Goal: Task Accomplishment & Management: Use online tool/utility

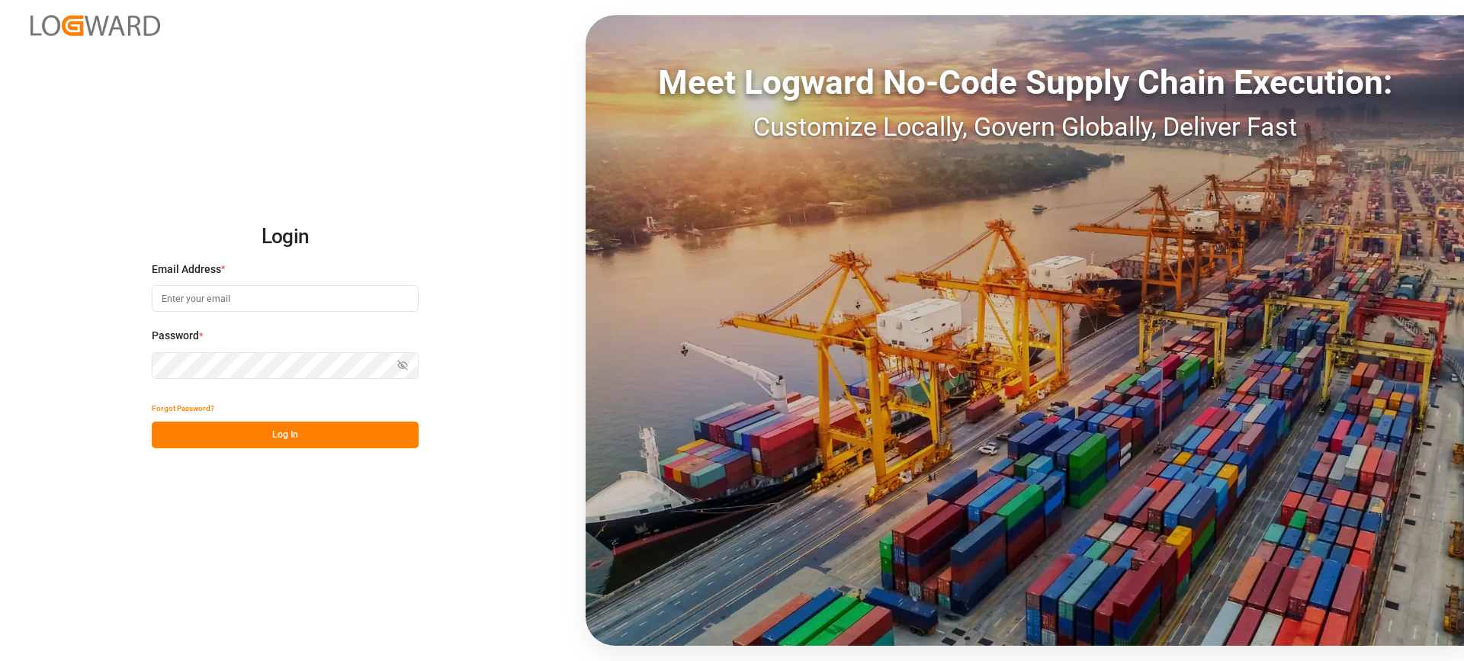
type input "melitta.dlog@delisle-sa.com"
click at [310, 441] on button "Log In" at bounding box center [285, 435] width 267 height 27
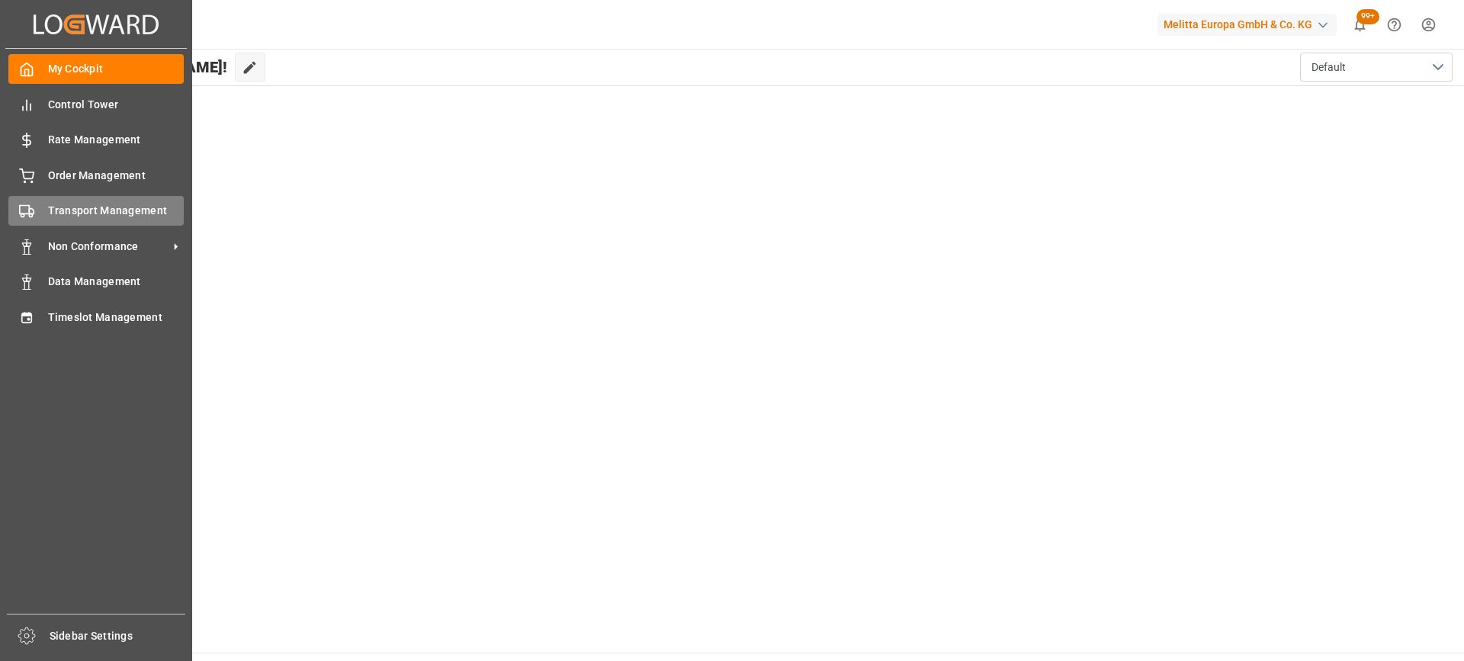
click at [76, 212] on span "Transport Management" at bounding box center [116, 211] width 137 height 16
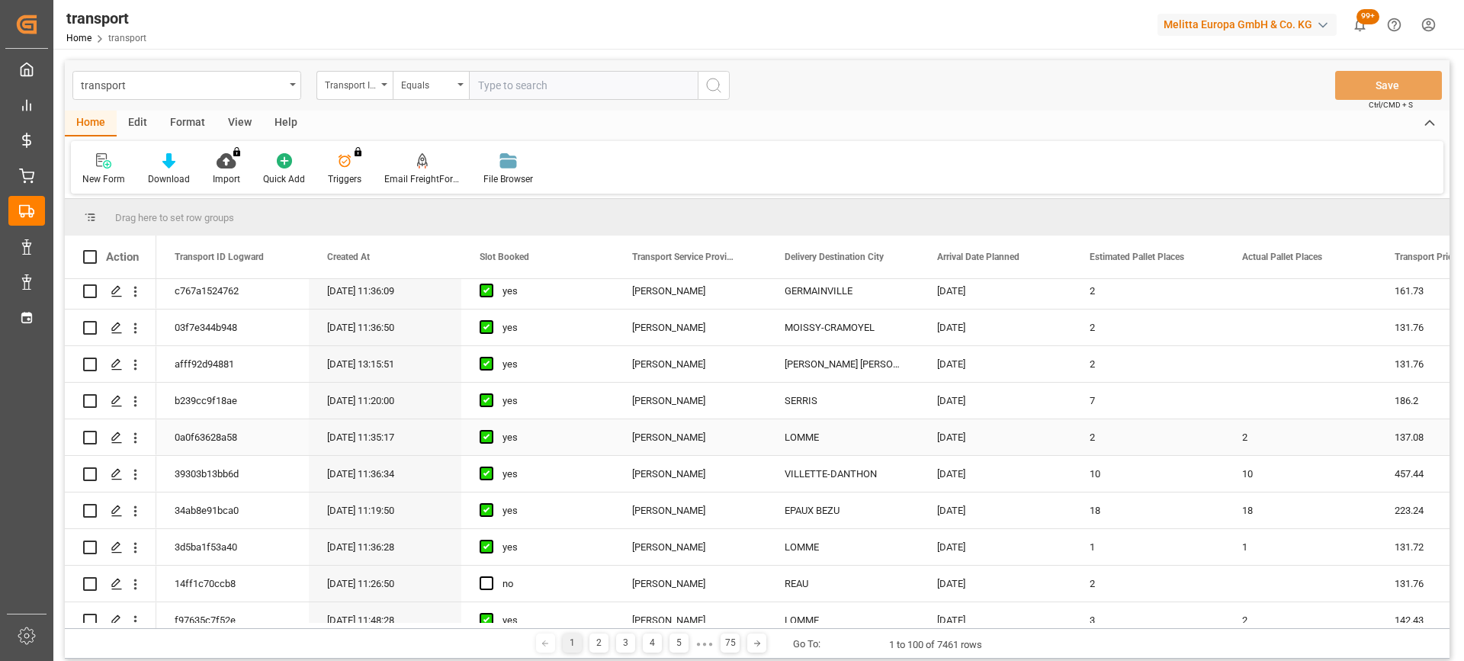
scroll to position [229, 0]
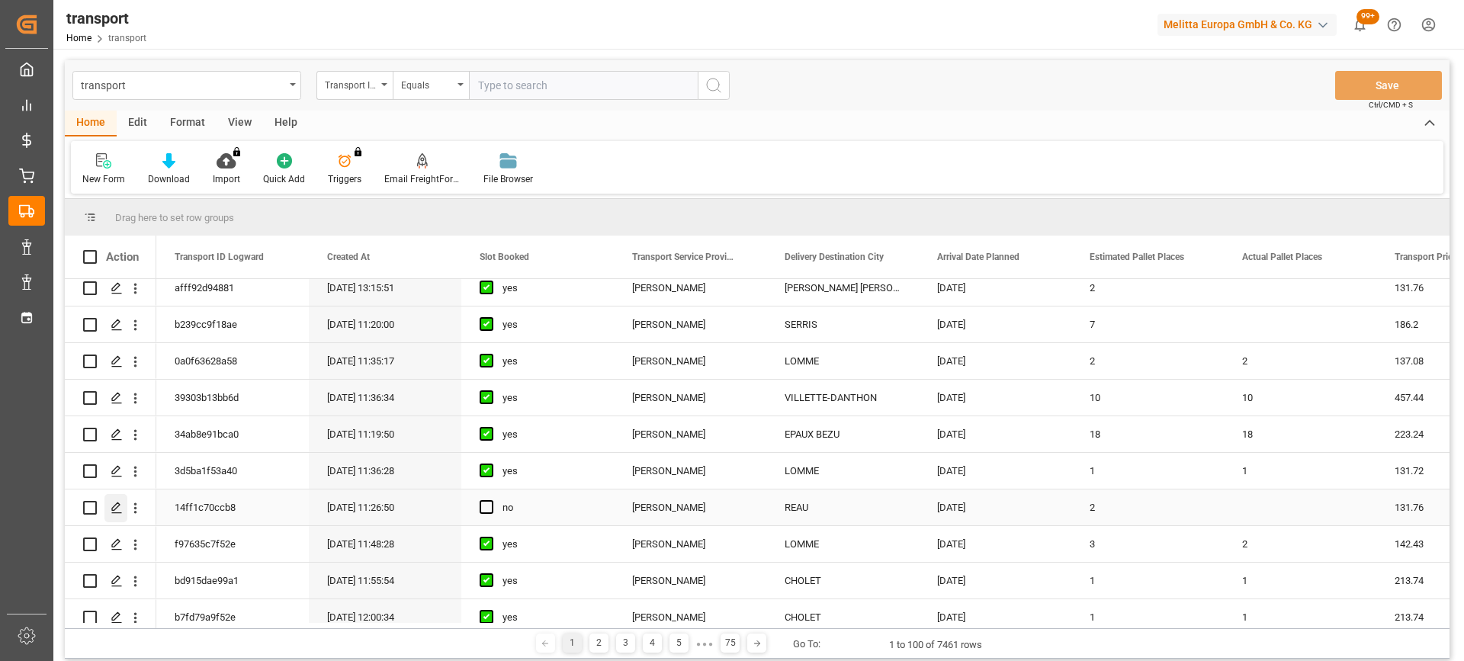
click at [119, 509] on icon "Press SPACE to select this row." at bounding box center [117, 508] width 12 height 12
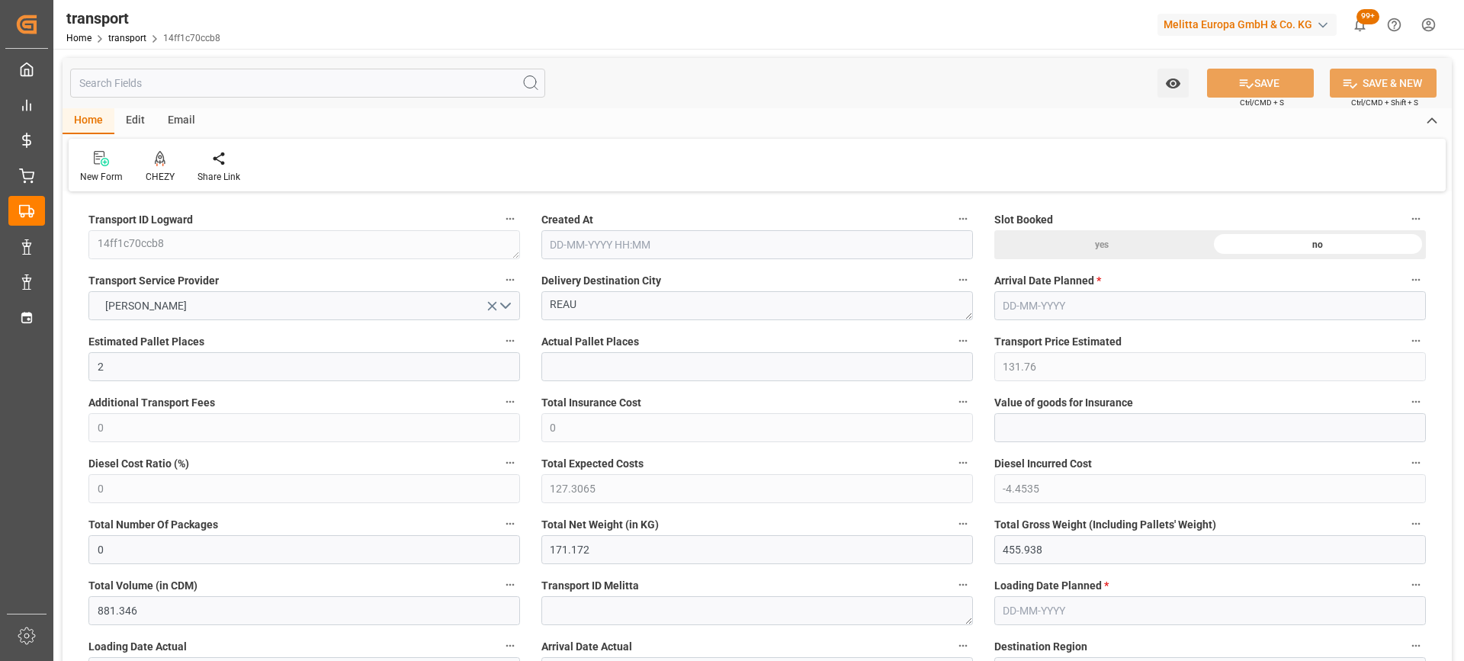
type input "2"
type input "131.76"
type input "0"
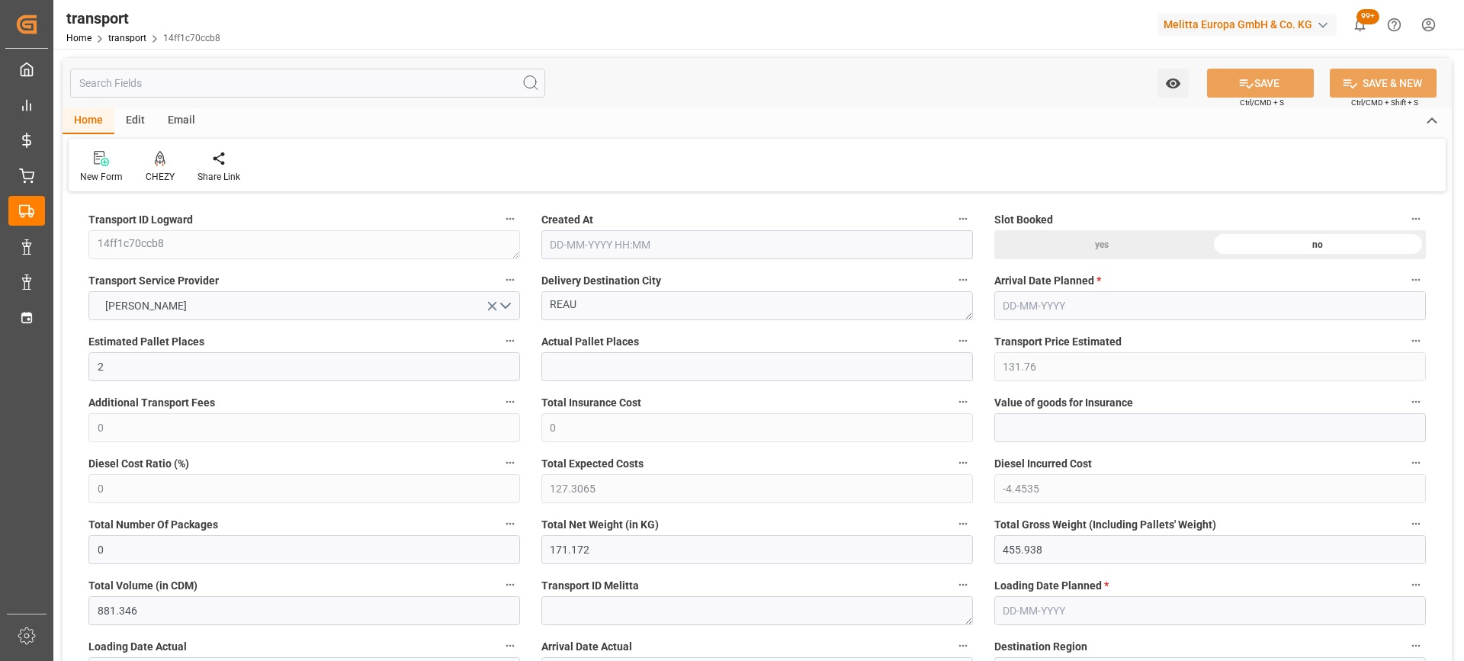
type input "127.3065"
type input "-4.4535"
type input "0"
type input "171.172"
type input "455.938"
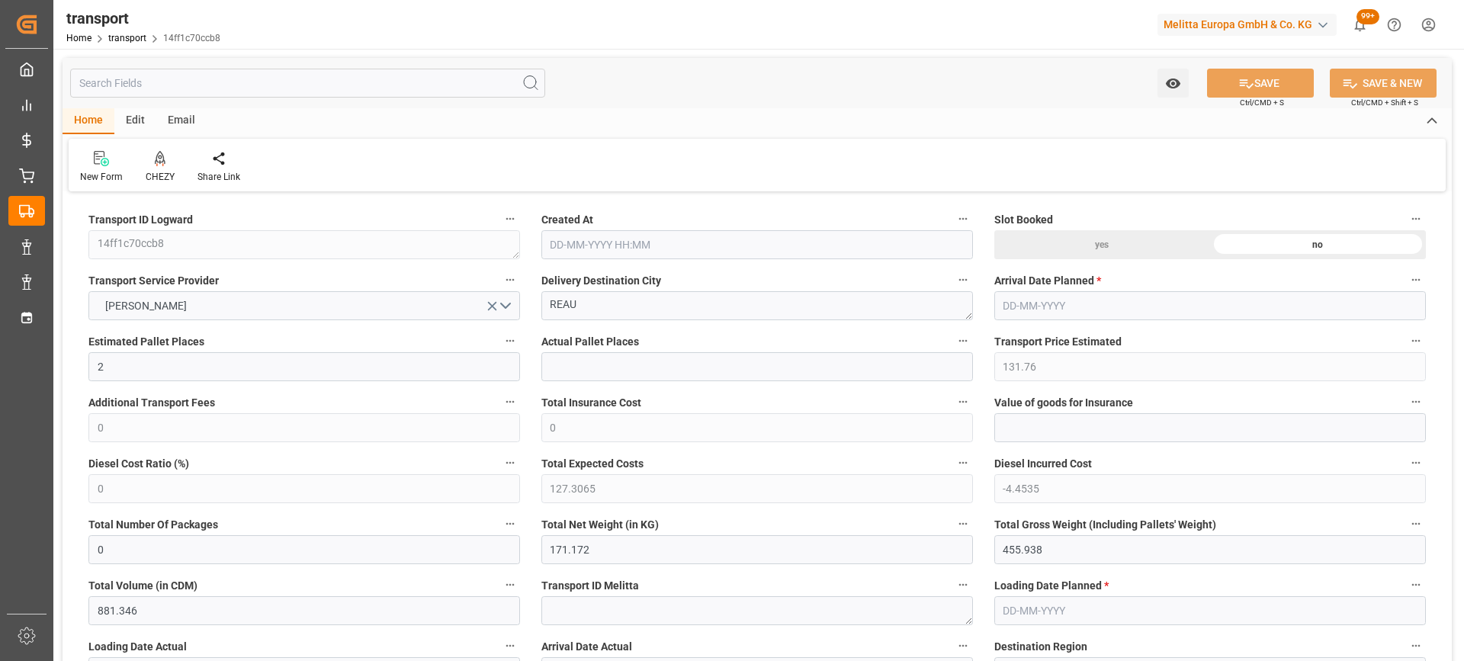
type input "881.346"
type input "77"
type input "0"
type input "108"
type input "11"
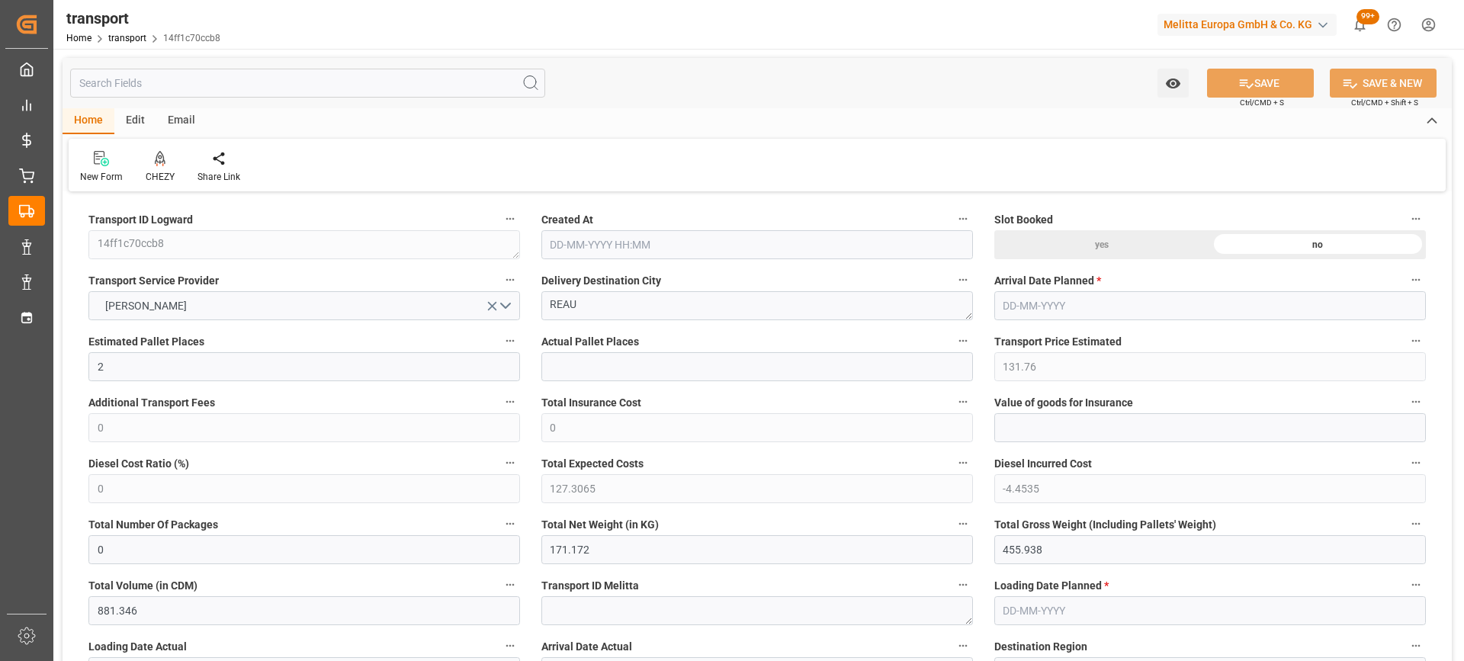
type input "101"
type input "202.938"
type input "0"
type input "4710.8598"
type input "0"
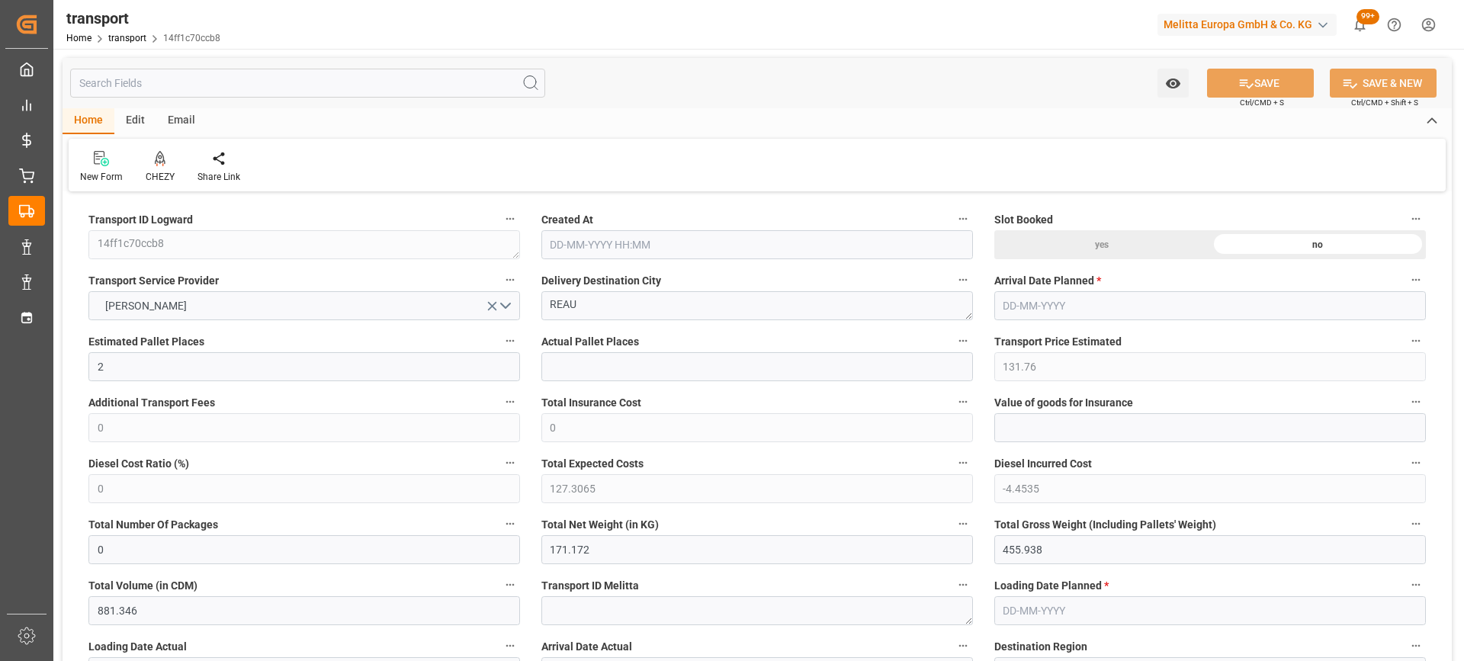
type input "0"
type input "21"
type input "35"
type input "02-09-2025 11:26"
type input "[DATE]"
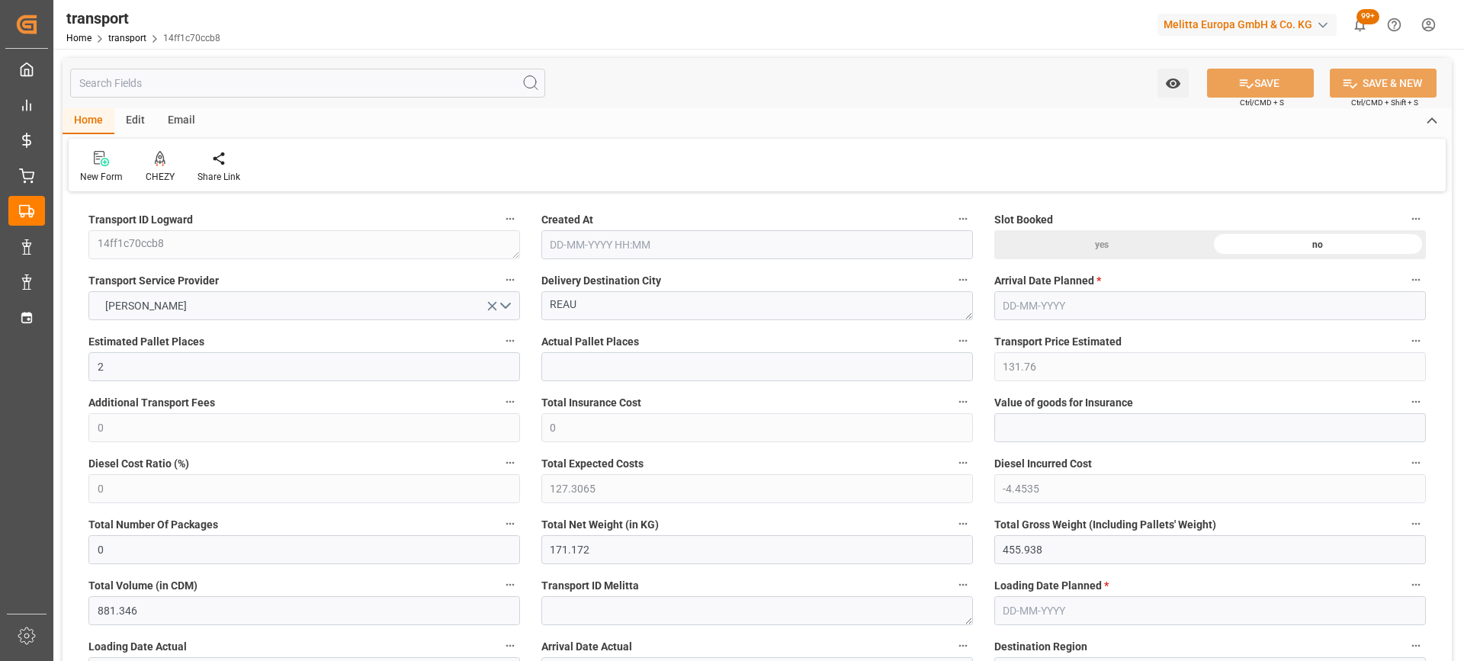
type input "[DATE]"
drag, startPoint x: 605, startPoint y: 304, endPoint x: 496, endPoint y: 304, distance: 109.8
click at [159, 169] on div "CHEZY" at bounding box center [160, 167] width 52 height 34
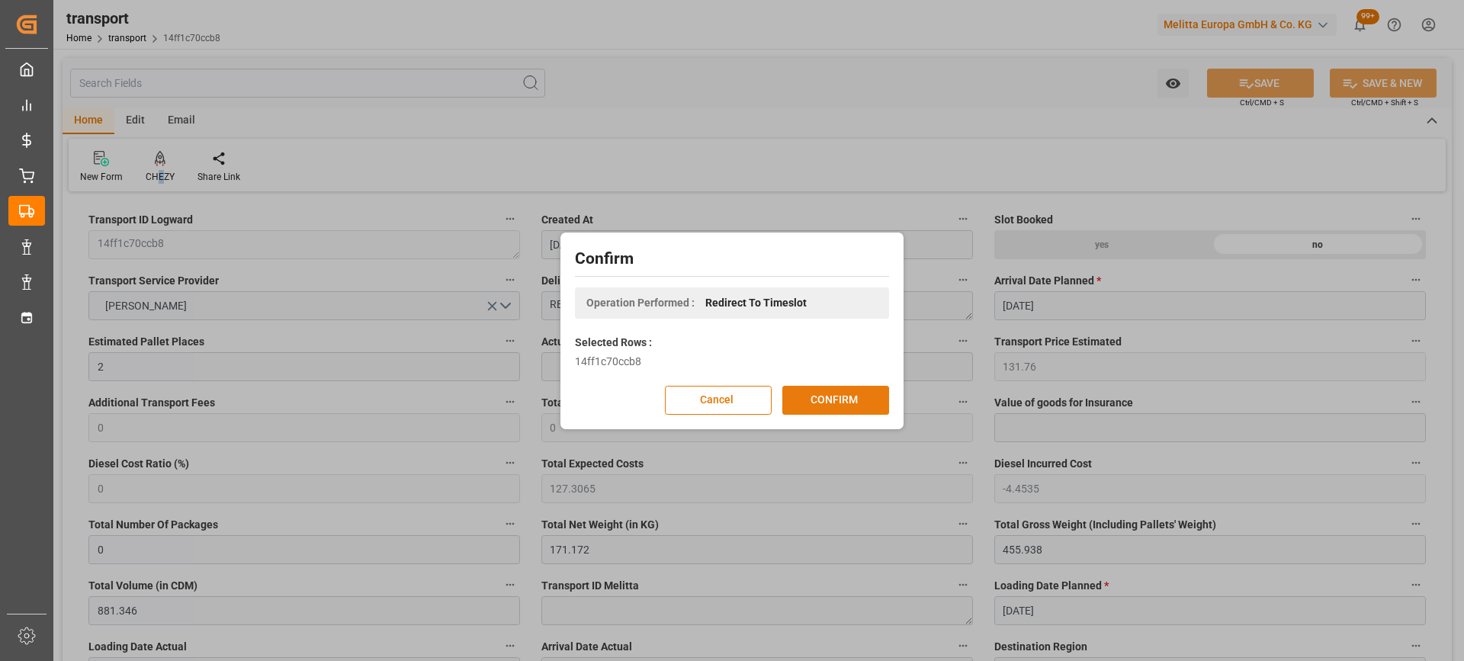
click at [834, 395] on button "CONFIRM" at bounding box center [835, 400] width 107 height 29
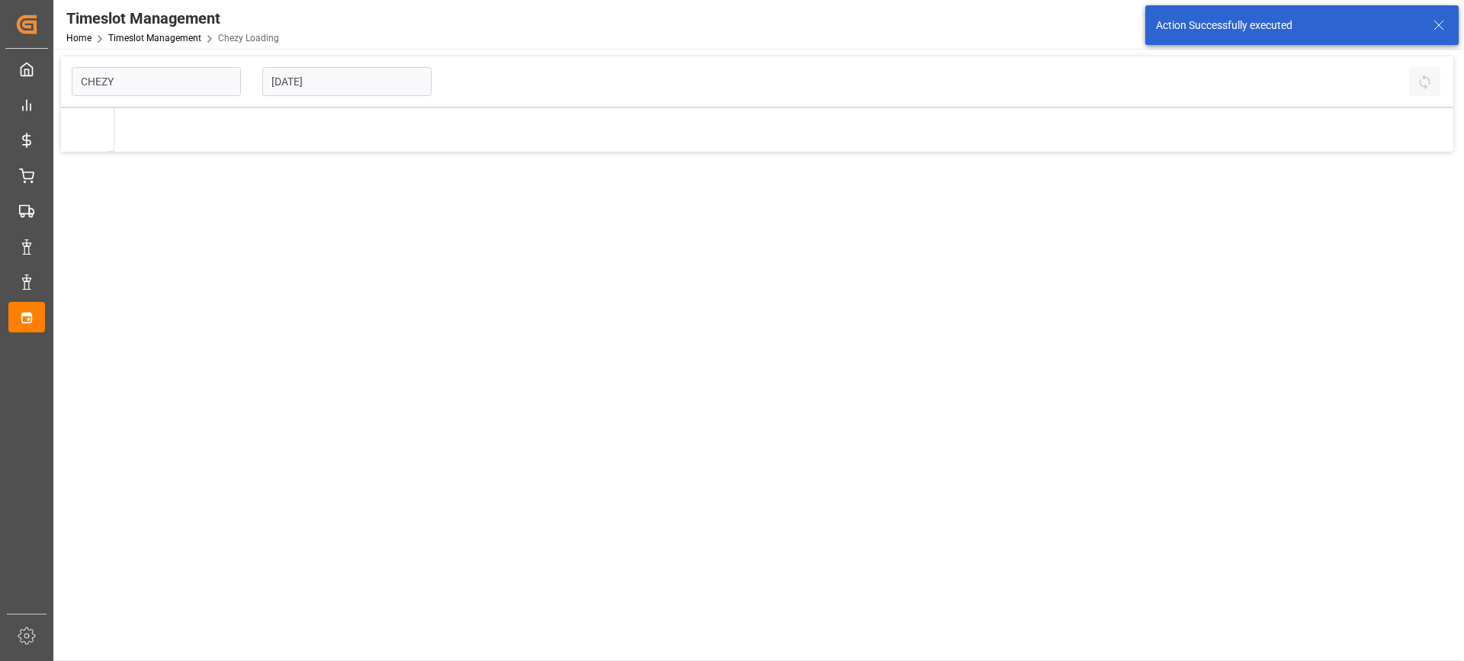
type input "Chezy Loading"
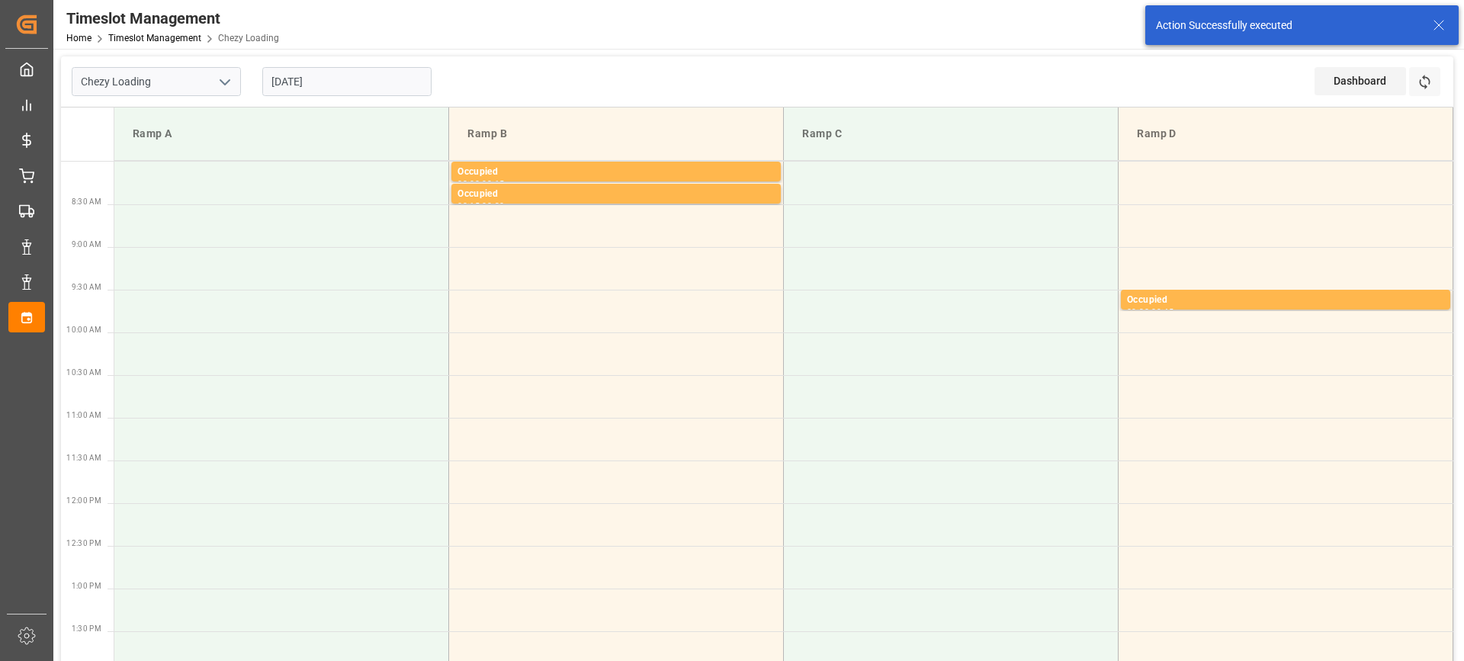
click at [292, 85] on input "[DATE]" at bounding box center [346, 81] width 169 height 29
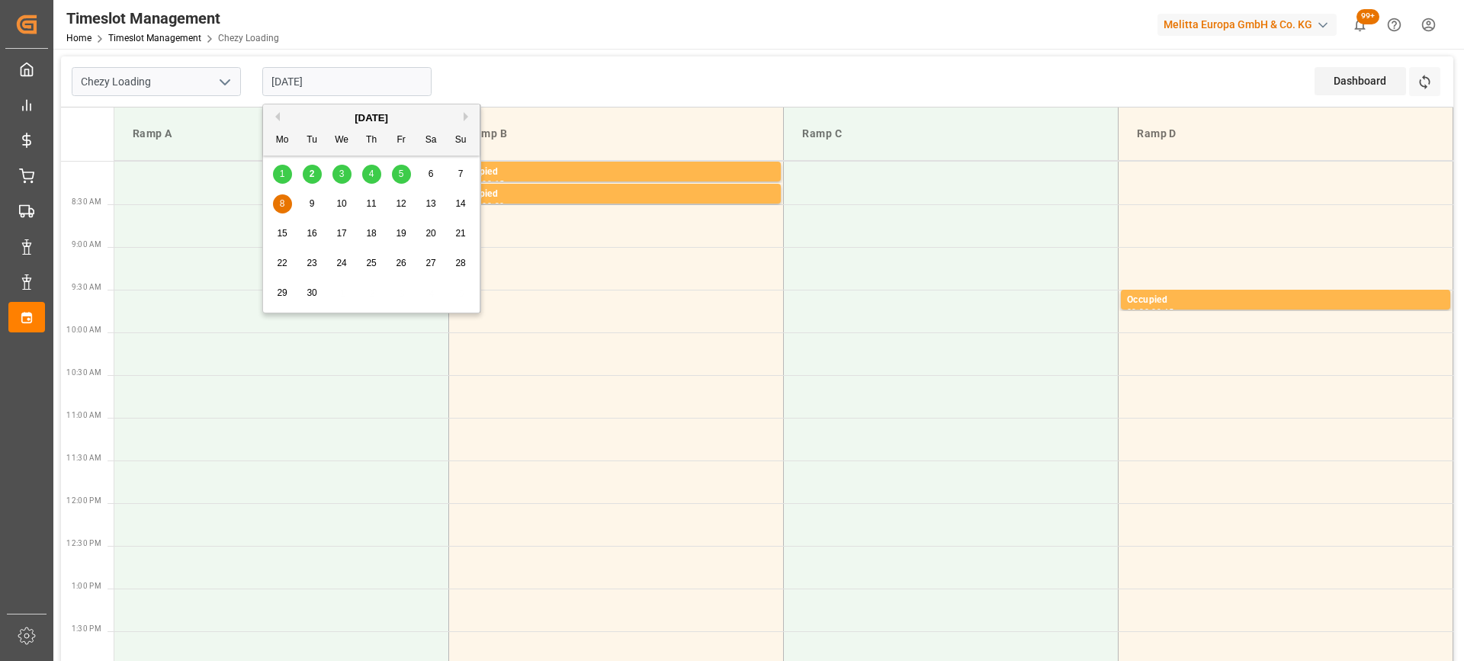
click at [402, 178] on span "5" at bounding box center [401, 174] width 5 height 11
type input "[DATE]"
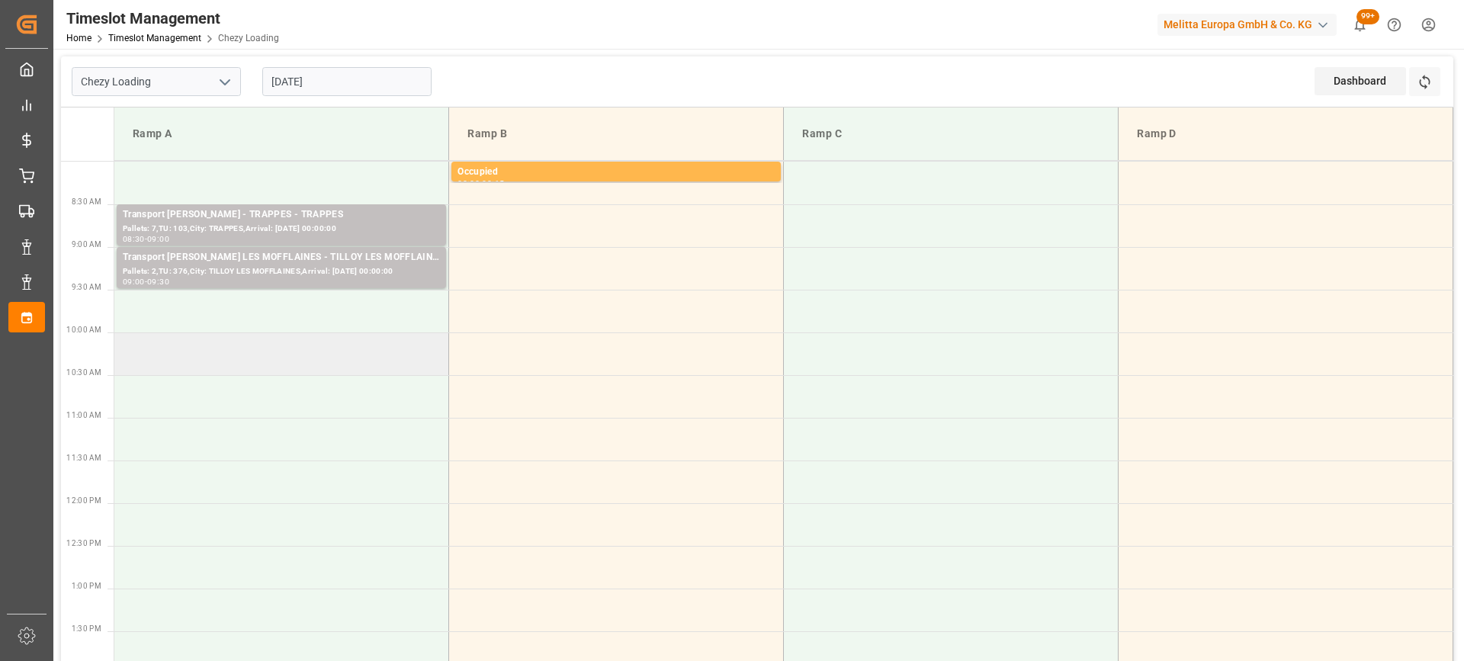
click at [203, 348] on td at bounding box center [281, 353] width 335 height 43
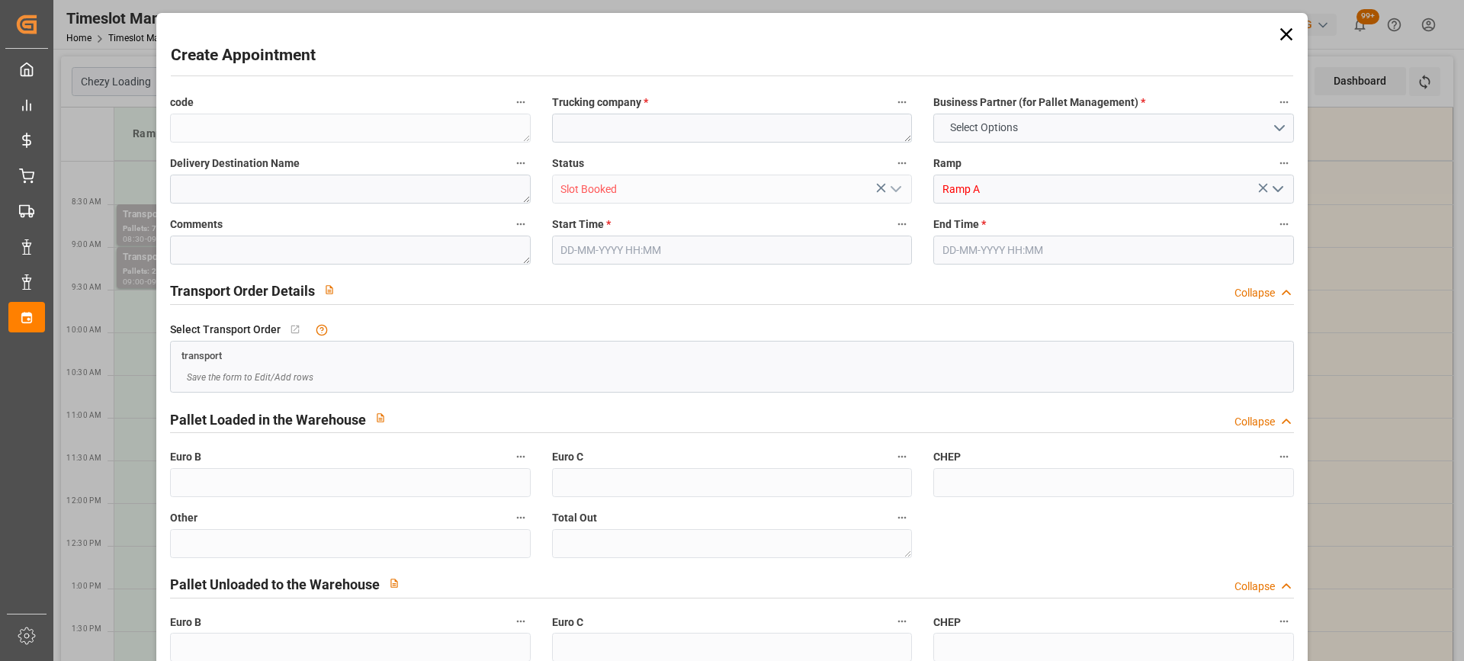
type input "0"
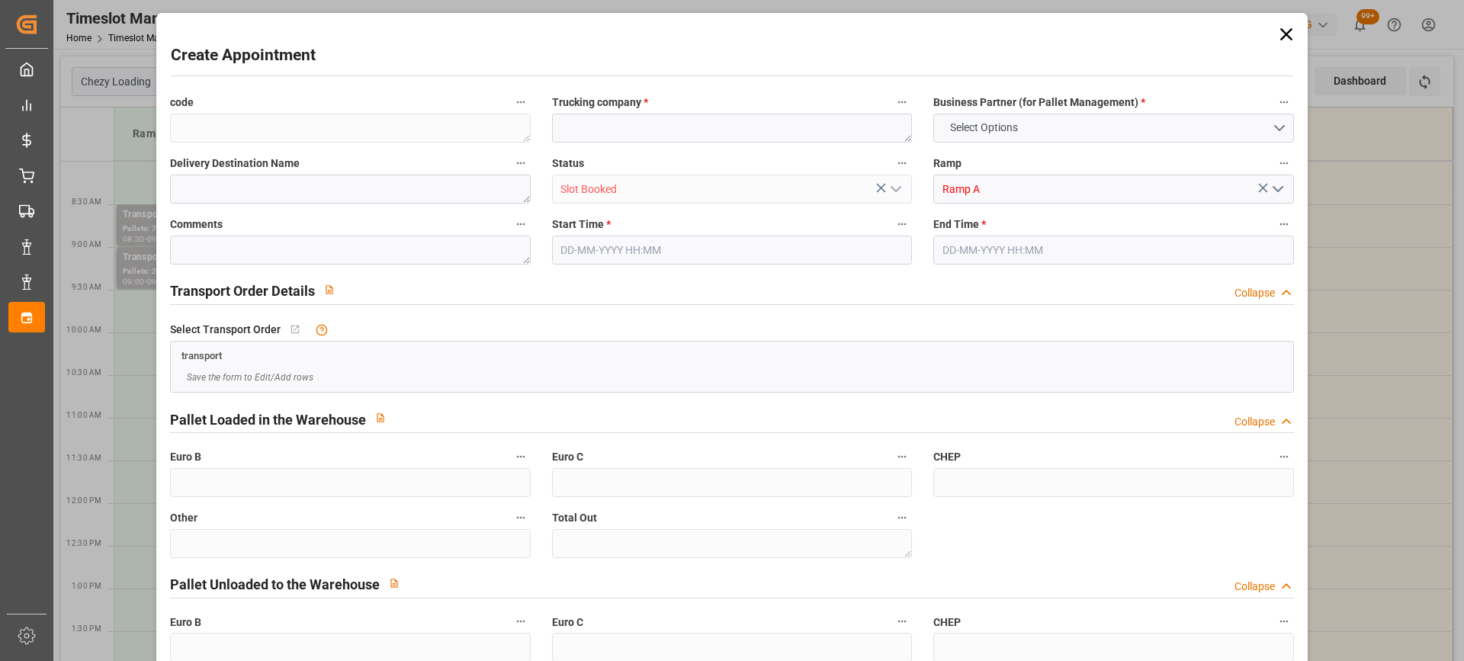
type input "0"
type input "05-09-2025 10:00"
type input "[DATE] 10:15"
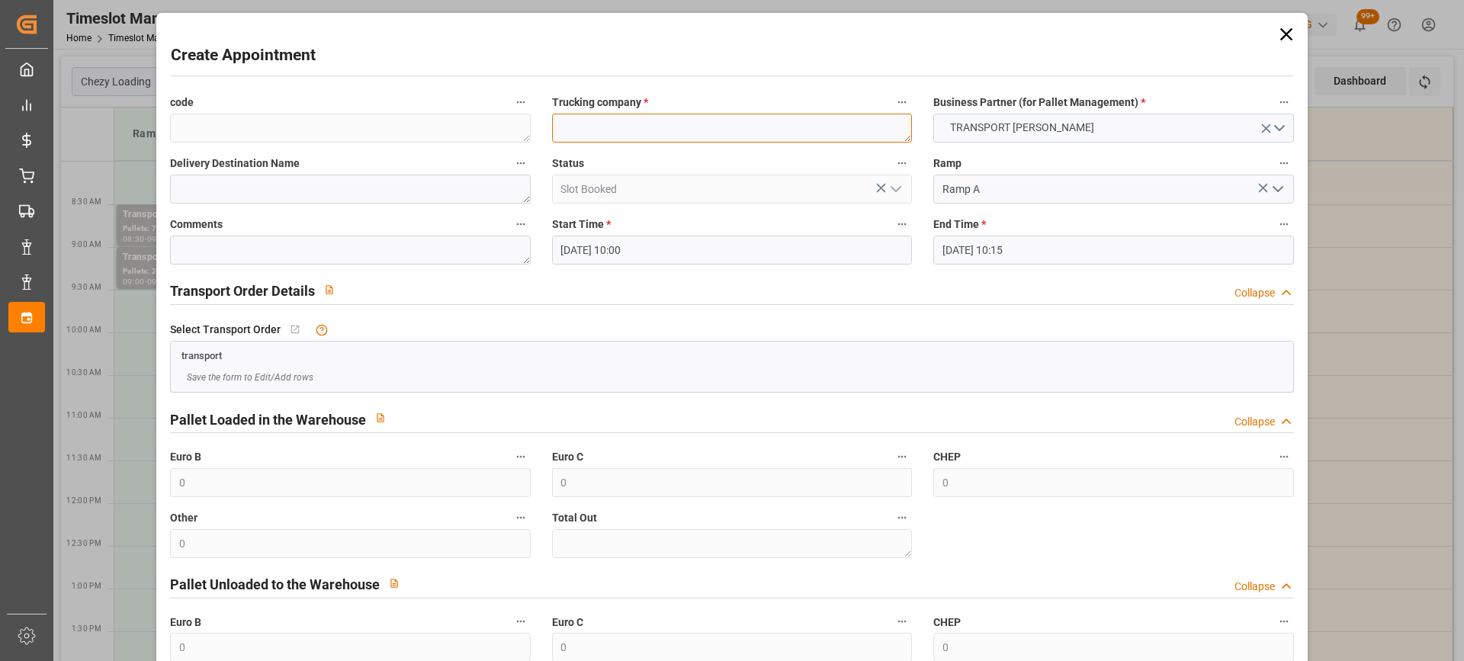
paste textarea "REAU"
type textarea "REAU"
paste textarea "REAU"
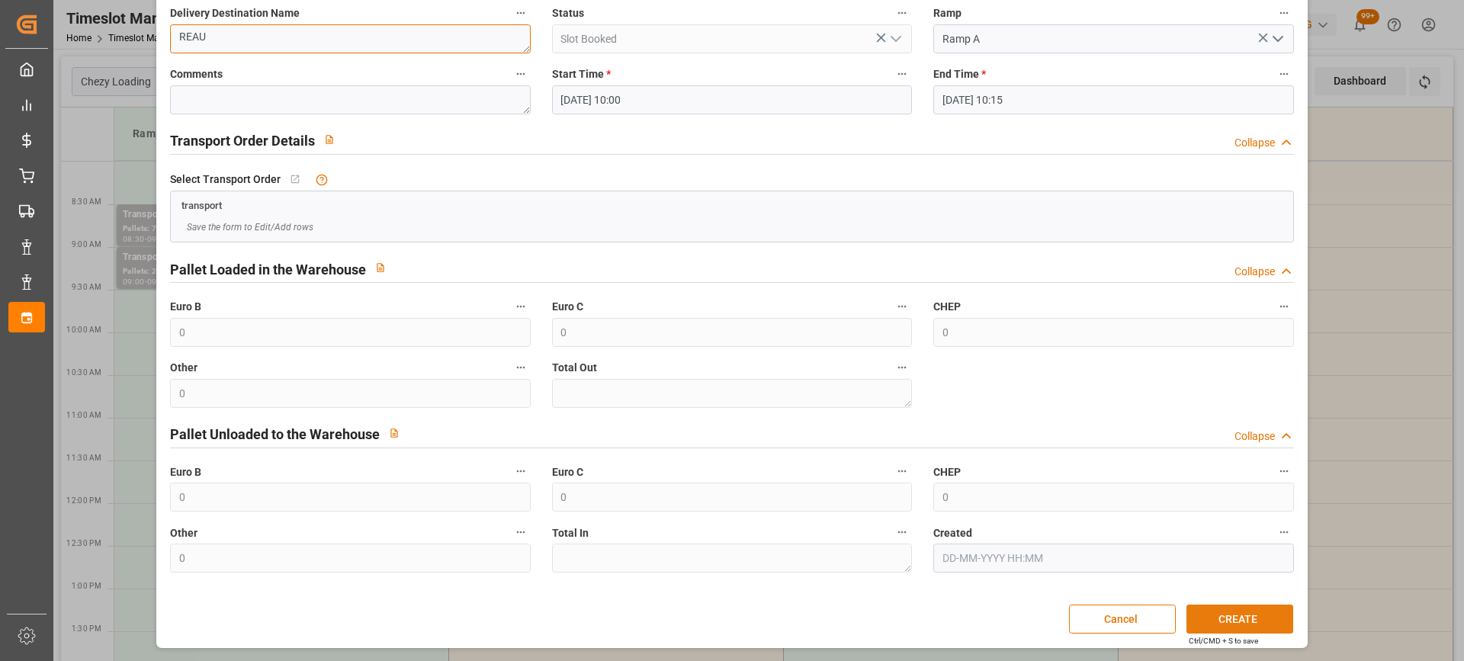
type textarea "REAU"
click at [1222, 617] on button "CREATE" at bounding box center [1240, 619] width 107 height 29
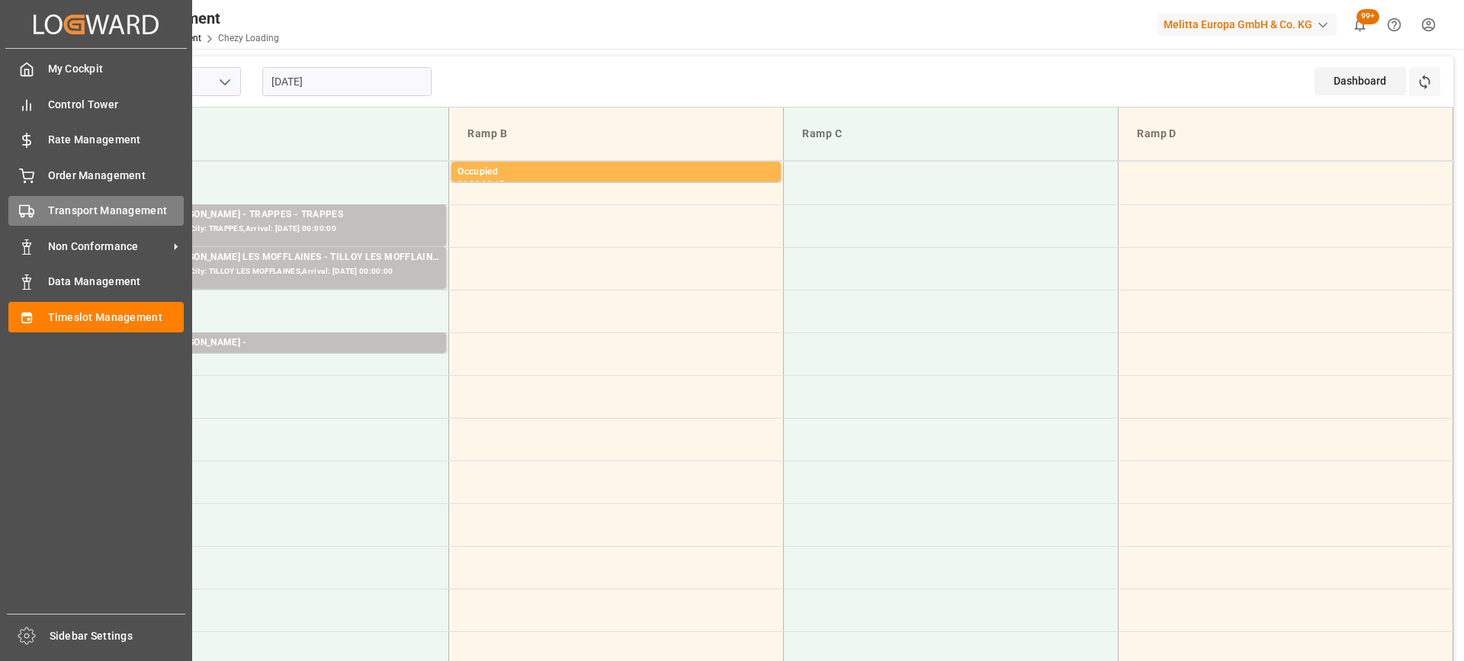
click at [92, 210] on span "Transport Management" at bounding box center [116, 211] width 137 height 16
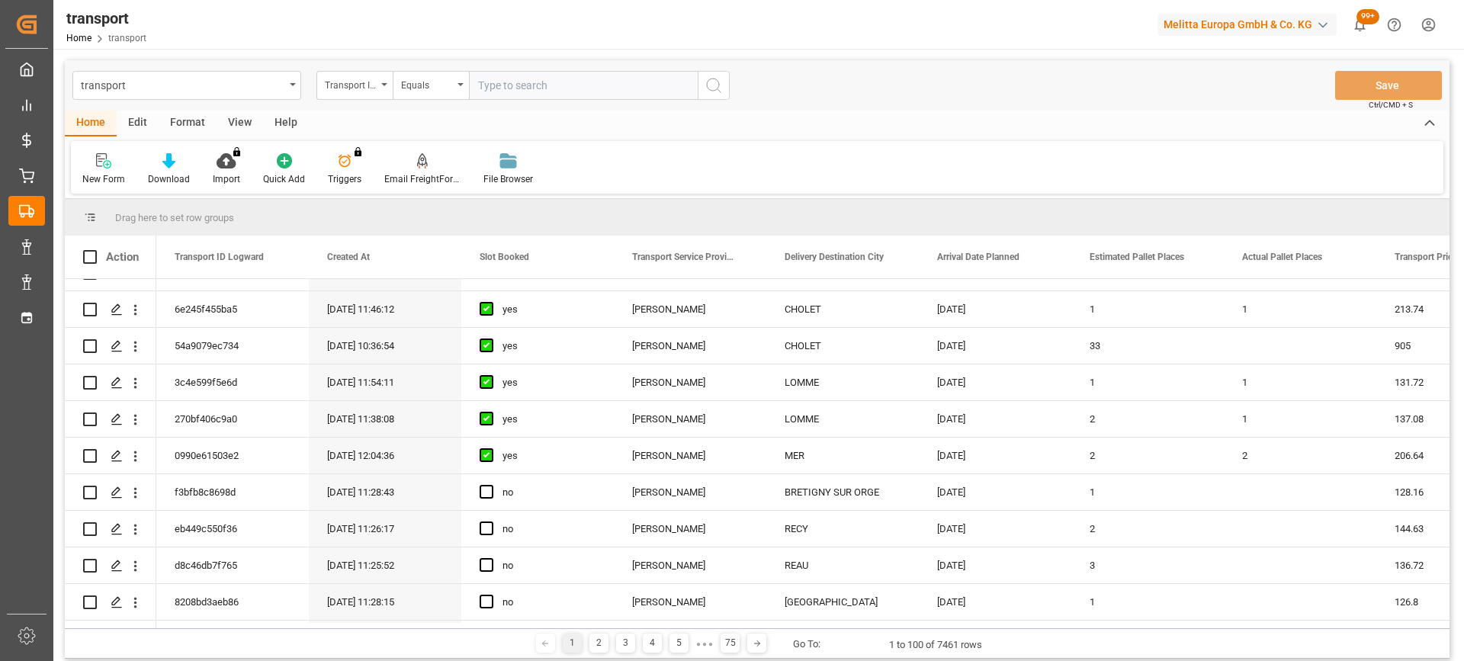
scroll to position [763, 0]
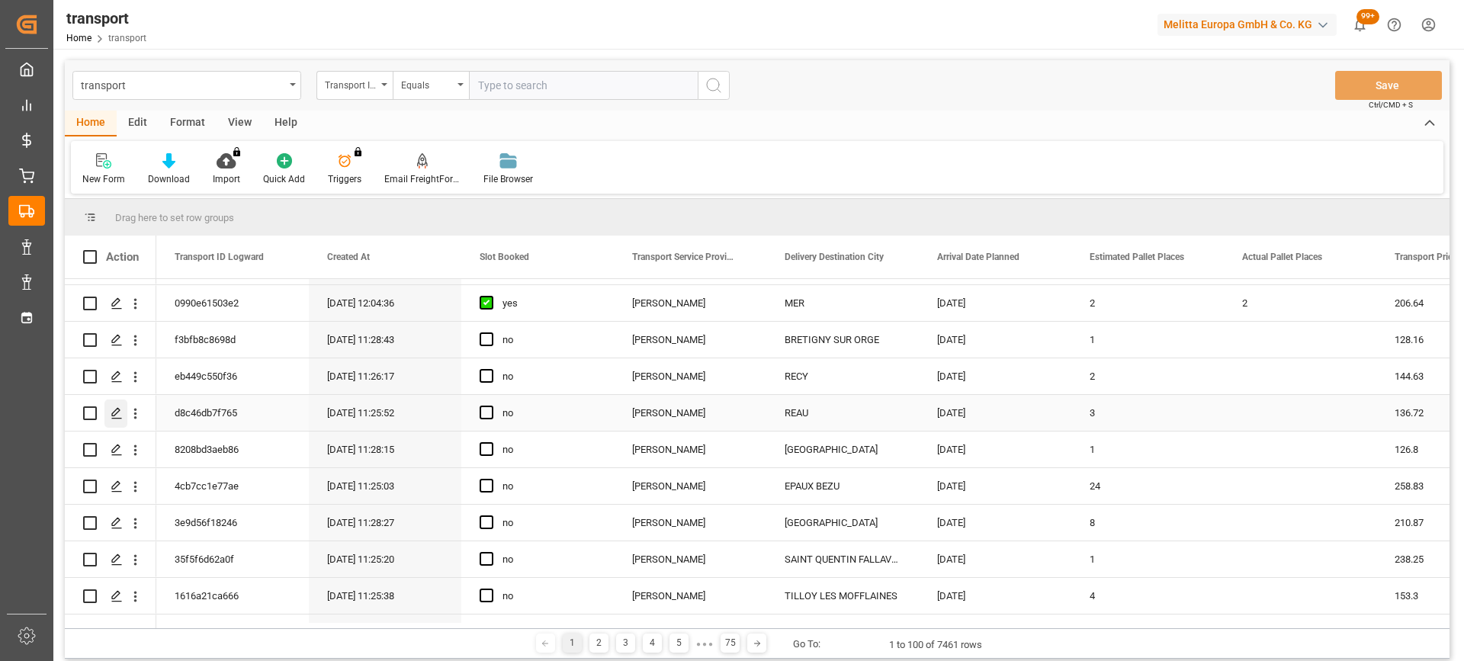
click at [113, 413] on icon "Press SPACE to select this row." at bounding box center [117, 413] width 12 height 12
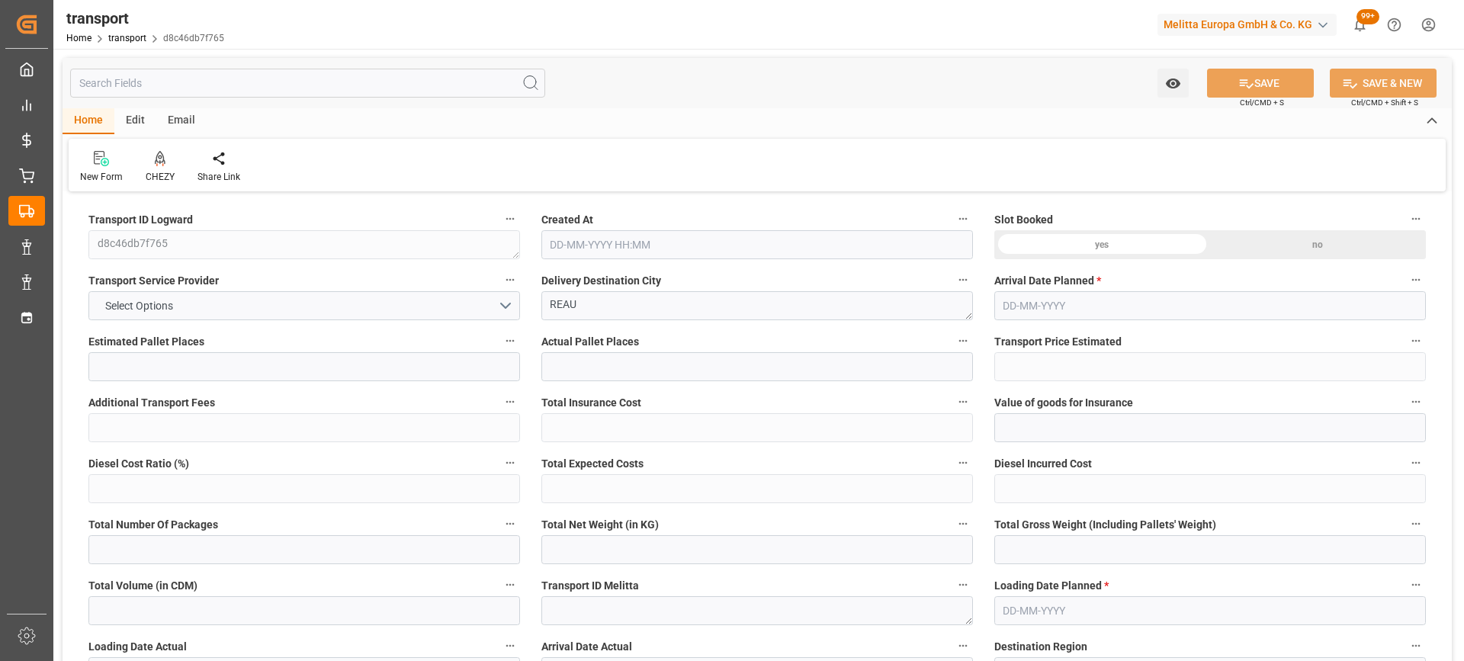
type input "3"
type input "136.72"
type input "0"
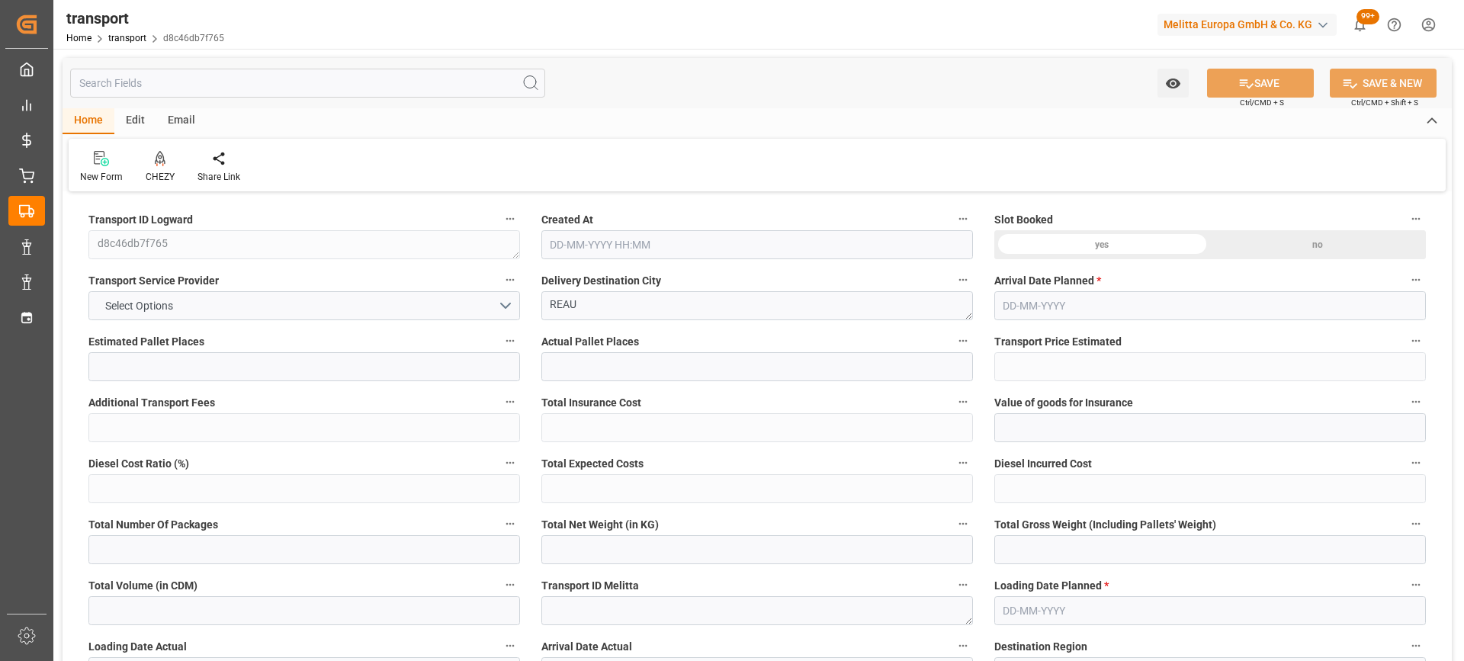
type input "132.0989"
type input "-4.6211"
type input "0"
type input "258.88"
type input "621.94"
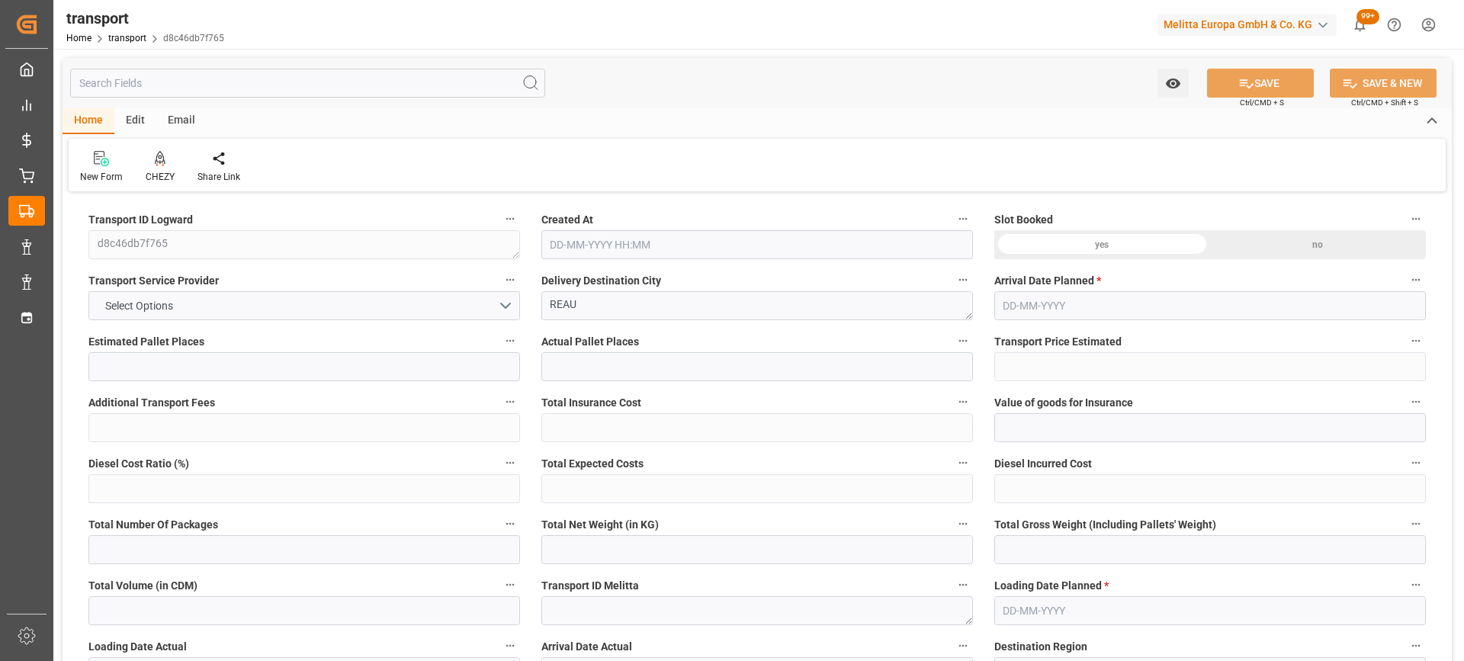
type input "978.412"
type input "77"
type input "0"
type input "49"
type input "15"
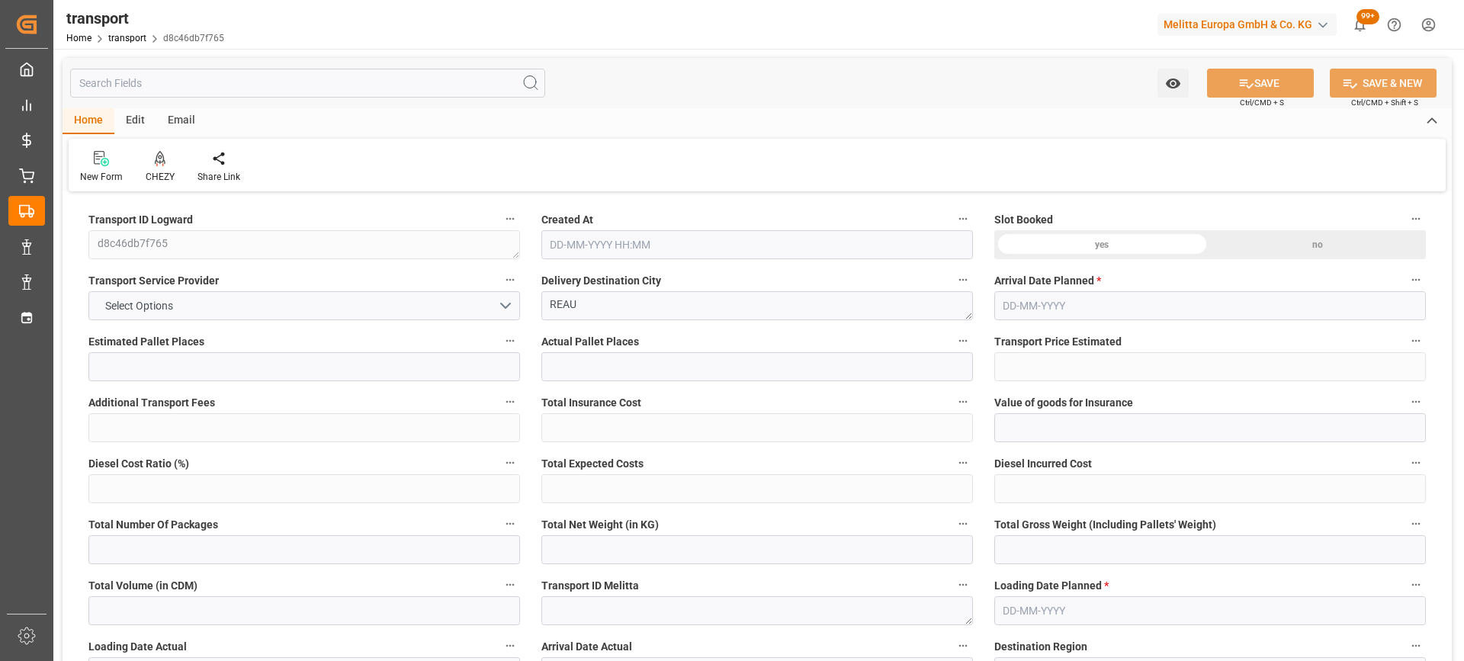
type input "101"
type input "276.94"
type input "0"
type input "4710.8598"
type input "0"
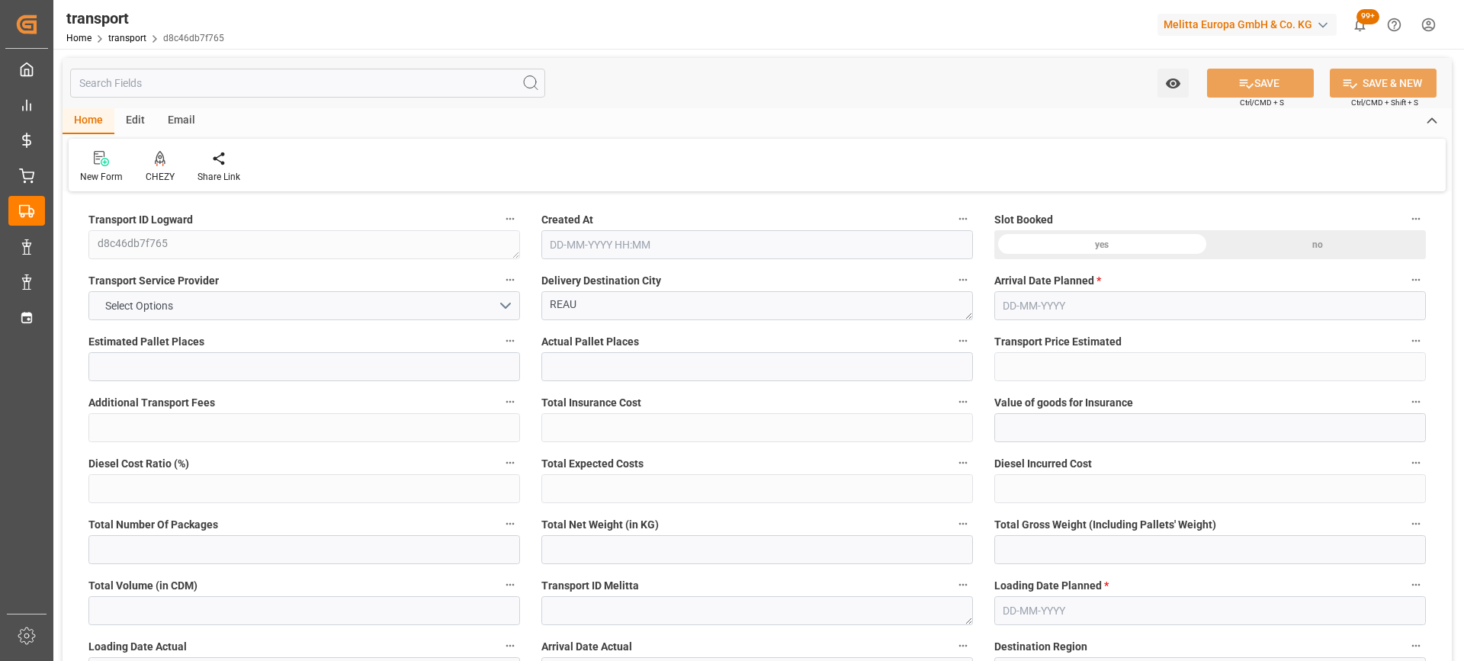
type input "0"
type input "21"
type input "35"
type input "[DATE] 11:25"
type input "[DATE]"
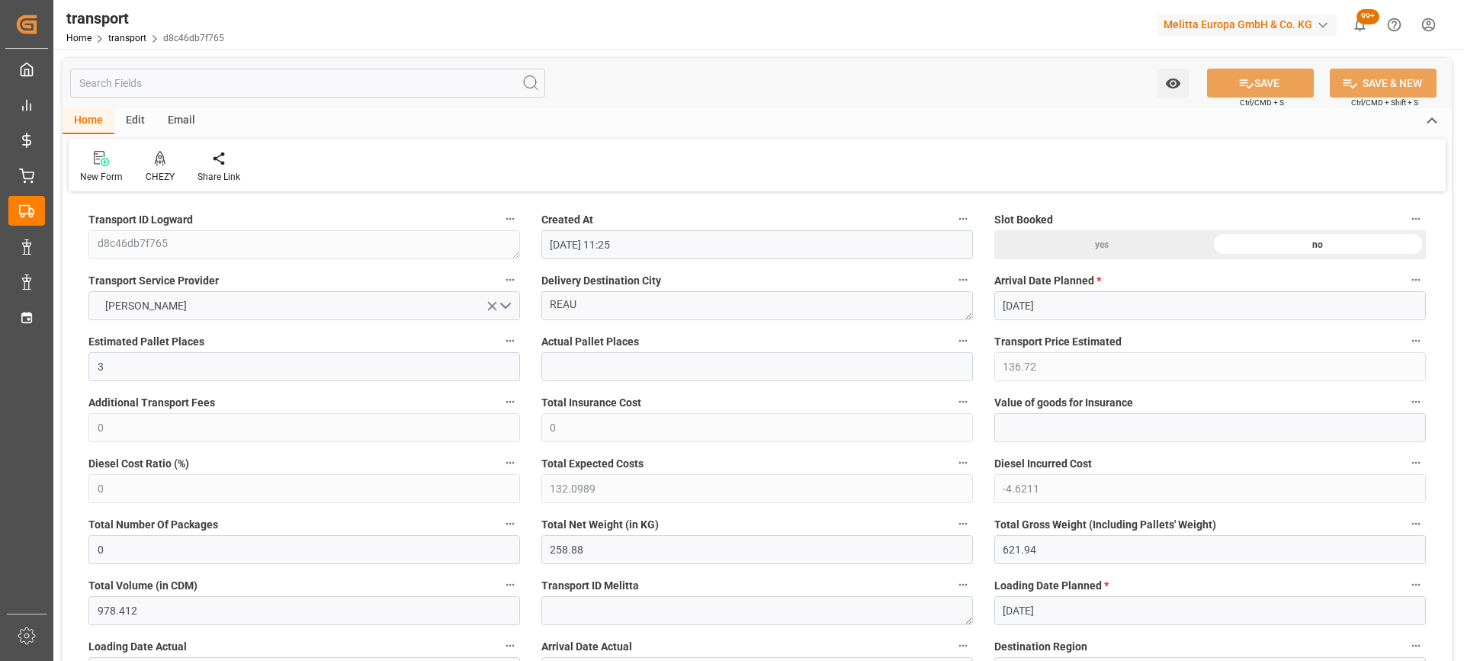
type input "[DATE]"
drag, startPoint x: 603, startPoint y: 304, endPoint x: 512, endPoint y: 304, distance: 91.5
click at [164, 162] on icon at bounding box center [160, 157] width 11 height 13
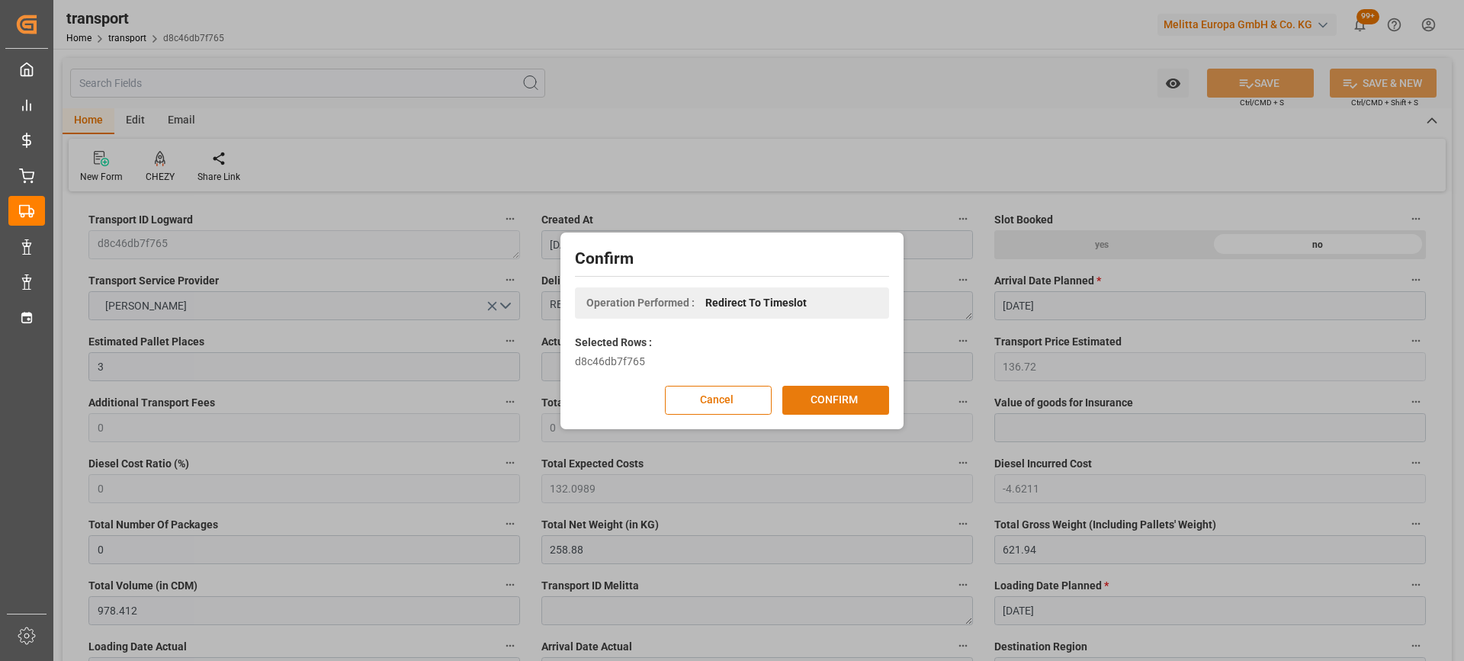
click at [805, 403] on button "CONFIRM" at bounding box center [835, 400] width 107 height 29
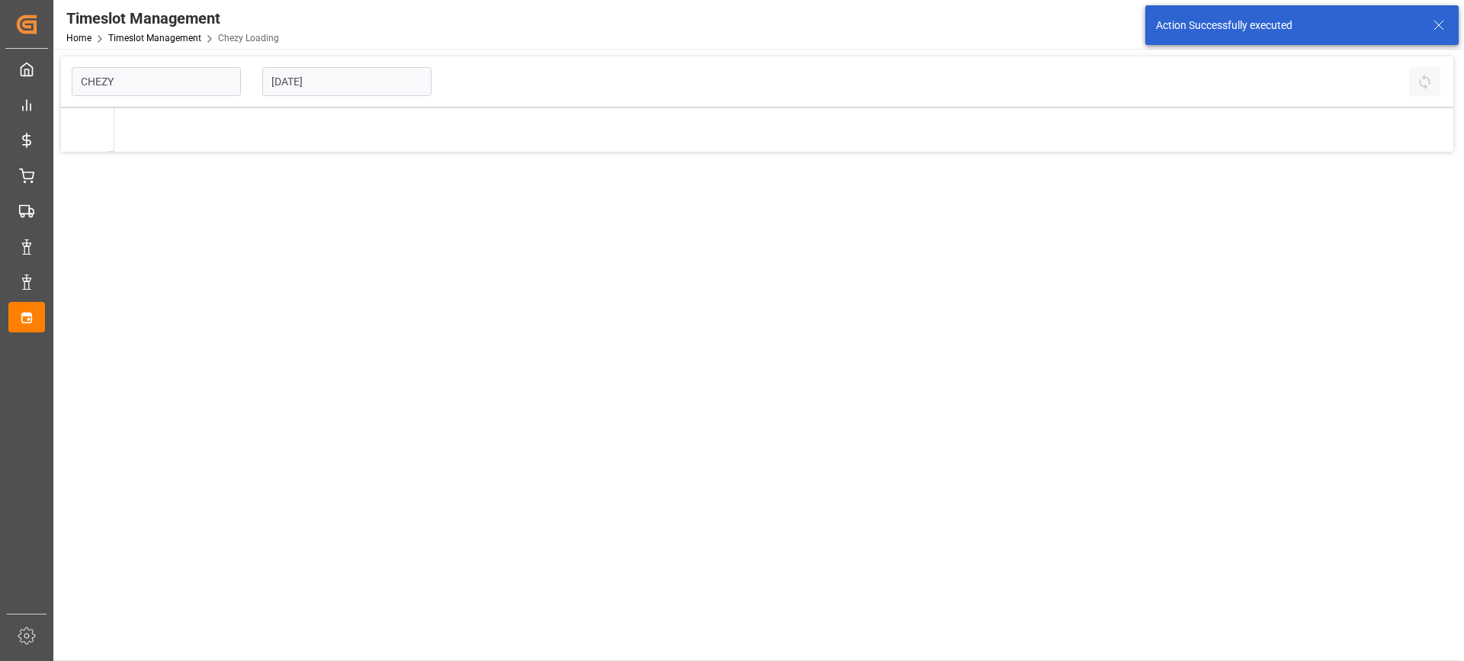
type input "Chezy Loading"
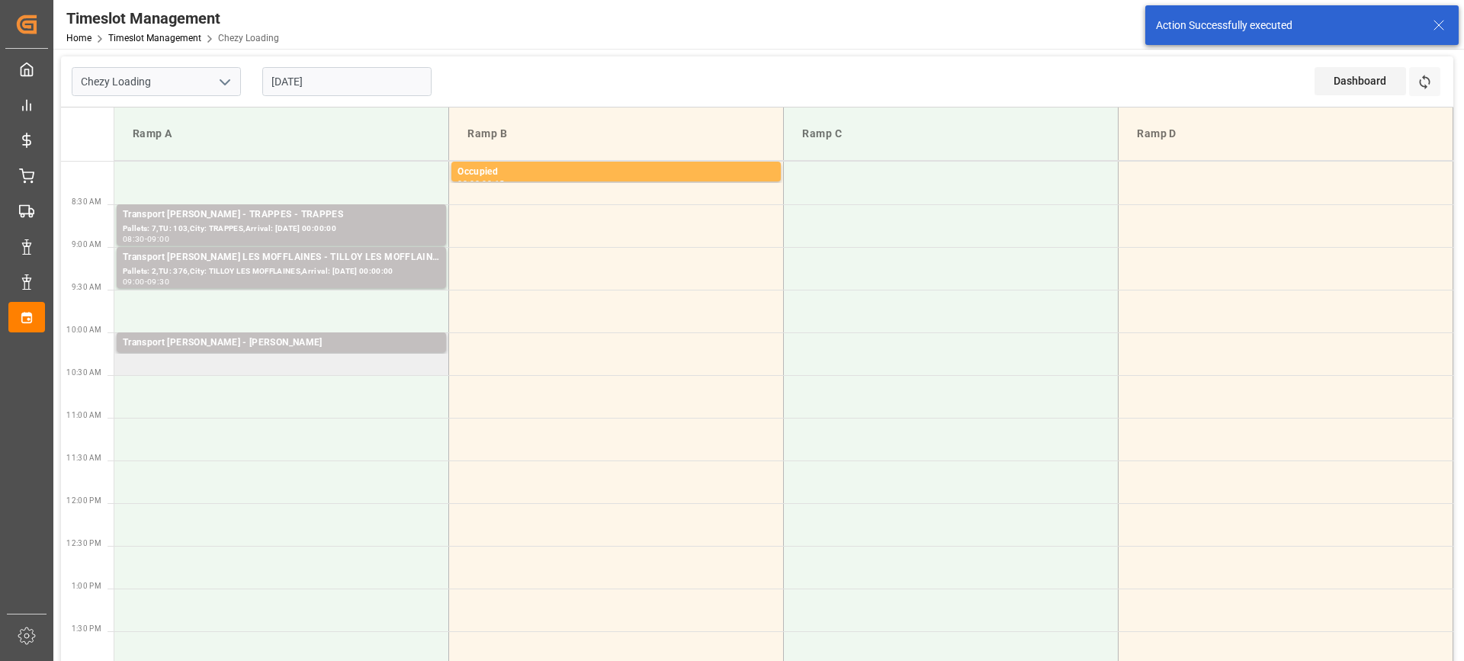
click at [238, 368] on td "Transport [PERSON_NAME] - [PERSON_NAME] Pallets: ,TU: 108,City: [GEOGRAPHIC_DAT…" at bounding box center [281, 353] width 335 height 43
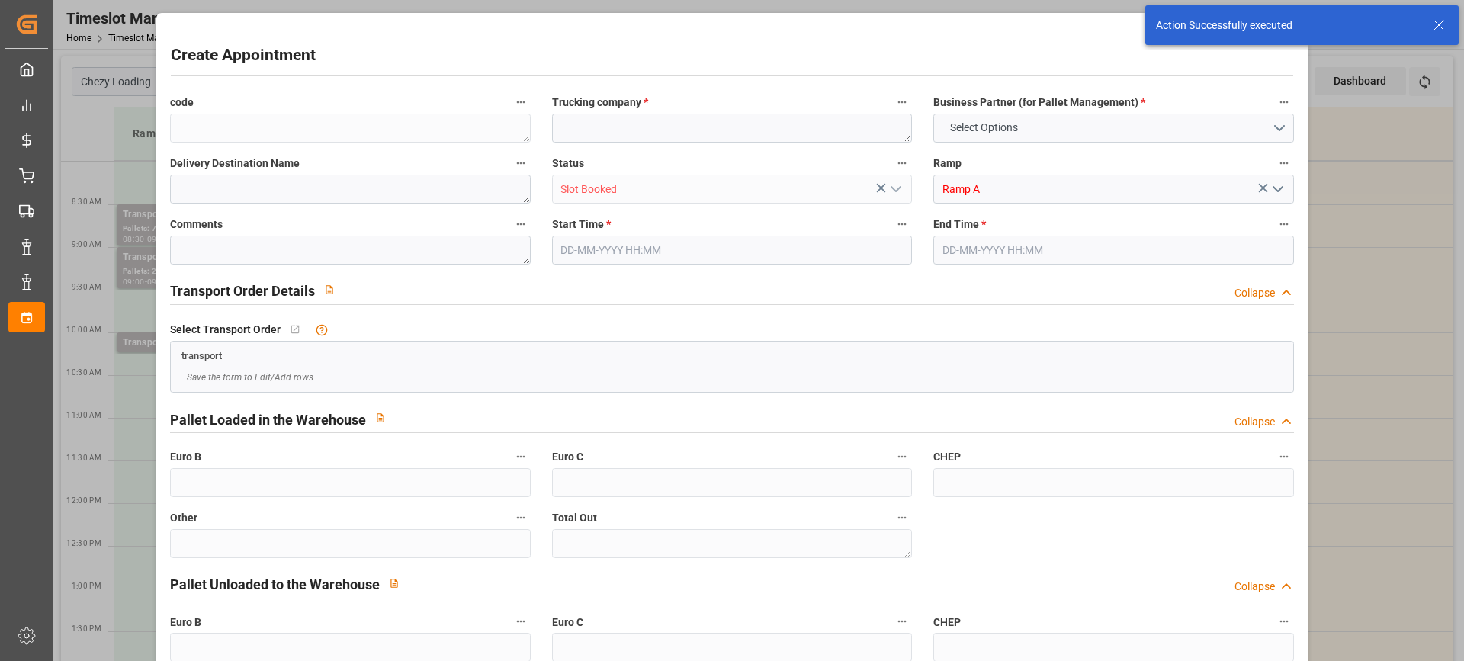
type input "0"
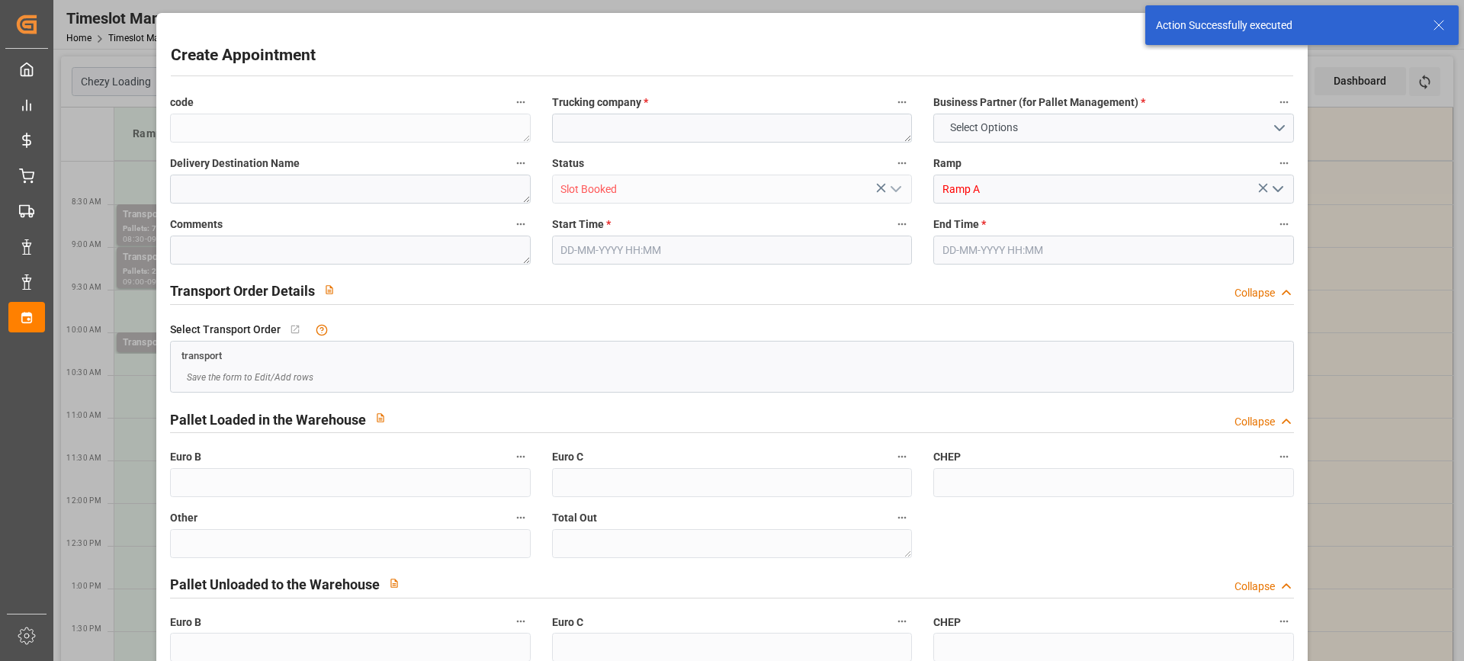
type input "0"
type input "[DATE] 10:15"
type input "[DATE] 10:30"
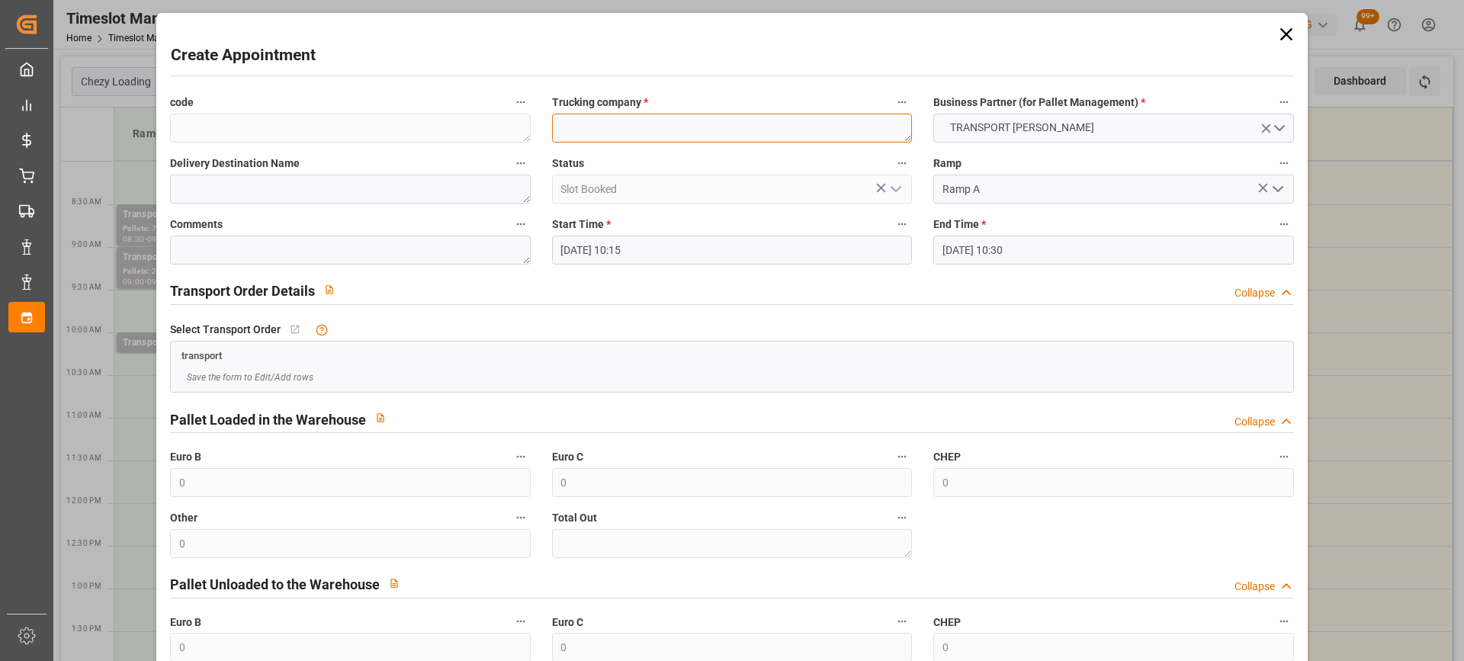
paste textarea "REAU"
type textarea "REAU"
paste textarea "REAU"
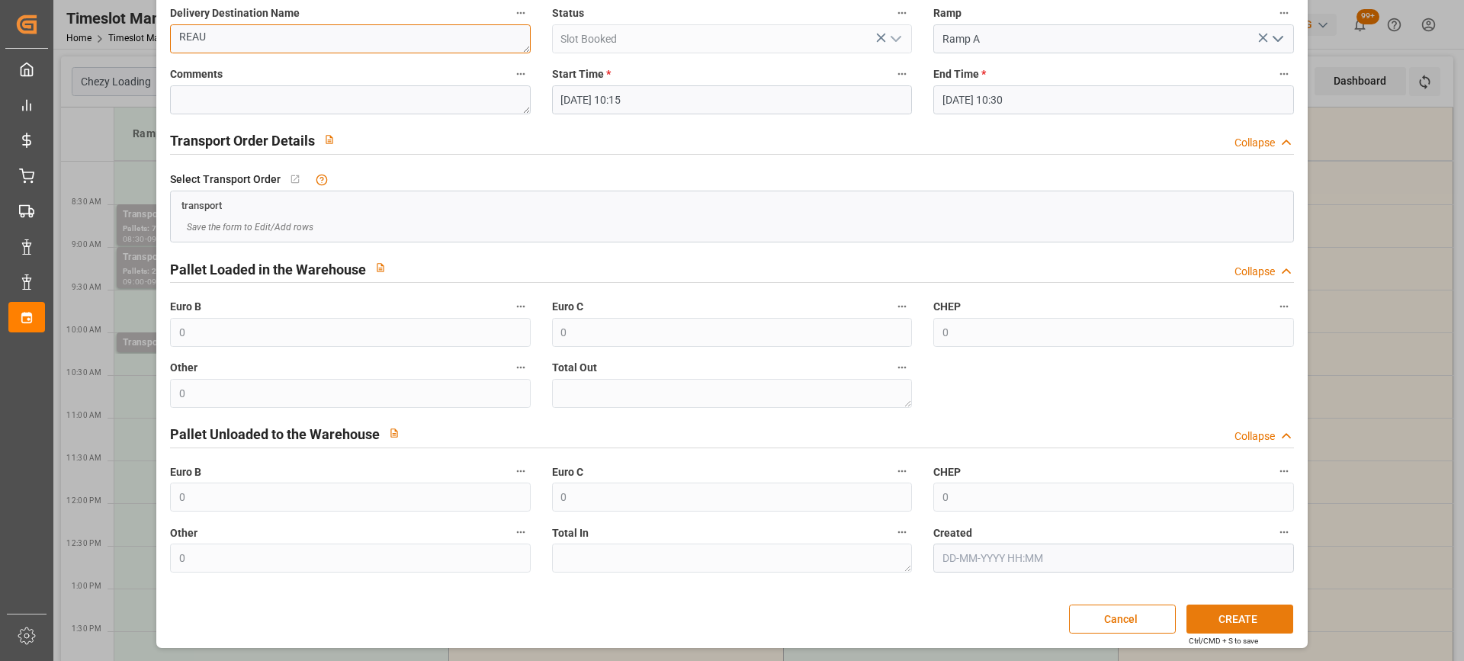
type textarea "REAU"
click at [1216, 617] on button "CREATE" at bounding box center [1240, 619] width 107 height 29
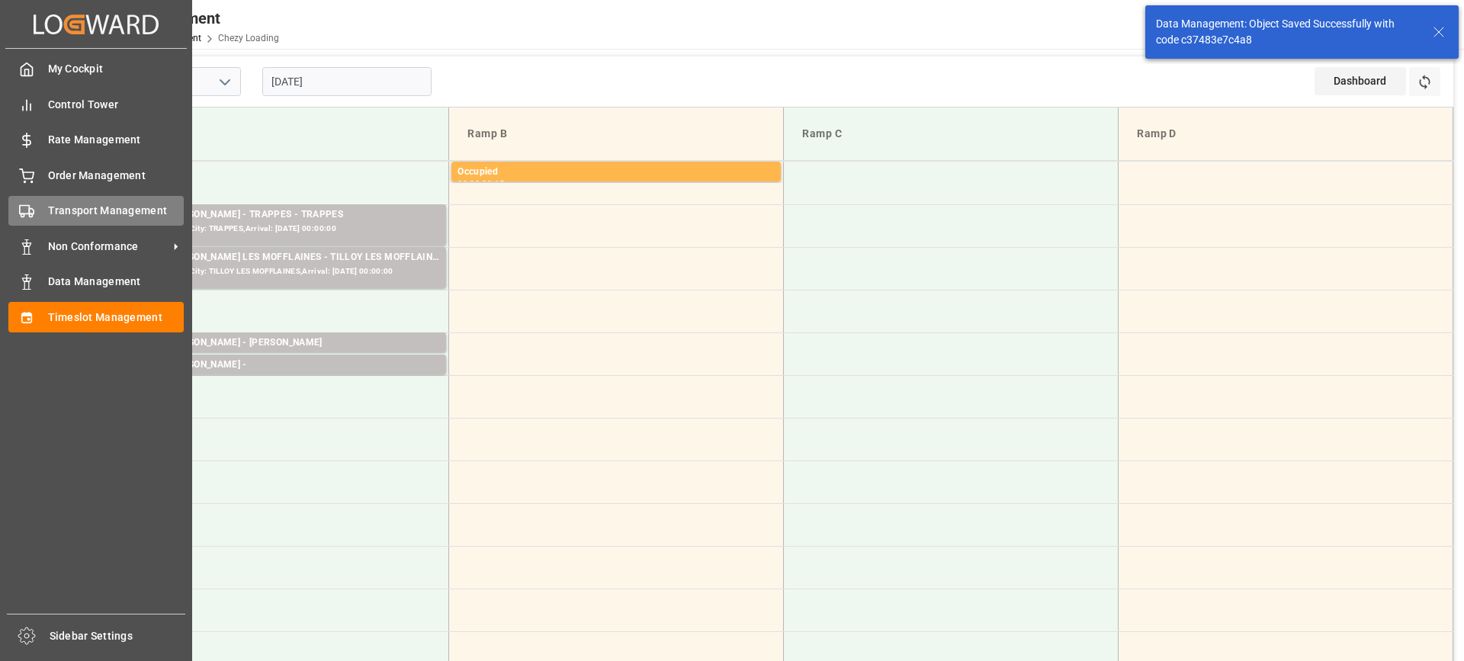
click at [101, 214] on span "Transport Management" at bounding box center [116, 211] width 137 height 16
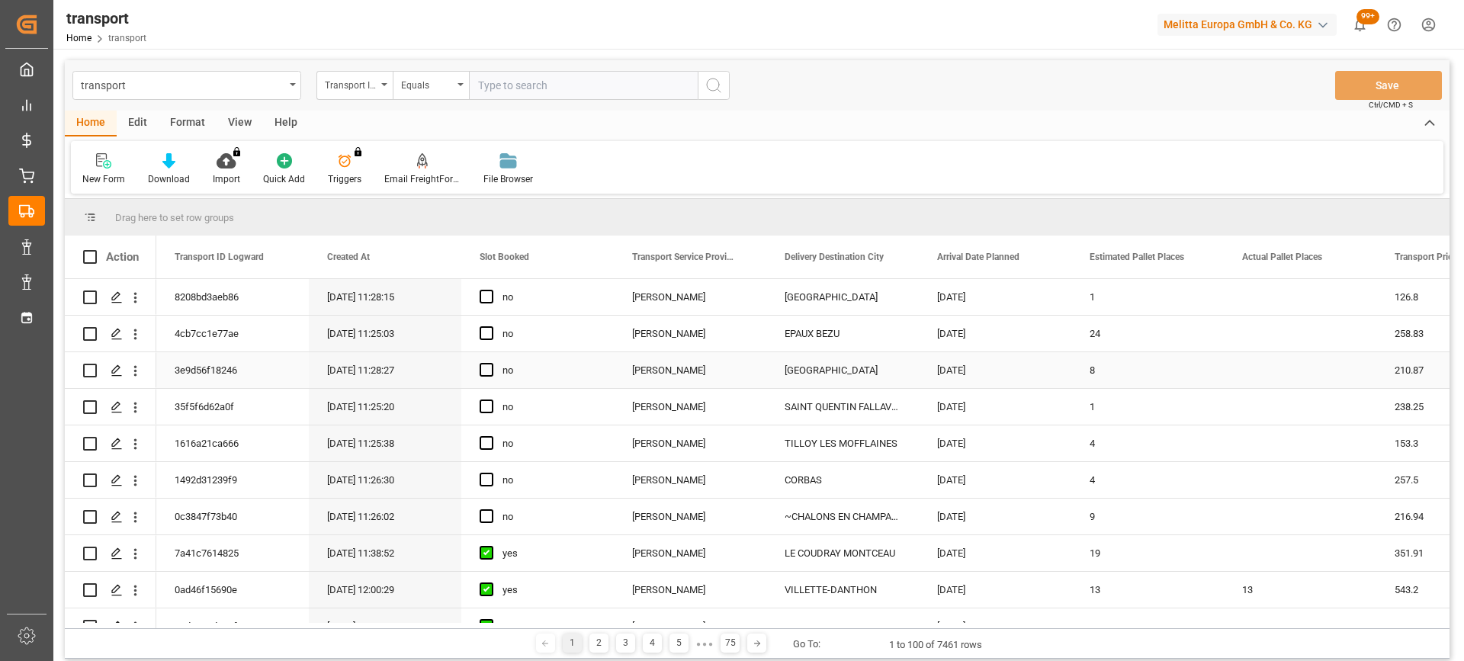
scroll to position [991, 0]
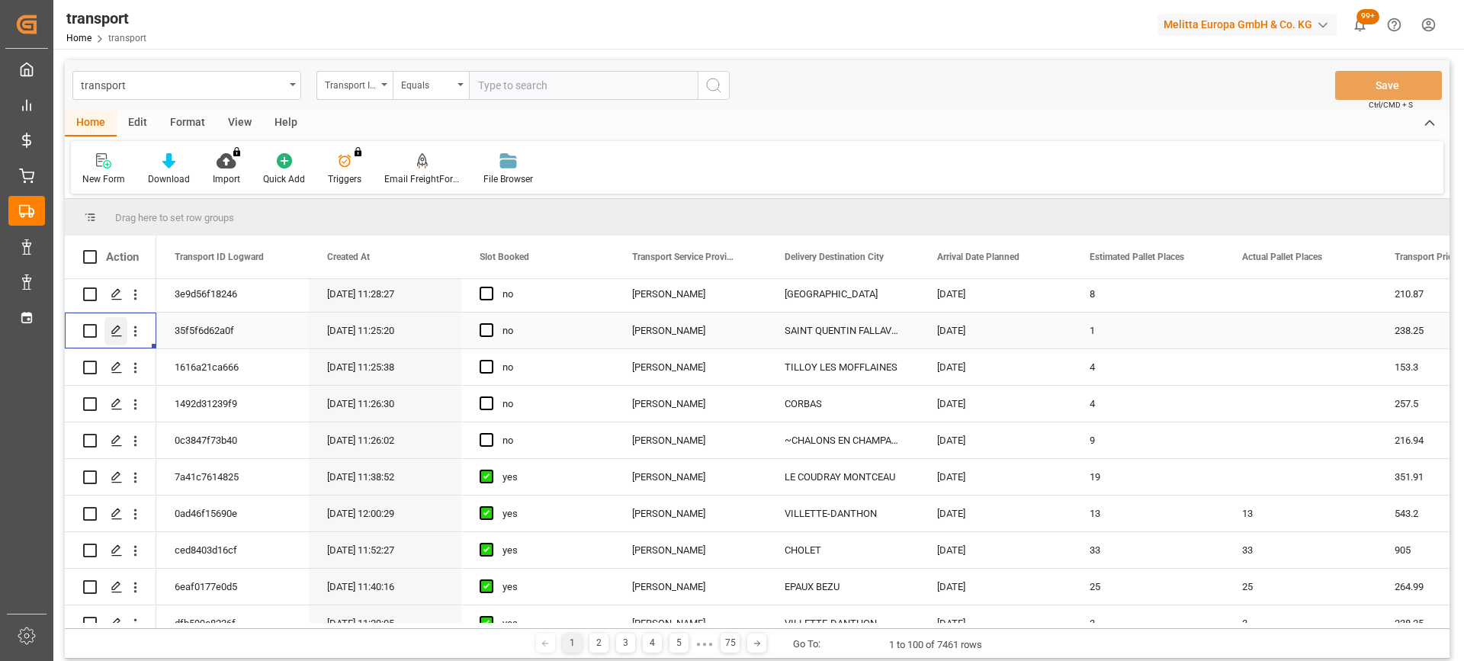
click at [115, 336] on line "Press SPACE to select this row." at bounding box center [116, 336] width 9 height 0
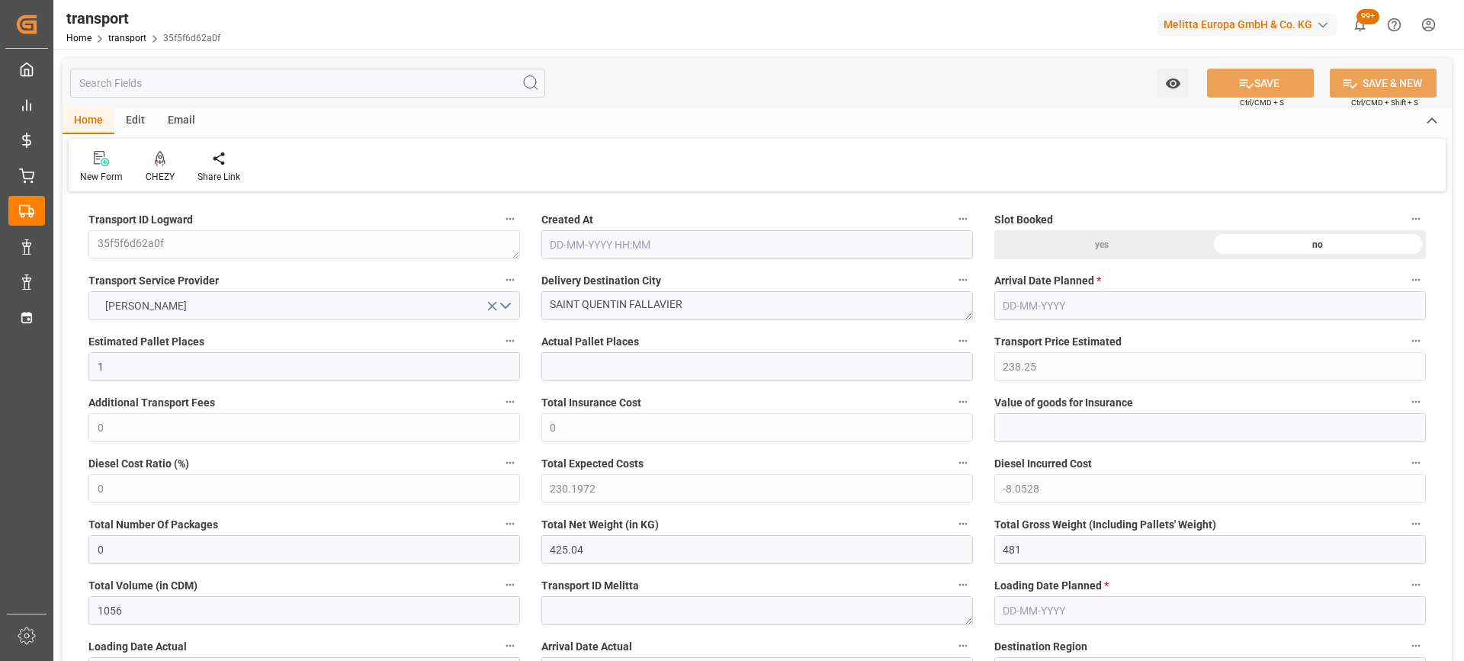
type input "[DATE] 11:25"
type input "[DATE]"
drag, startPoint x: 714, startPoint y: 297, endPoint x: 470, endPoint y: 301, distance: 244.1
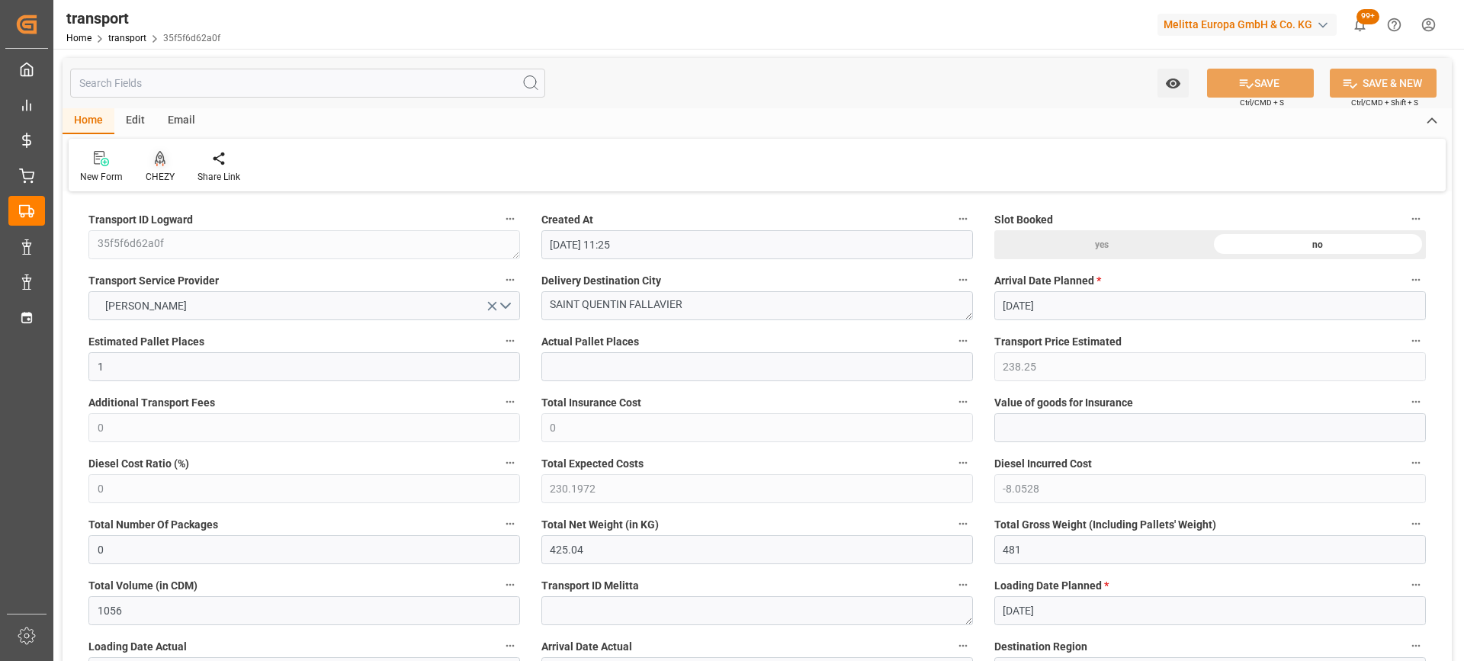
click at [158, 171] on div "CHEZY" at bounding box center [160, 177] width 29 height 14
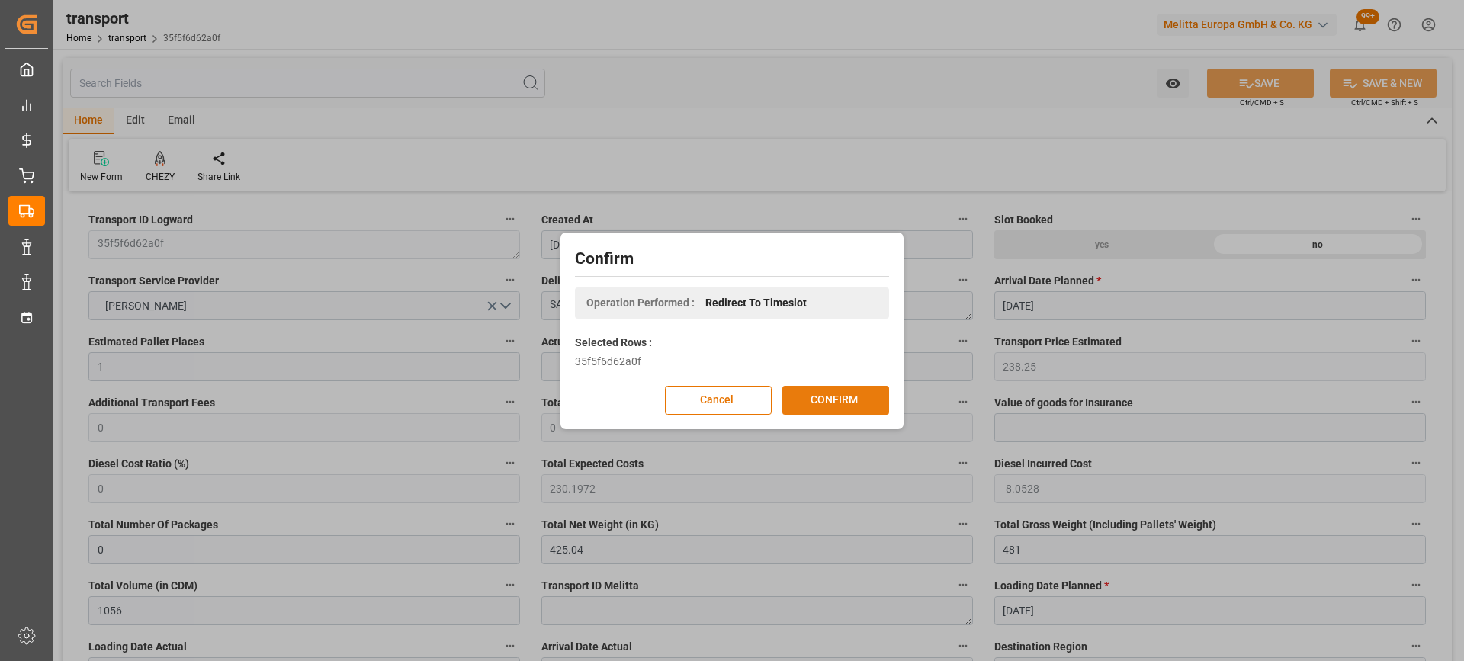
click at [818, 401] on button "CONFIRM" at bounding box center [835, 400] width 107 height 29
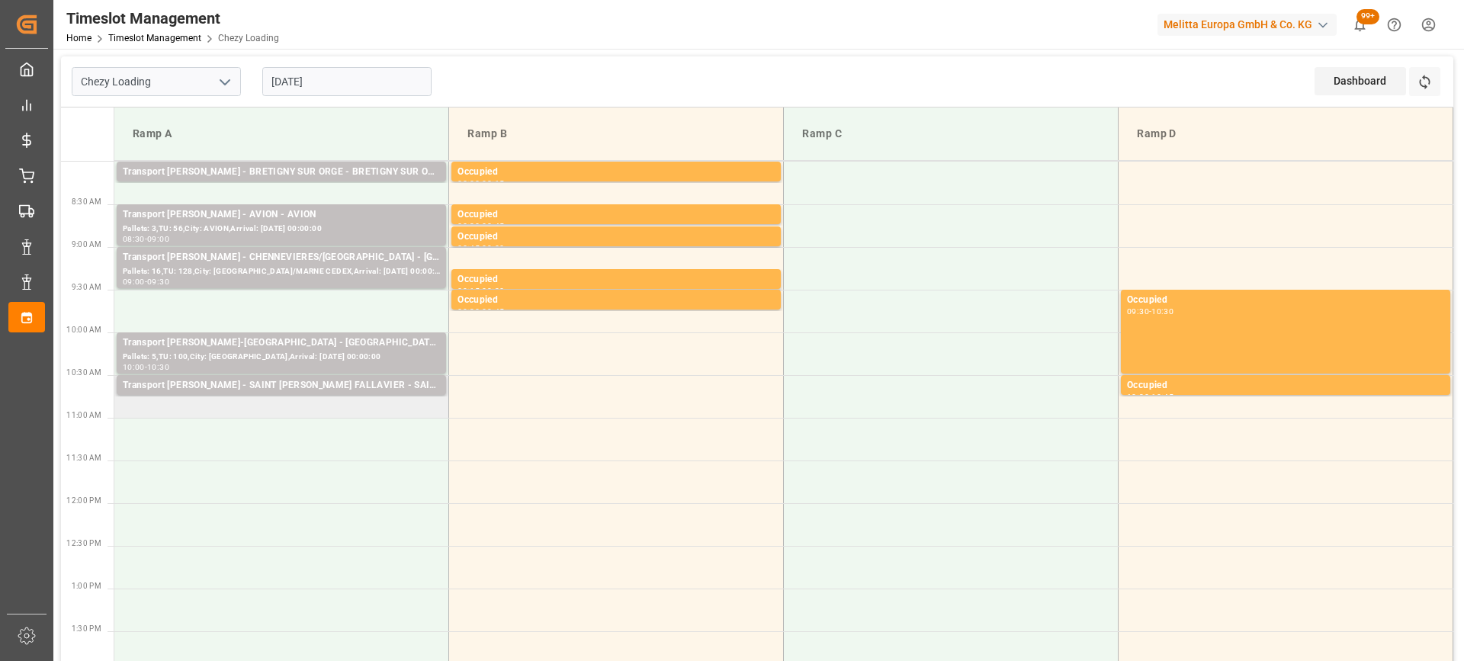
click at [211, 409] on td "Transport Delisle - SAINT QUENTIN FALLAVIER - SAINT QUENTIN FALLAVIER Pallets: …" at bounding box center [281, 396] width 335 height 43
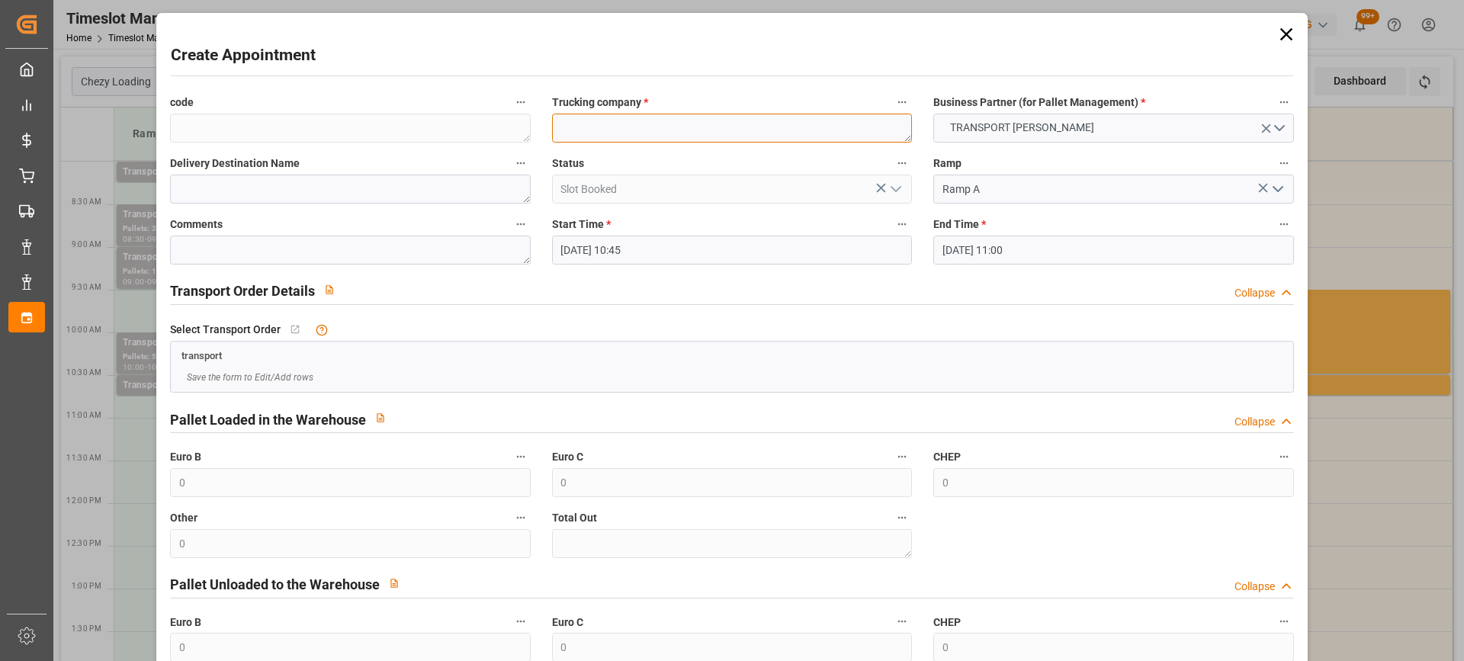
paste textarea "SAINT QUENTIN FALLAVIER"
type textarea "SAINT QUENTIN FALLAVIER"
paste textarea "SAINT QUENTIN FALLAVIER"
type textarea "SAINT QUENTIN FALLAVIER"
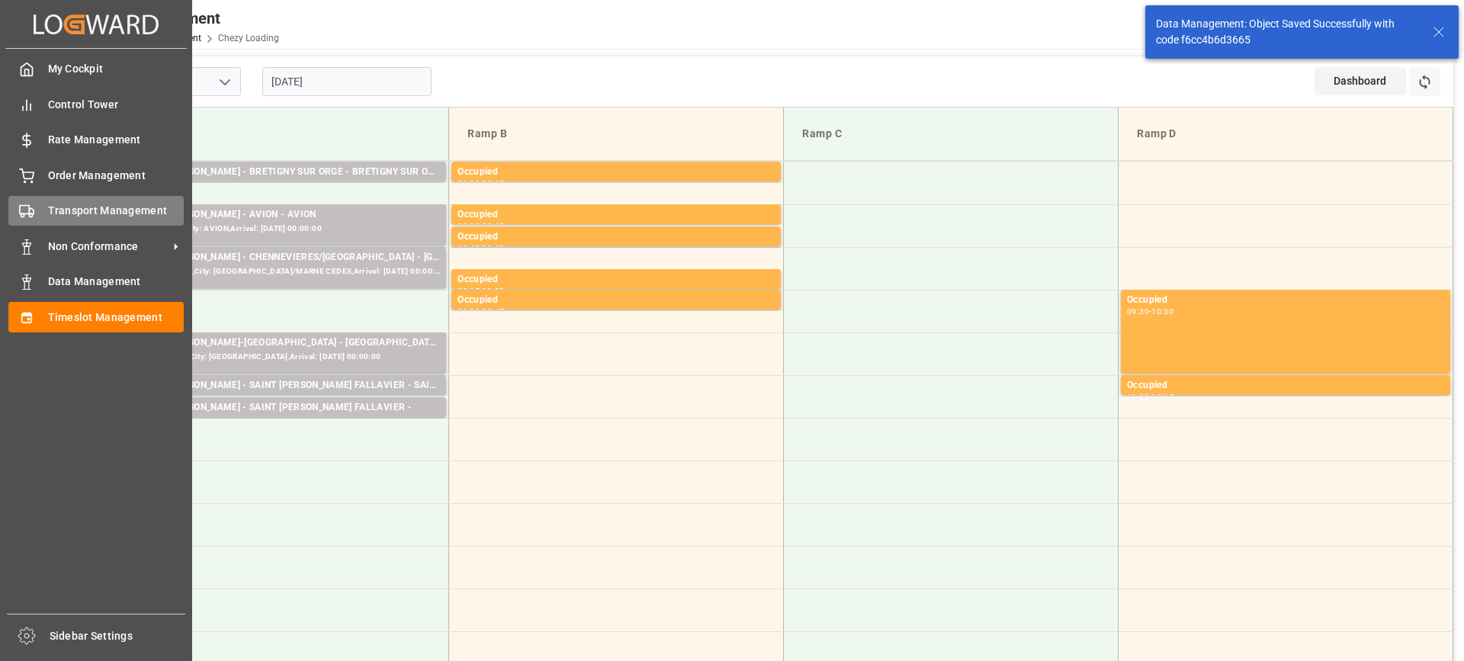
click at [85, 214] on span "Transport Management" at bounding box center [116, 211] width 137 height 16
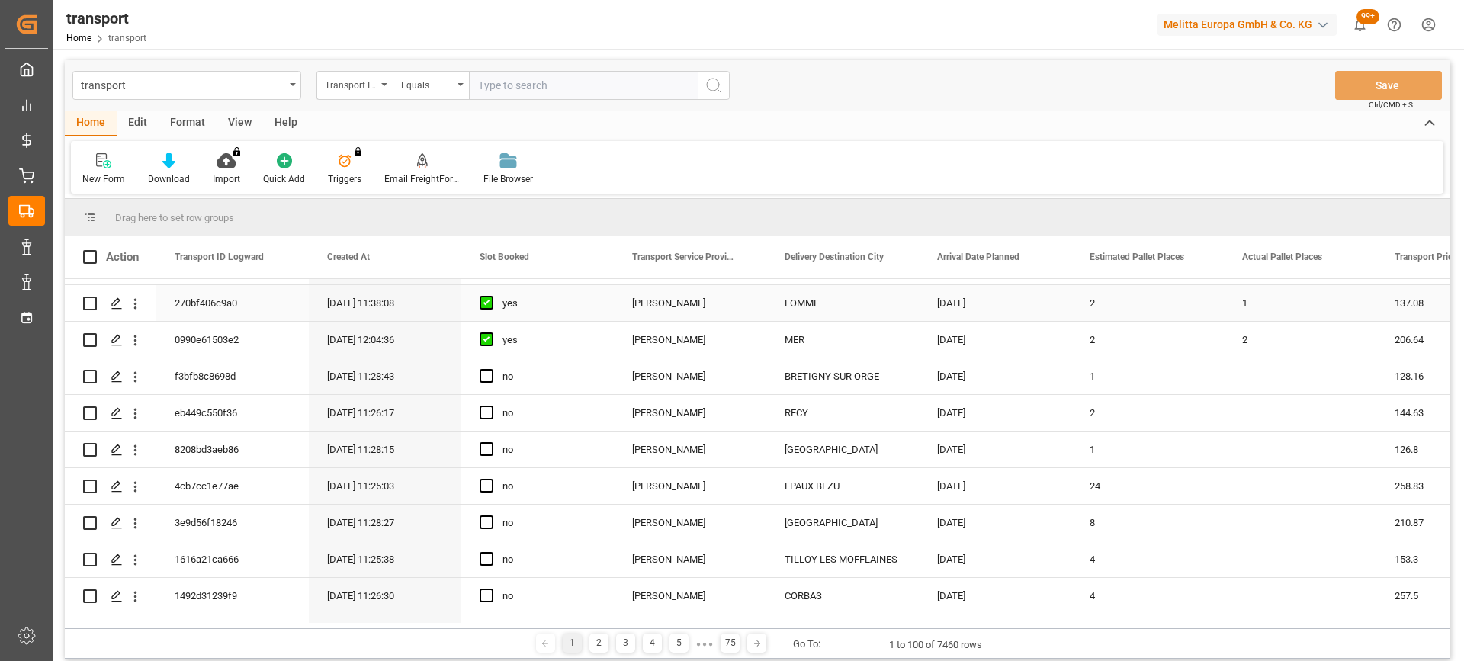
scroll to position [839, 0]
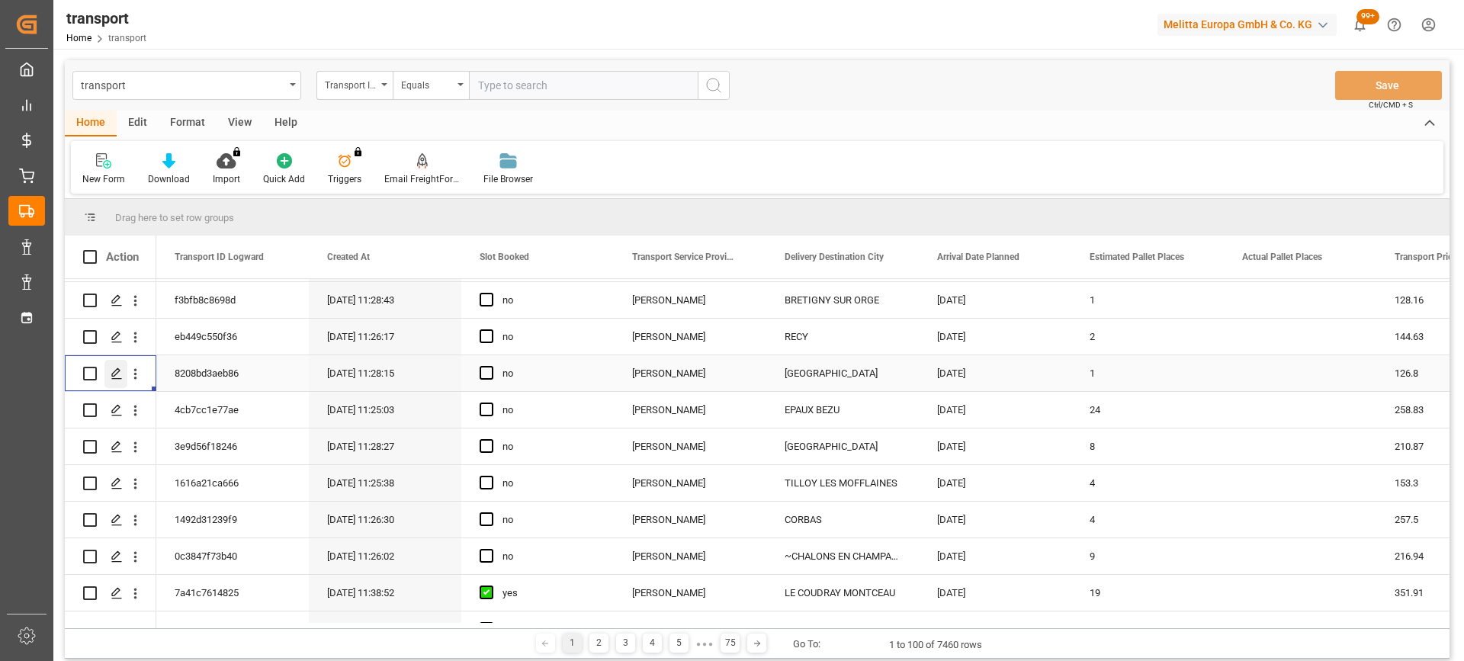
click at [118, 365] on div "Press SPACE to select this row." at bounding box center [115, 374] width 23 height 28
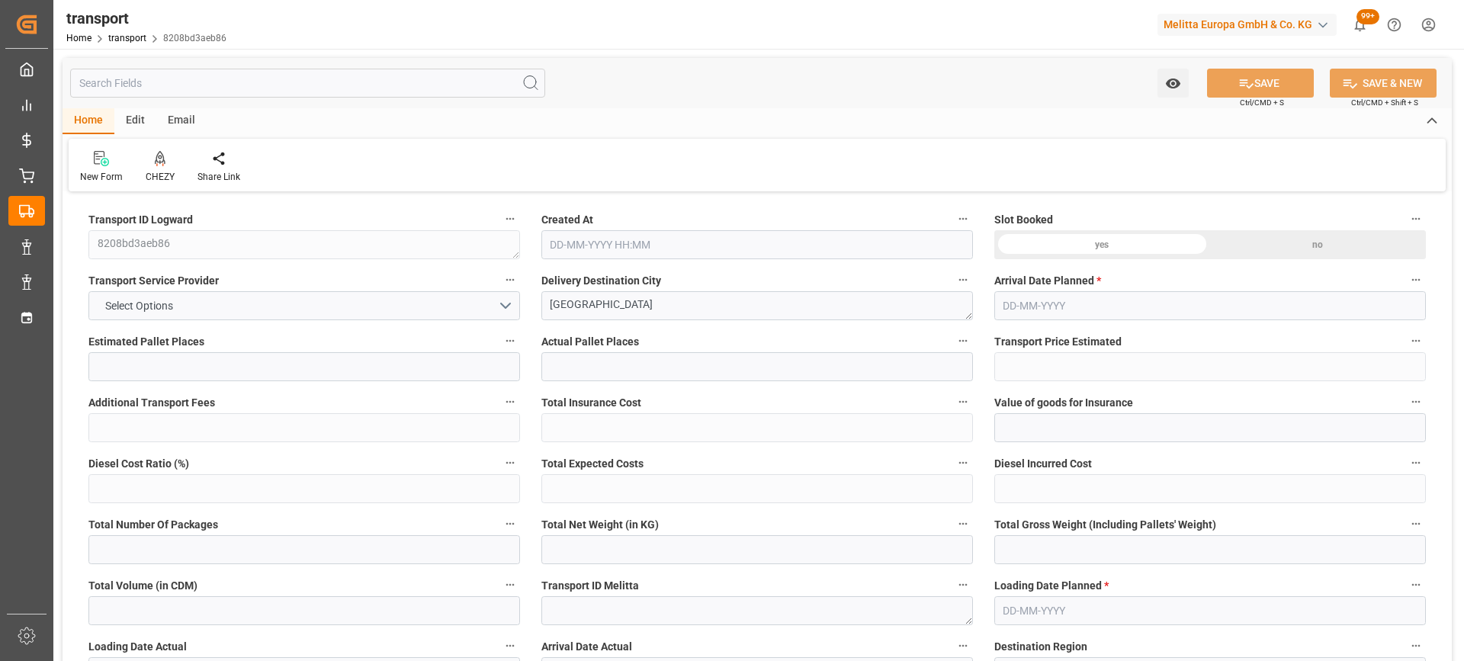
type input "1"
type input "126.8"
type input "0"
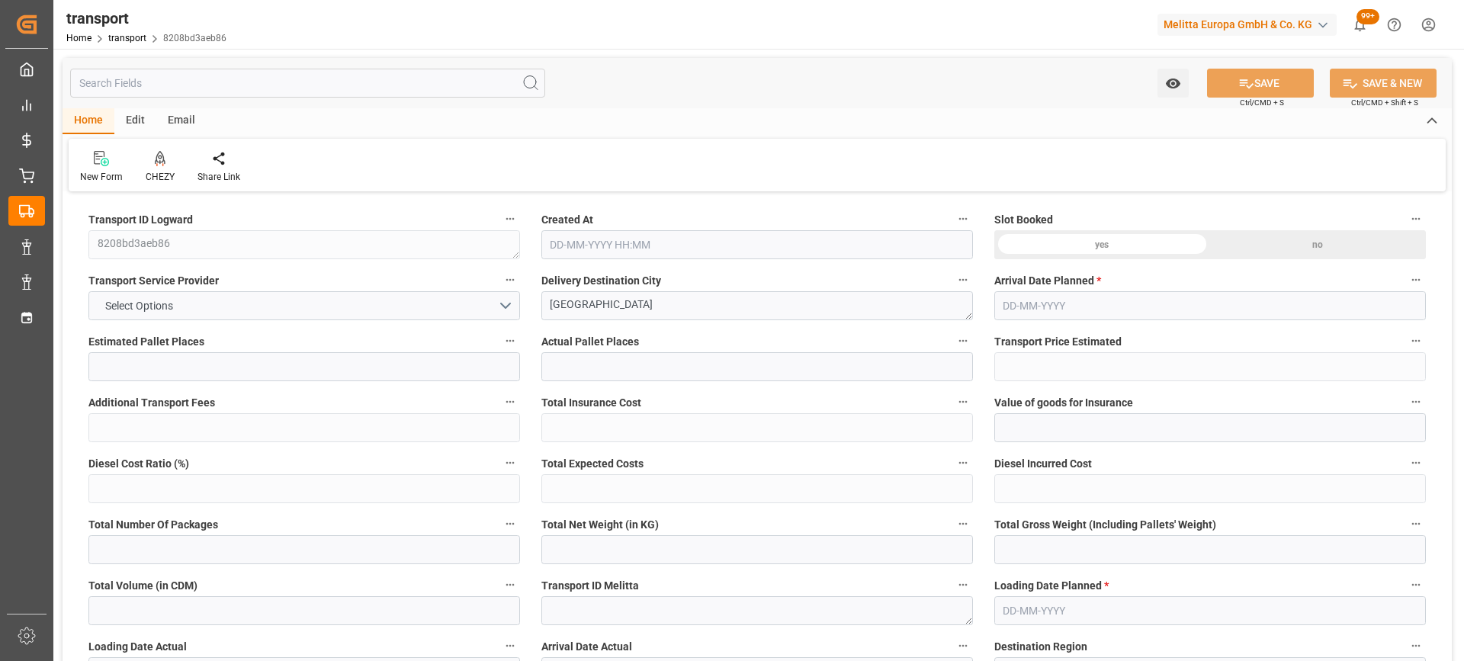
type input "122.5142"
type input "-4.2858"
type input "0"
type input "152.688"
type input "247.624"
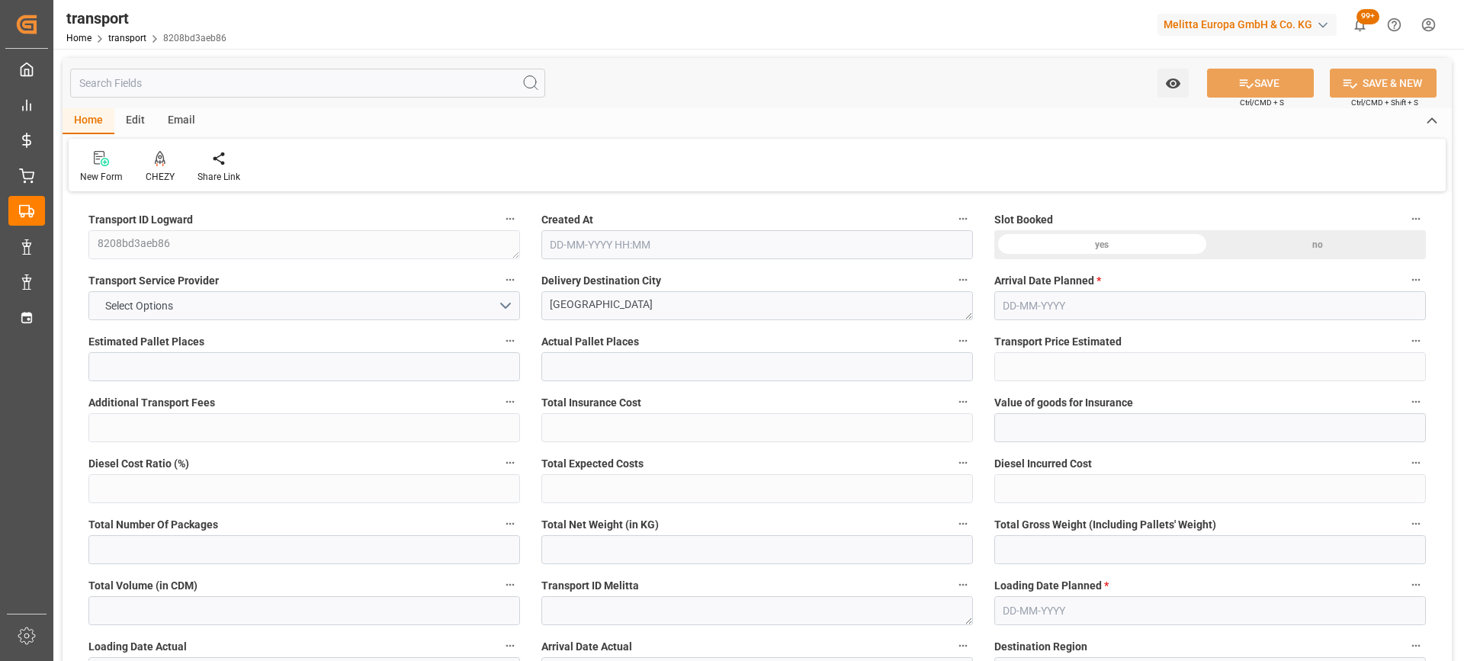
type input "824.8"
type input "77"
type input "0"
type input "54"
type input "1"
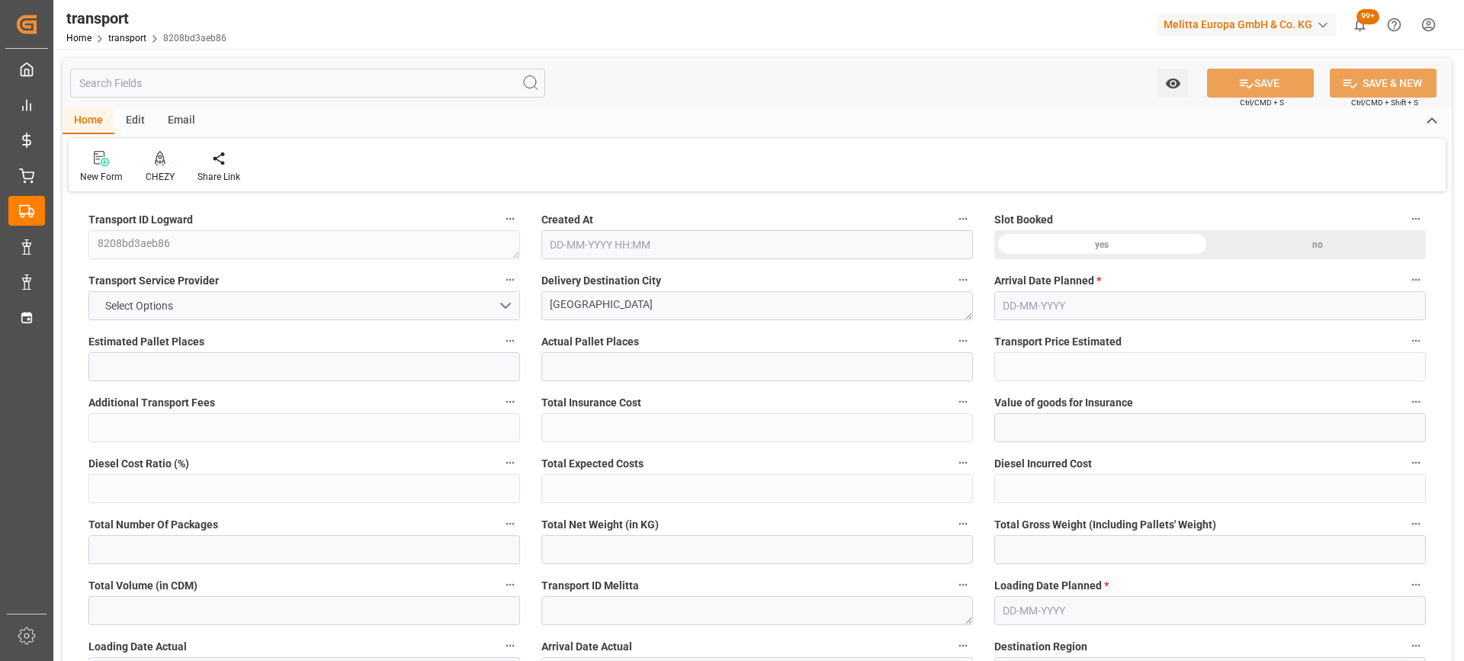
type input "101"
type input "224.624"
type input "0"
type input "4710.8598"
type input "0"
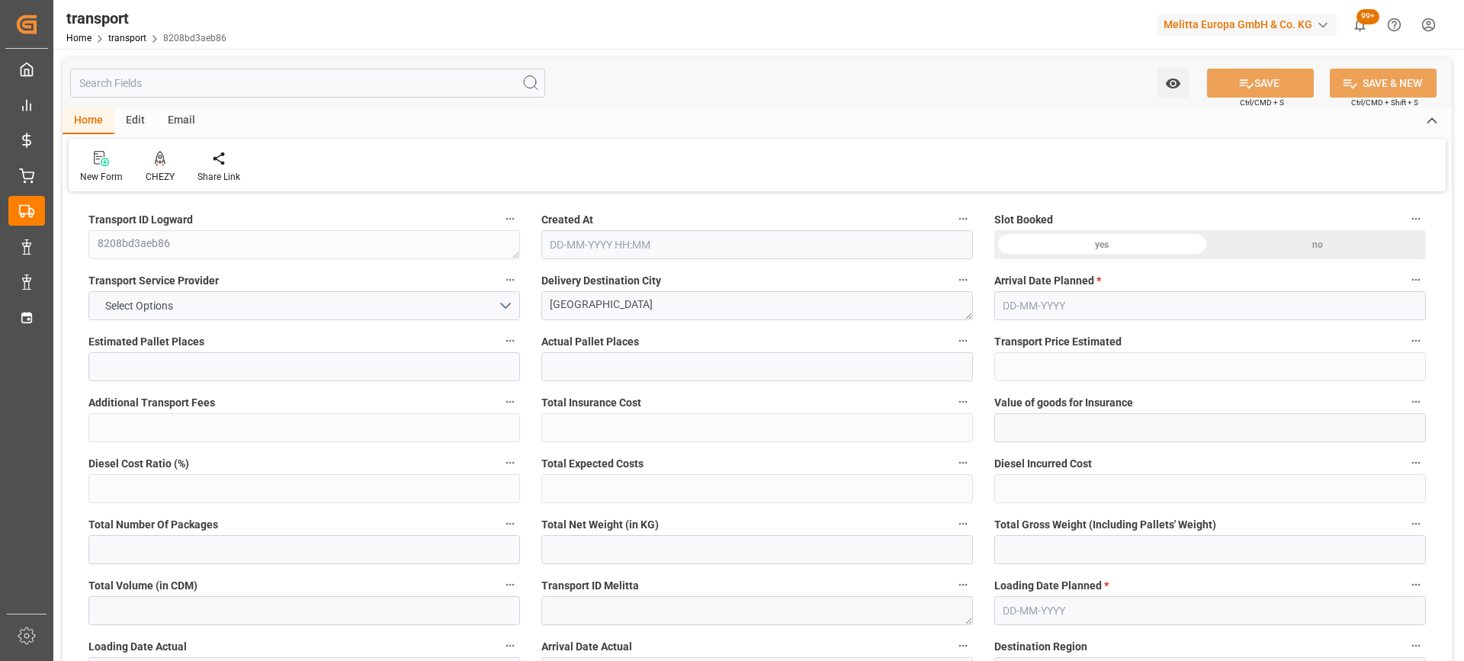
type input "0"
type input "21"
type input "35"
type input "02-09-2025 11:28"
type input "[DATE]"
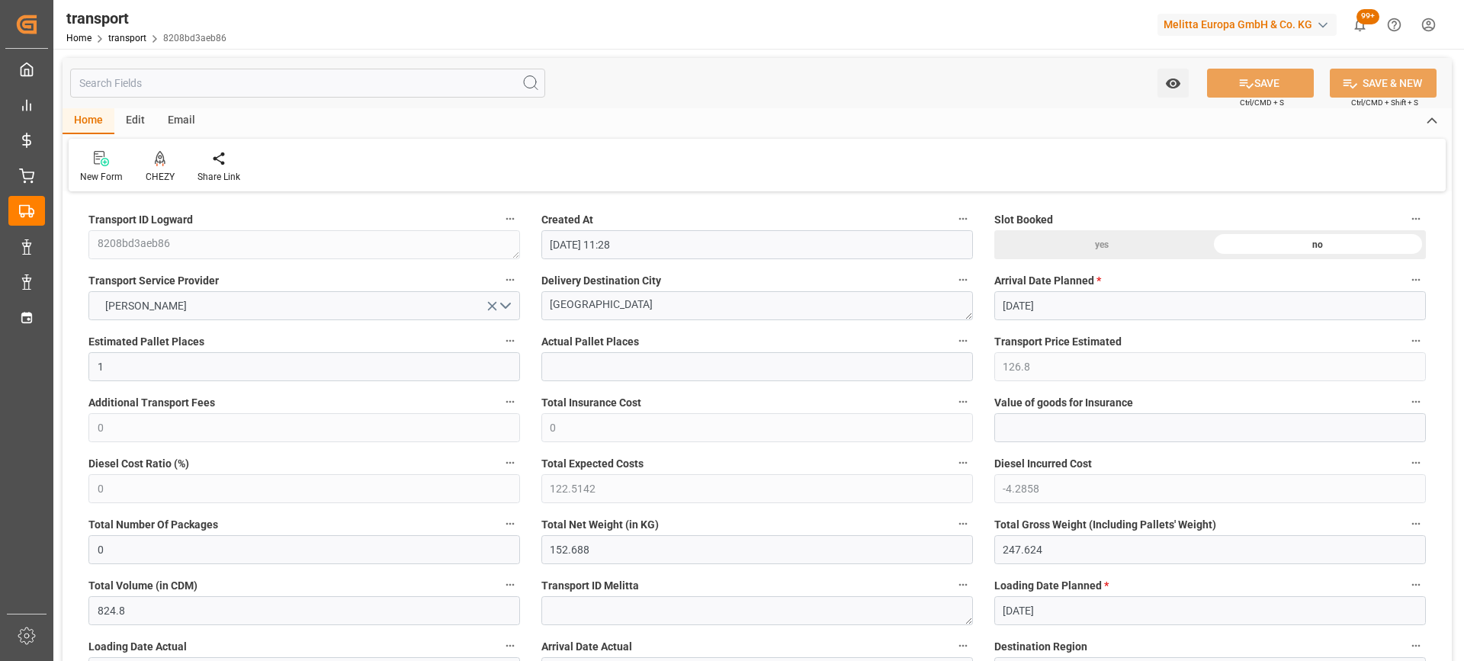
type input "[DATE]"
drag, startPoint x: 657, startPoint y: 305, endPoint x: 494, endPoint y: 310, distance: 163.3
click at [162, 164] on icon at bounding box center [159, 165] width 7 height 3
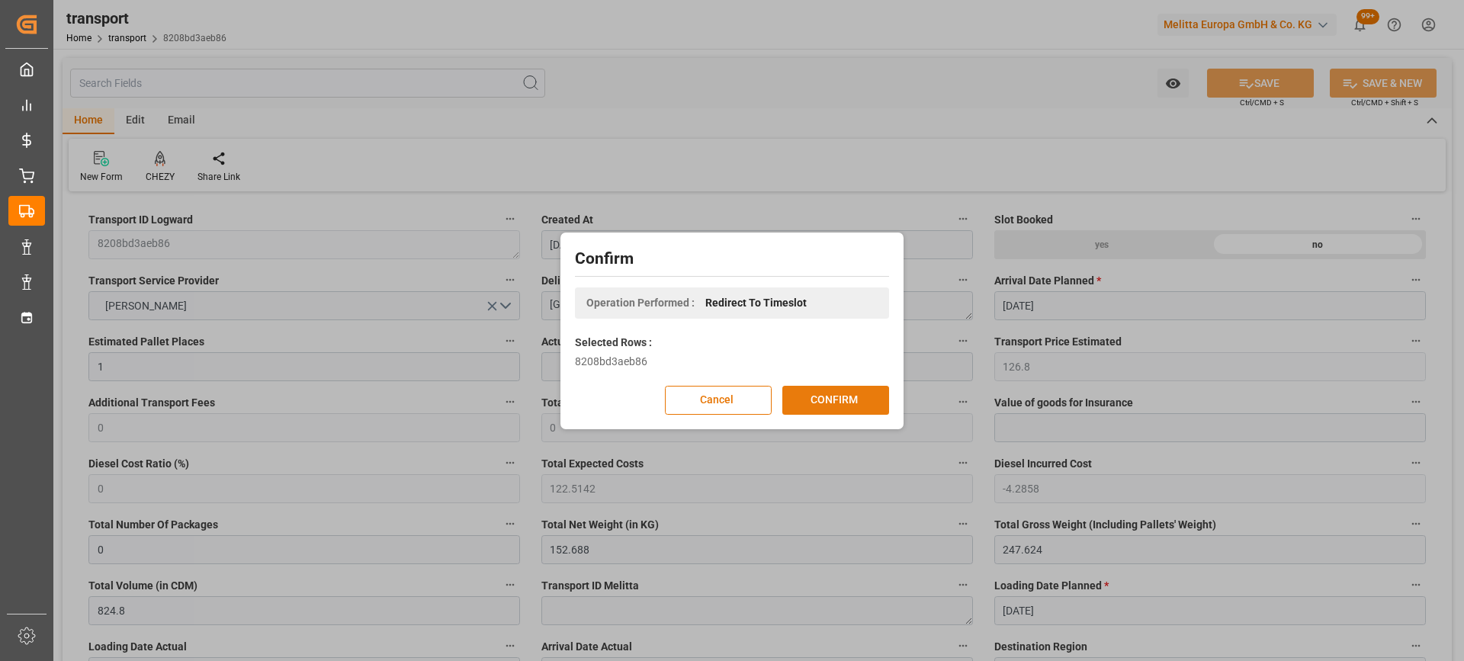
click at [839, 401] on button "CONFIRM" at bounding box center [835, 400] width 107 height 29
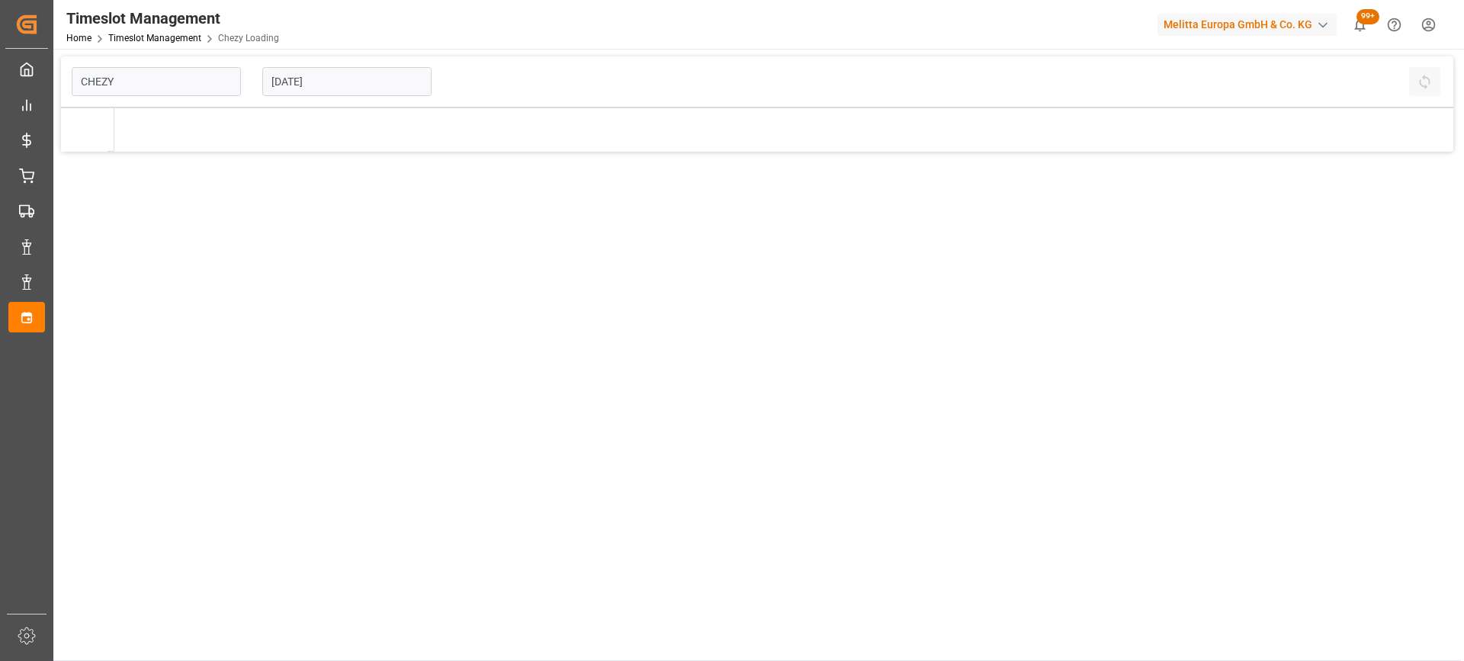
type input "Chezy Loading"
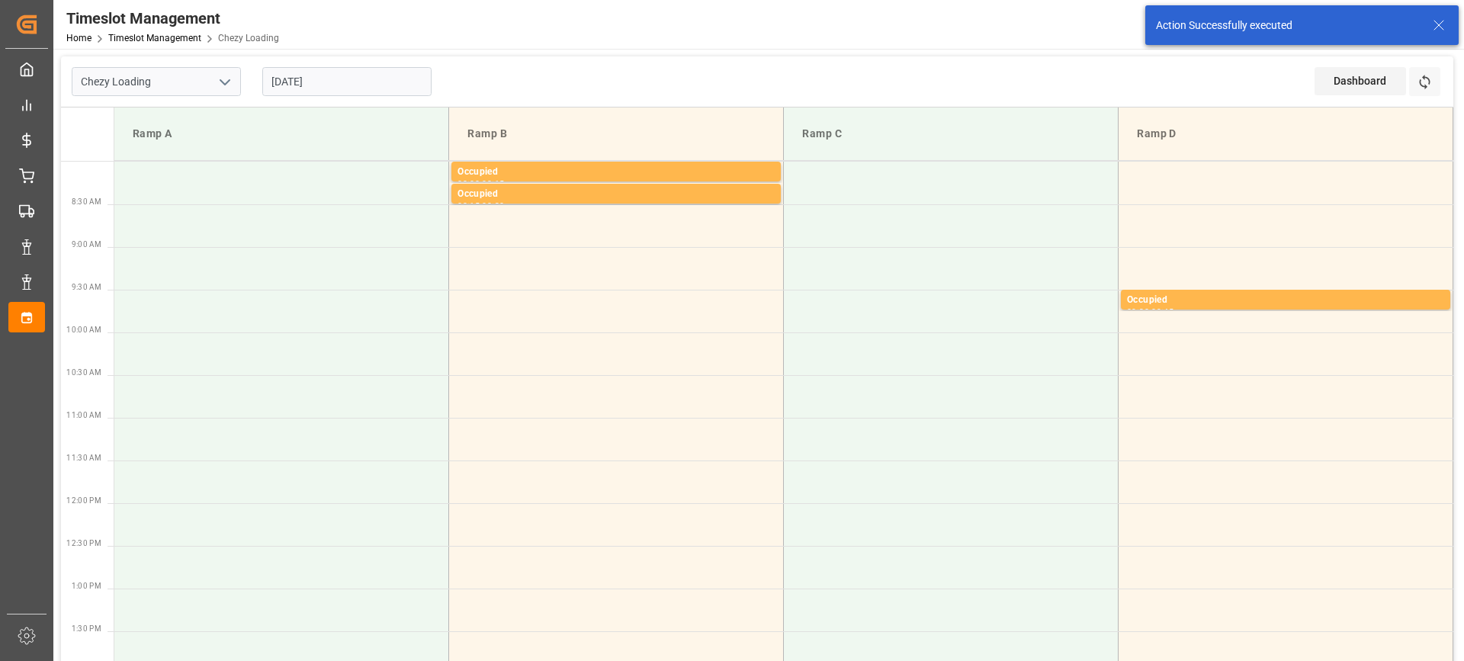
click at [295, 79] on input "[DATE]" at bounding box center [346, 81] width 169 height 29
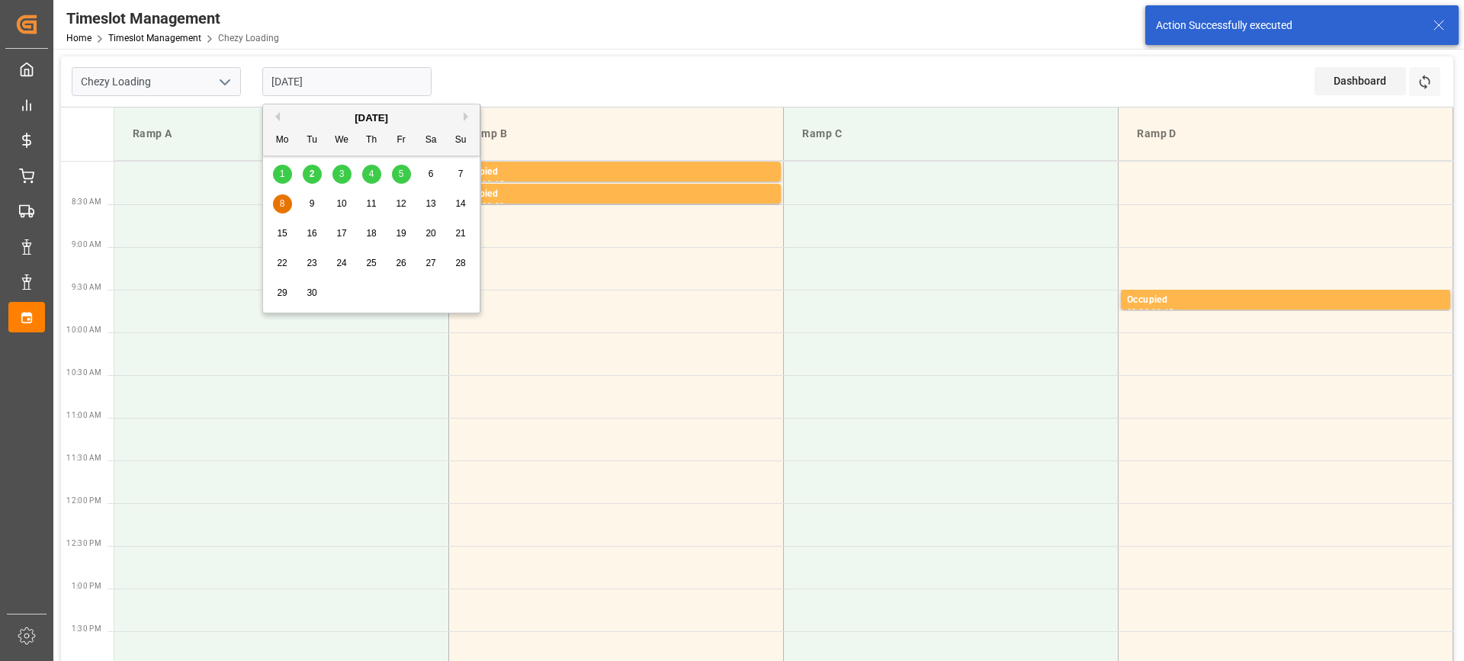
click at [397, 175] on div "5" at bounding box center [401, 174] width 19 height 18
type input "[DATE]"
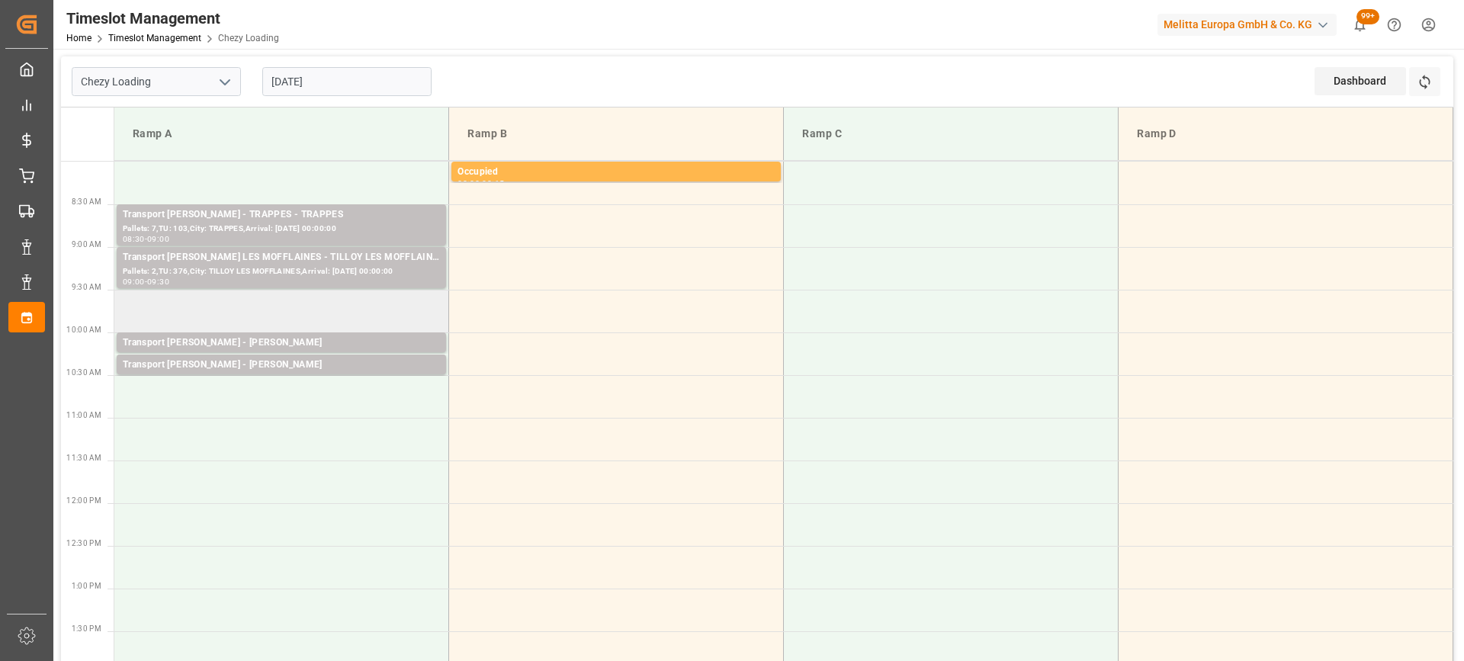
click at [242, 319] on td at bounding box center [281, 311] width 335 height 43
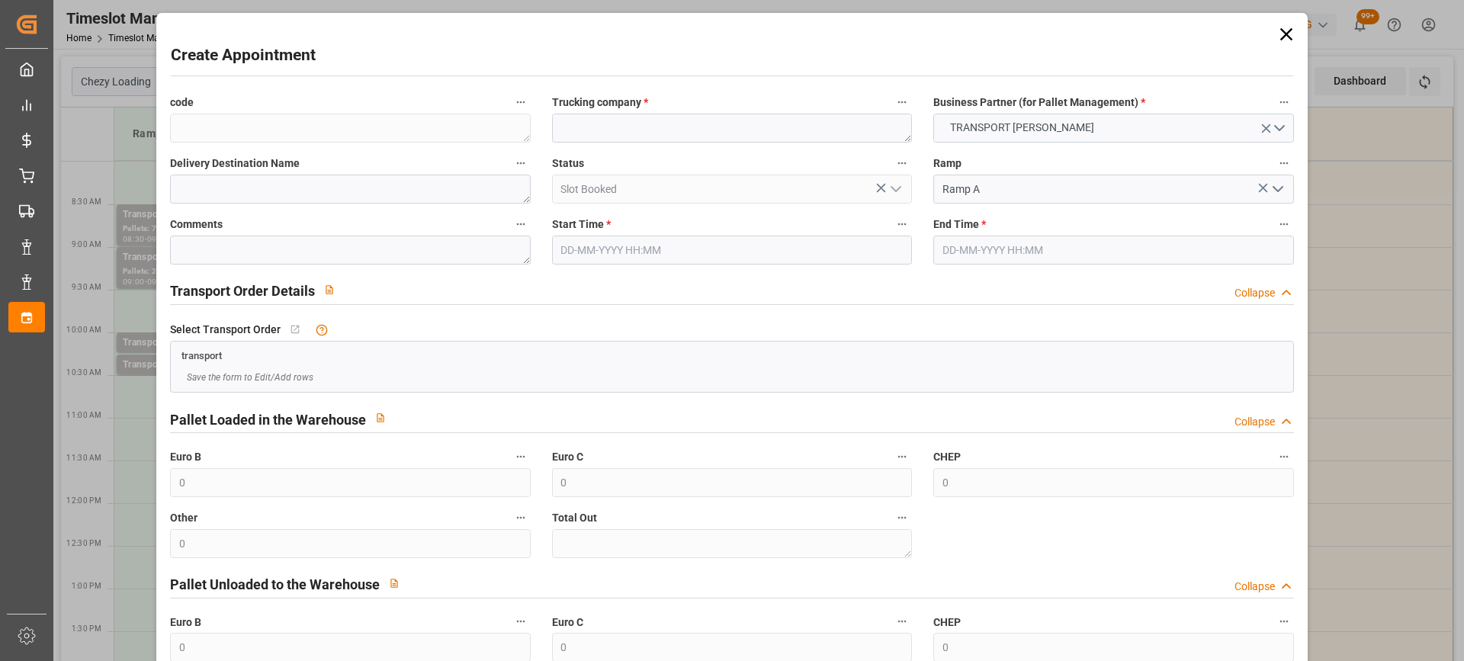
type input "05-09-2025 09:30"
type input "05-09-2025 09:45"
paste textarea "[GEOGRAPHIC_DATA]"
type textarea "[GEOGRAPHIC_DATA]"
paste textarea "[GEOGRAPHIC_DATA]"
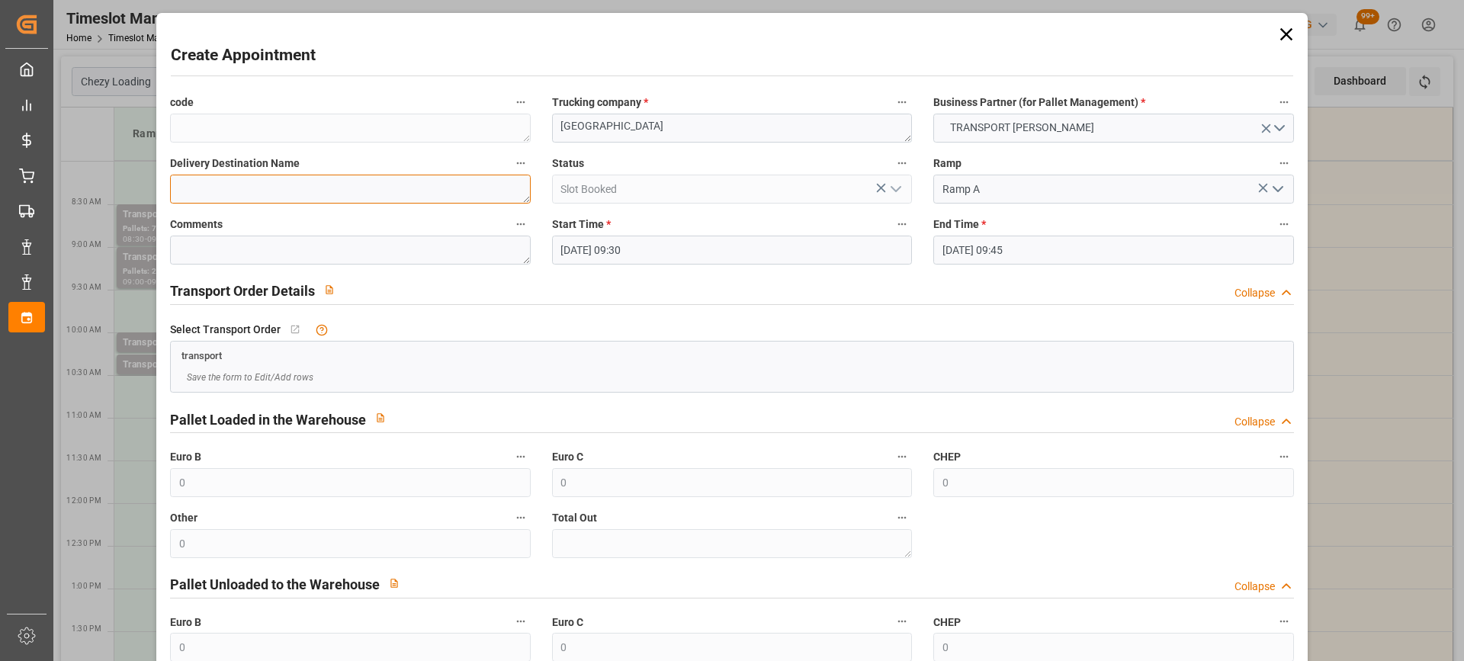
type textarea "[GEOGRAPHIC_DATA]"
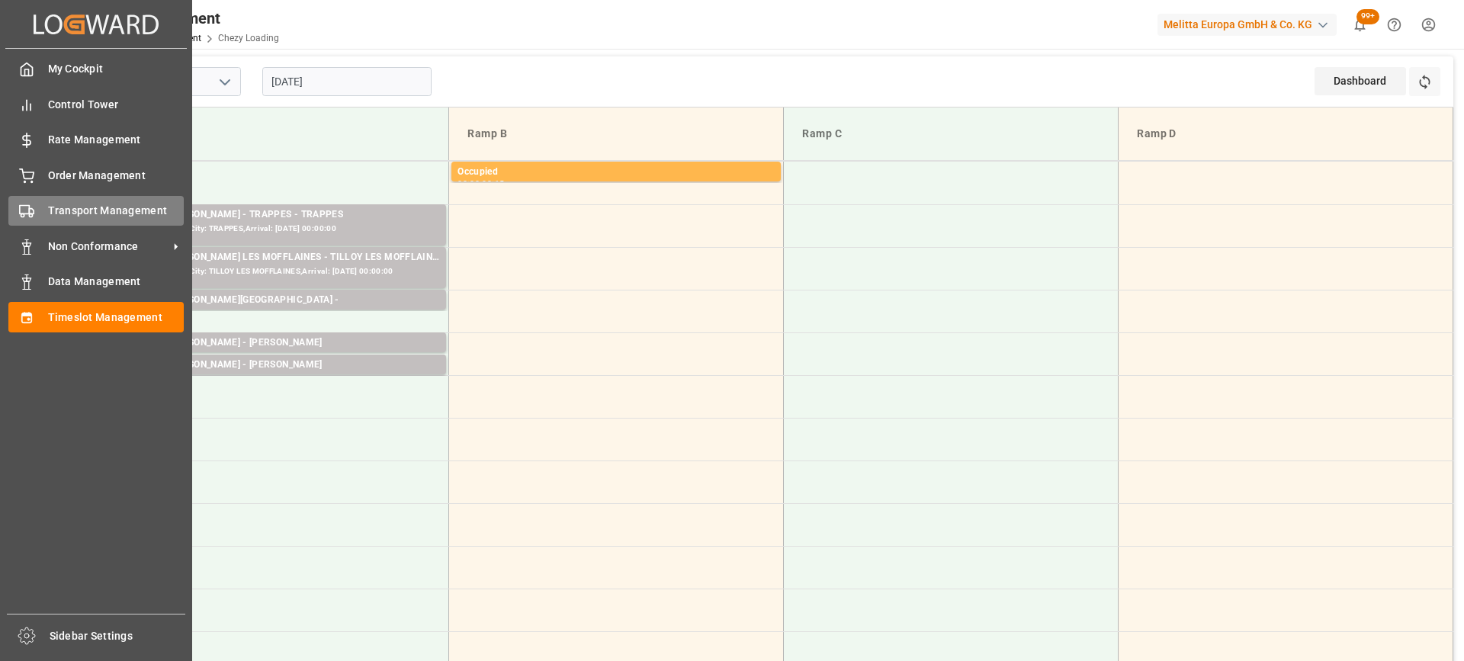
click at [87, 209] on span "Transport Management" at bounding box center [116, 211] width 137 height 16
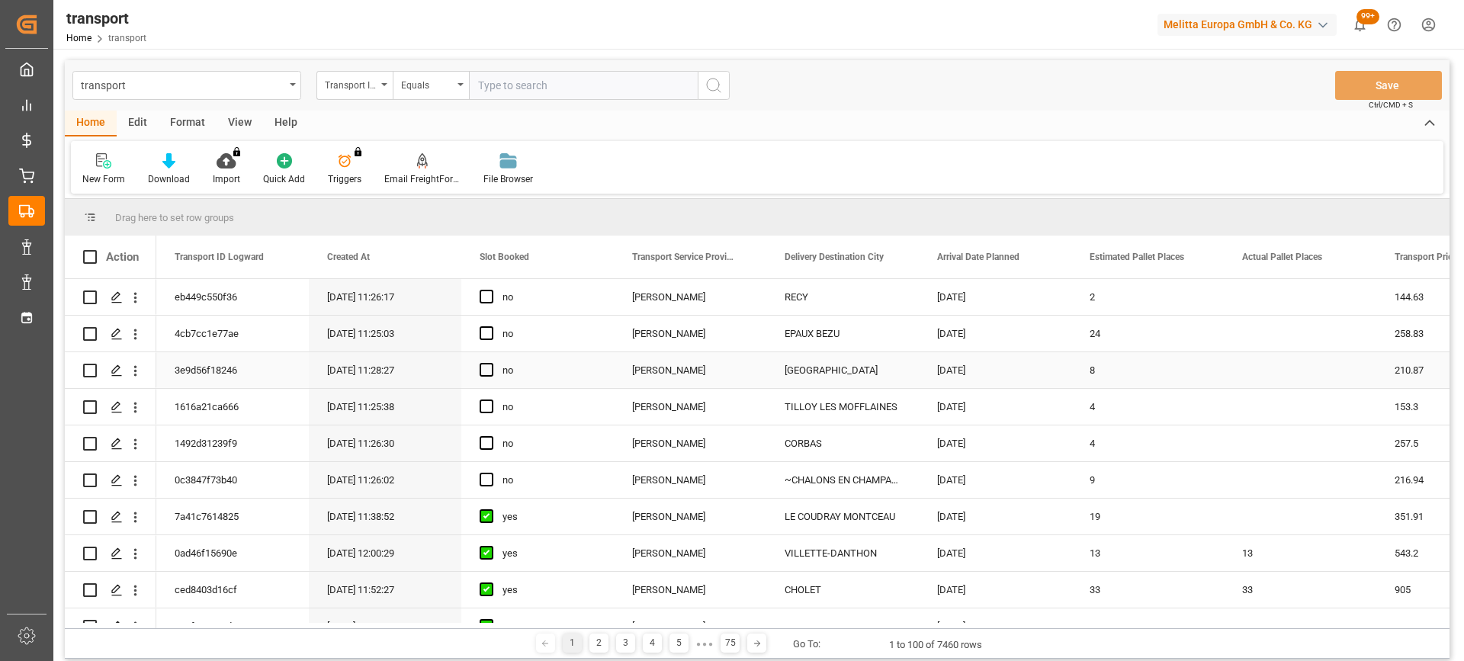
scroll to position [839, 0]
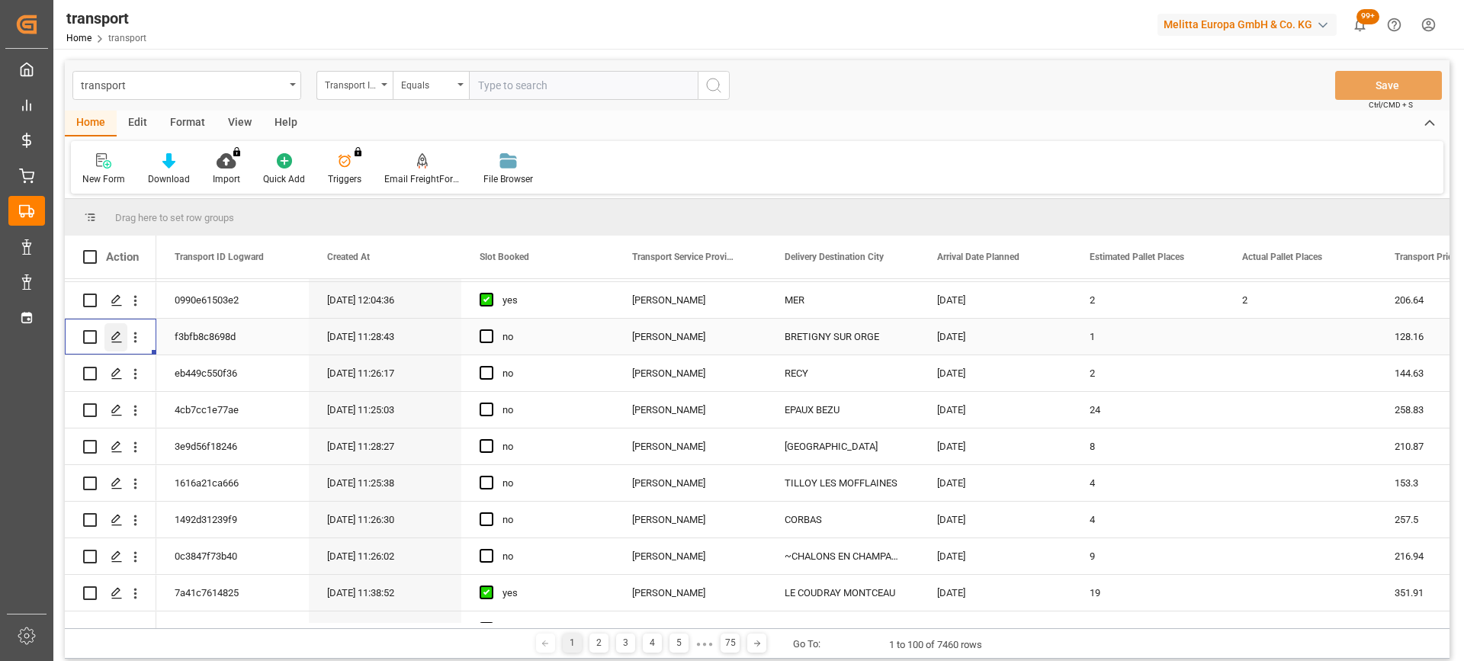
click at [108, 331] on div "Press SPACE to select this row." at bounding box center [115, 337] width 23 height 28
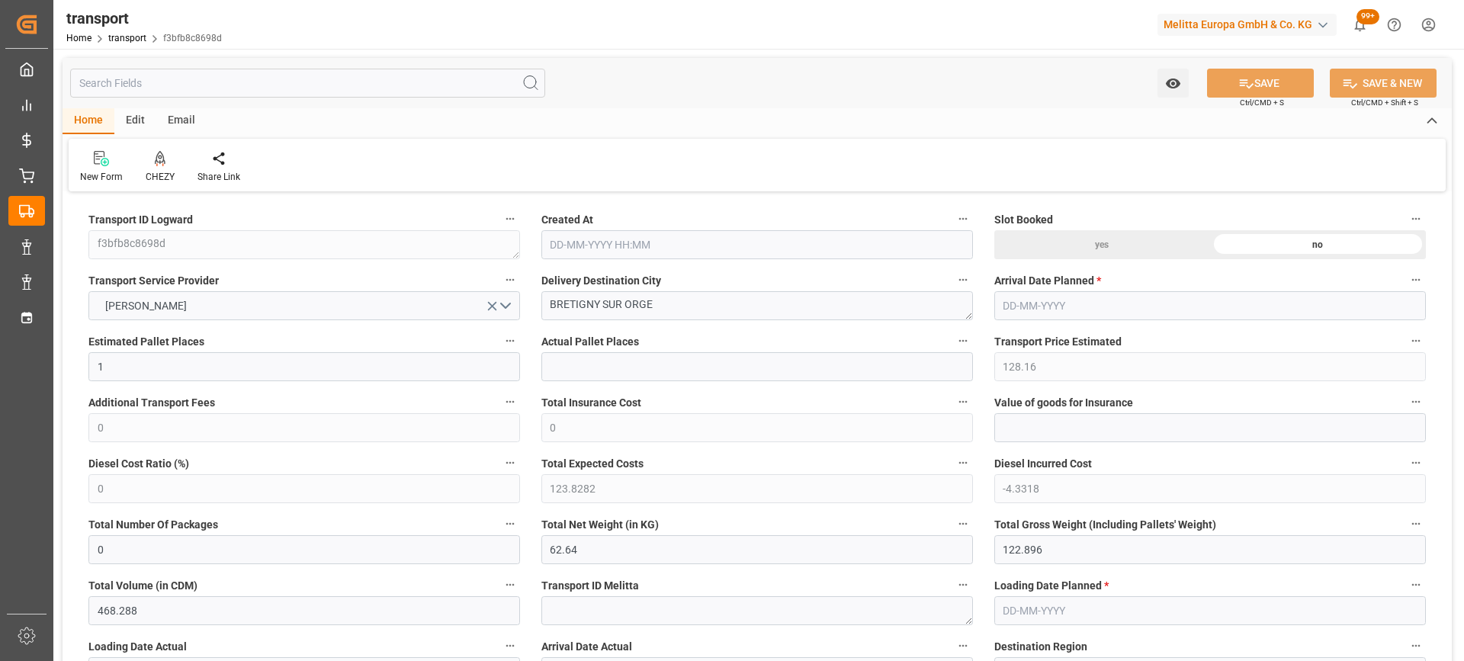
type input "1"
type input "128.16"
type input "0"
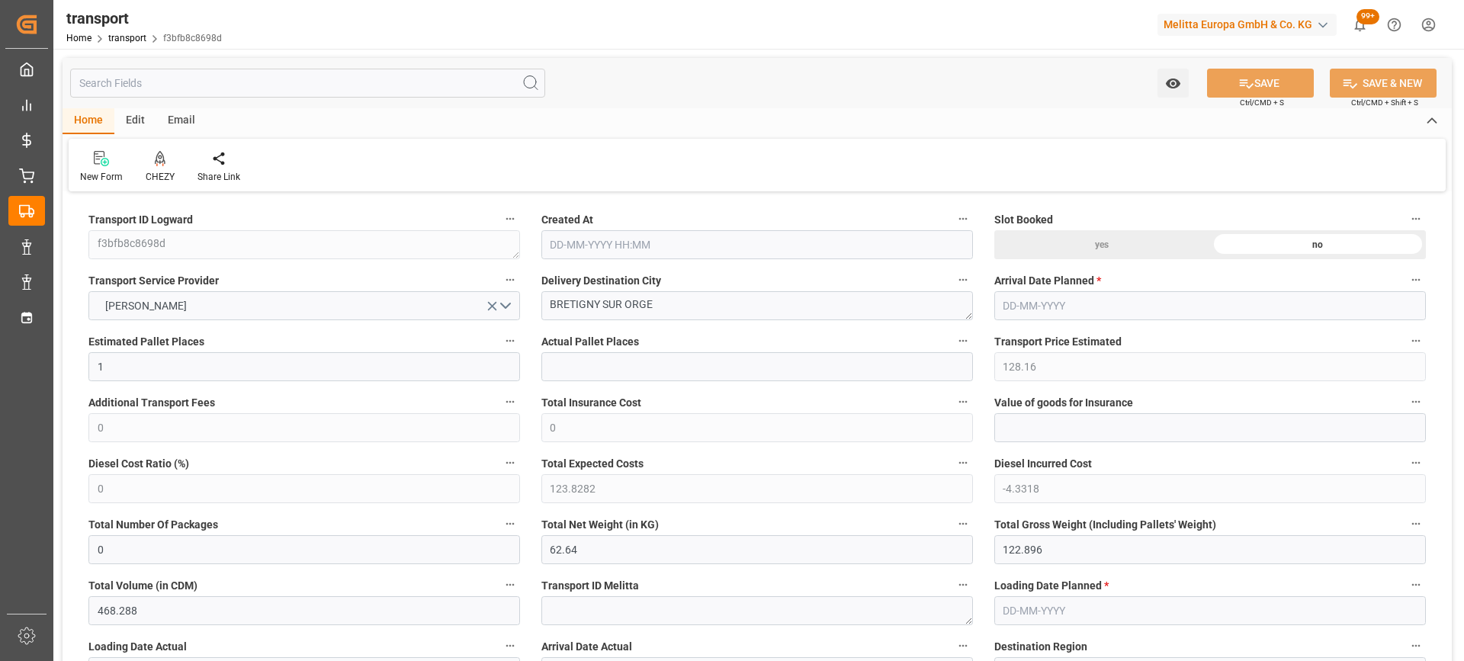
type input "123.8282"
type input "-4.3318"
type input "0"
type input "62.64"
type input "122.896"
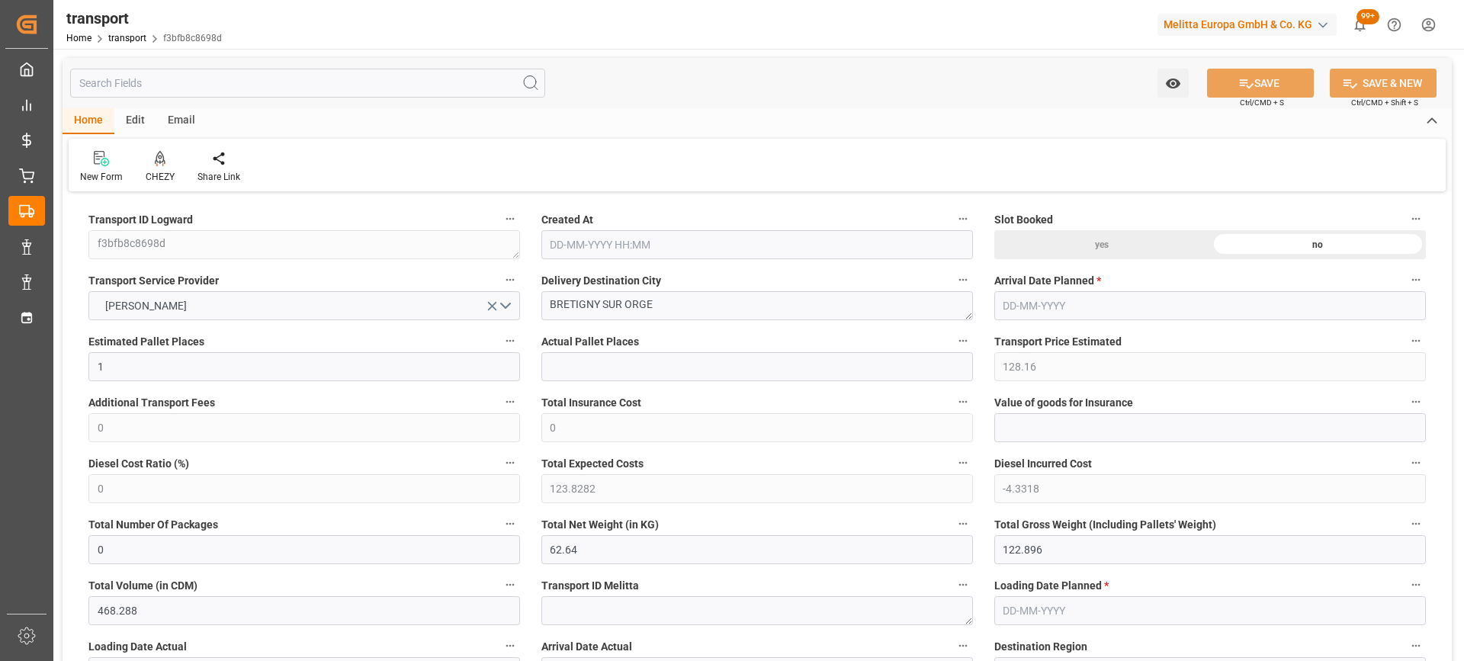
type input "468.288"
type input "91"
type input "0"
type input "48"
type input "2"
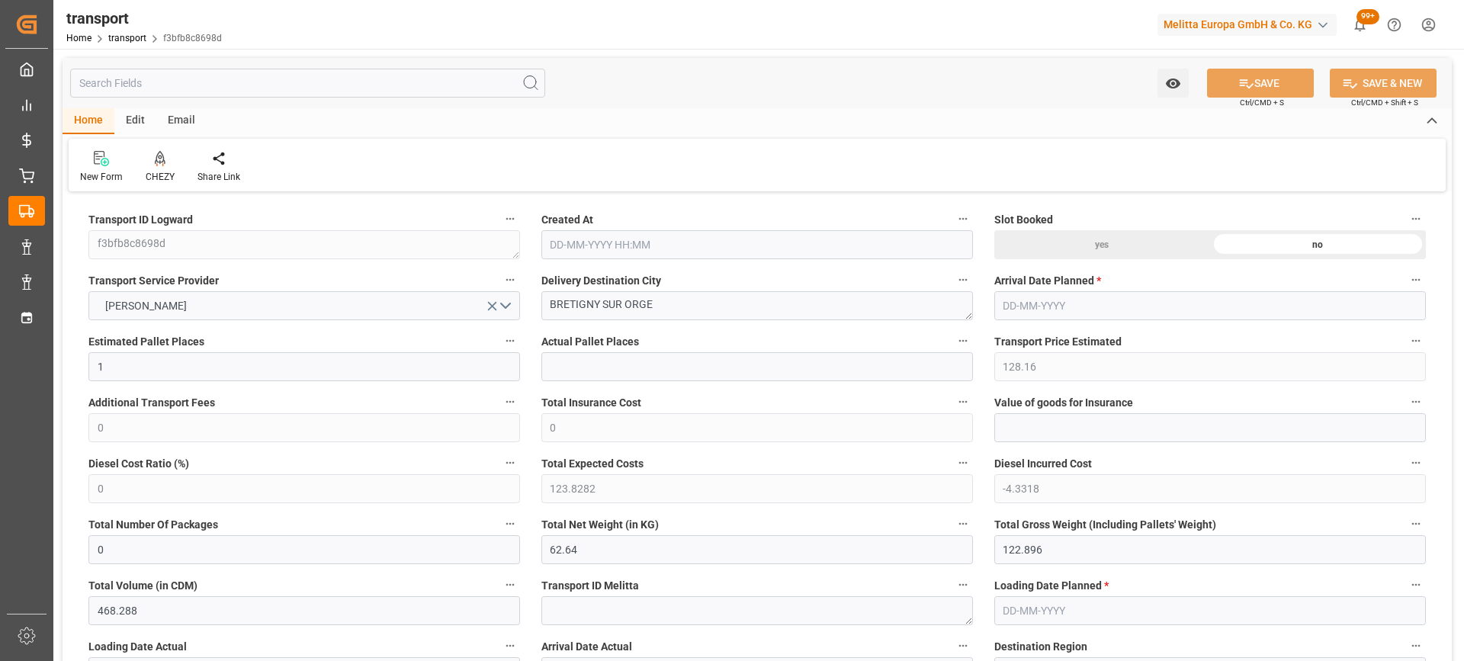
type input "101"
type input "76.896"
type input "0"
type input "4710.8598"
type input "0"
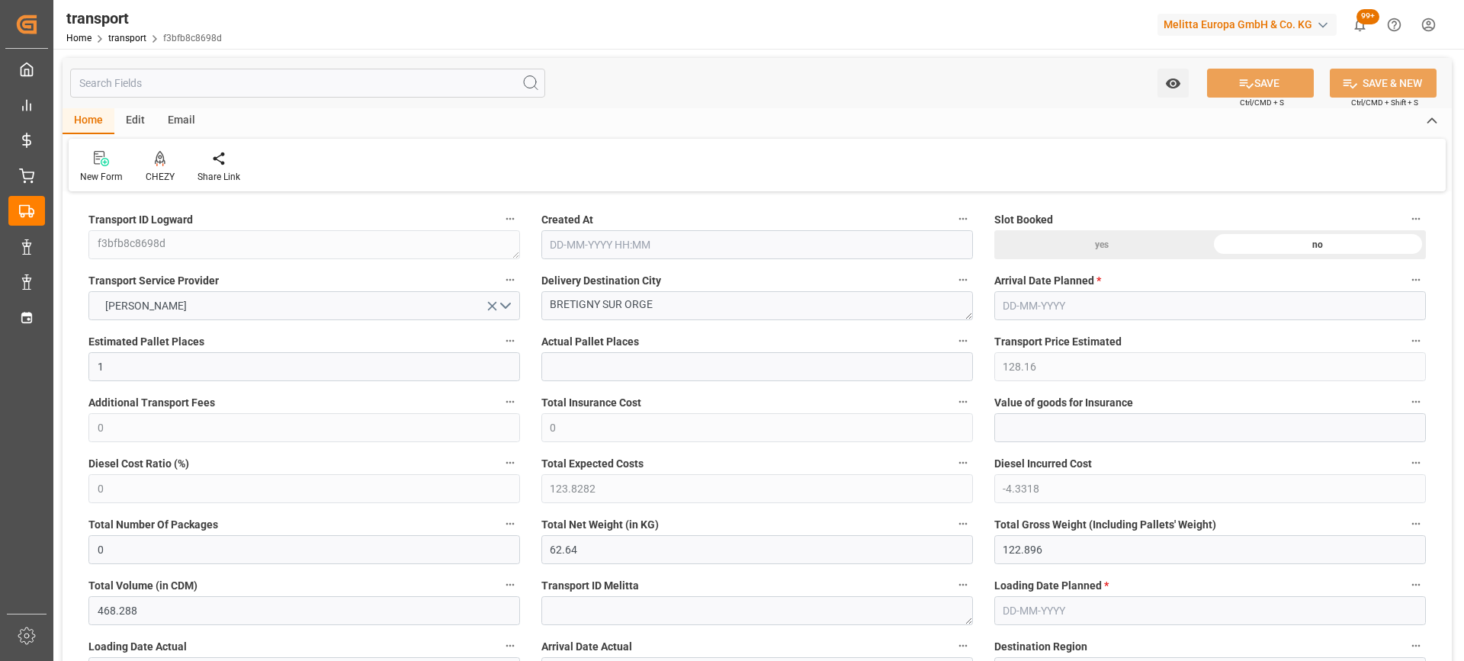
type input "0"
type input "21"
type input "35"
type input "02-09-2025 11:28"
type input "[DATE]"
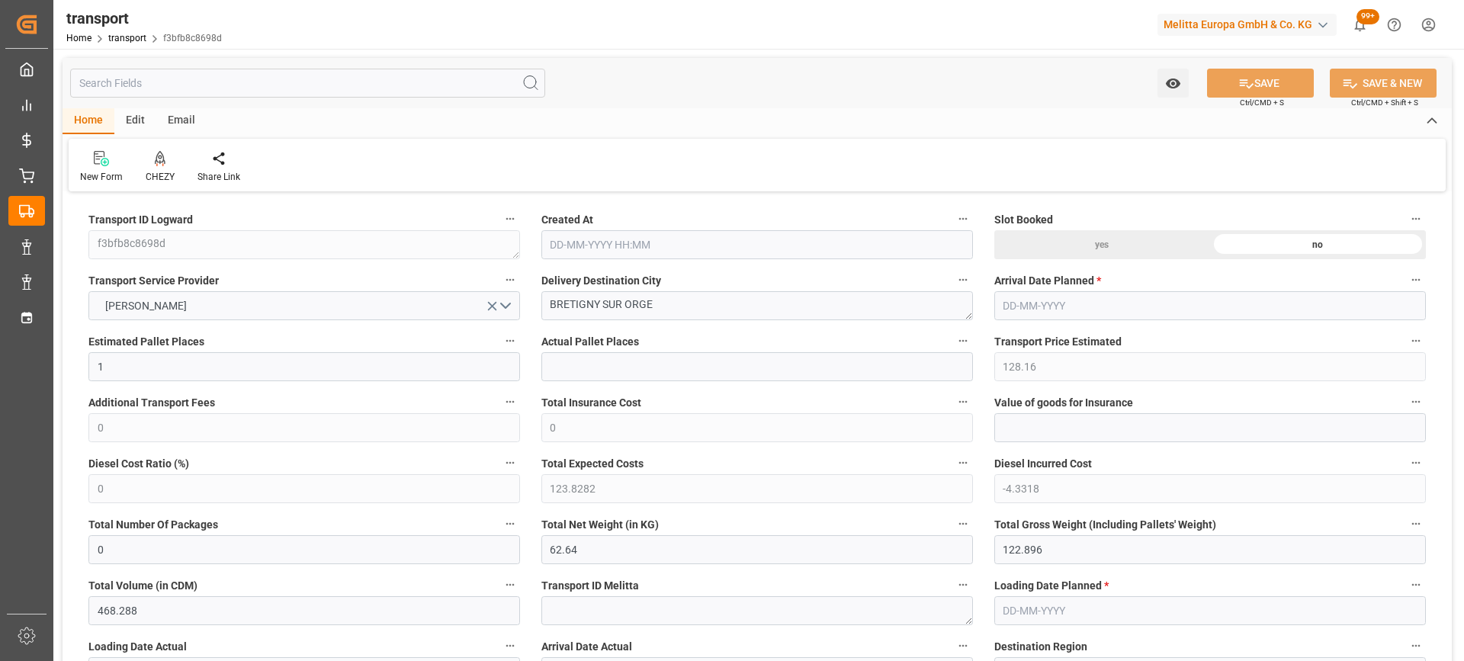
type input "[DATE]"
drag, startPoint x: 679, startPoint y: 308, endPoint x: 501, endPoint y: 310, distance: 177.7
click at [167, 162] on div at bounding box center [160, 158] width 29 height 16
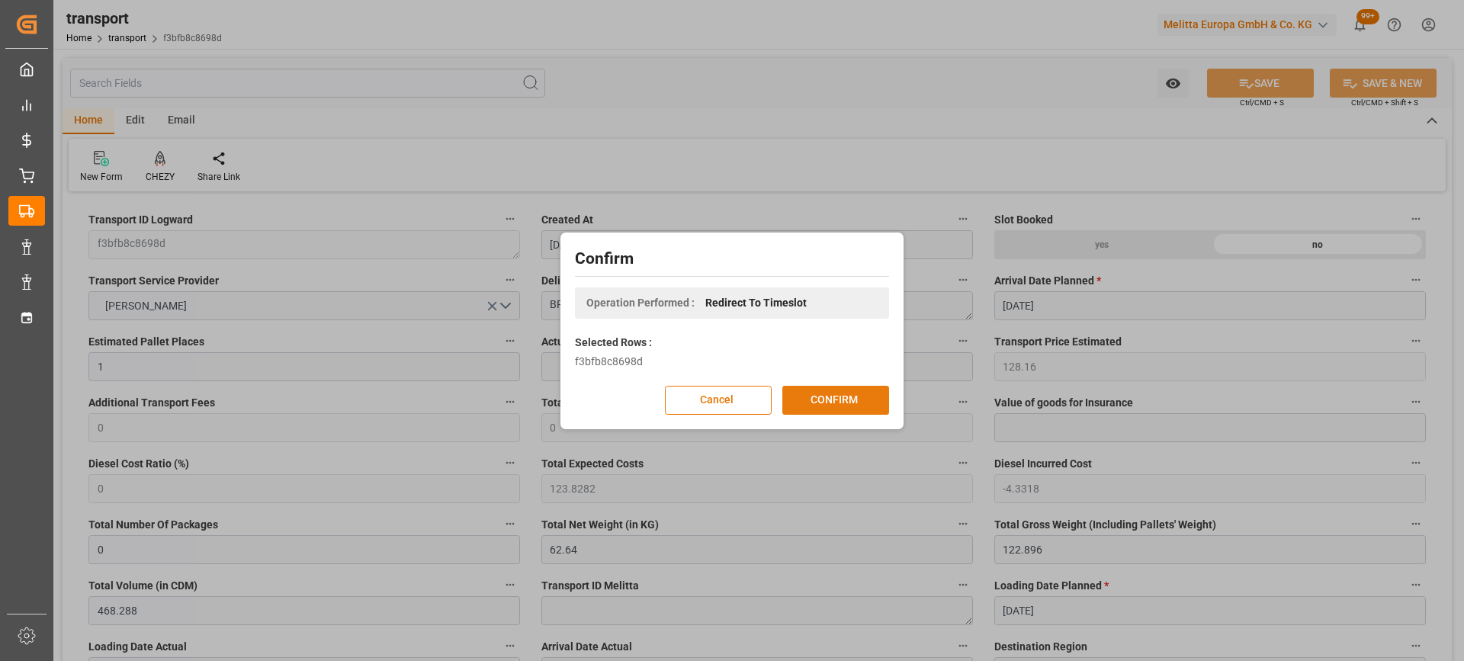
click at [842, 401] on button "CONFIRM" at bounding box center [835, 400] width 107 height 29
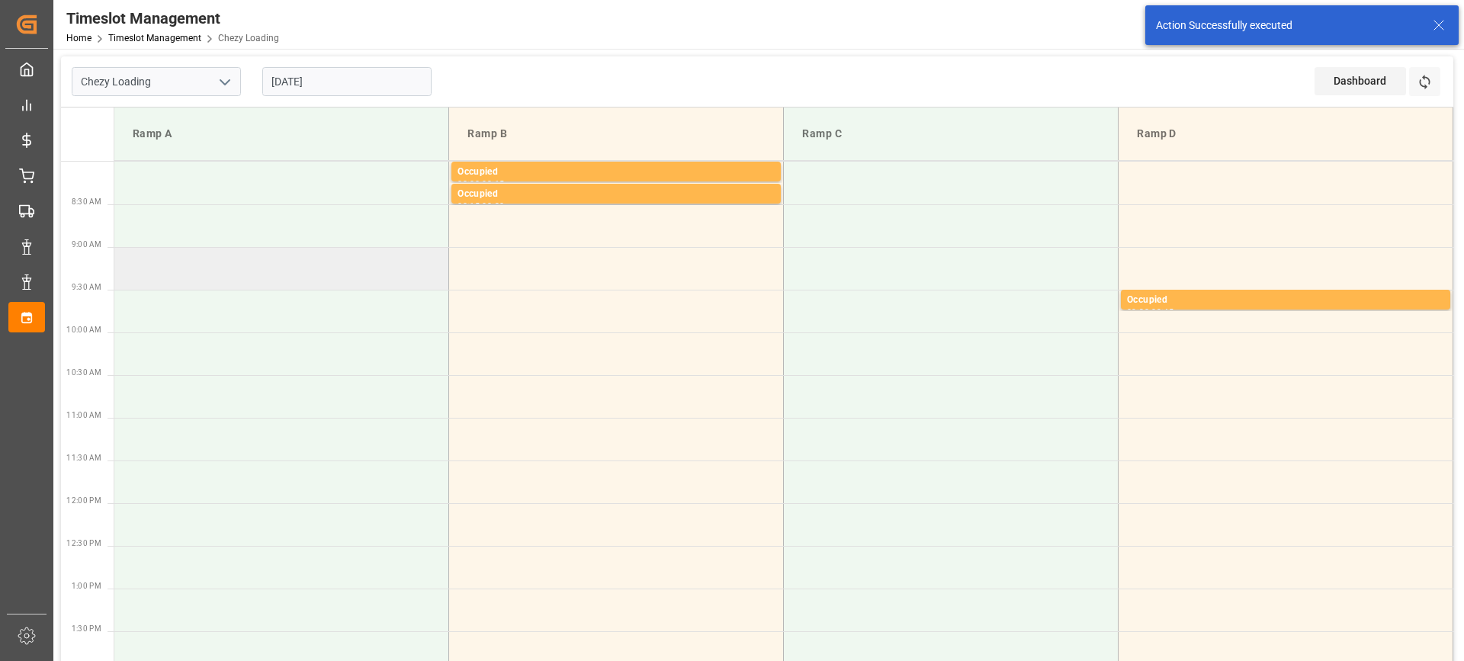
click at [183, 278] on td at bounding box center [281, 268] width 335 height 43
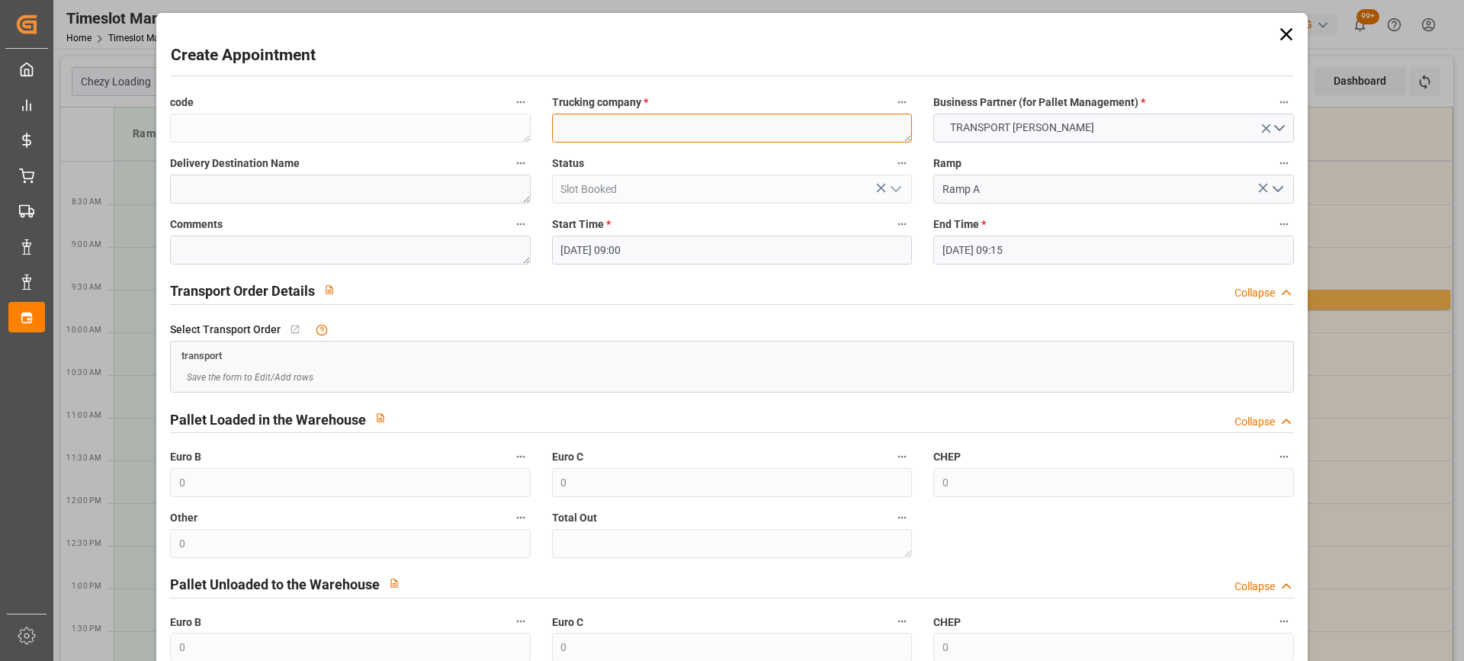
paste textarea "BRETIGNY SUR ORGE"
type textarea "BRETIGNY SUR ORGE"
paste textarea "BRETIGNY SUR ORGE"
type textarea "BRETIGNY SUR ORGE"
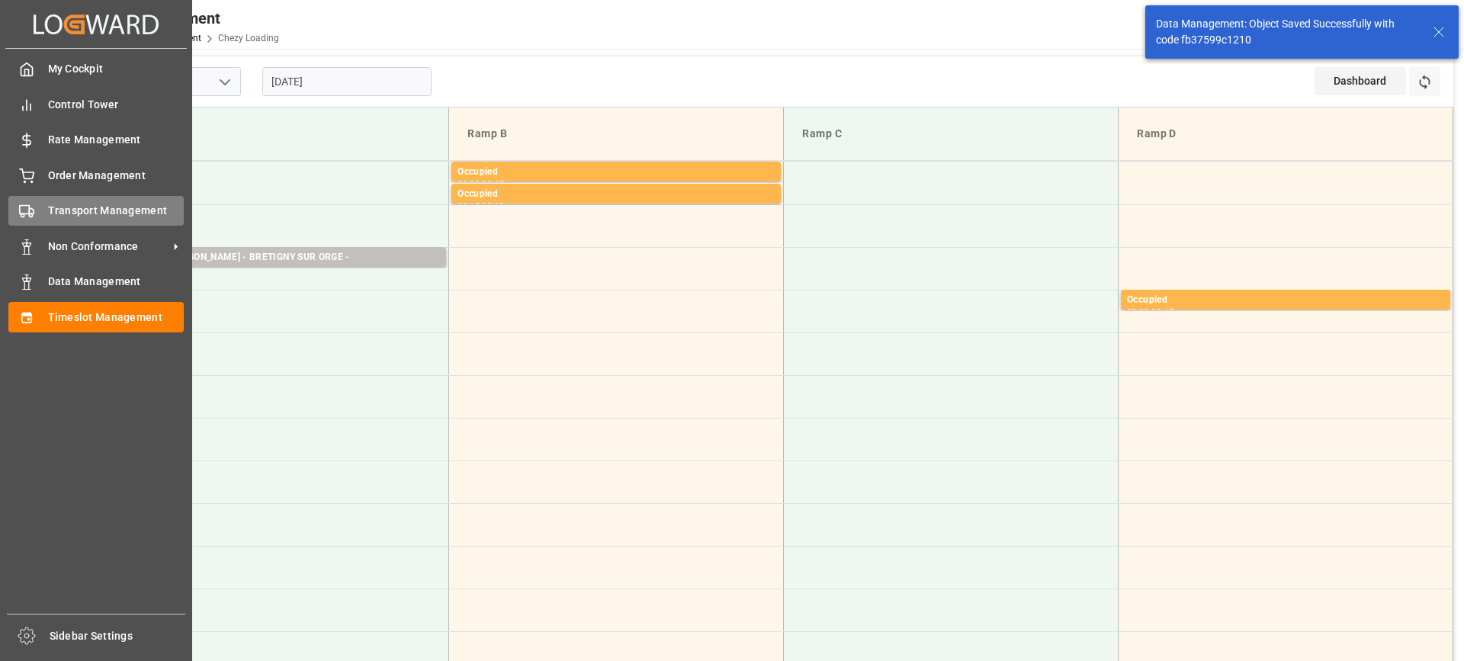
click at [91, 214] on span "Transport Management" at bounding box center [116, 211] width 137 height 16
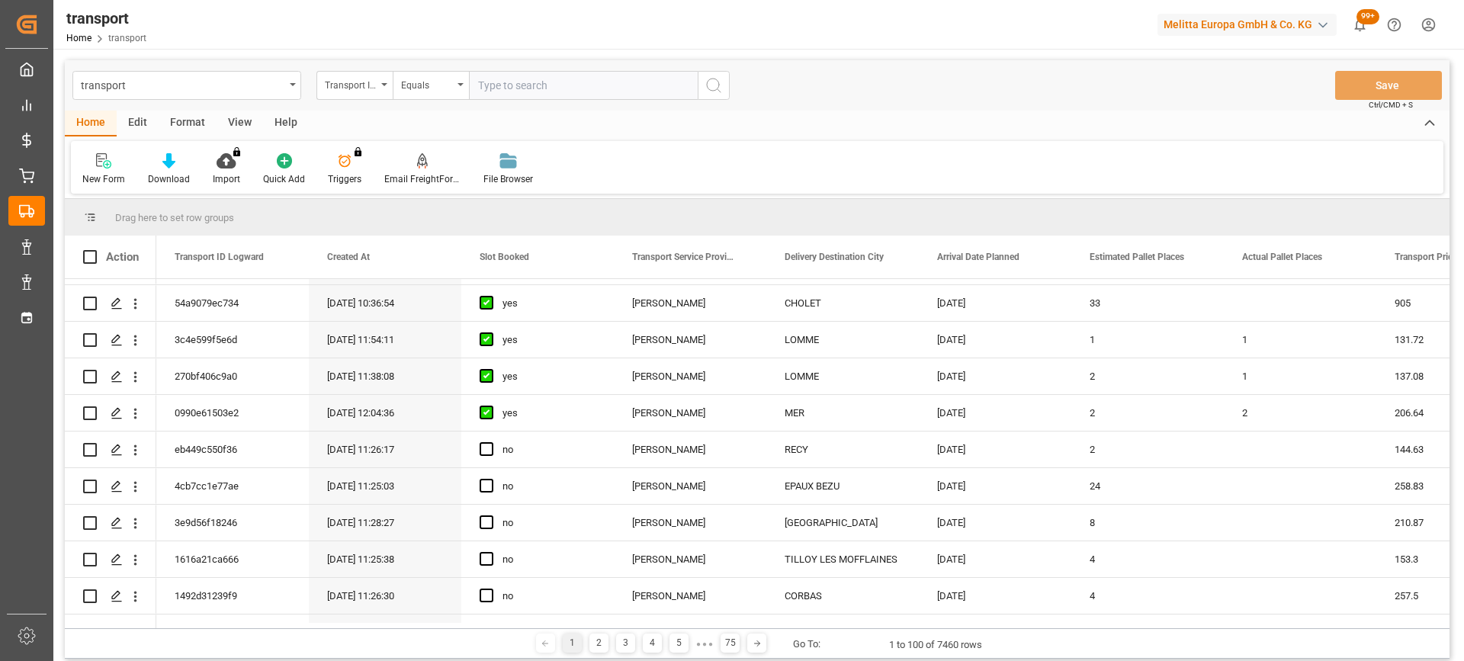
scroll to position [839, 0]
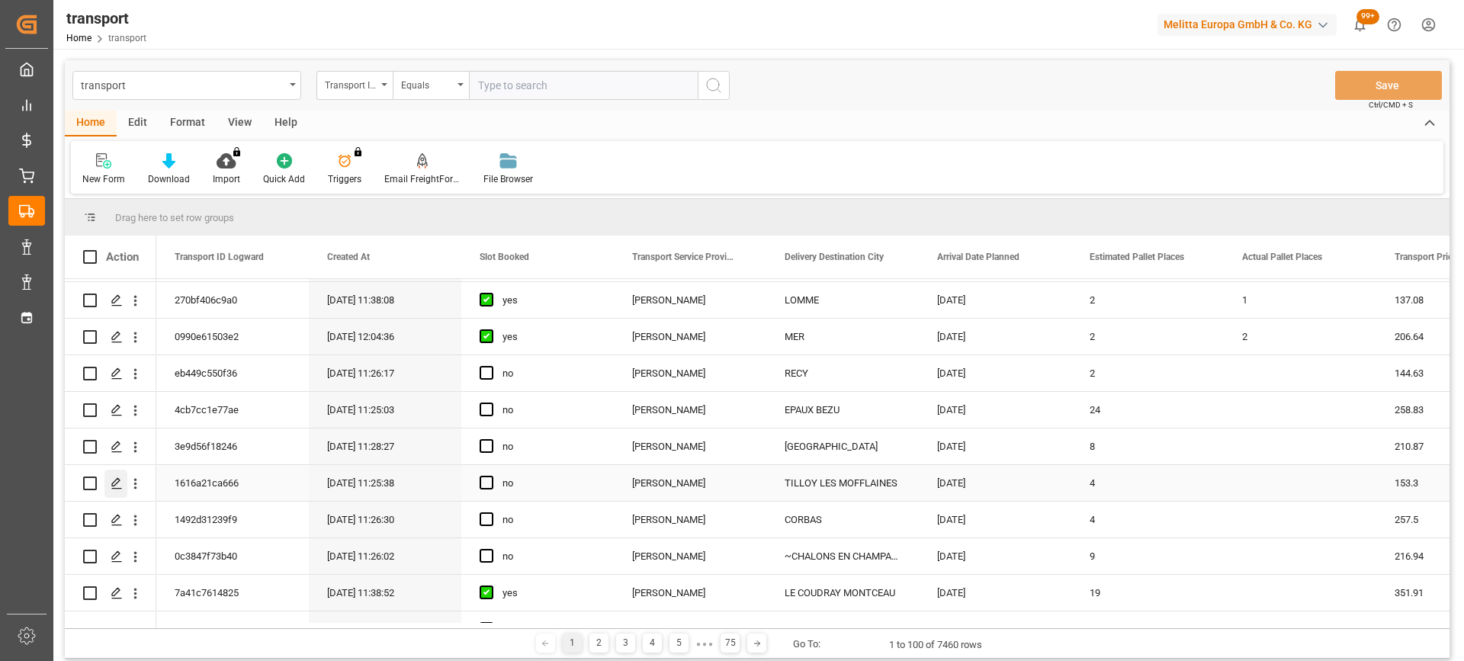
click at [119, 480] on polygon "Press SPACE to select this row." at bounding box center [116, 483] width 8 height 8
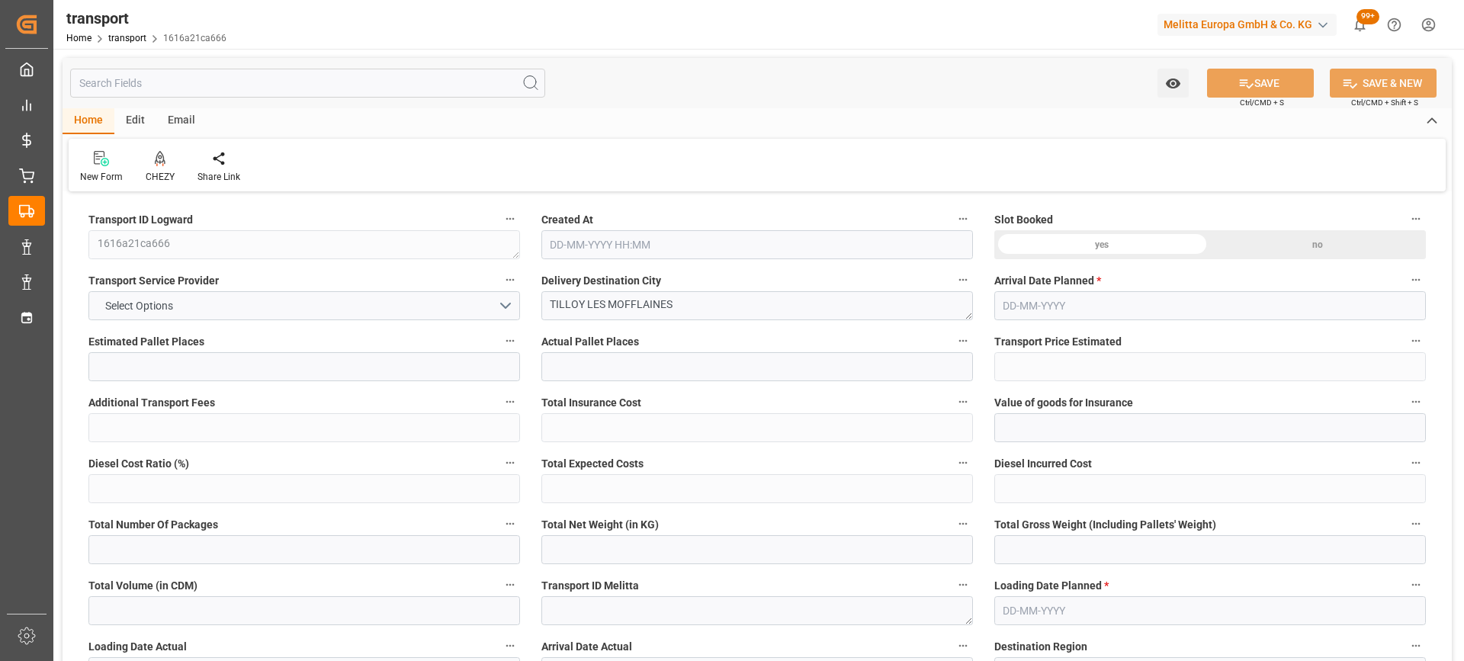
type input "4"
type input "153.3"
type input "0"
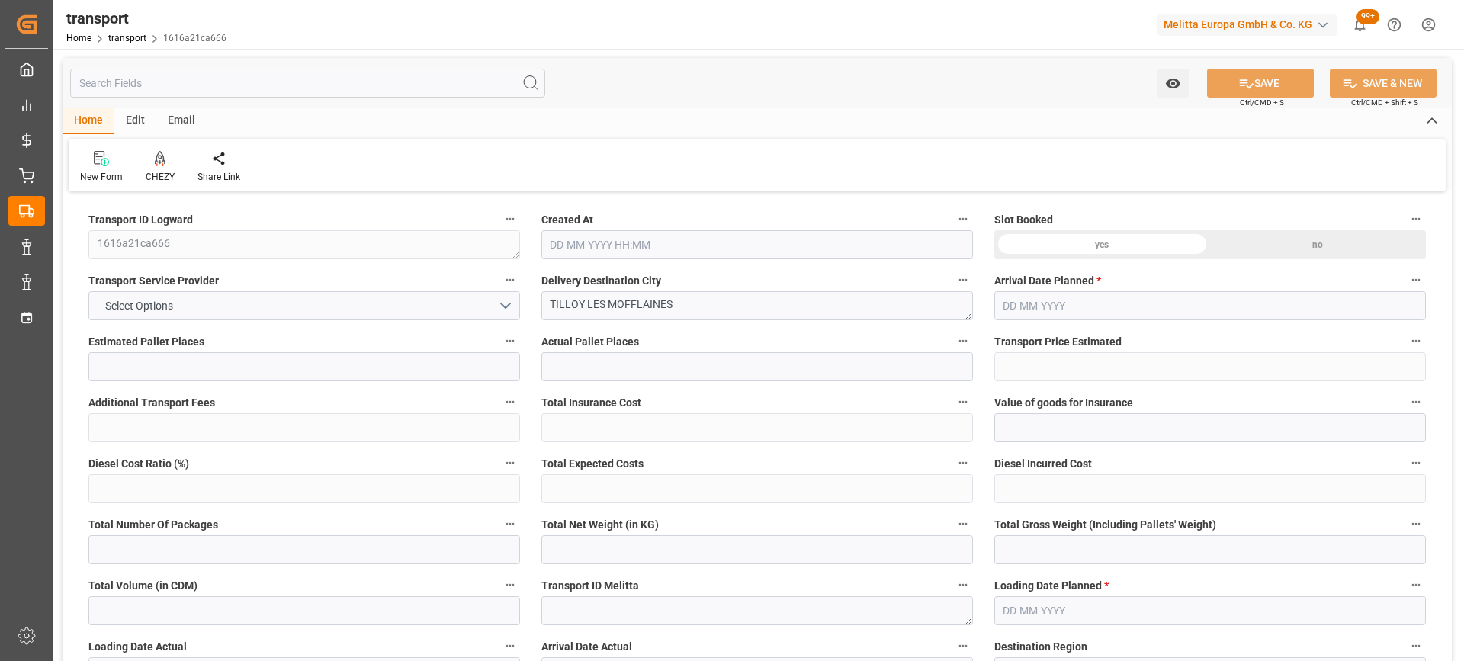
type input "148.1185"
type input "-5.1815"
type input "0"
type input "581.598"
type input "779.416"
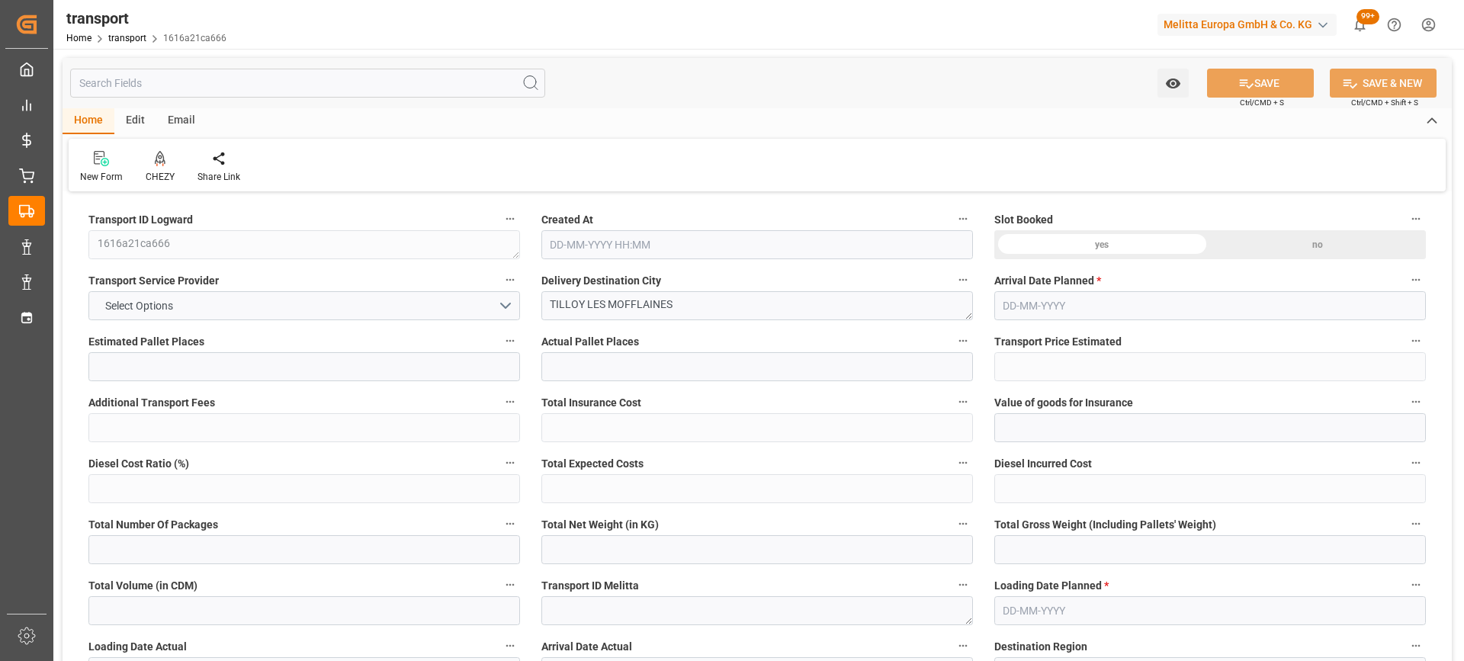
type input "2908.884"
type input "62"
type input "3"
type input "13"
type input "4"
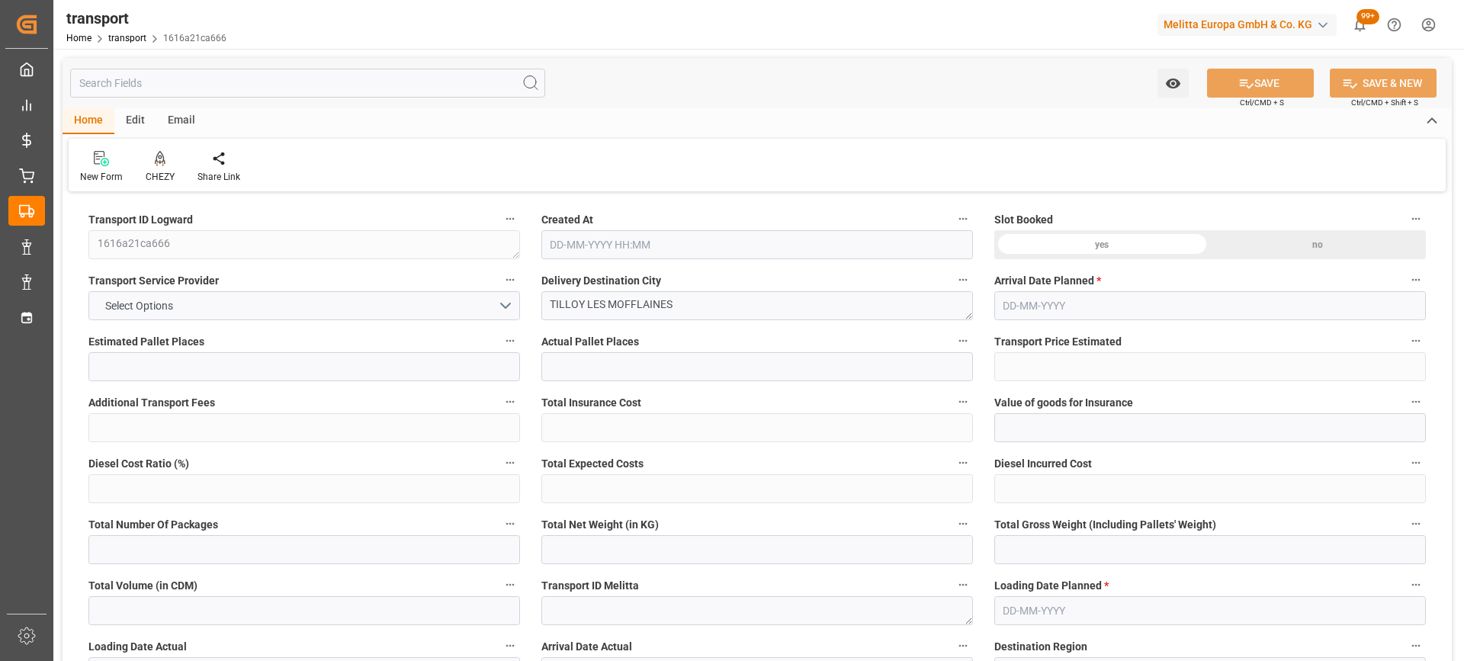
type input "101"
type input "639.507"
type input "0"
type input "4710.8598"
type input "0"
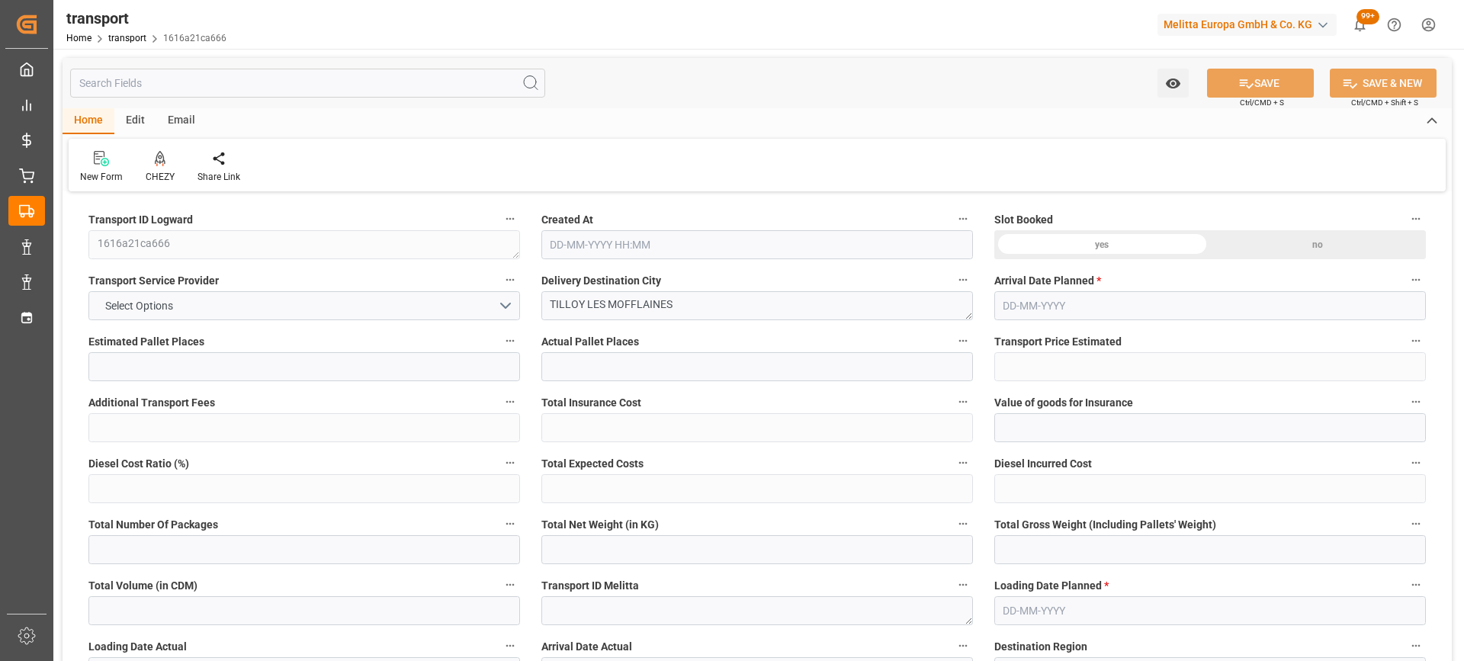
type input "0"
type input "21"
type input "35"
type input "02-09-2025 11:25"
type input "[DATE]"
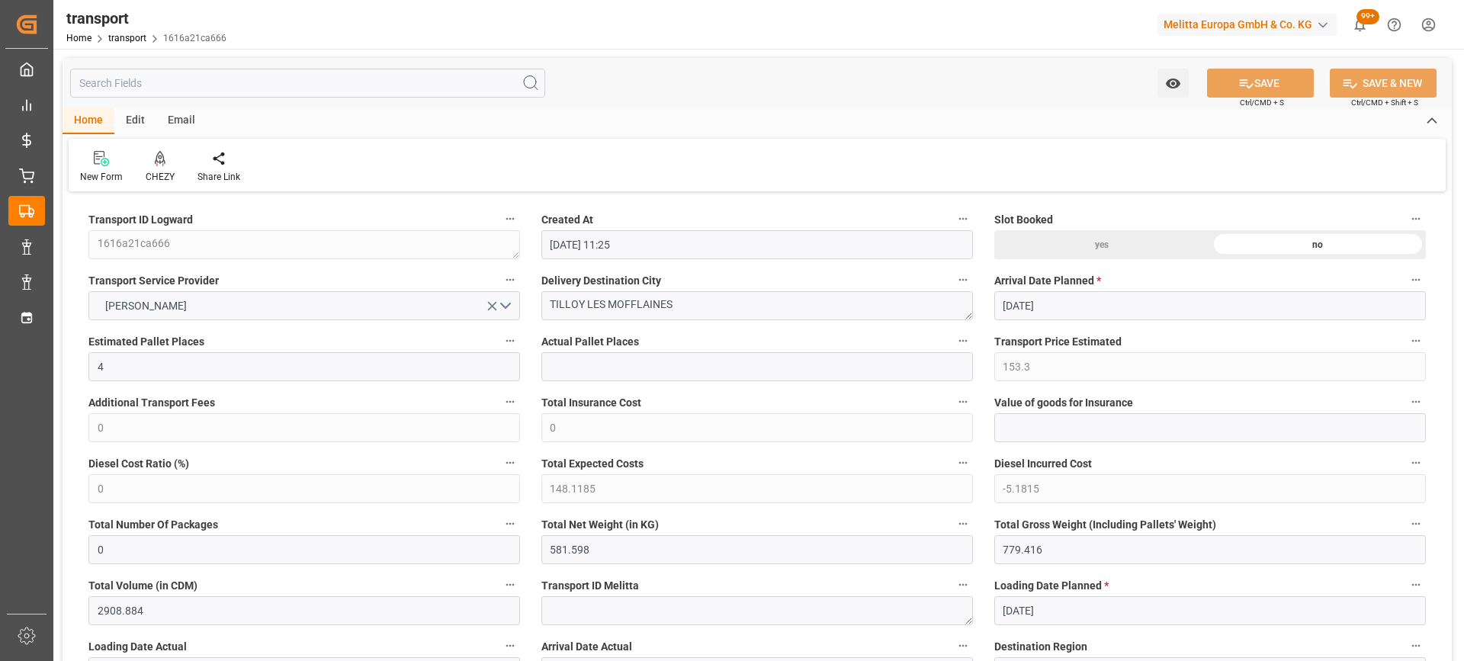
type input "[DATE]"
drag, startPoint x: 711, startPoint y: 308, endPoint x: 486, endPoint y: 307, distance: 225.7
click at [163, 169] on div "CHEZY" at bounding box center [160, 167] width 52 height 34
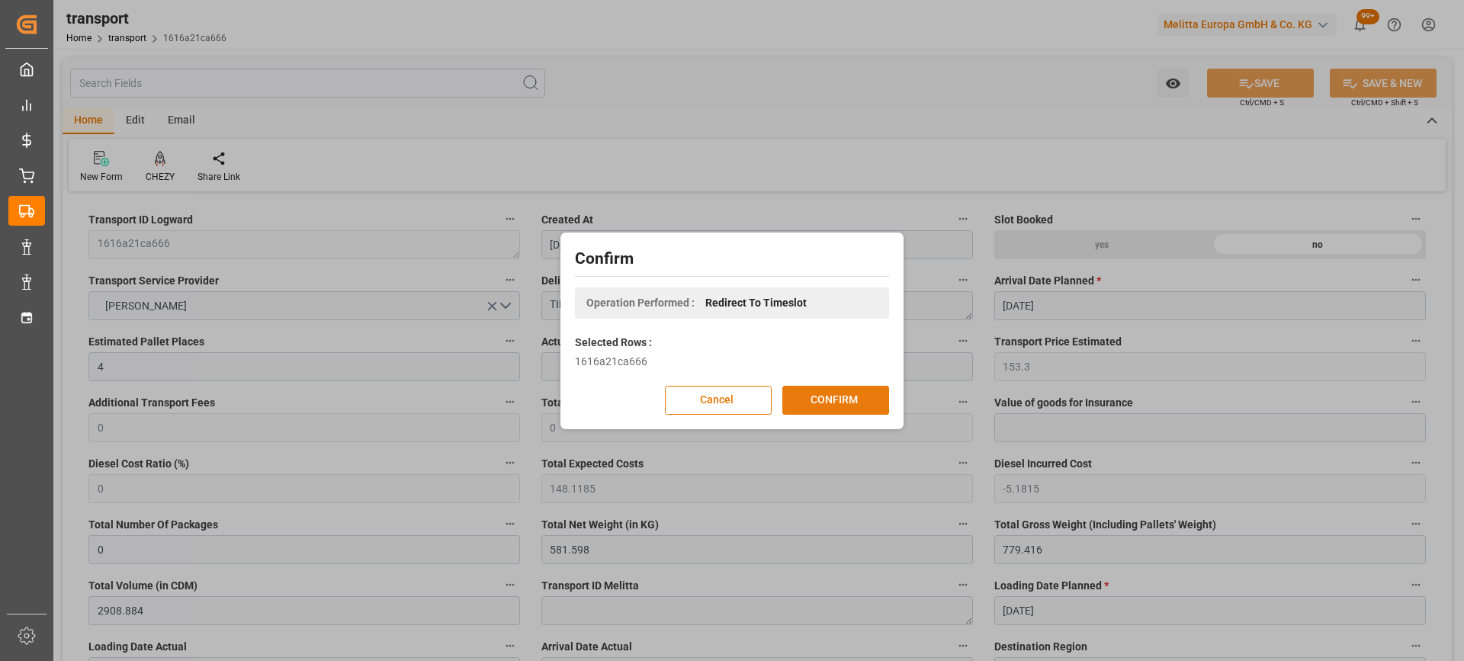
click at [820, 398] on button "CONFIRM" at bounding box center [835, 400] width 107 height 29
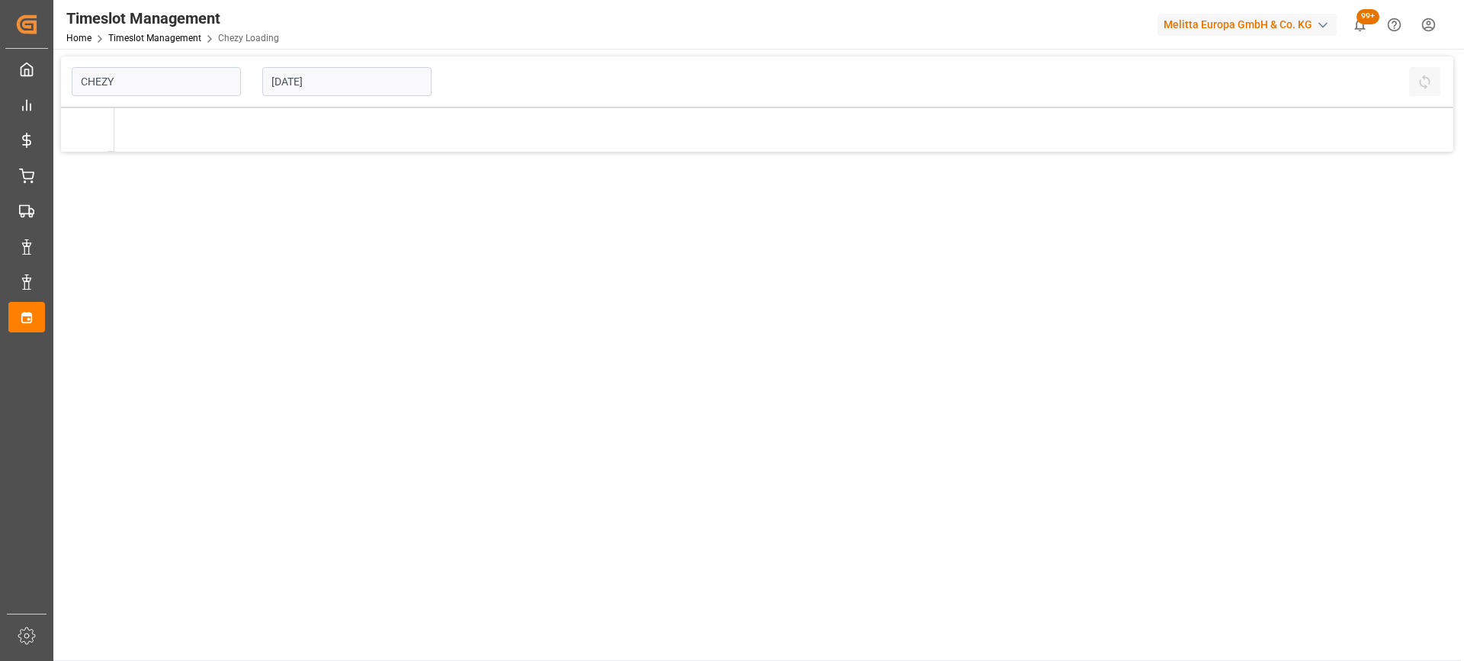
type input "Chezy Loading"
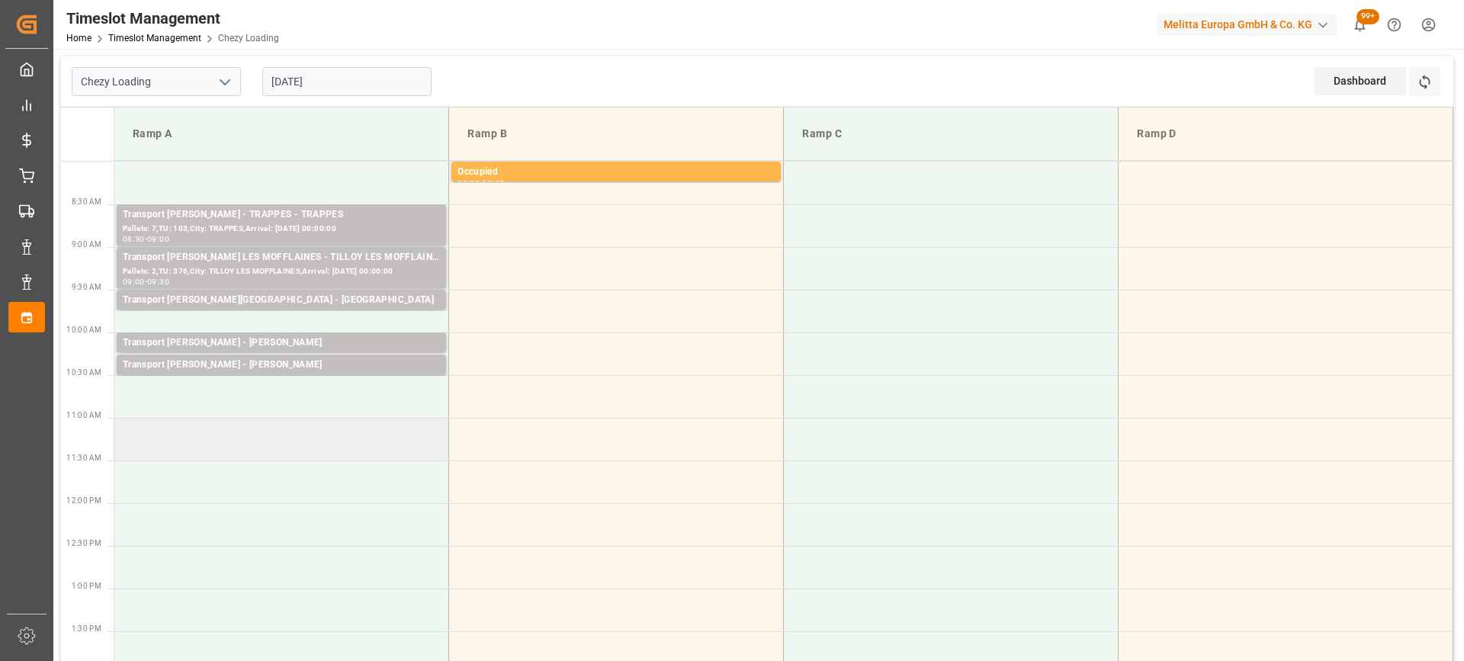
click at [231, 438] on td at bounding box center [281, 439] width 335 height 43
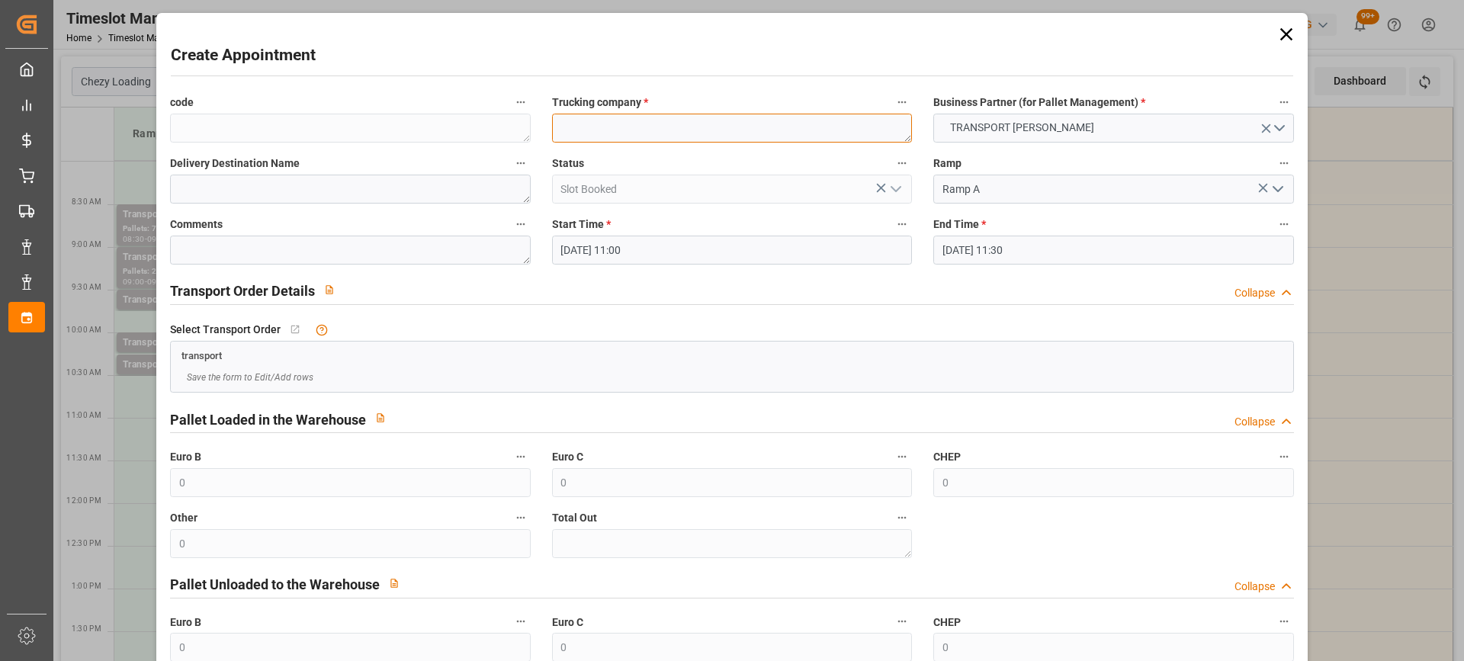
paste textarea "TILLOY LES MOFFLAINES"
type textarea "TILLOY LES MOFFLAINES"
paste textarea "TILLOY LES MOFFLAINES"
type textarea "TILLOY LES MOFFLAINES"
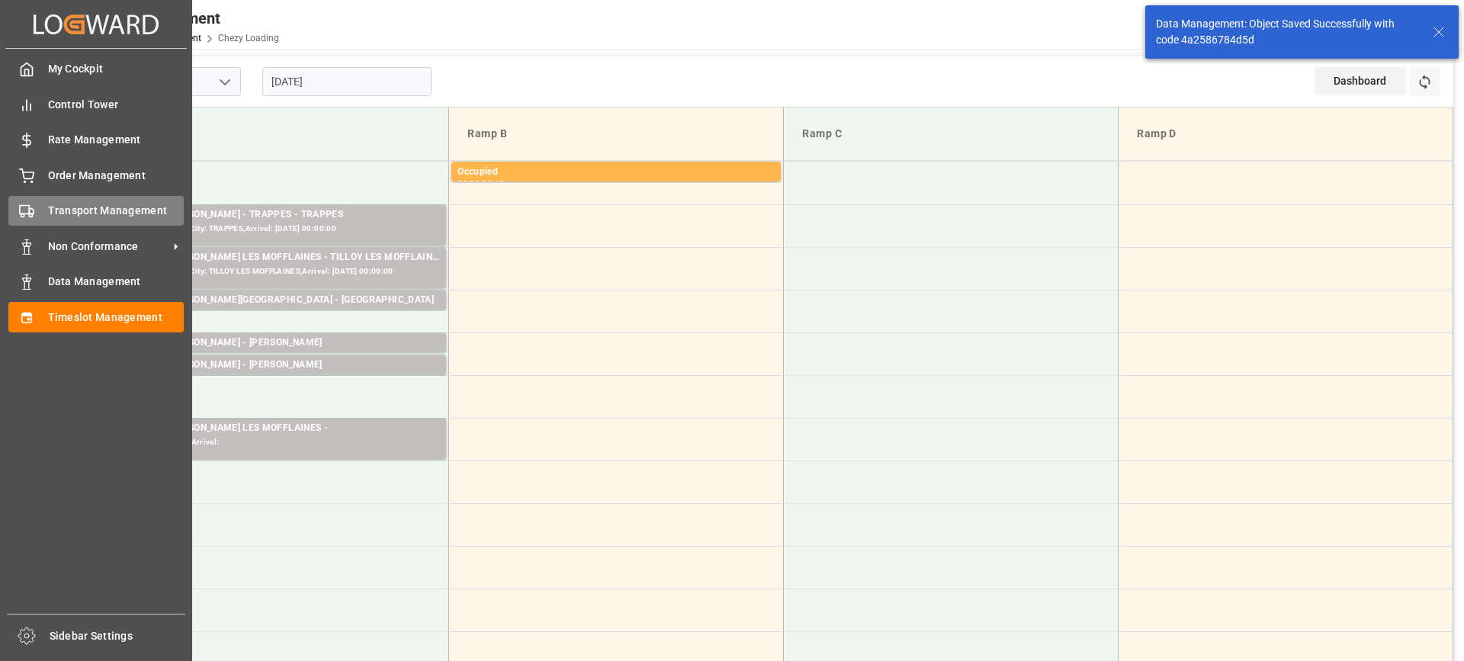
click at [102, 212] on span "Transport Management" at bounding box center [116, 211] width 137 height 16
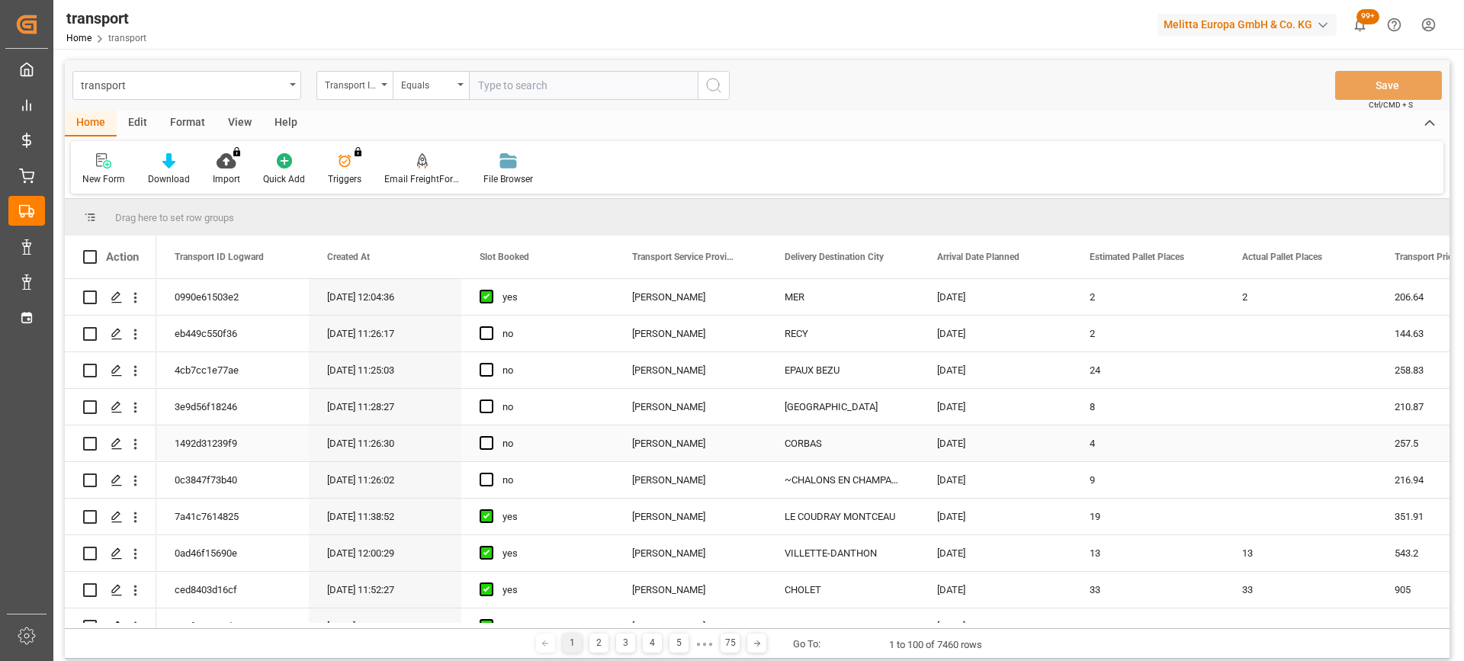
scroll to position [839, 0]
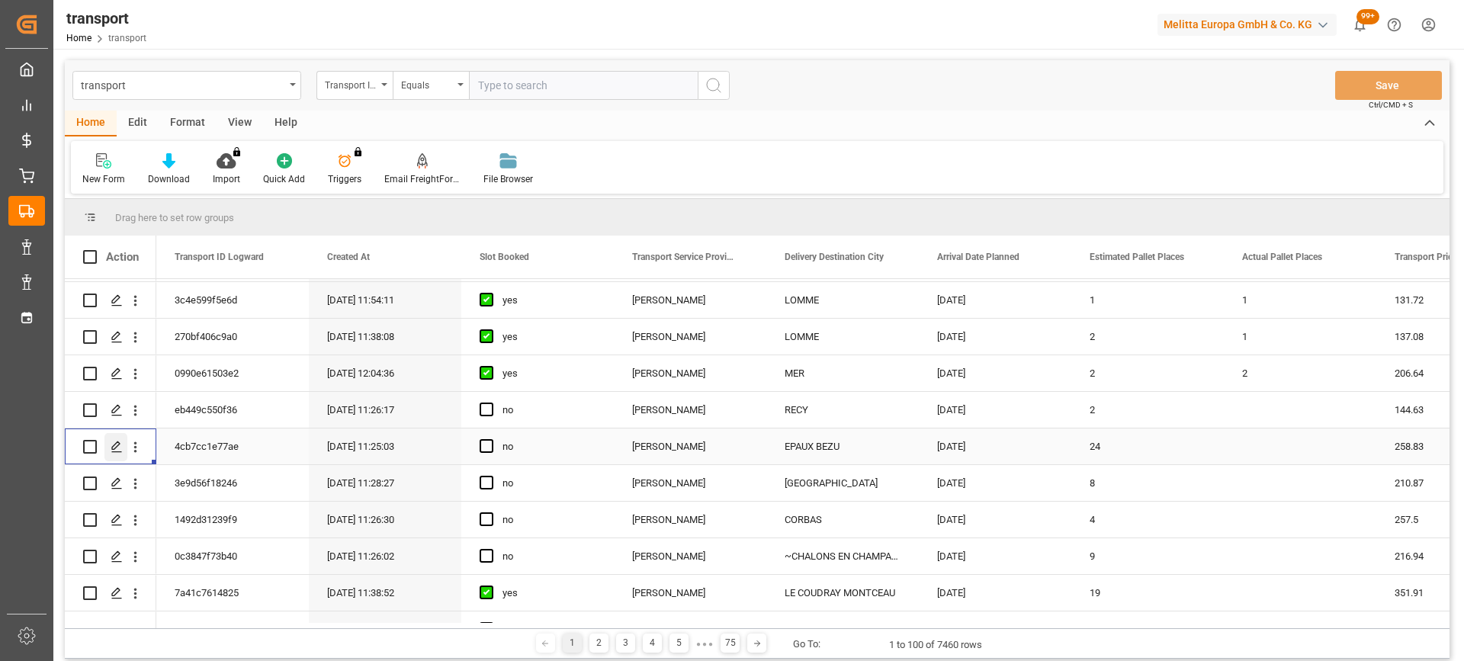
click at [116, 450] on icon "Press SPACE to select this row." at bounding box center [117, 447] width 12 height 12
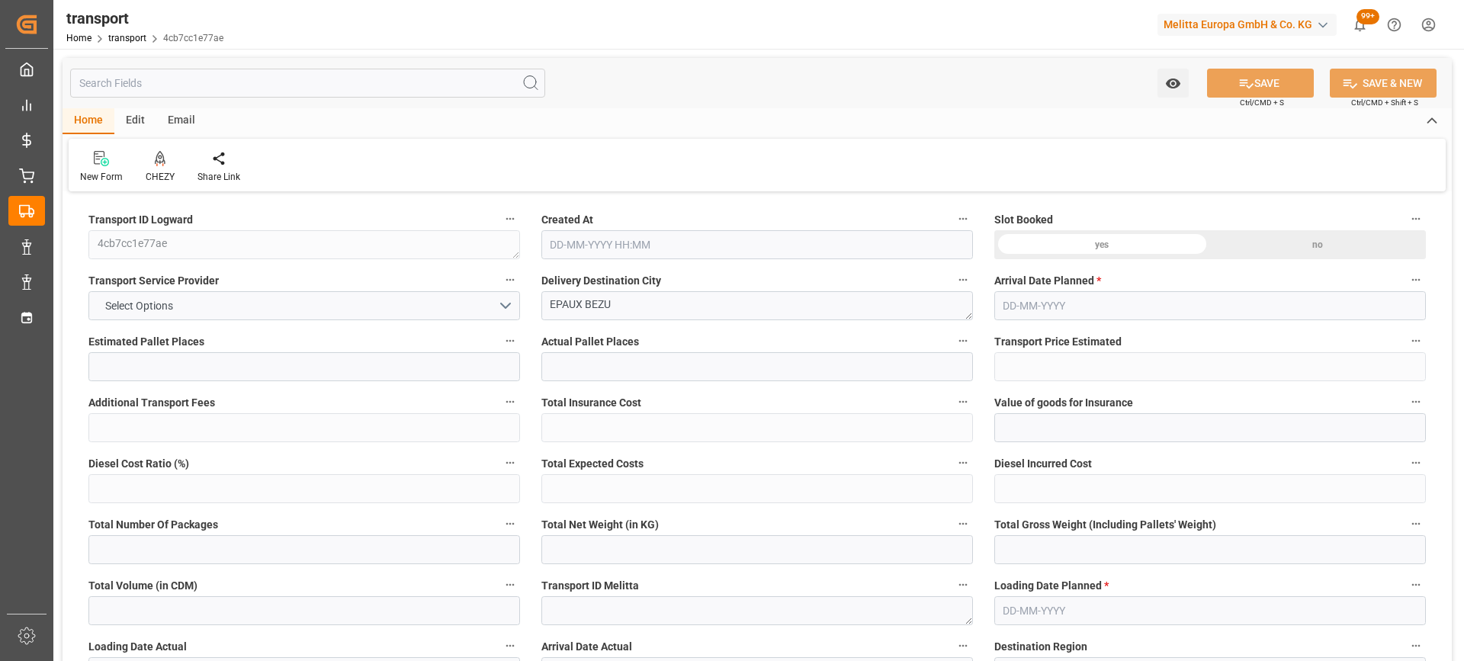
type input "24"
type input "258.83"
type input "0"
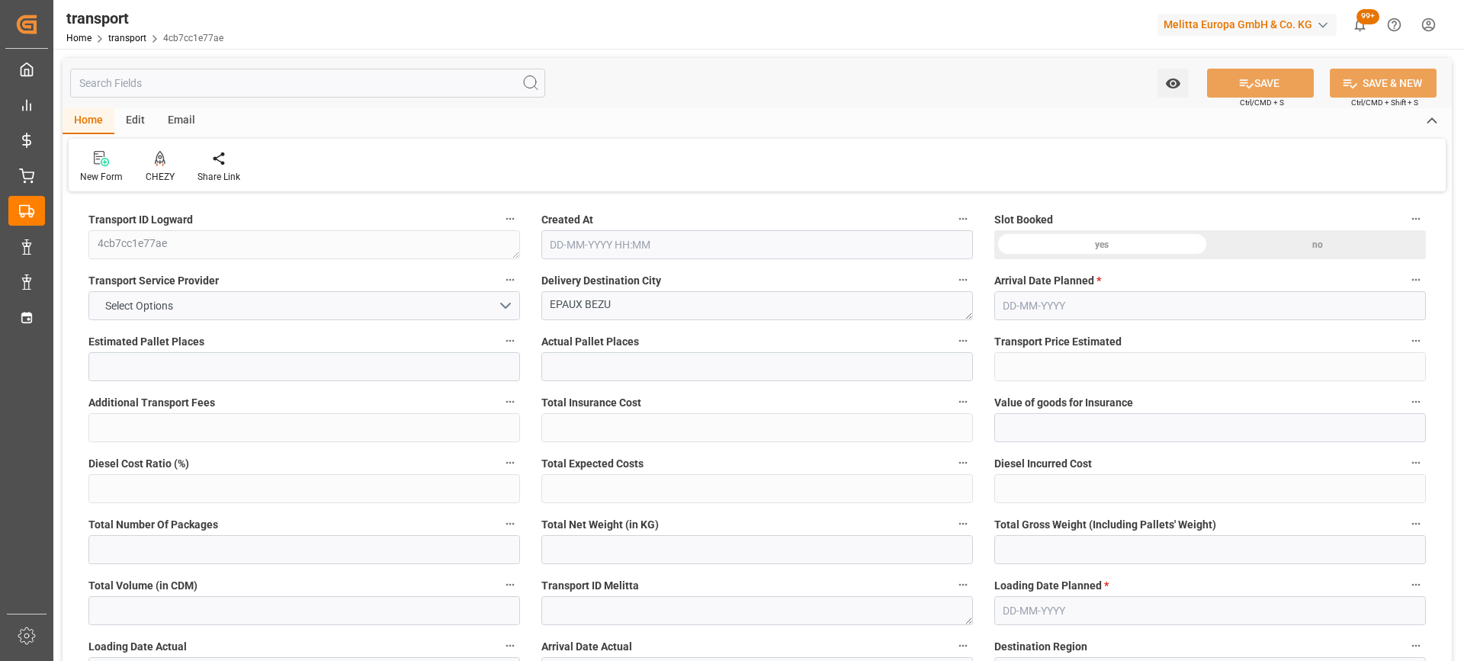
type input "250.0815"
type input "-8.7485"
type input "0"
type input "6475.534"
type input "9742.552"
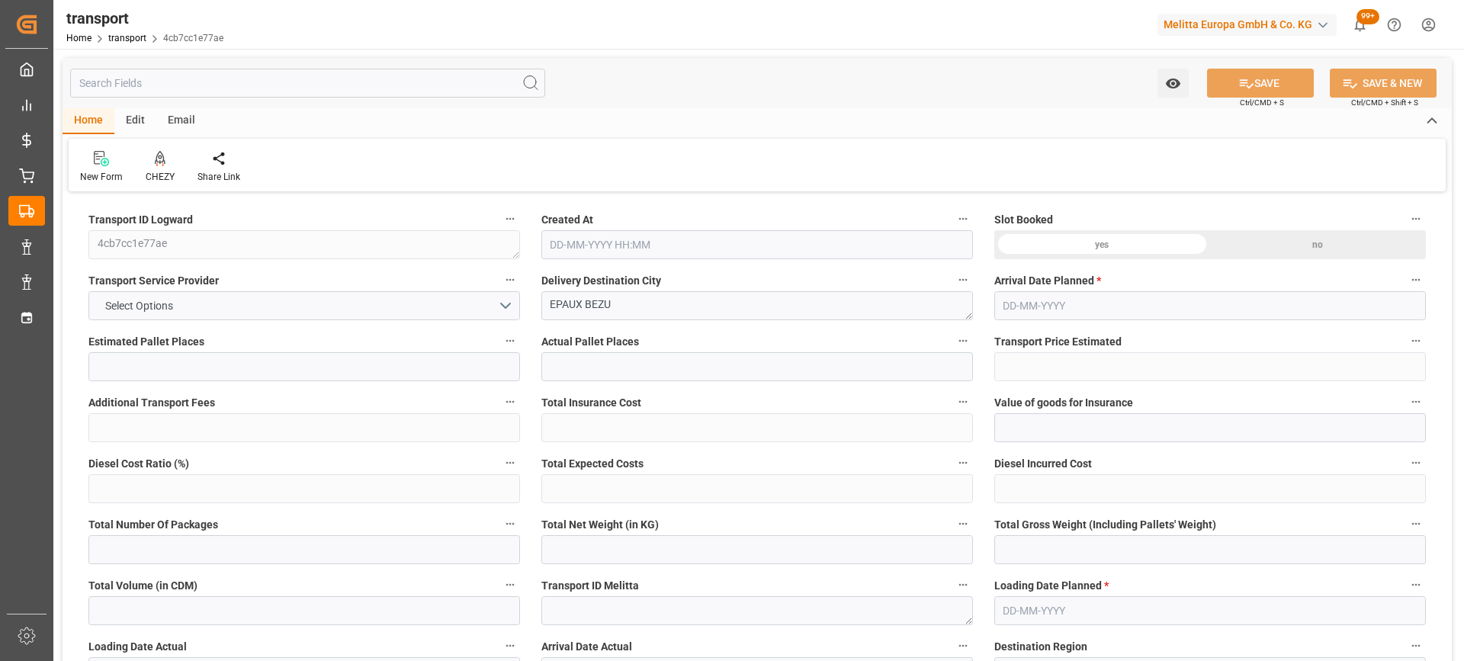
type input "29145.404"
type input "2"
type input "35"
type input "696"
type input "44"
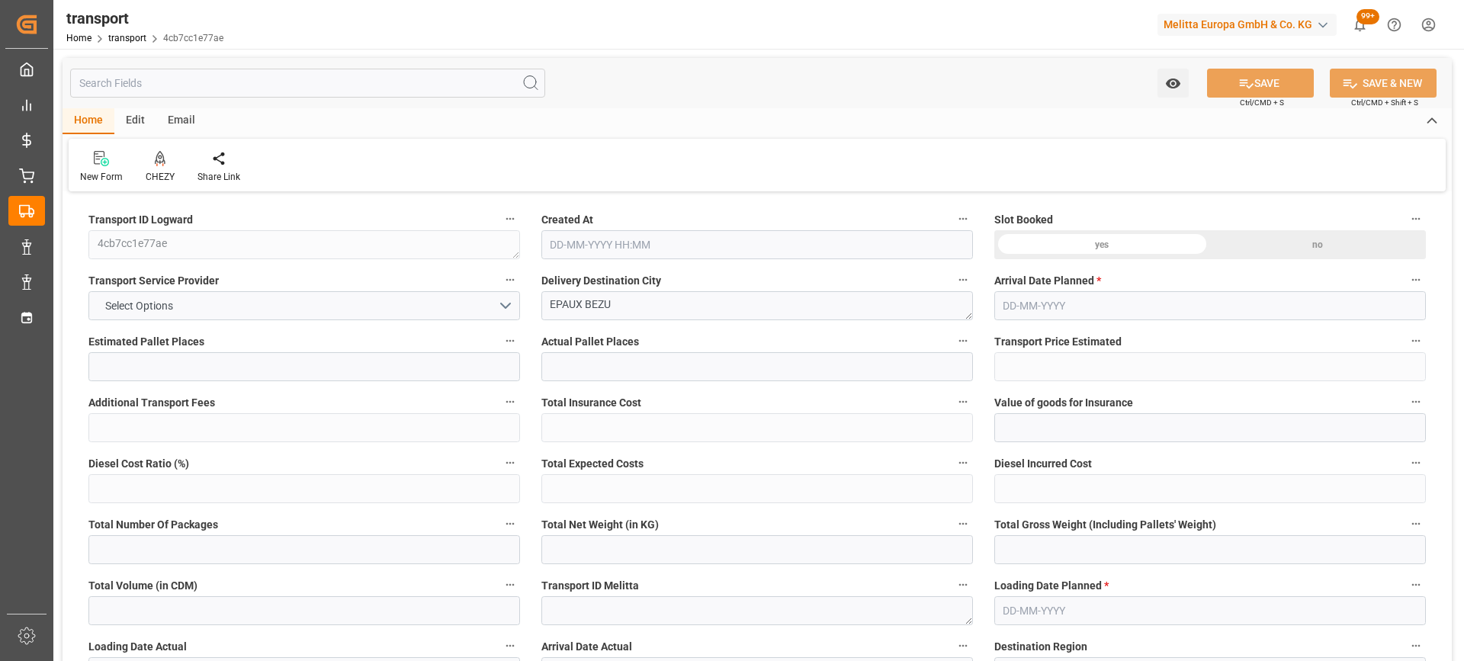
type input "101"
type input "8368.216"
type input "0"
type input "4710.8598"
type input "0"
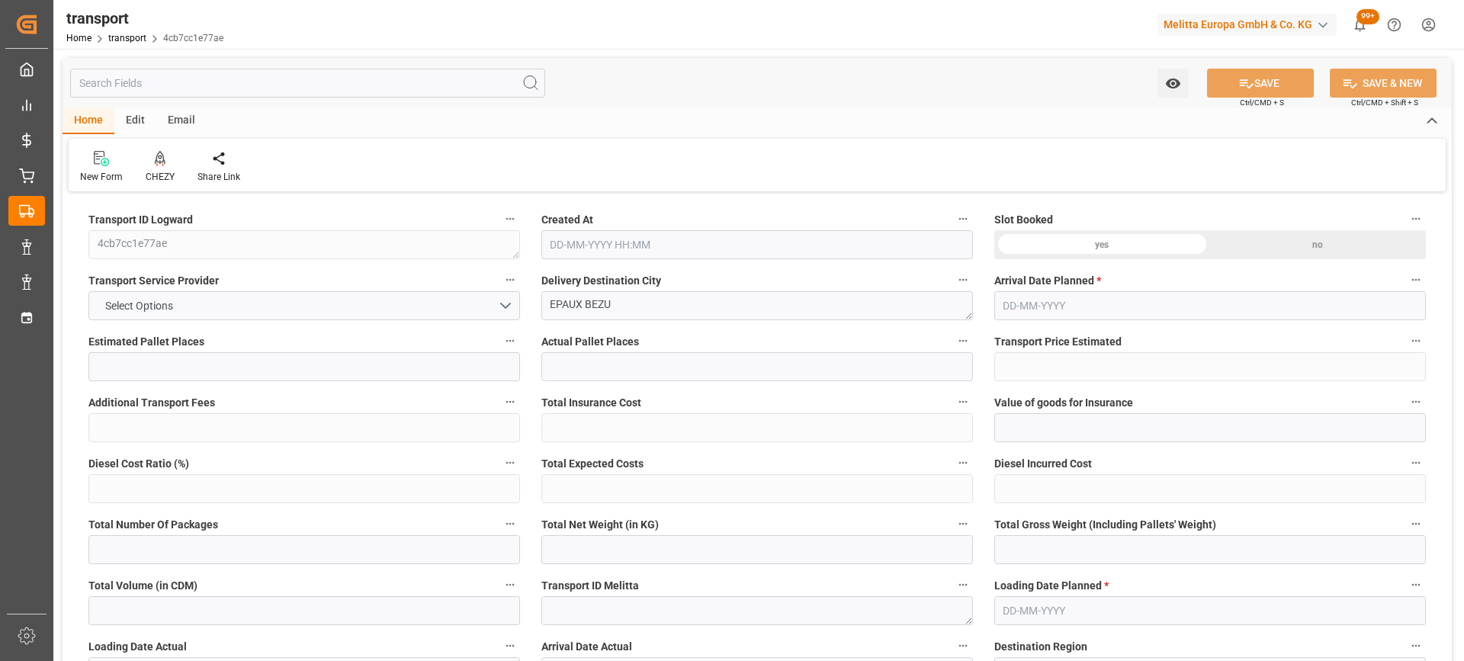
type input "0"
type input "21"
type input "35"
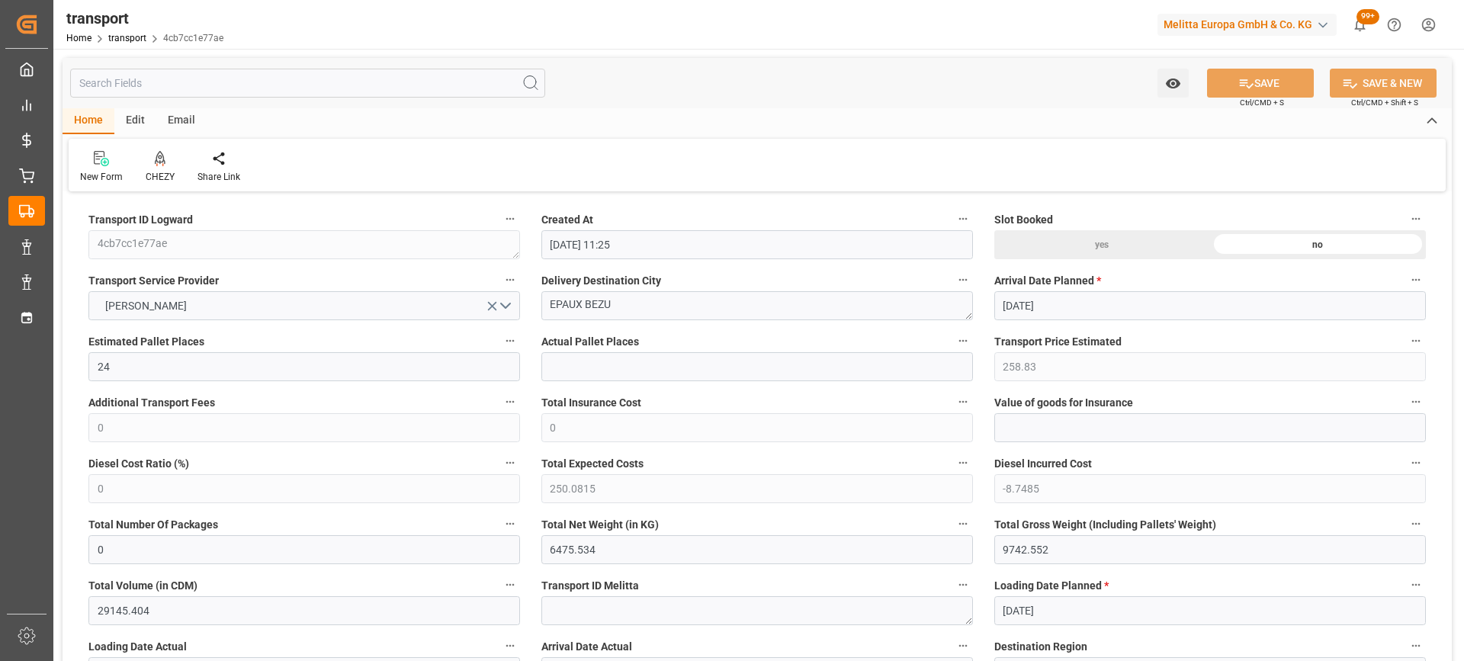
type input "02-09-2025 11:25"
type input "[DATE]"
drag, startPoint x: 638, startPoint y: 304, endPoint x: 533, endPoint y: 307, distance: 104.5
click at [533, 307] on div "Delivery Destination City EPAUX BEZU" at bounding box center [757, 295] width 453 height 61
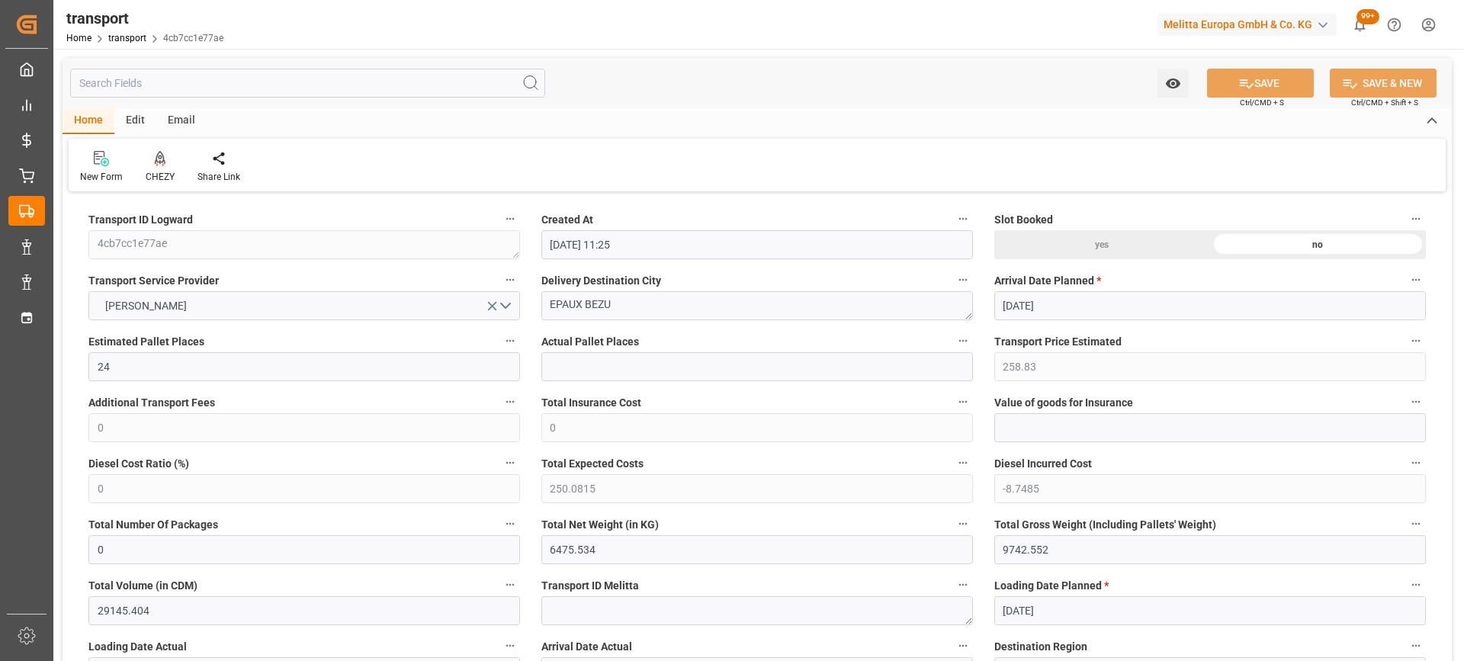
click at [158, 160] on icon at bounding box center [160, 158] width 11 height 15
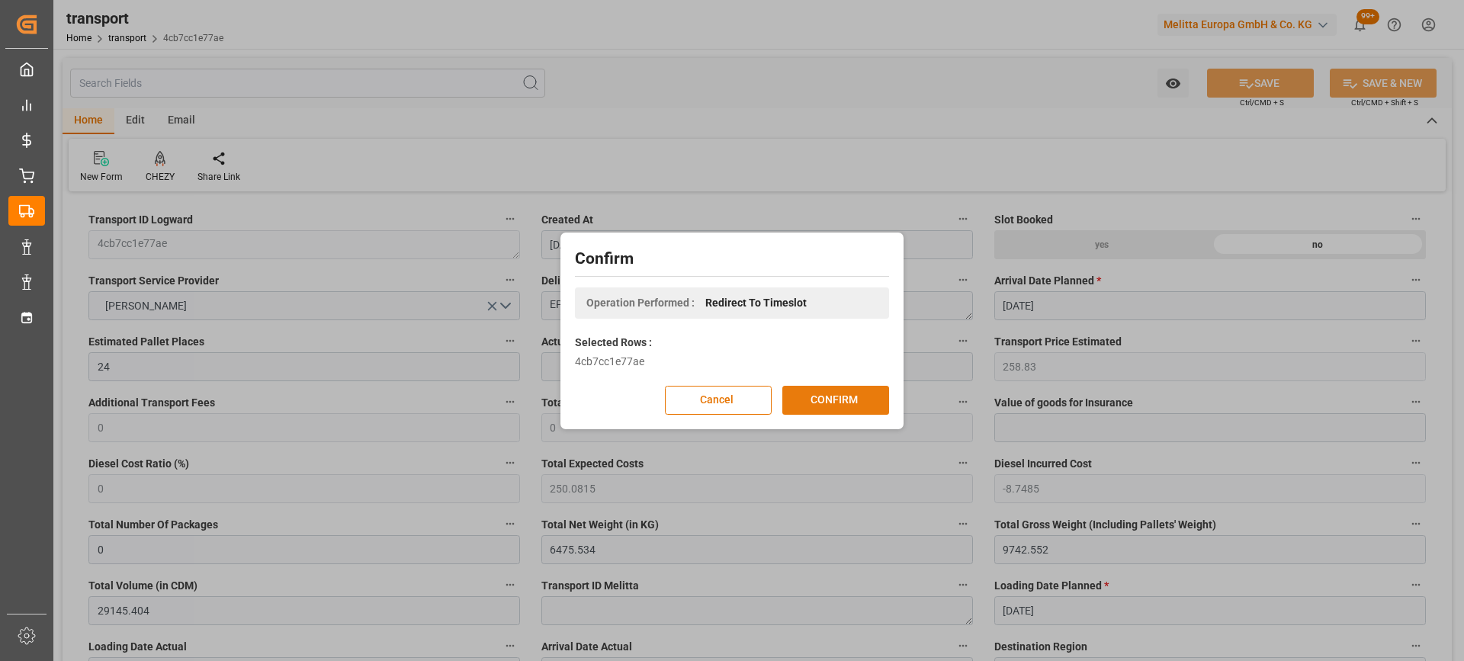
click at [827, 403] on button "CONFIRM" at bounding box center [835, 400] width 107 height 29
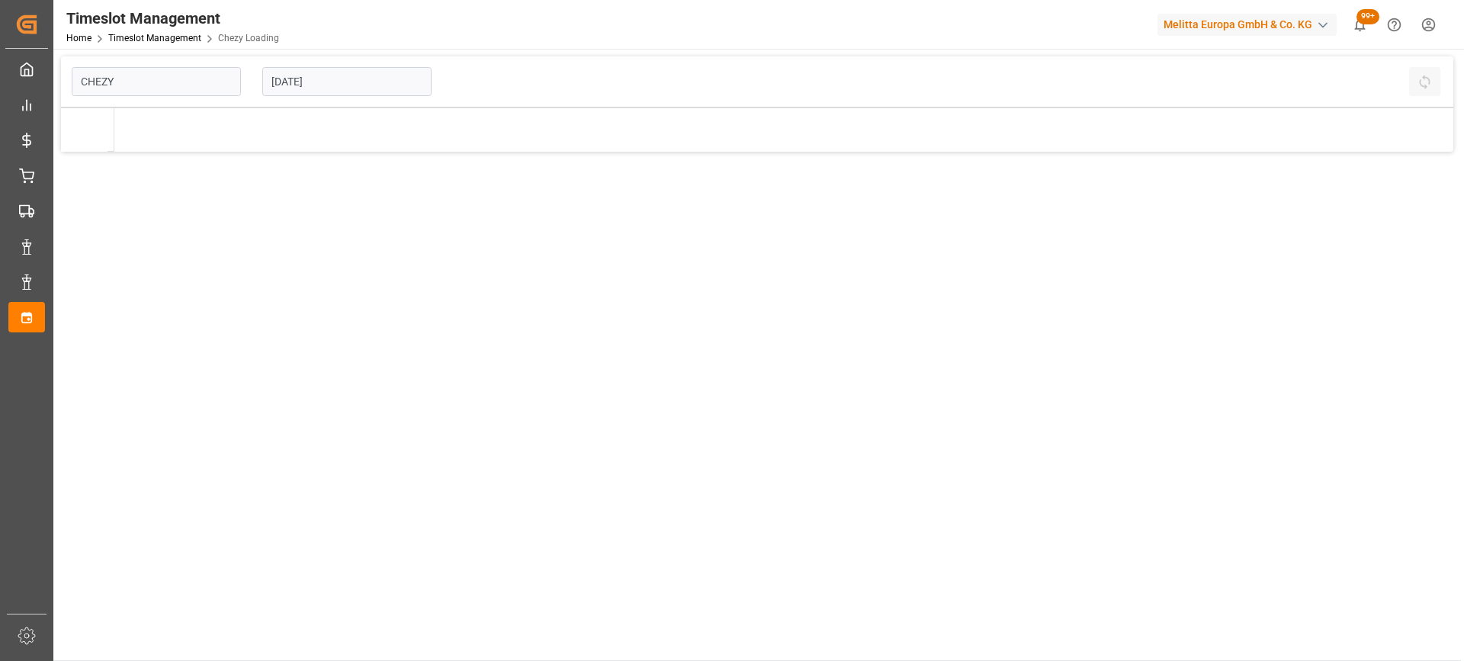
type input "Chezy Loading"
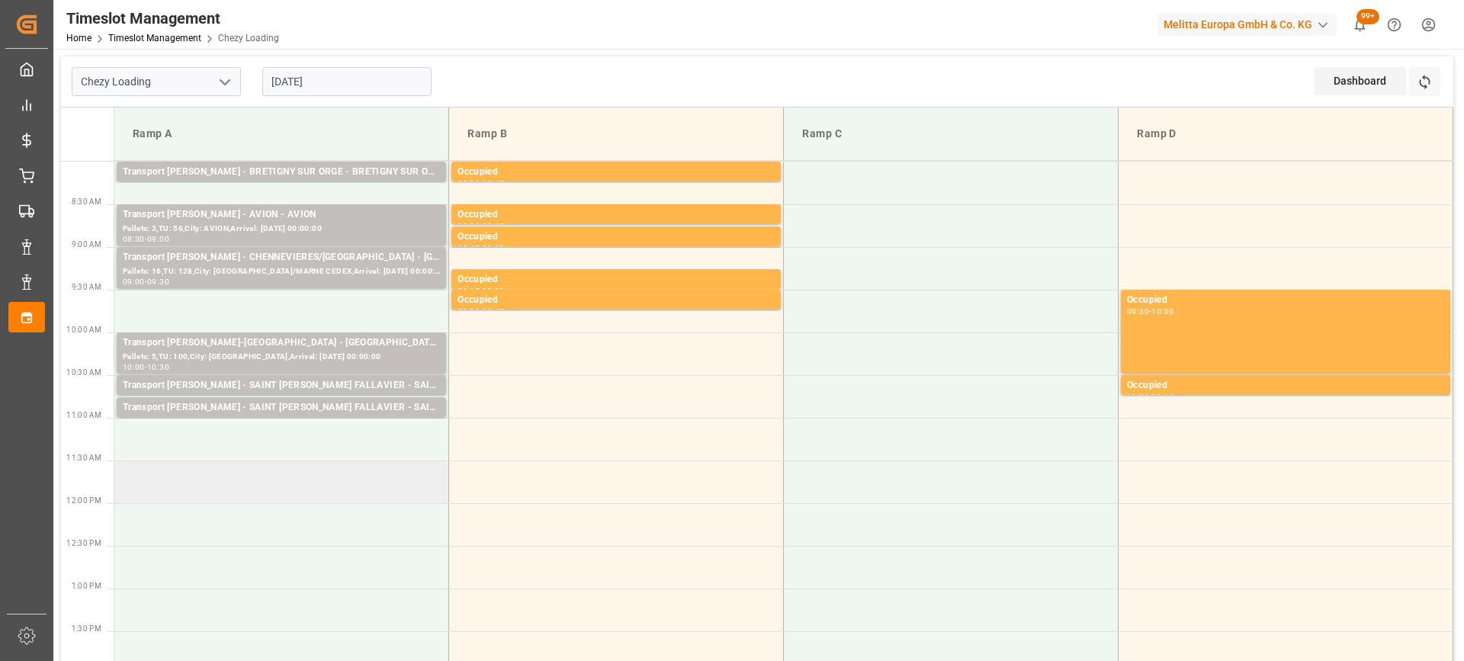
click at [234, 475] on td at bounding box center [281, 482] width 335 height 43
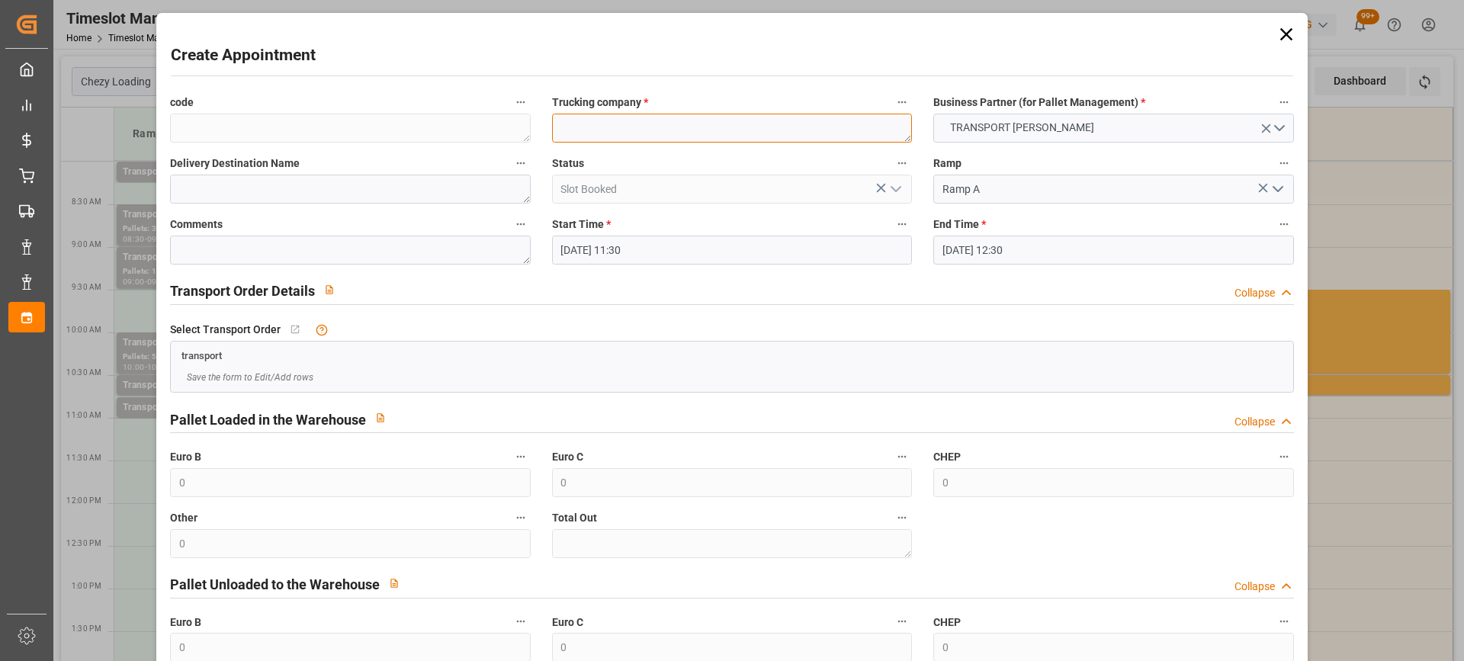
paste textarea "EPAUX BEZU"
type textarea "EPAUX BEZU"
paste textarea "EPAUX BEZU"
type textarea "EPAUX BEZU"
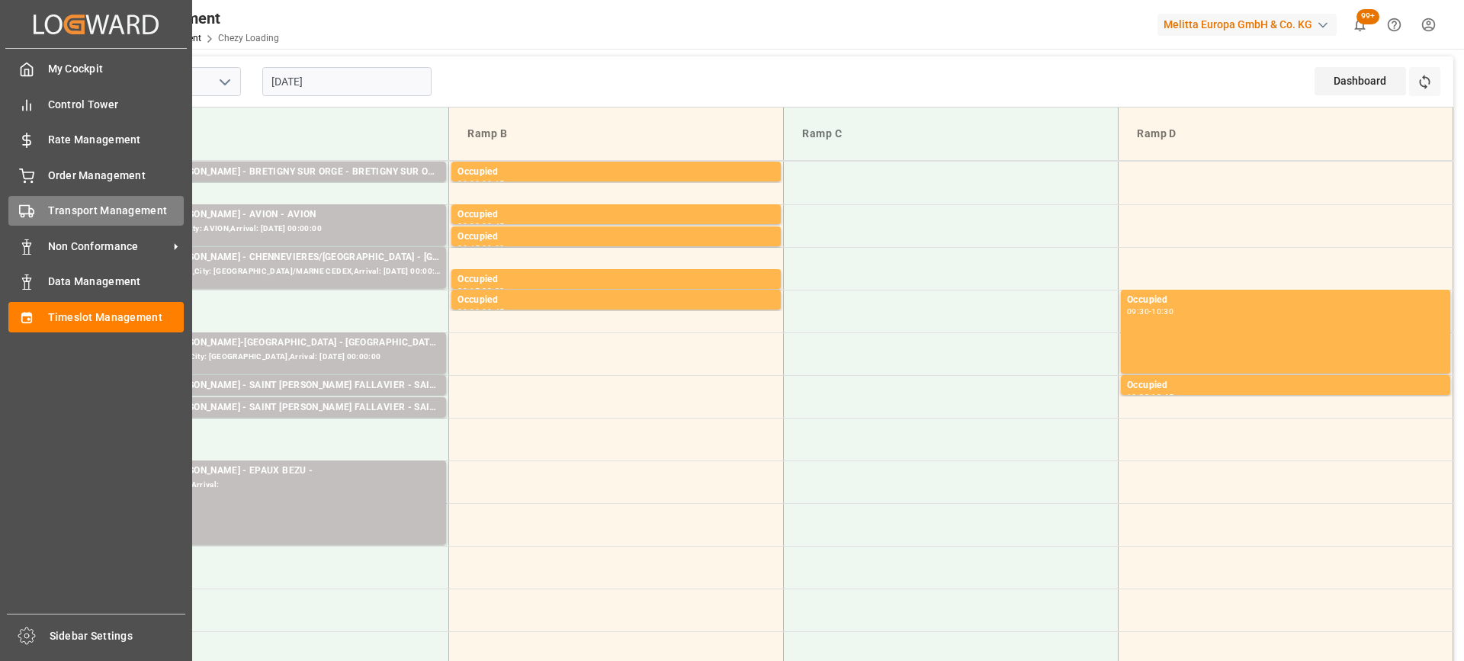
click at [91, 215] on span "Transport Management" at bounding box center [116, 211] width 137 height 16
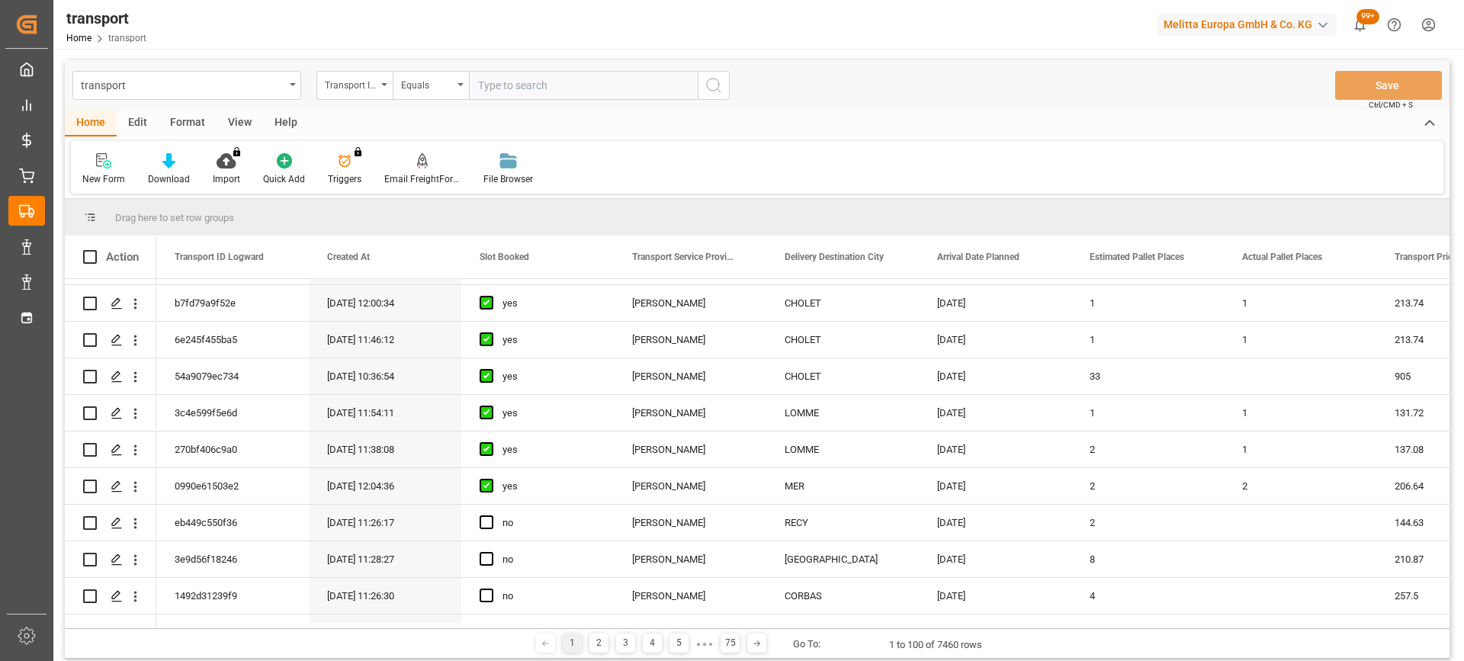
scroll to position [915, 0]
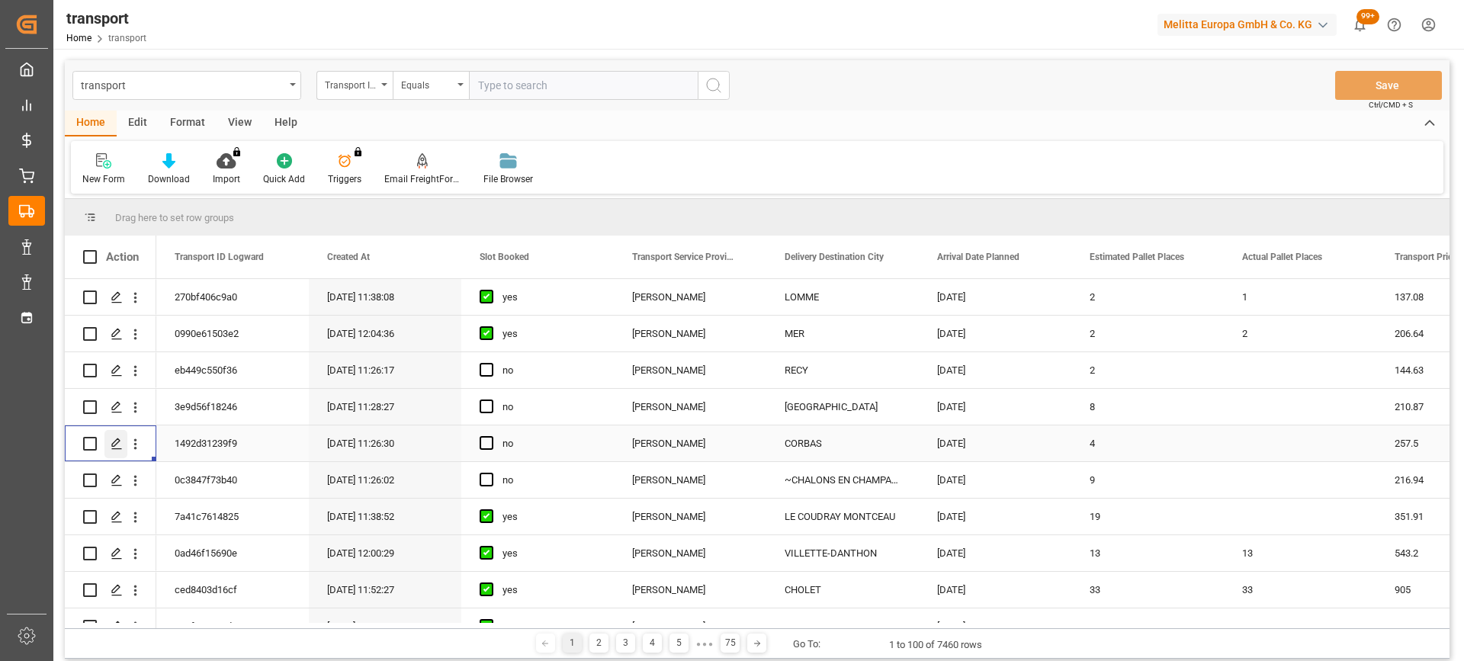
click at [111, 444] on icon "Press SPACE to select this row." at bounding box center [117, 444] width 12 height 12
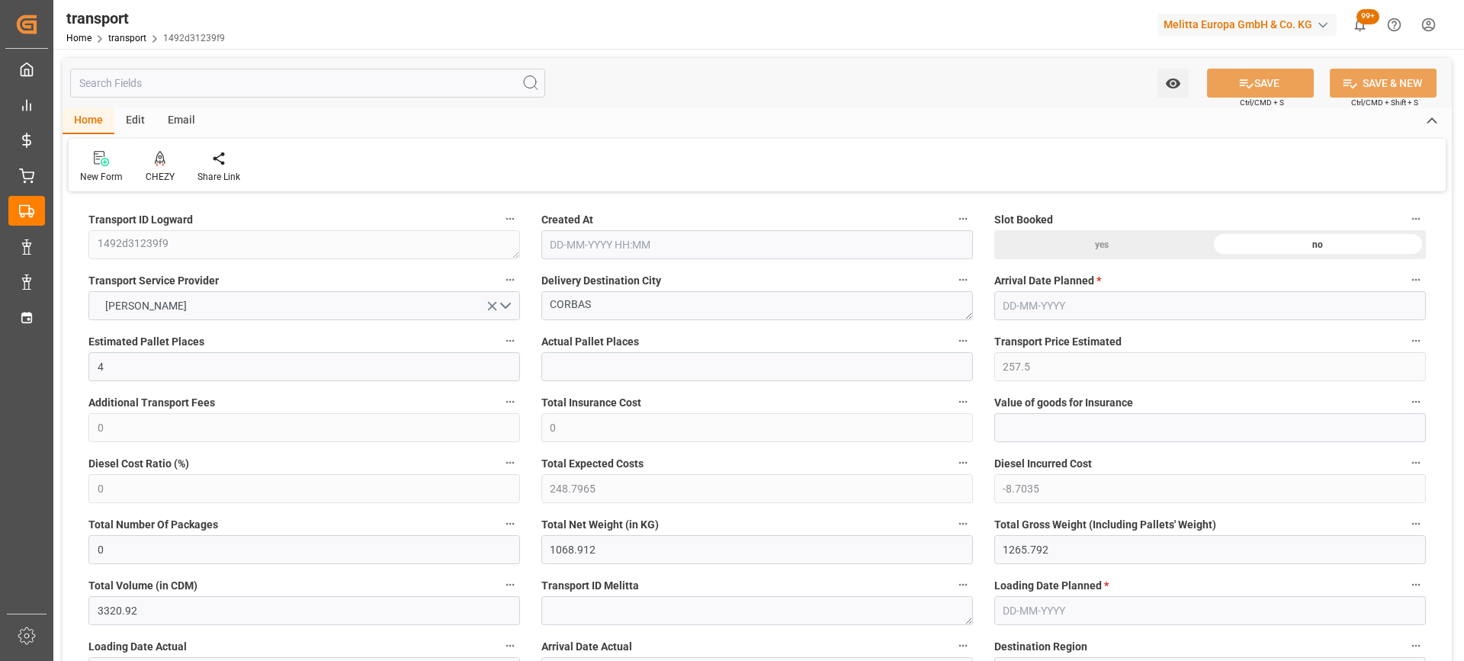
type input "[DATE] 11:26"
type input "[DATE]"
drag, startPoint x: 616, startPoint y: 305, endPoint x: 529, endPoint y: 305, distance: 86.9
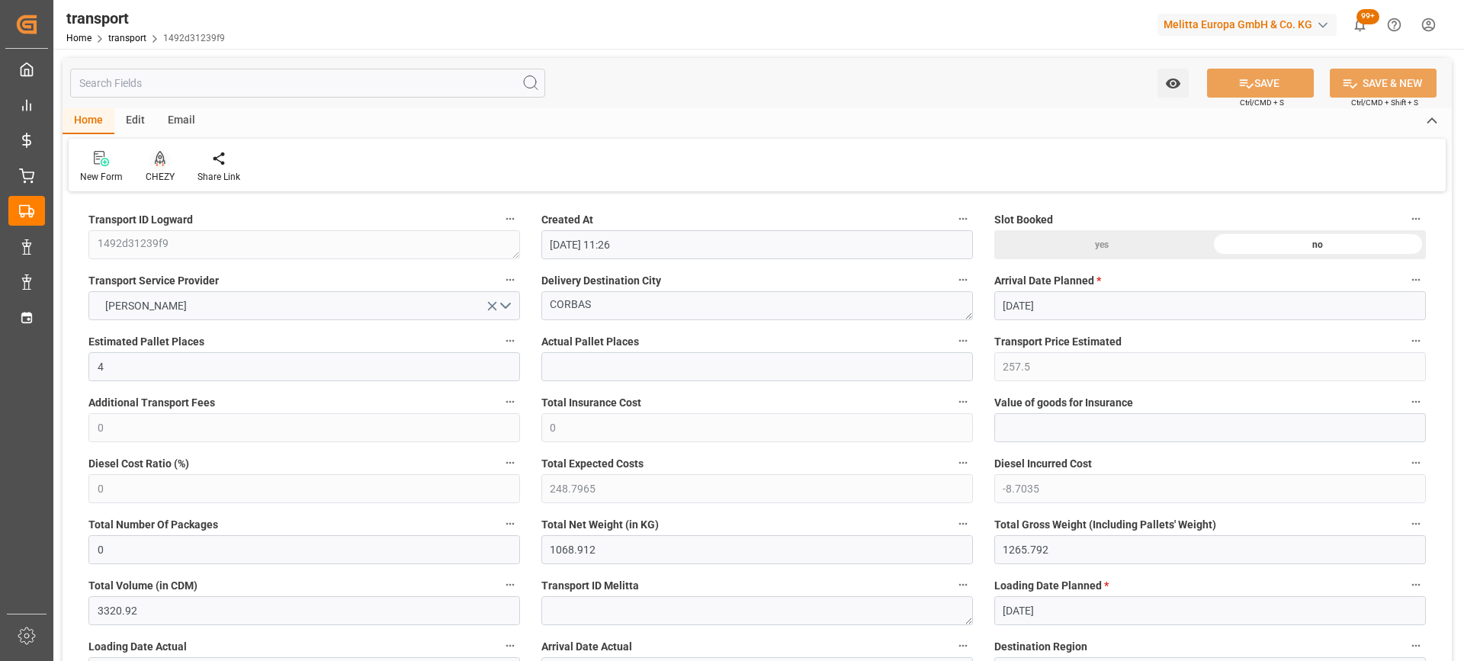
click at [161, 162] on icon at bounding box center [160, 158] width 11 height 15
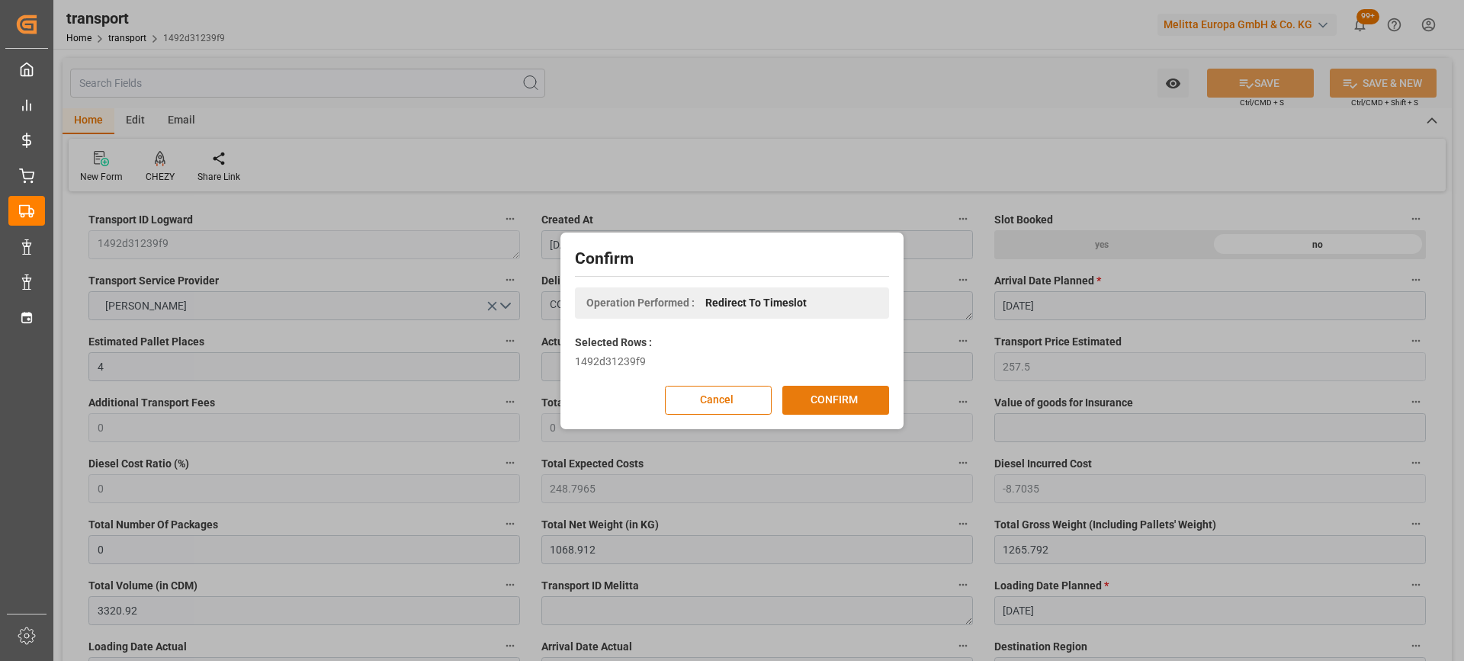
click at [818, 393] on button "CONFIRM" at bounding box center [835, 400] width 107 height 29
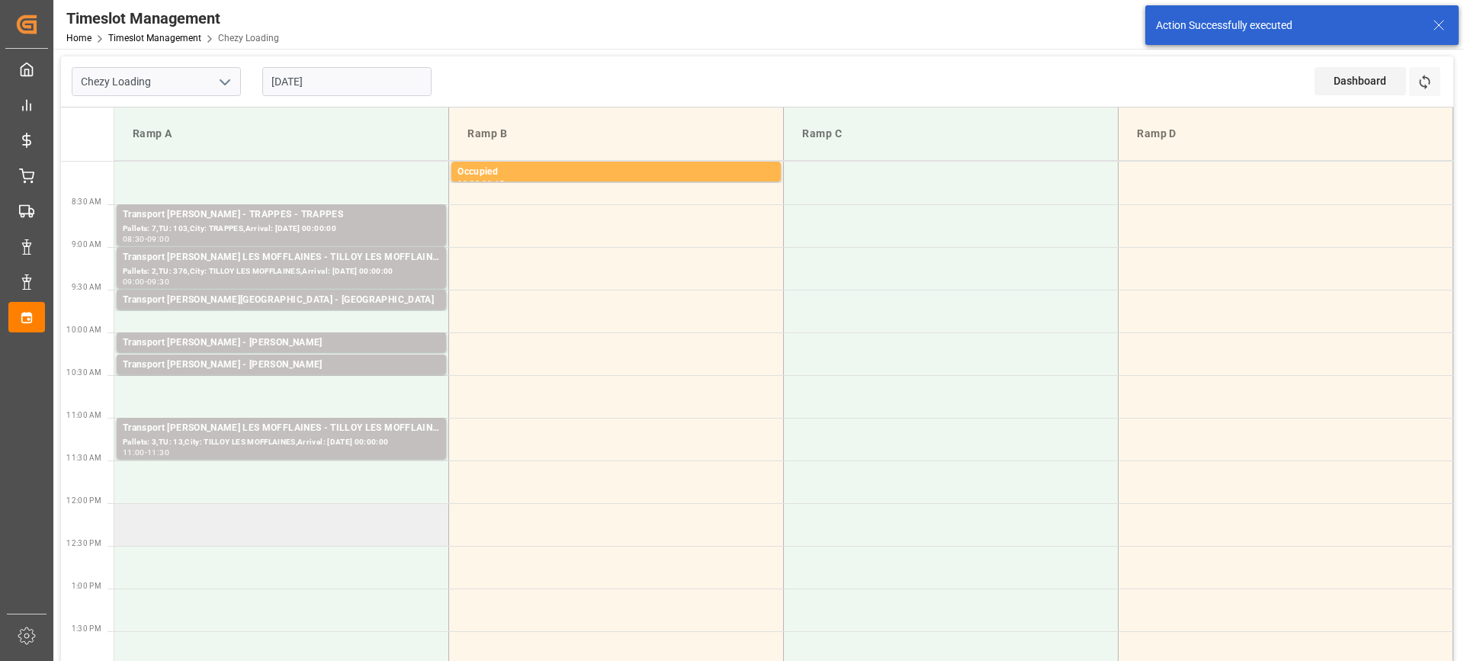
click at [233, 529] on td at bounding box center [281, 524] width 335 height 43
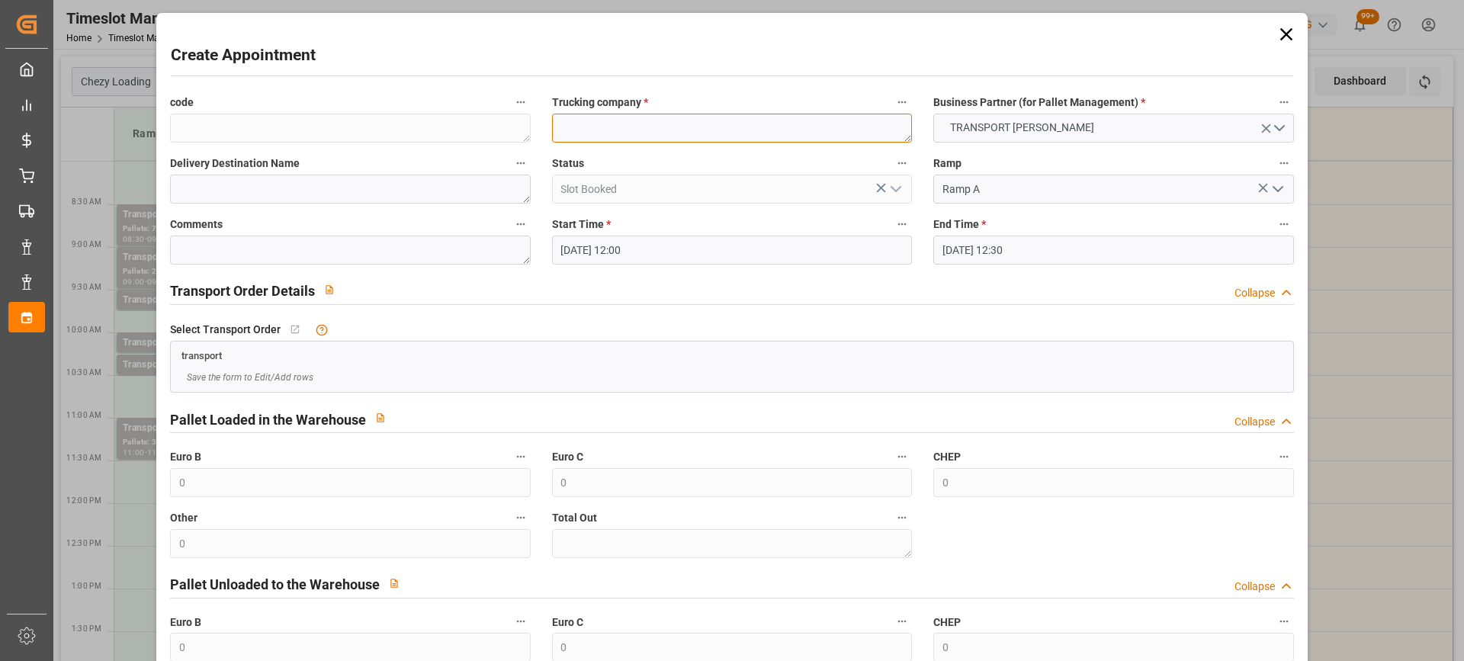
paste textarea "CORBAS"
type textarea "CORBAS"
drag, startPoint x: 202, startPoint y: 172, endPoint x: 190, endPoint y: 190, distance: 22.0
paste textarea "CORBAS"
type textarea "CORBAS"
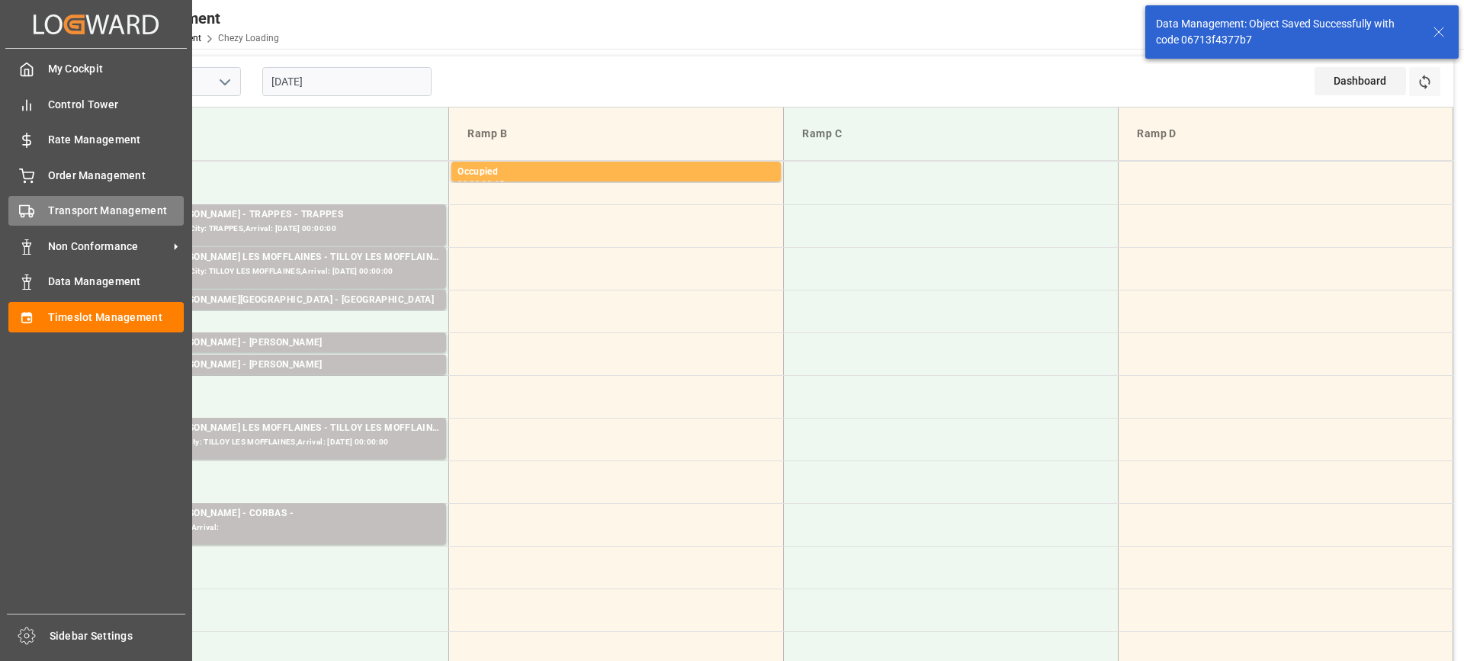
click at [95, 211] on span "Transport Management" at bounding box center [116, 211] width 137 height 16
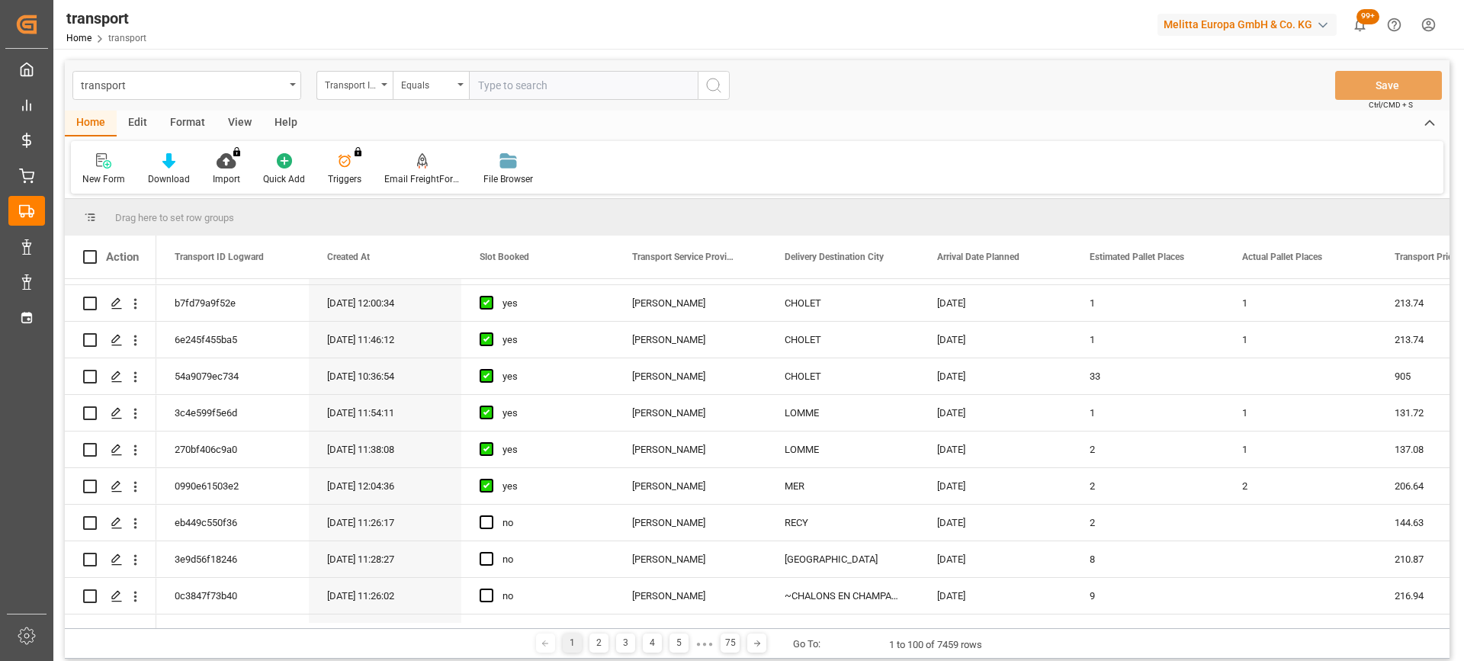
scroll to position [915, 0]
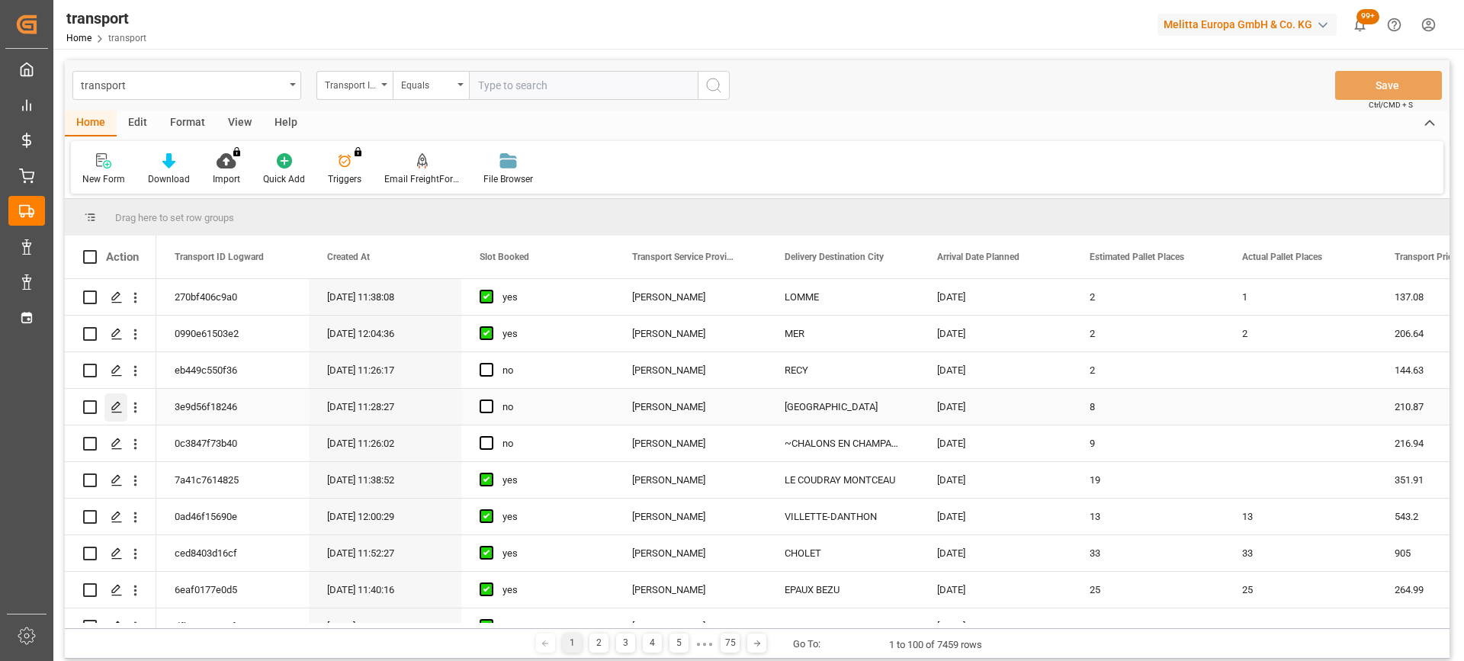
click at [110, 409] on div "Press SPACE to select this row." at bounding box center [115, 407] width 23 height 28
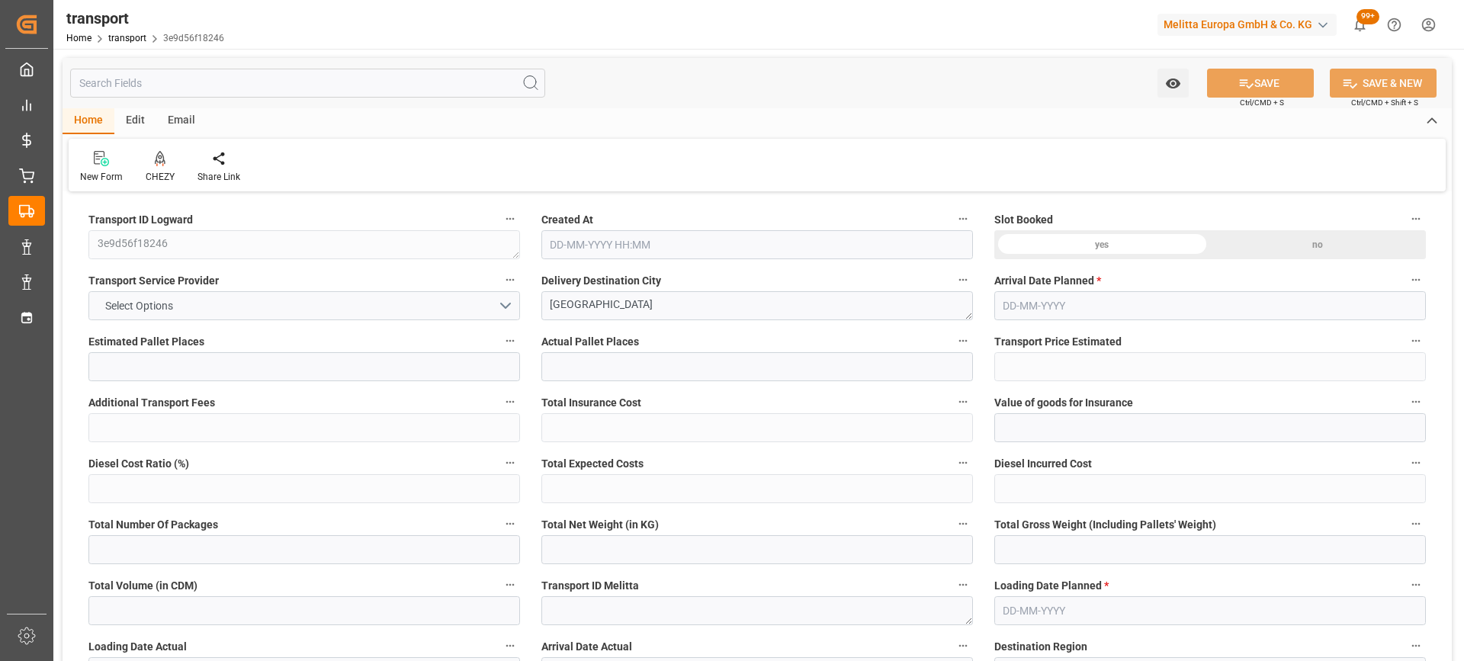
type input "8"
type input "210.87"
type input "0"
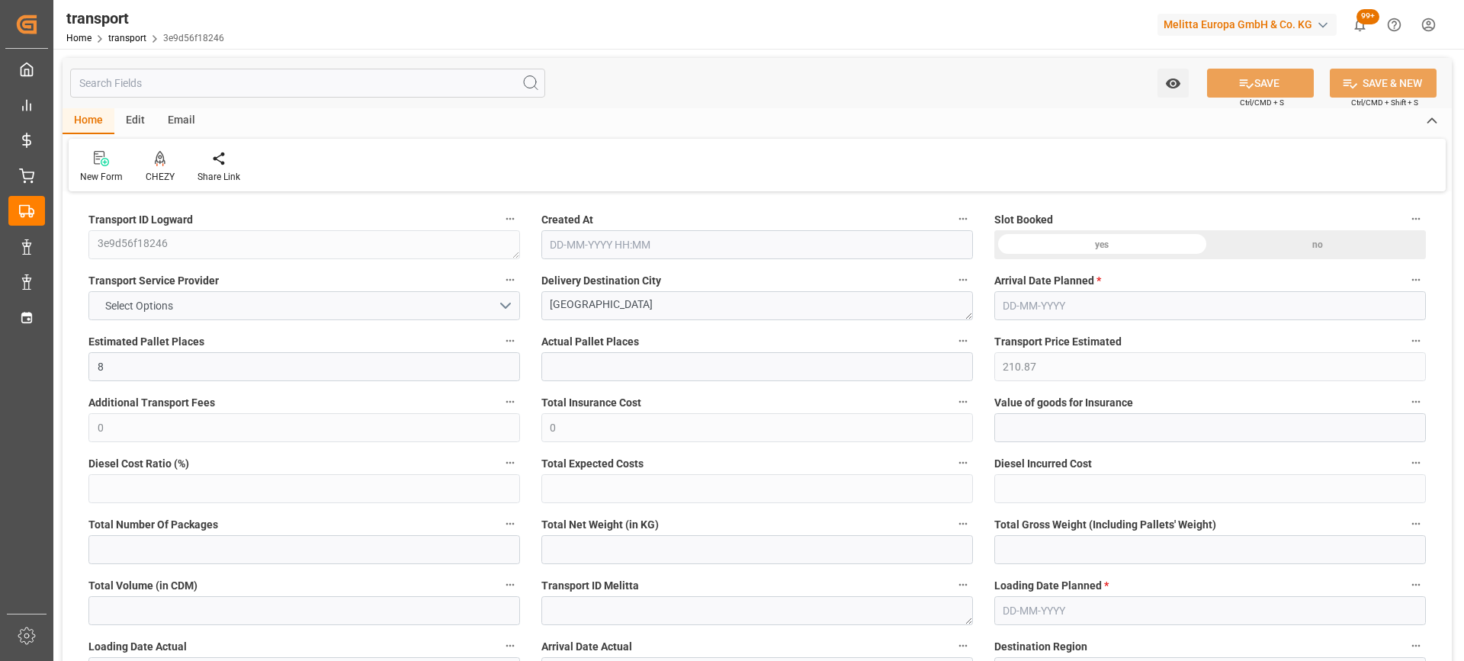
type input "203.7426"
type input "-7.1274"
type input "0"
type input "1847.638"
type input "2749.064"
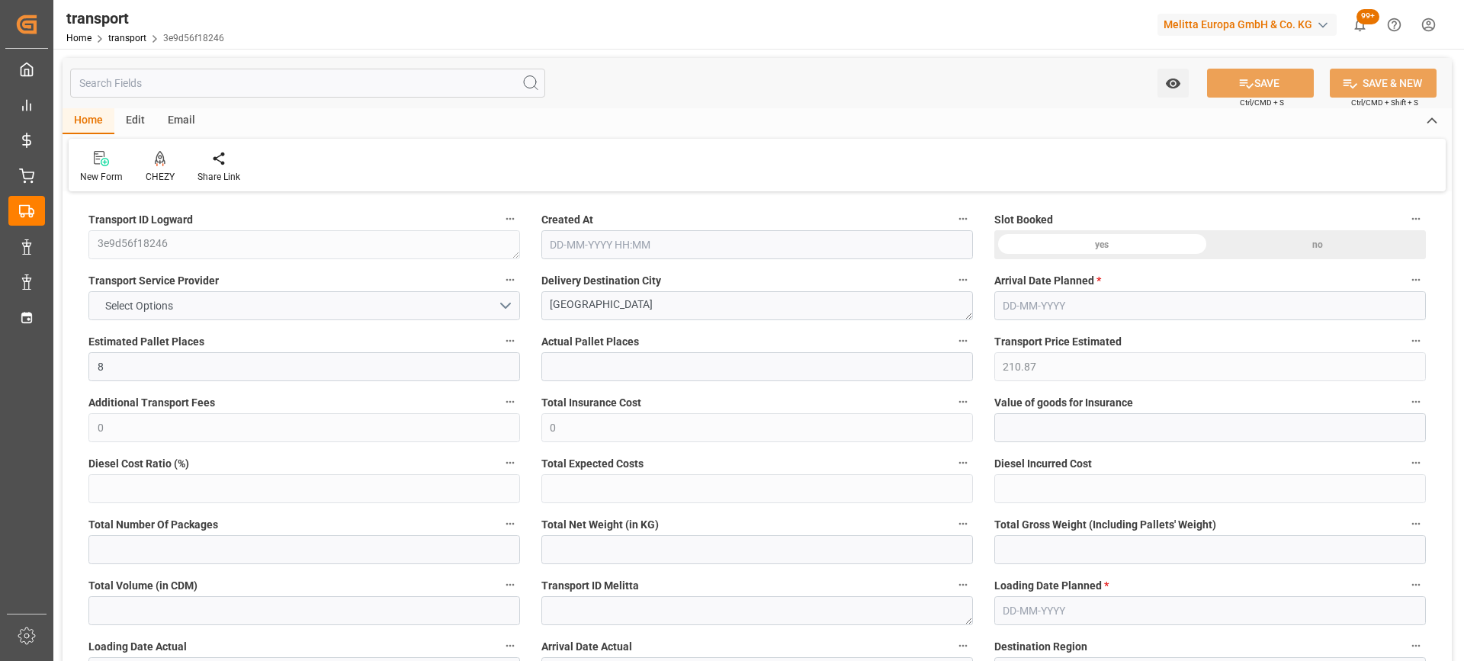
type input "6560.391"
type input "80"
type input "1"
type input "432"
type input "24"
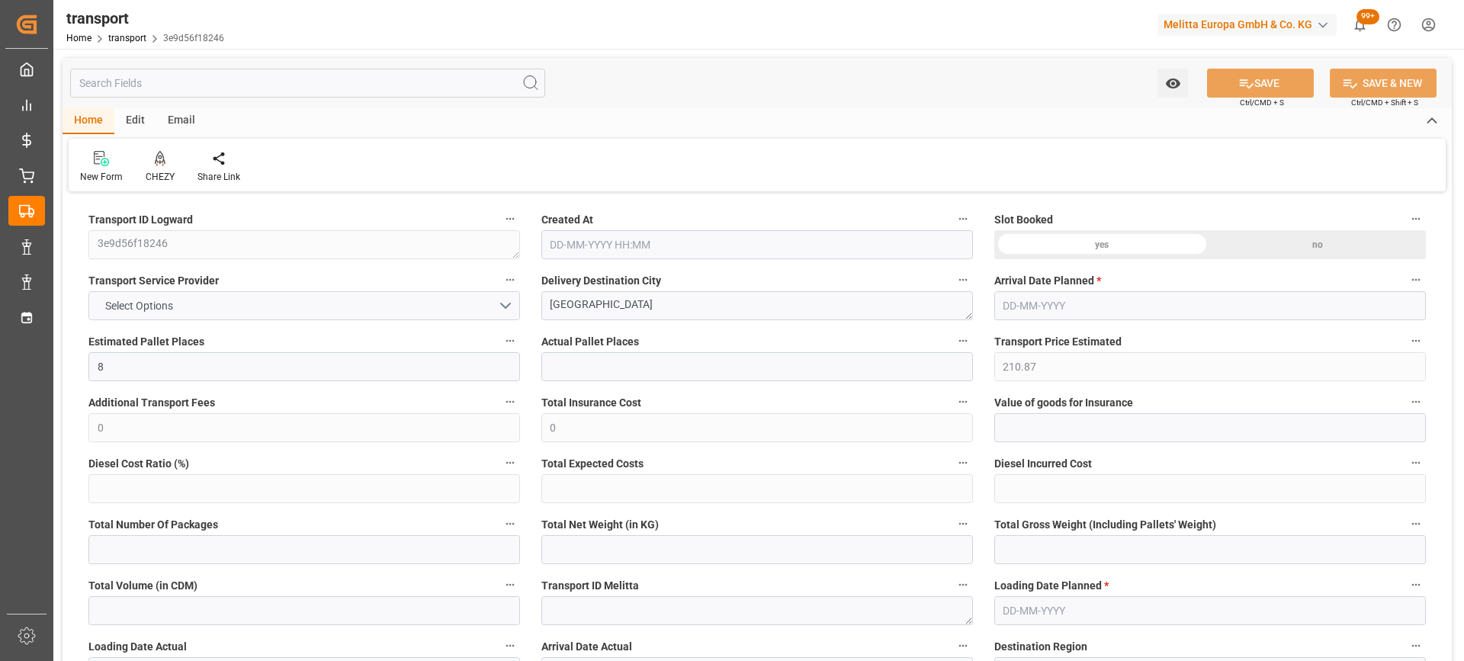
type input "101"
type input "2156.544"
type input "0"
type input "4710.8598"
type input "0"
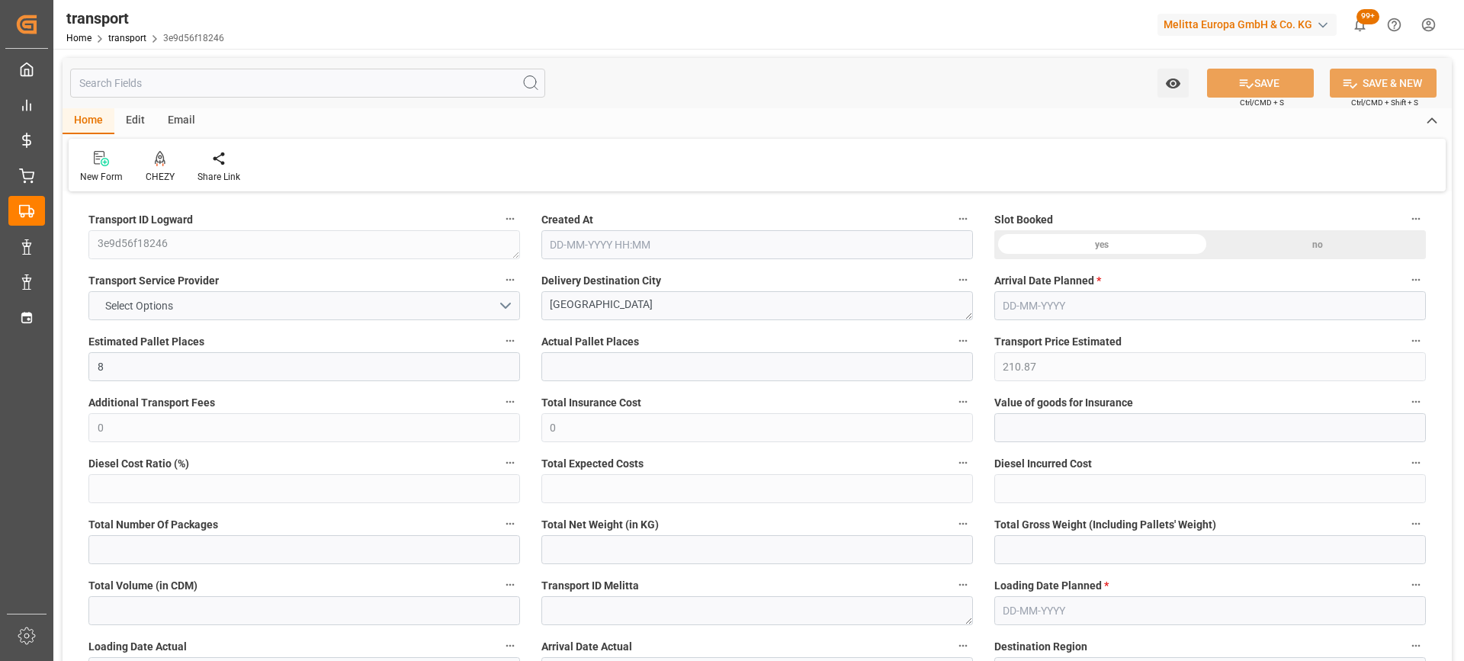
type input "0"
type input "21"
type input "35"
type input "02-09-2025 11:28"
type input "09-09-2025"
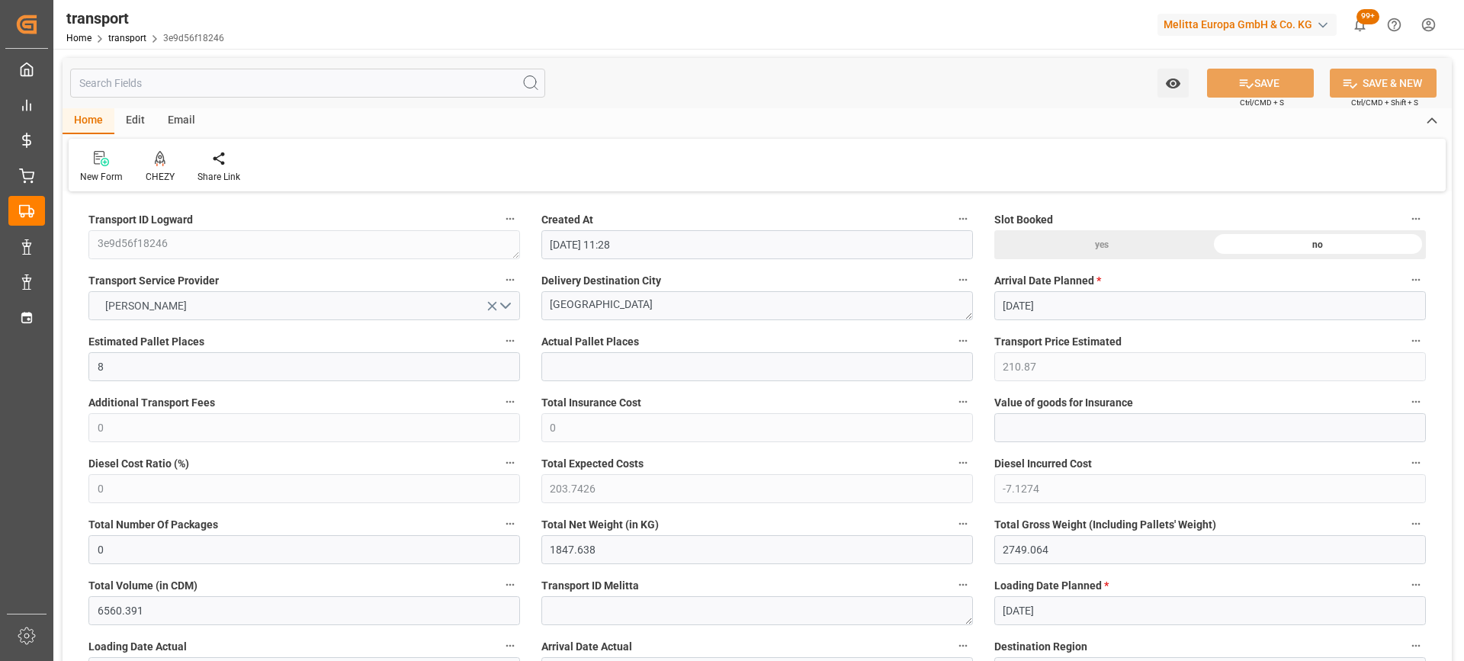
type input "[DATE]"
drag, startPoint x: 627, startPoint y: 305, endPoint x: 477, endPoint y: 304, distance: 149.5
click at [158, 164] on icon at bounding box center [160, 158] width 11 height 15
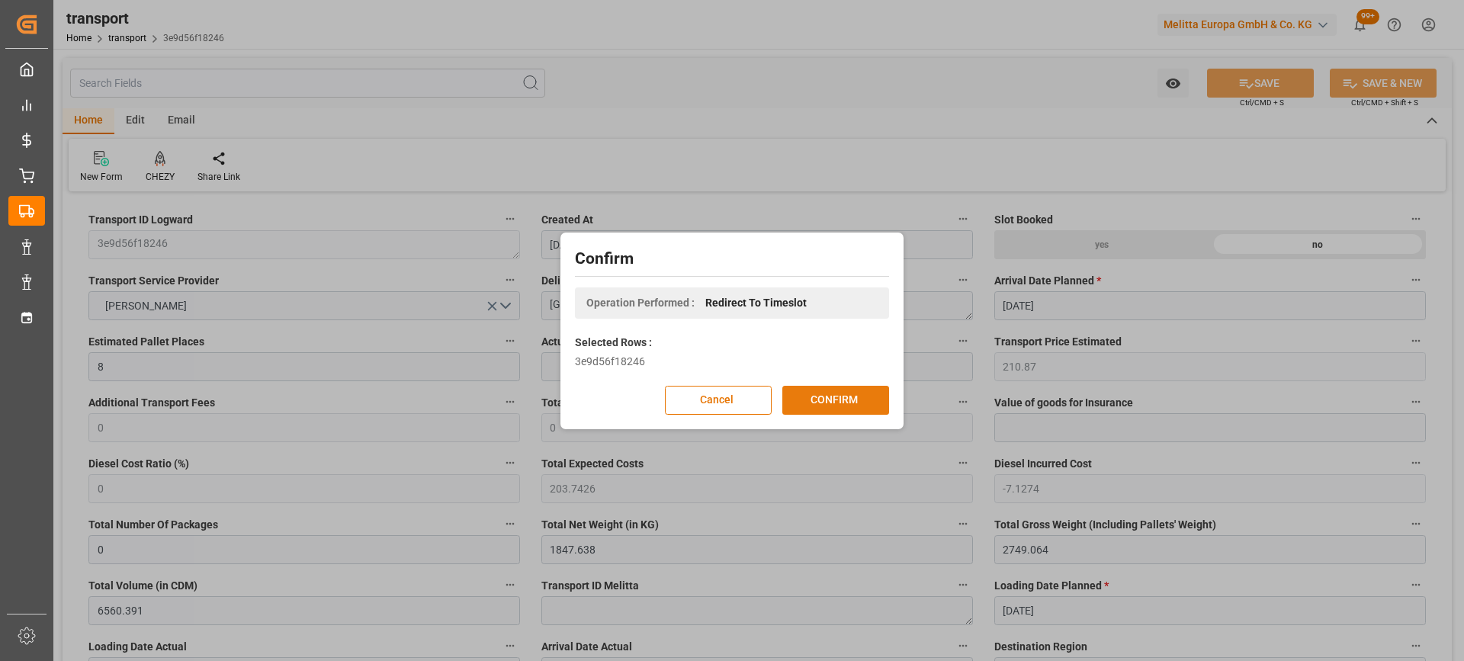
click at [818, 400] on button "CONFIRM" at bounding box center [835, 400] width 107 height 29
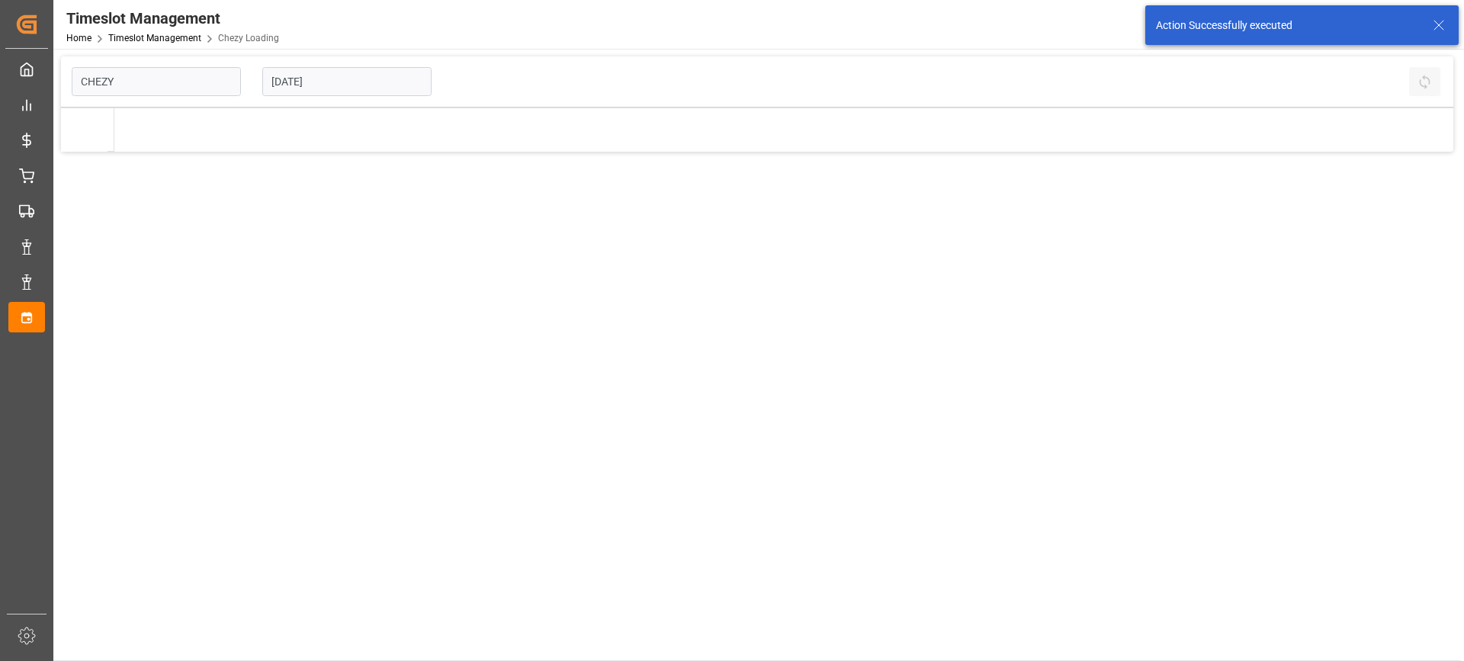
type input "Chezy Loading"
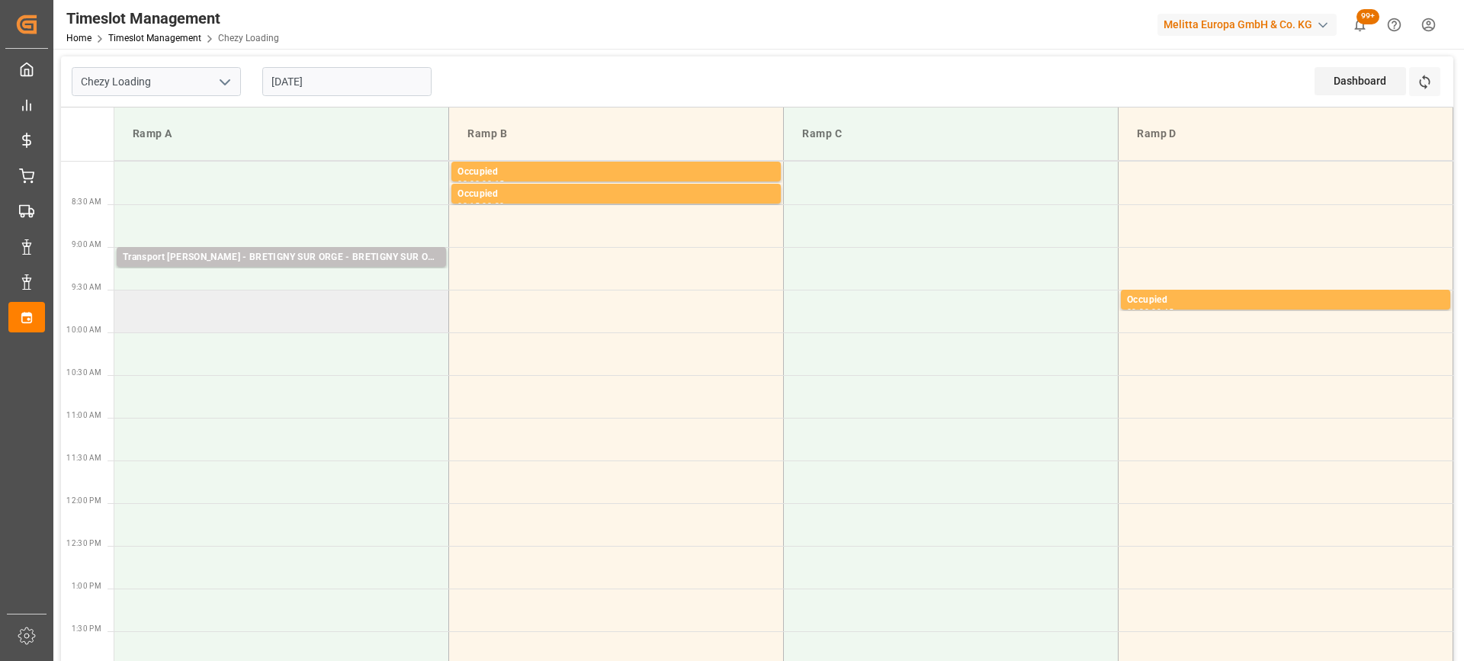
click at [194, 318] on td at bounding box center [281, 311] width 335 height 43
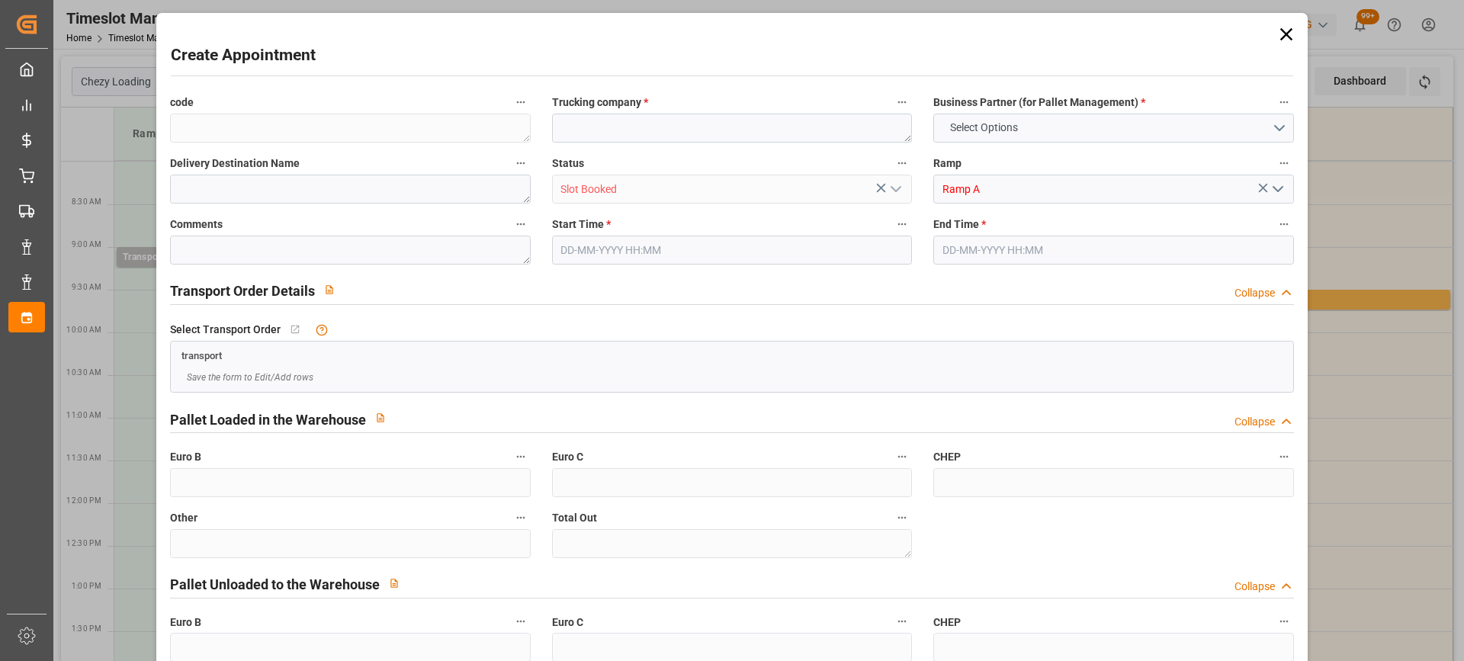
type input "0"
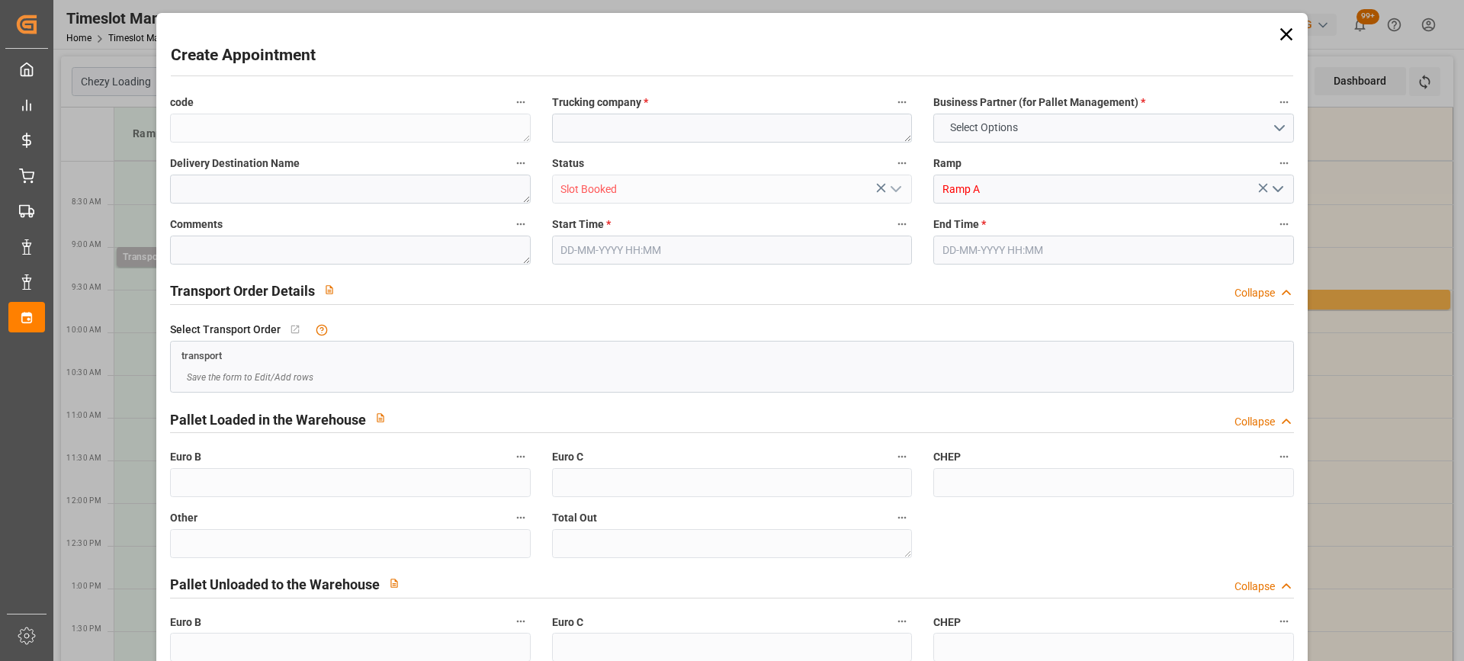
type input "0"
type input "08-09-2025 09:30"
type input "08-09-2025 10:00"
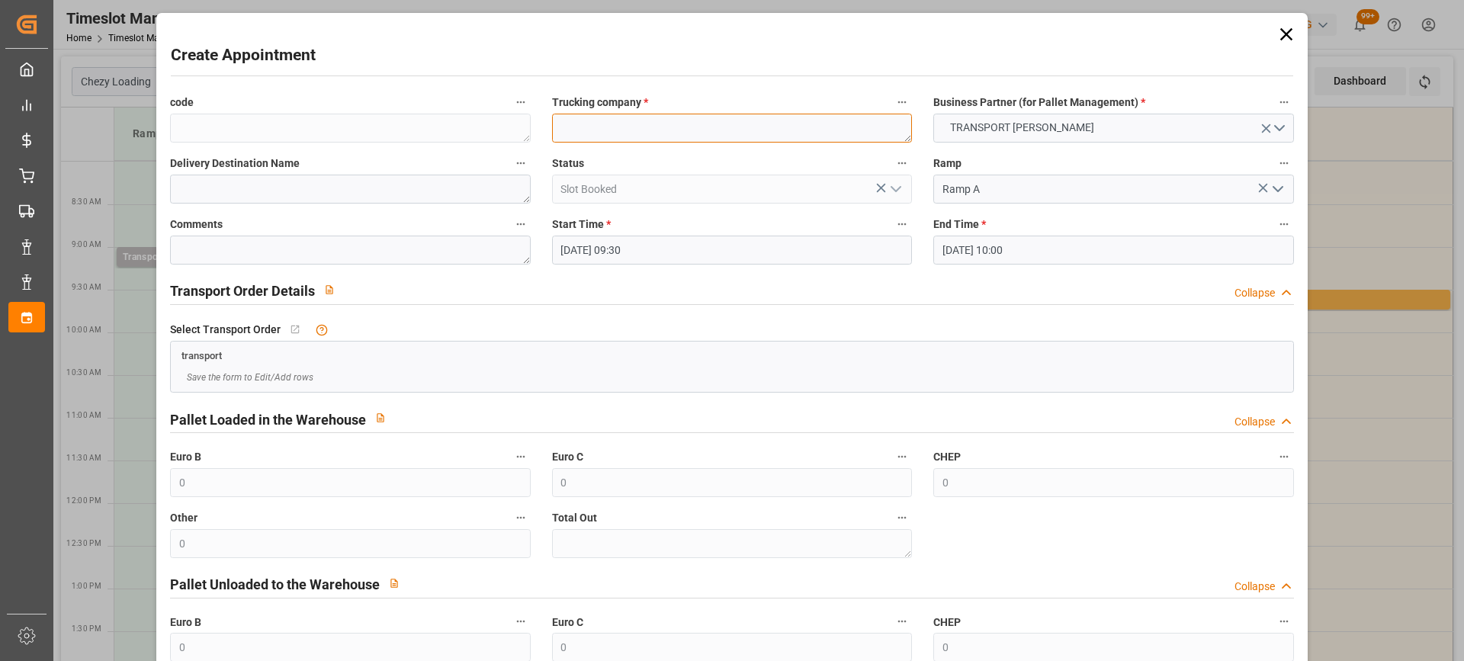
paste textarea "[GEOGRAPHIC_DATA]"
type textarea "[GEOGRAPHIC_DATA]"
paste textarea "[GEOGRAPHIC_DATA]"
type textarea "[GEOGRAPHIC_DATA]"
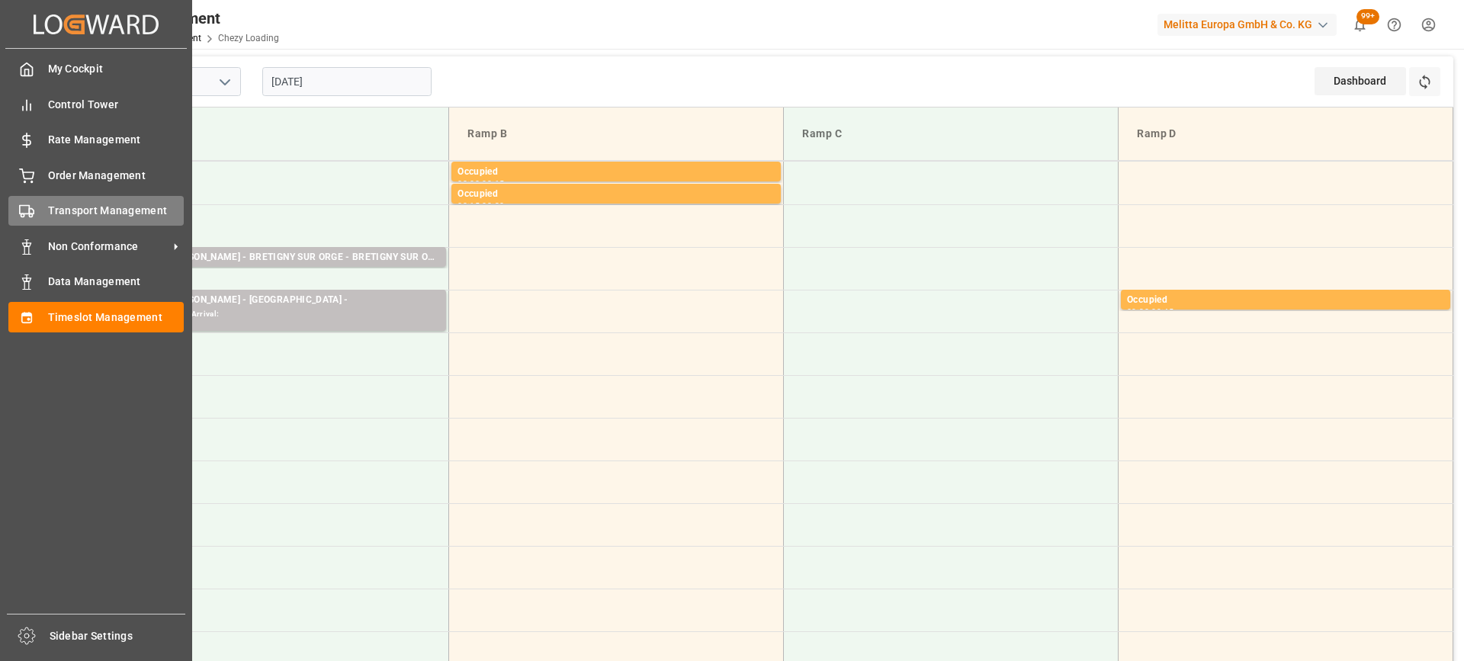
click at [100, 210] on span "Transport Management" at bounding box center [116, 211] width 137 height 16
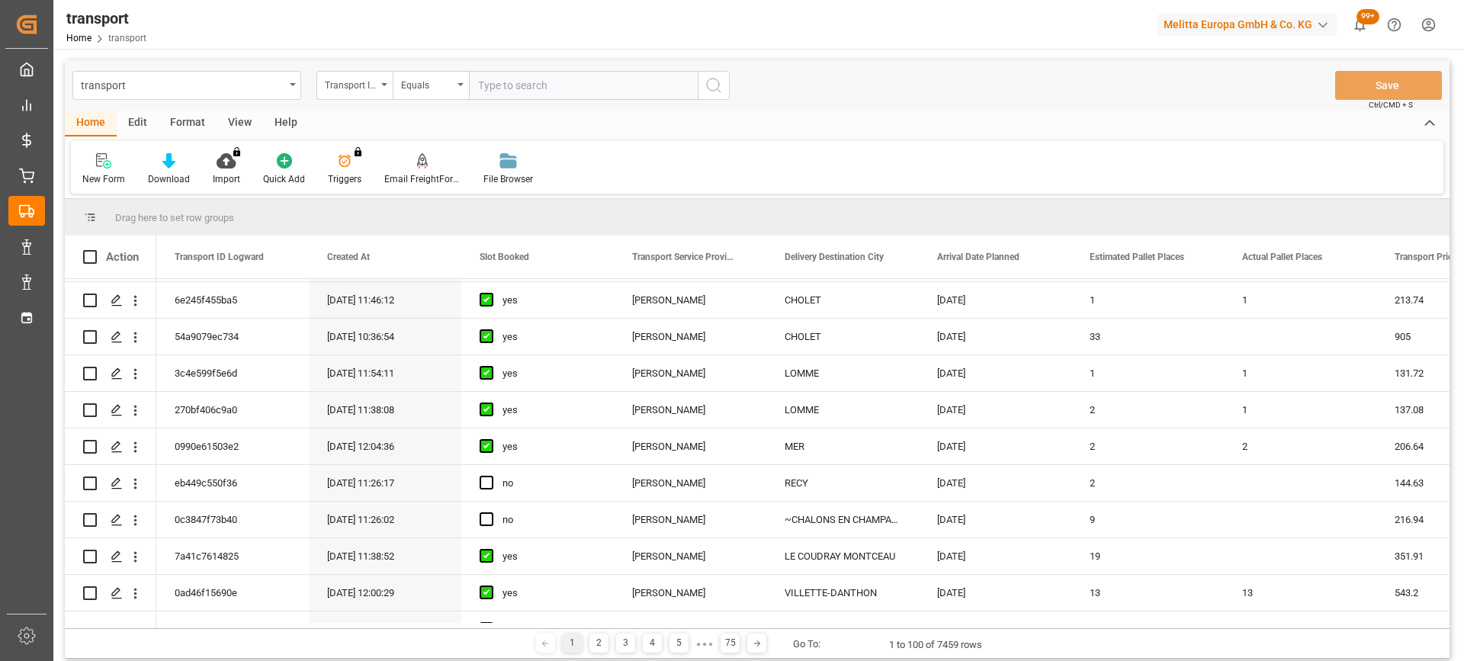
scroll to position [915, 0]
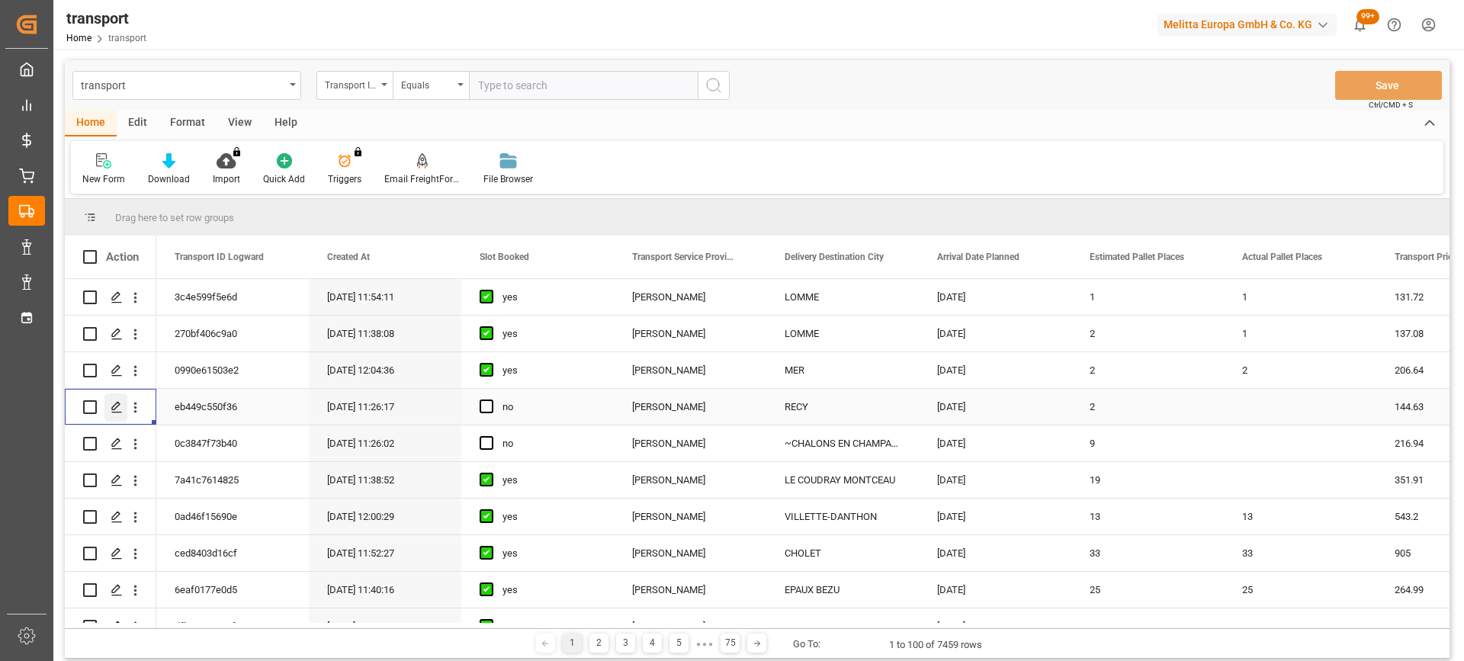
click at [116, 406] on icon "Press SPACE to select this row." at bounding box center [117, 407] width 12 height 12
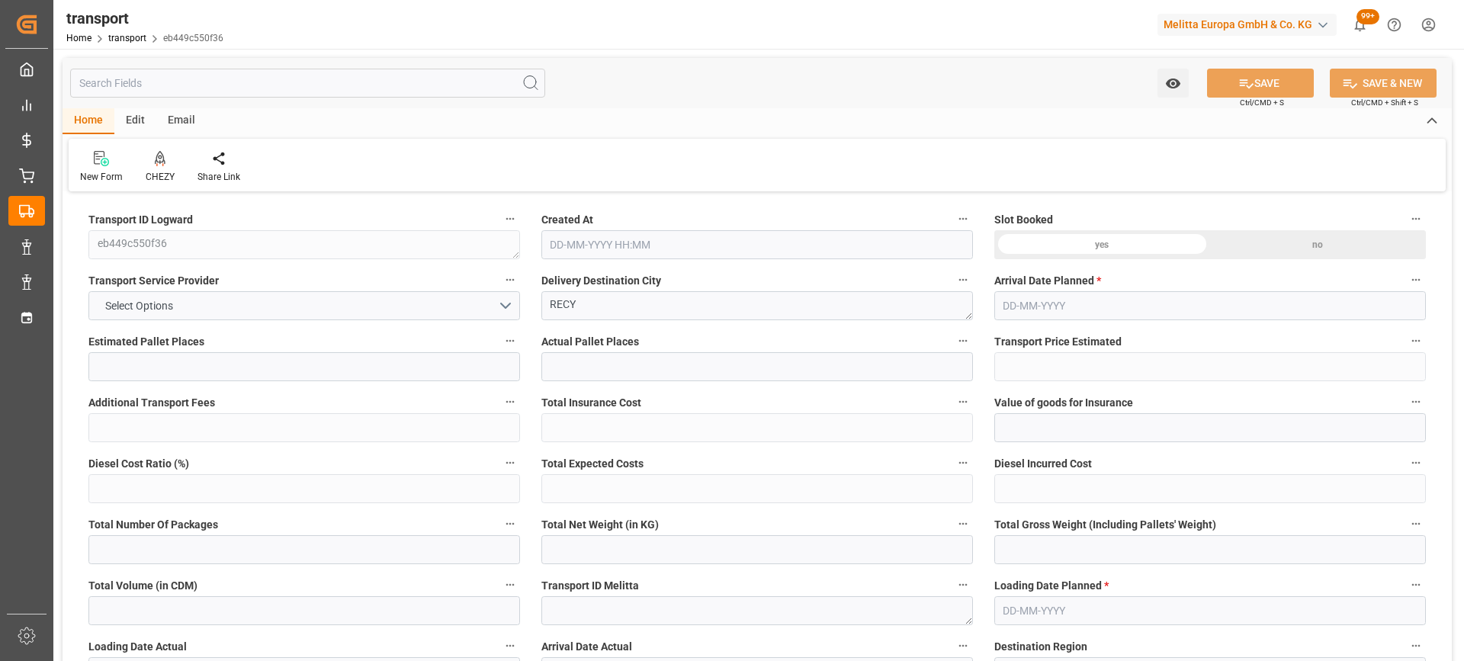
type input "2"
type input "144.63"
type input "0"
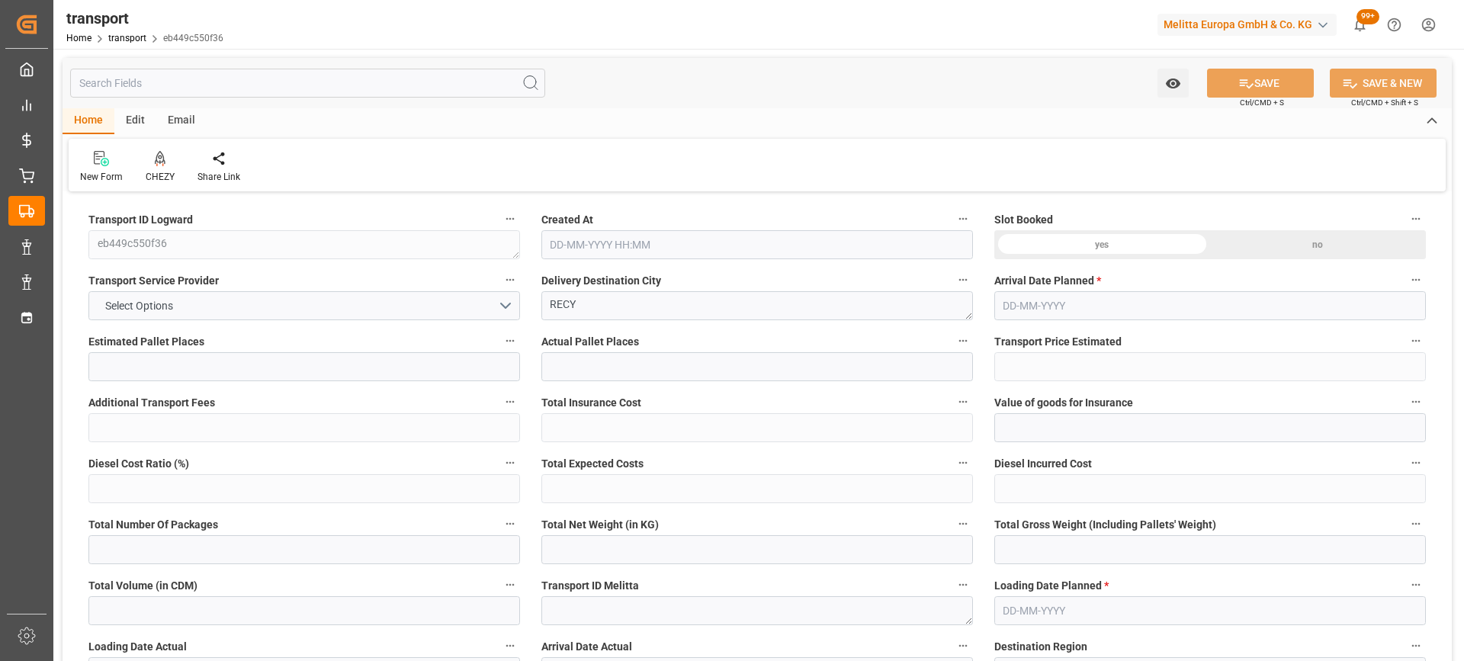
type input "139.7415"
type input "-4.8885"
type input "0"
type input "272.8"
type input "430"
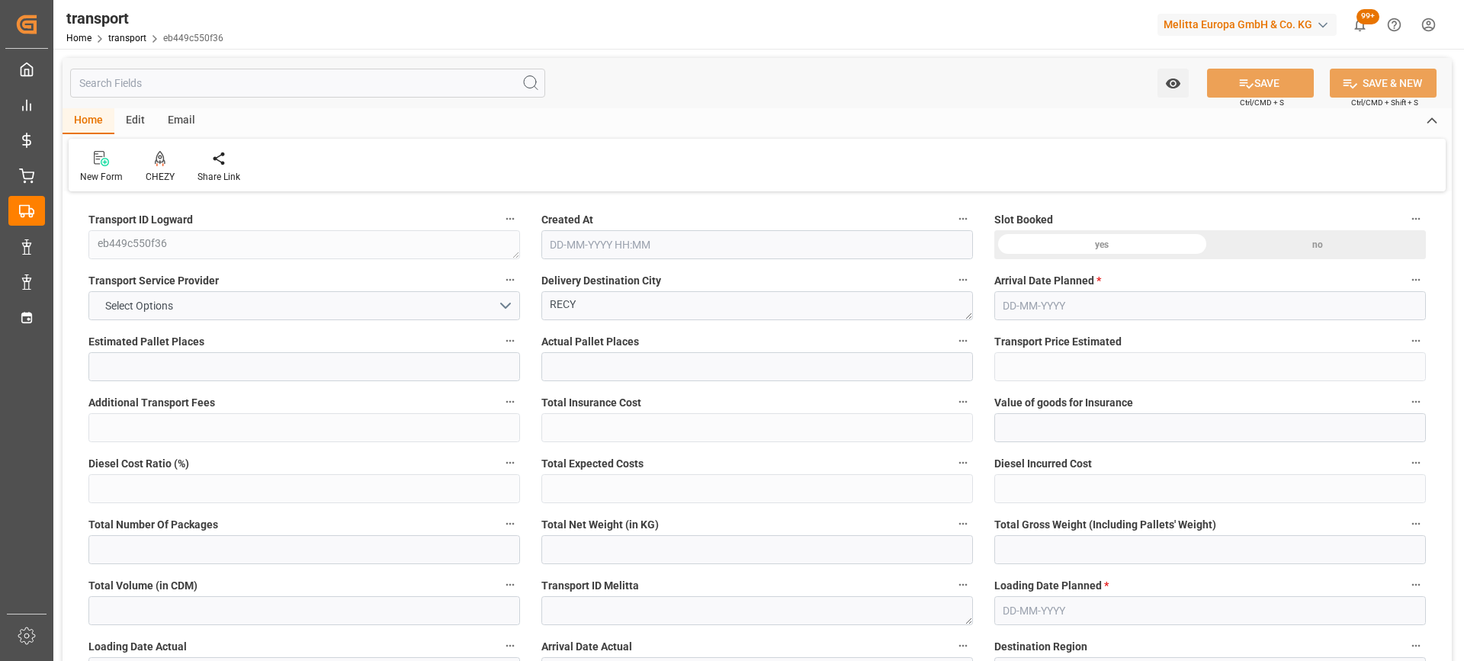
type input "1428"
type input "51"
type input "0"
type input "100"
type input "2"
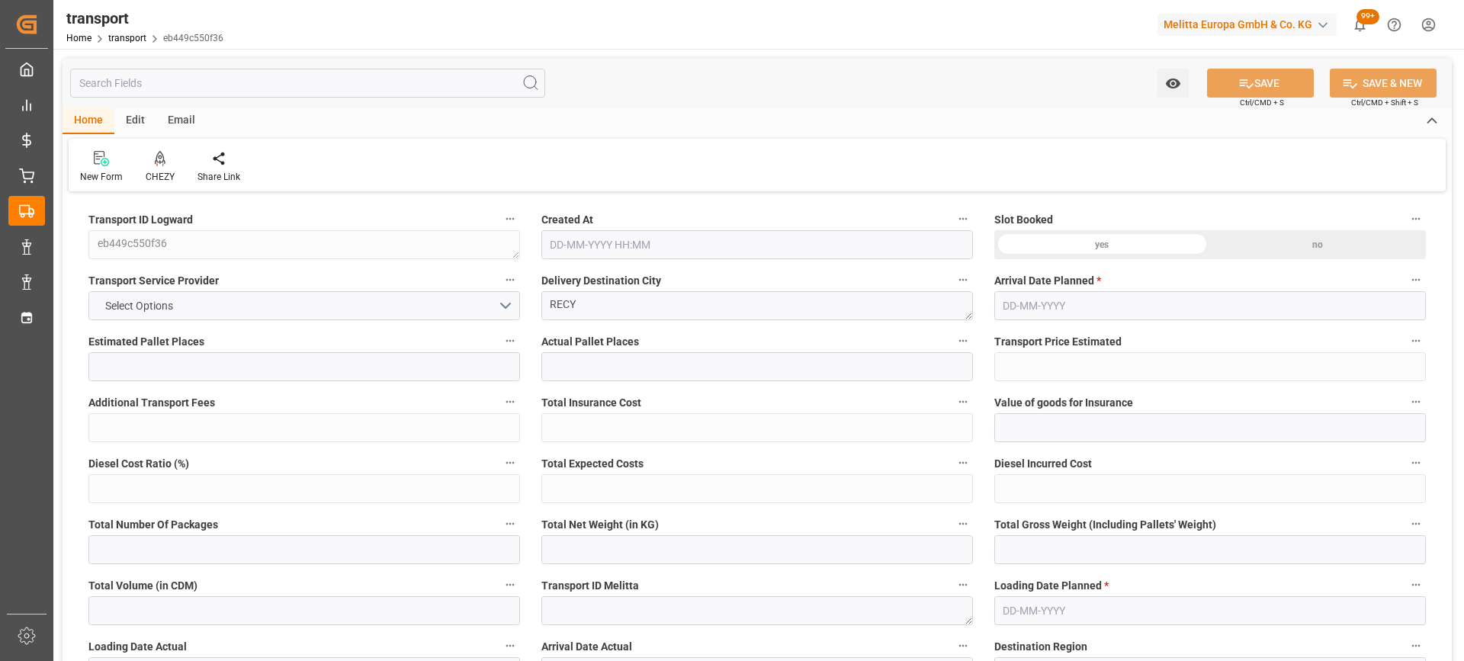
type input "101"
type input "384"
type input "0"
type input "4710.8598"
type input "0"
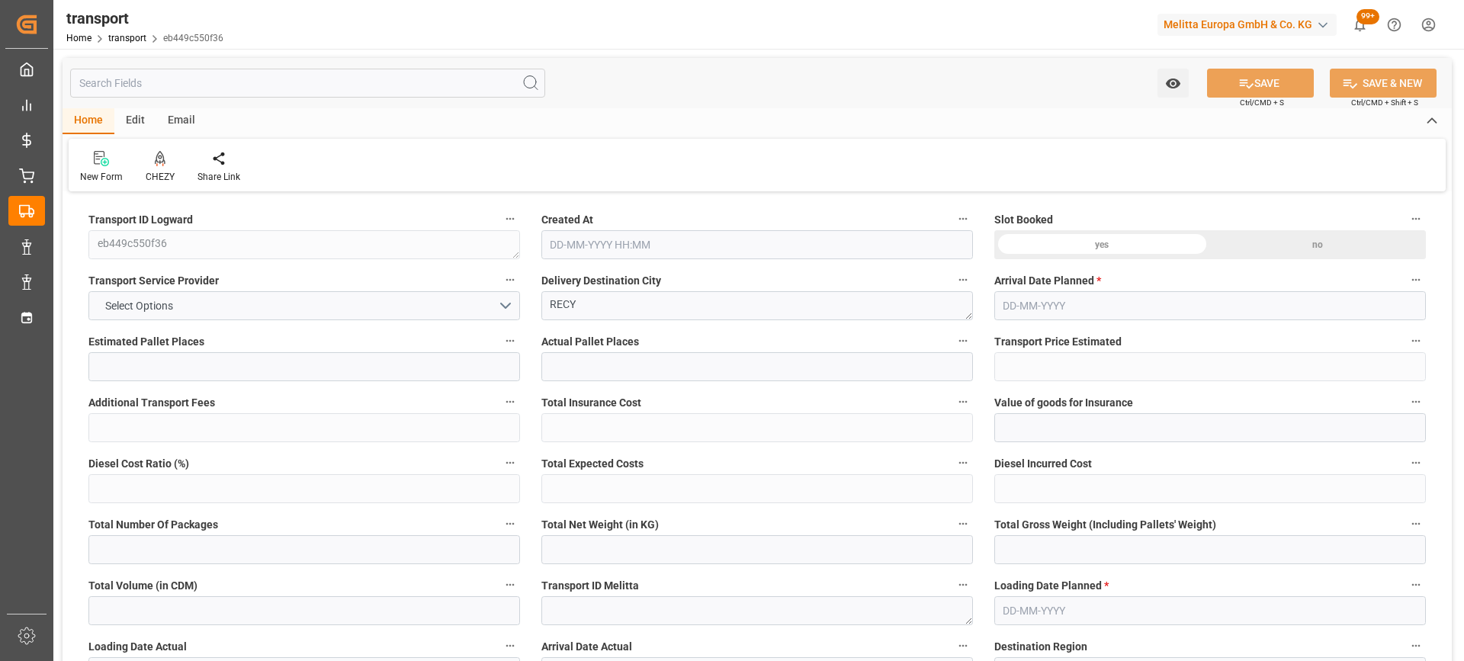
type input "0"
type input "21"
type input "35"
type input "02-09-2025 11:26"
type input "09-09-2025"
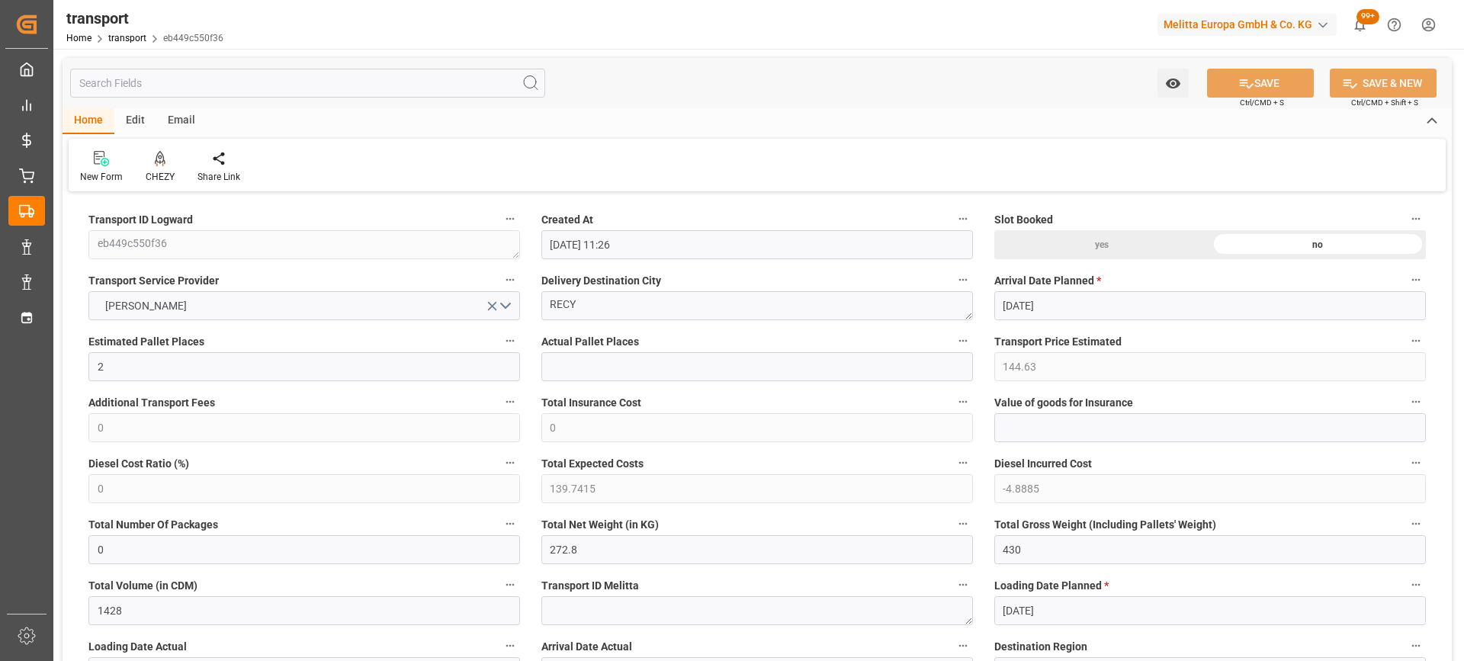
type input "[DATE]"
drag, startPoint x: 599, startPoint y: 307, endPoint x: 464, endPoint y: 307, distance: 134.2
click at [161, 162] on icon at bounding box center [160, 157] width 11 height 13
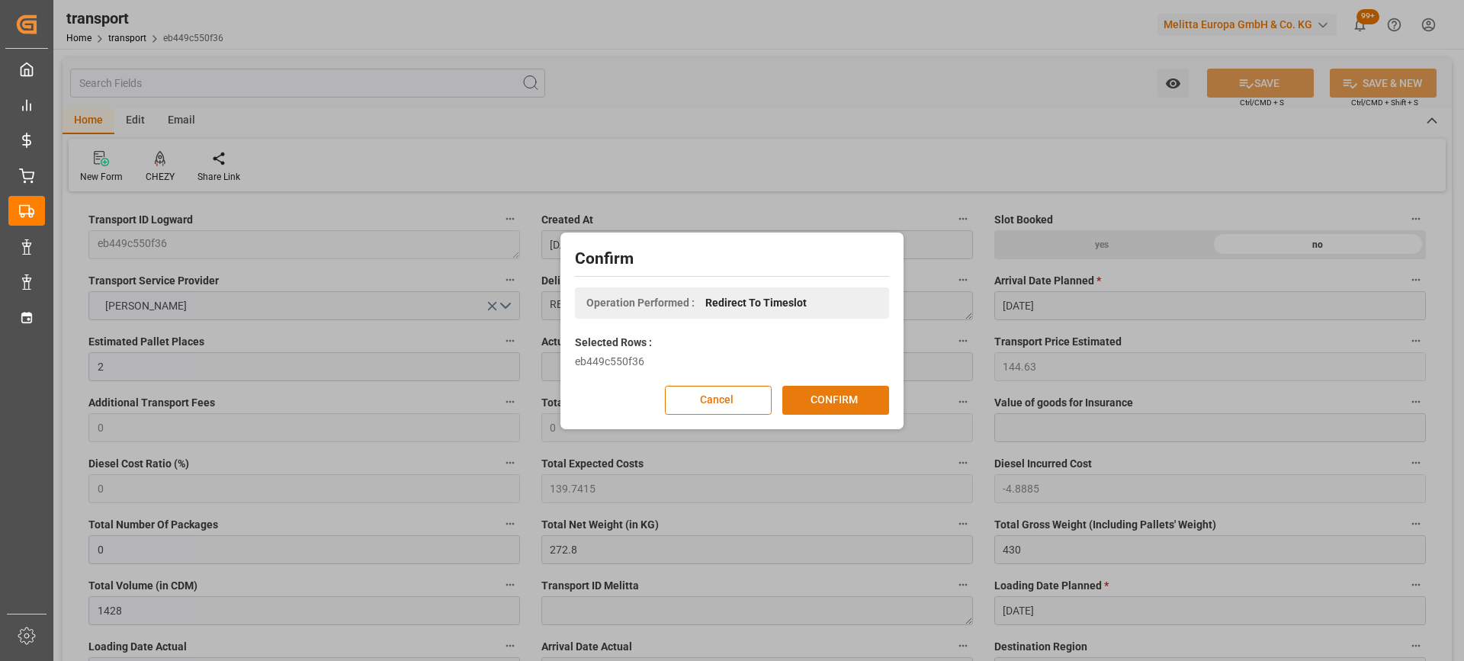
click at [828, 397] on button "CONFIRM" at bounding box center [835, 400] width 107 height 29
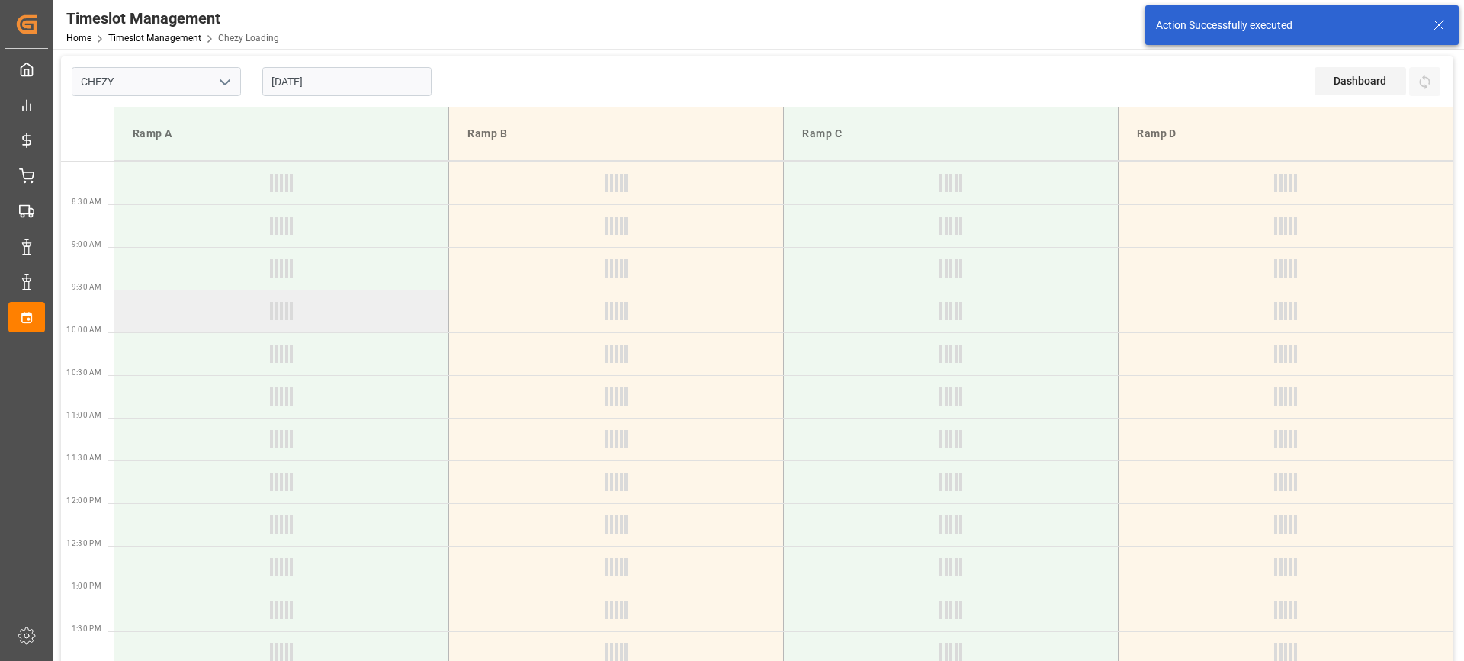
type input "Chezy Loading"
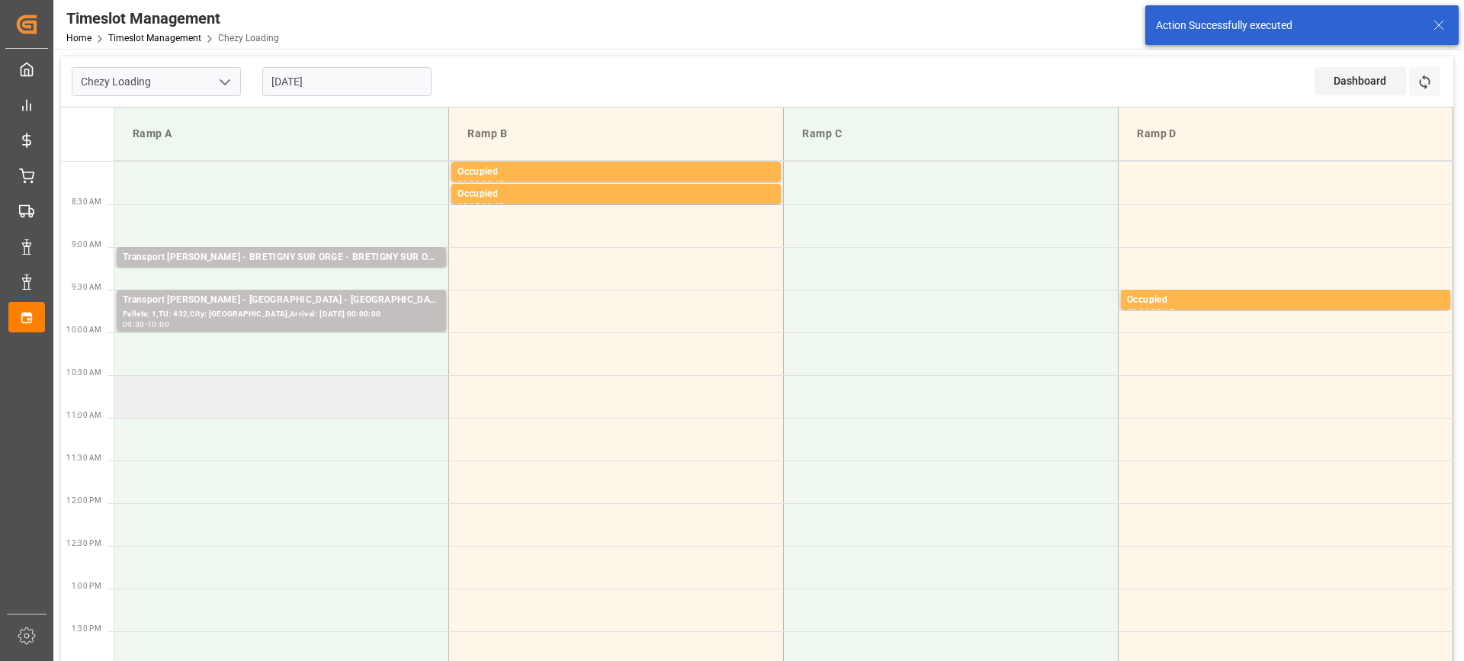
click at [240, 393] on td at bounding box center [281, 396] width 335 height 43
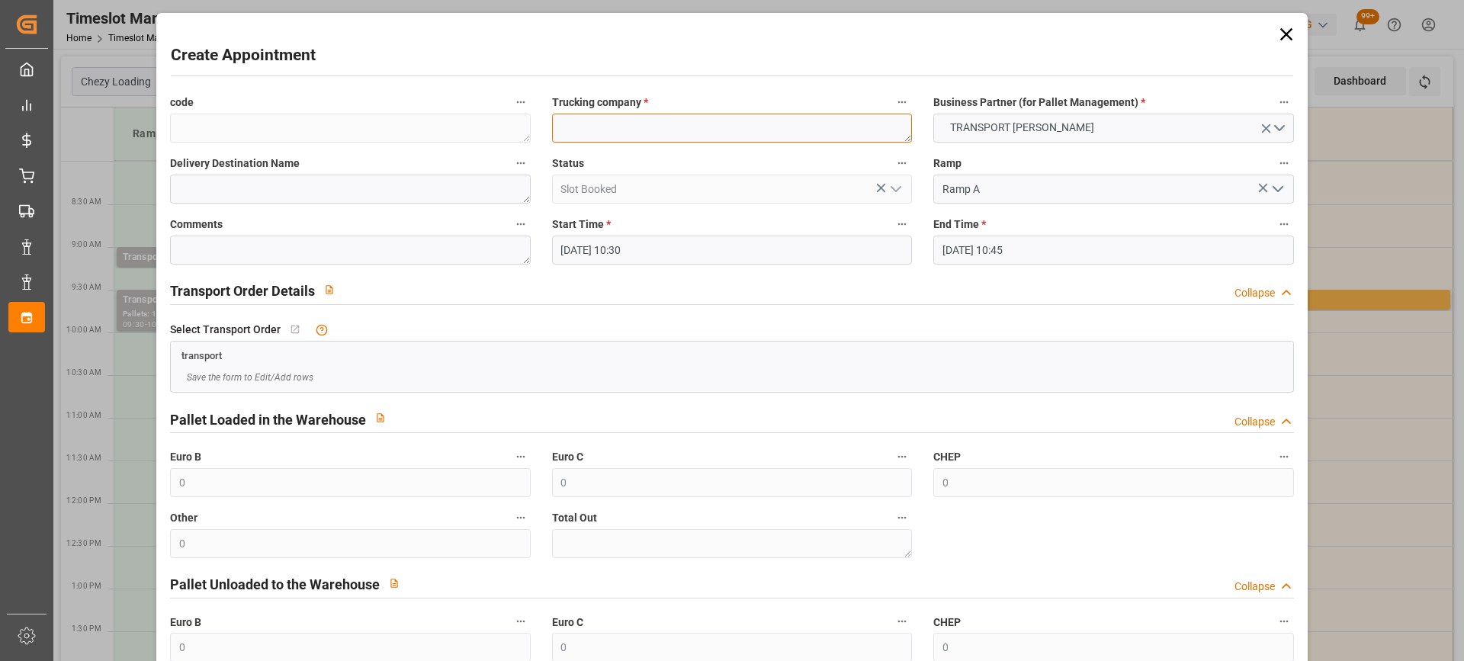
paste textarea "RECY"
type textarea "RECY"
paste textarea "RECY"
type textarea "RECY"
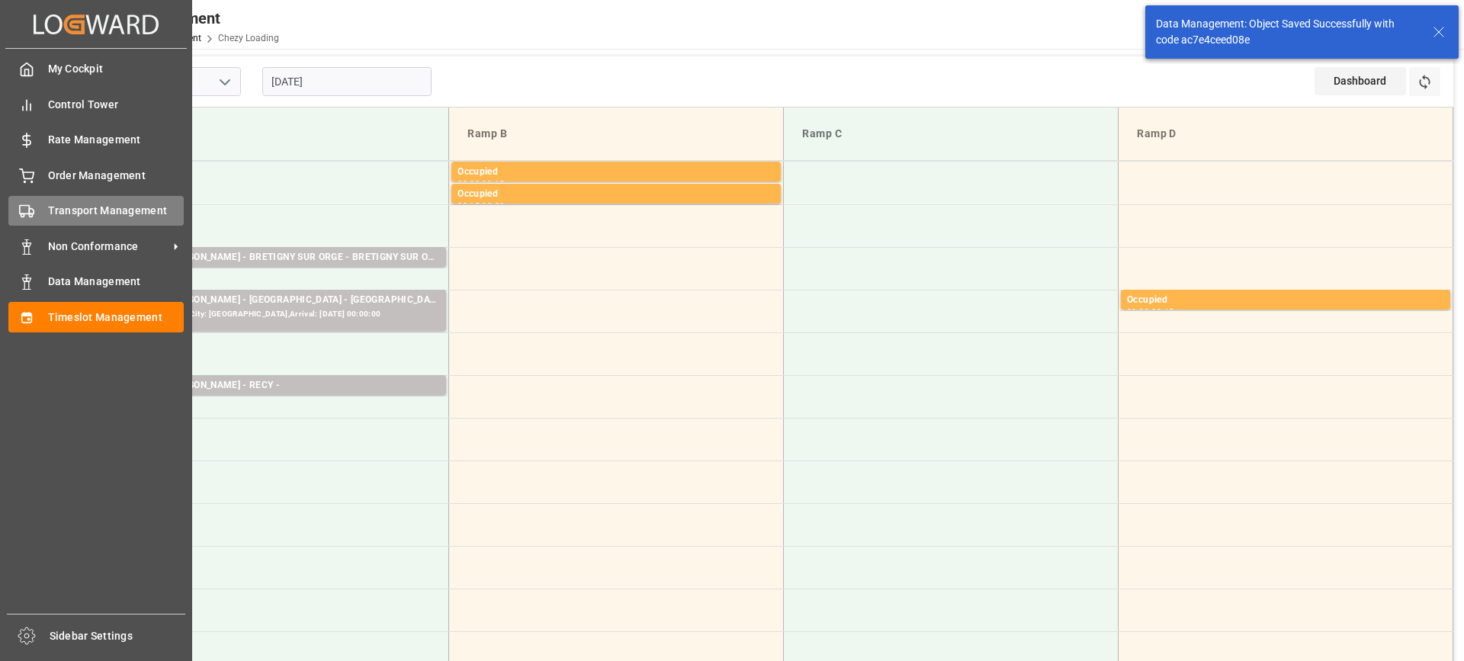
click at [54, 210] on span "Transport Management" at bounding box center [116, 211] width 137 height 16
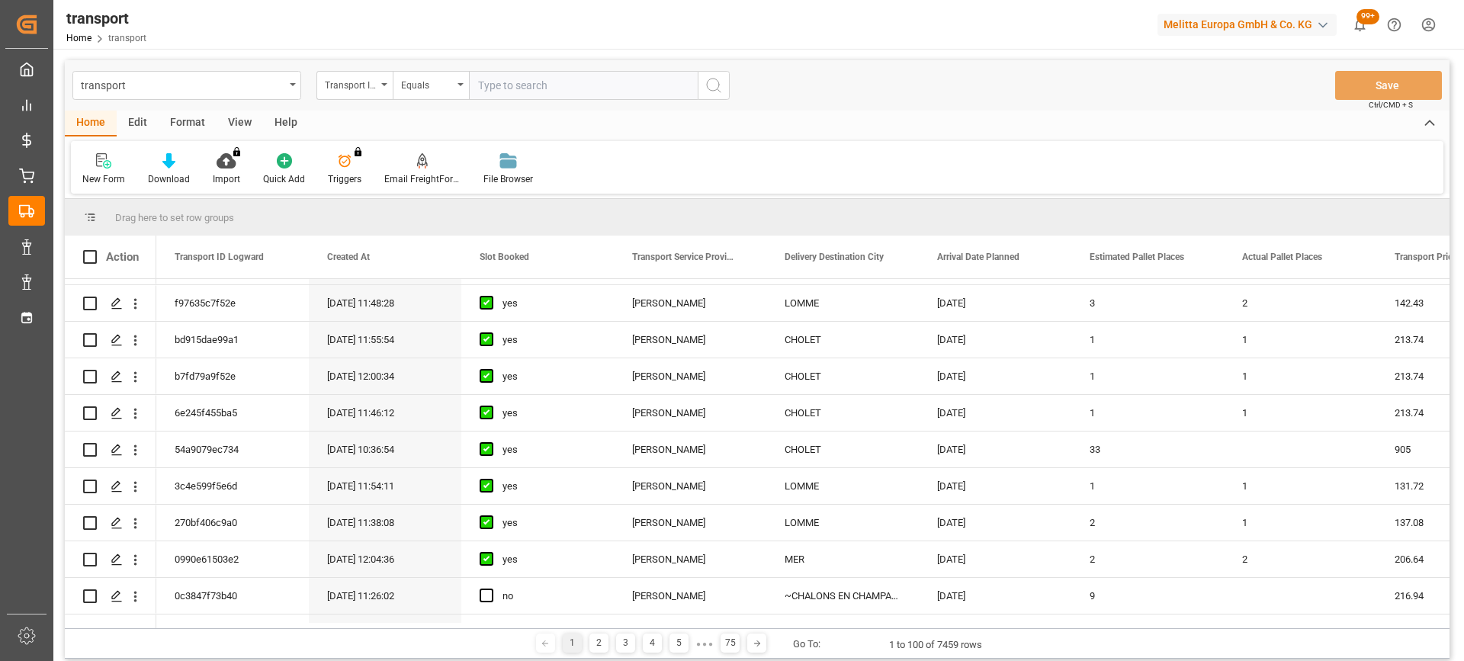
scroll to position [915, 0]
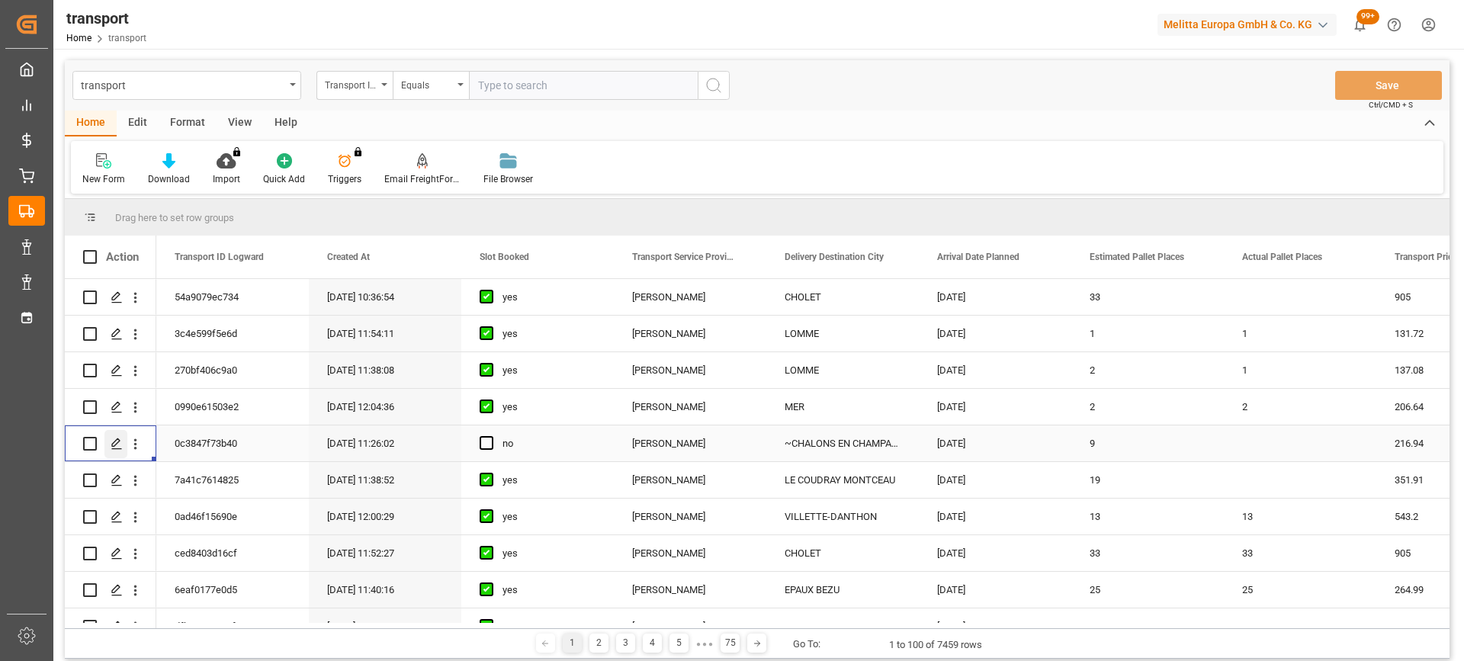
click at [110, 439] on div "Press SPACE to select this row." at bounding box center [115, 444] width 23 height 28
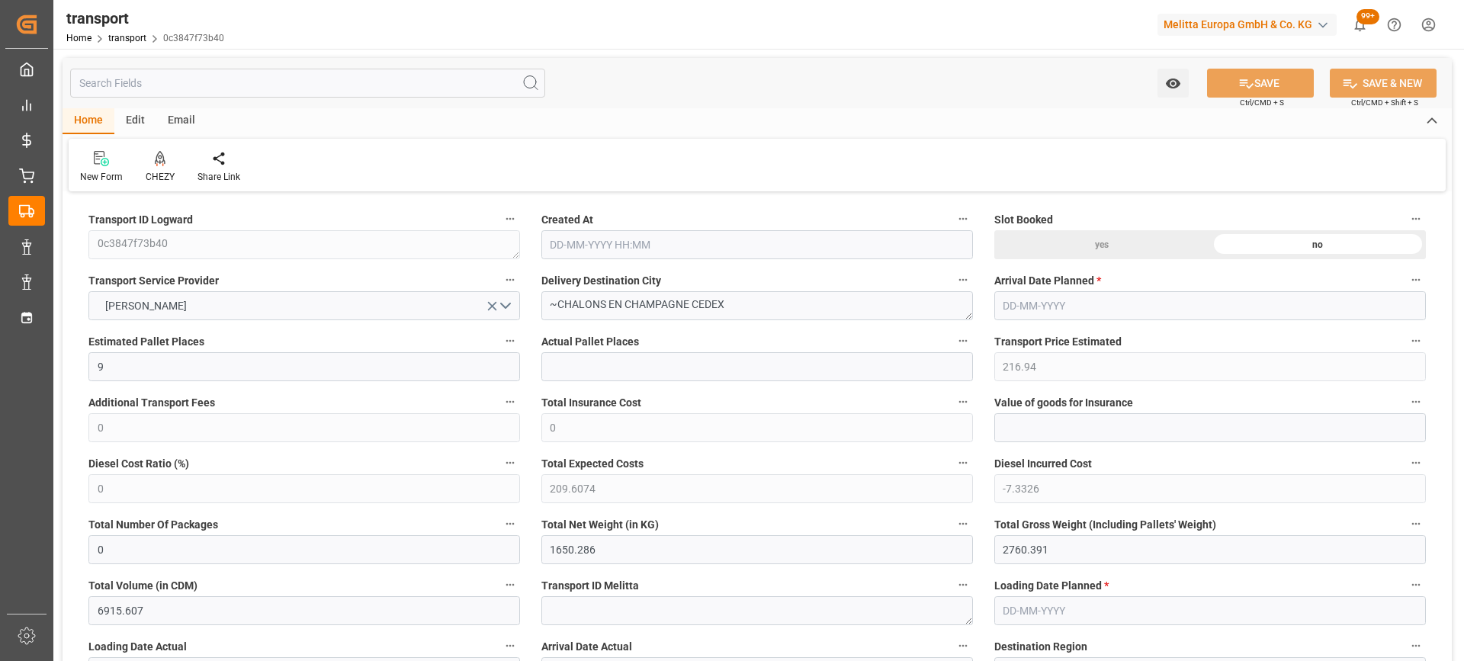
type input "02-09-2025 11:26"
type input "09-09-2025"
type input "[DATE]"
drag, startPoint x: 693, startPoint y: 304, endPoint x: 558, endPoint y: 304, distance: 135.0
click at [558, 304] on textarea "~CHALONS EN CHAMPAGNE CEDEX" at bounding box center [757, 305] width 432 height 29
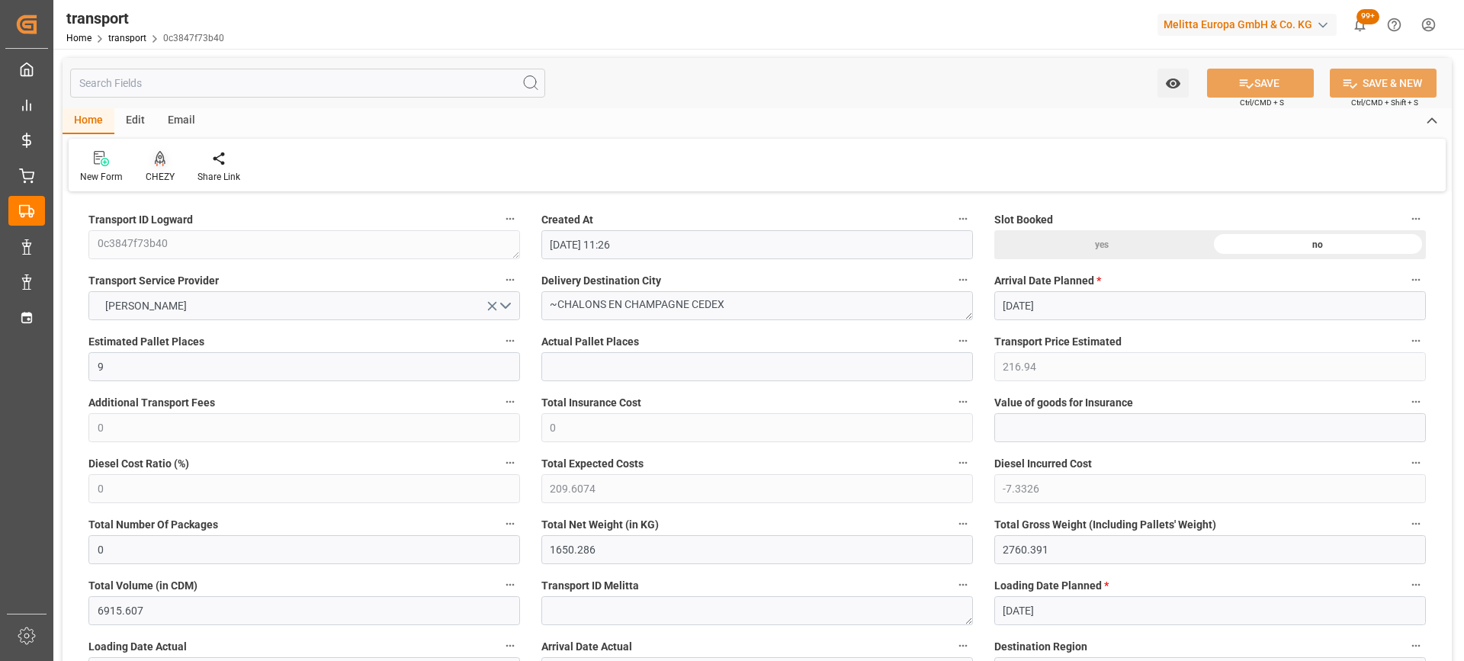
click at [164, 160] on icon at bounding box center [160, 158] width 11 height 15
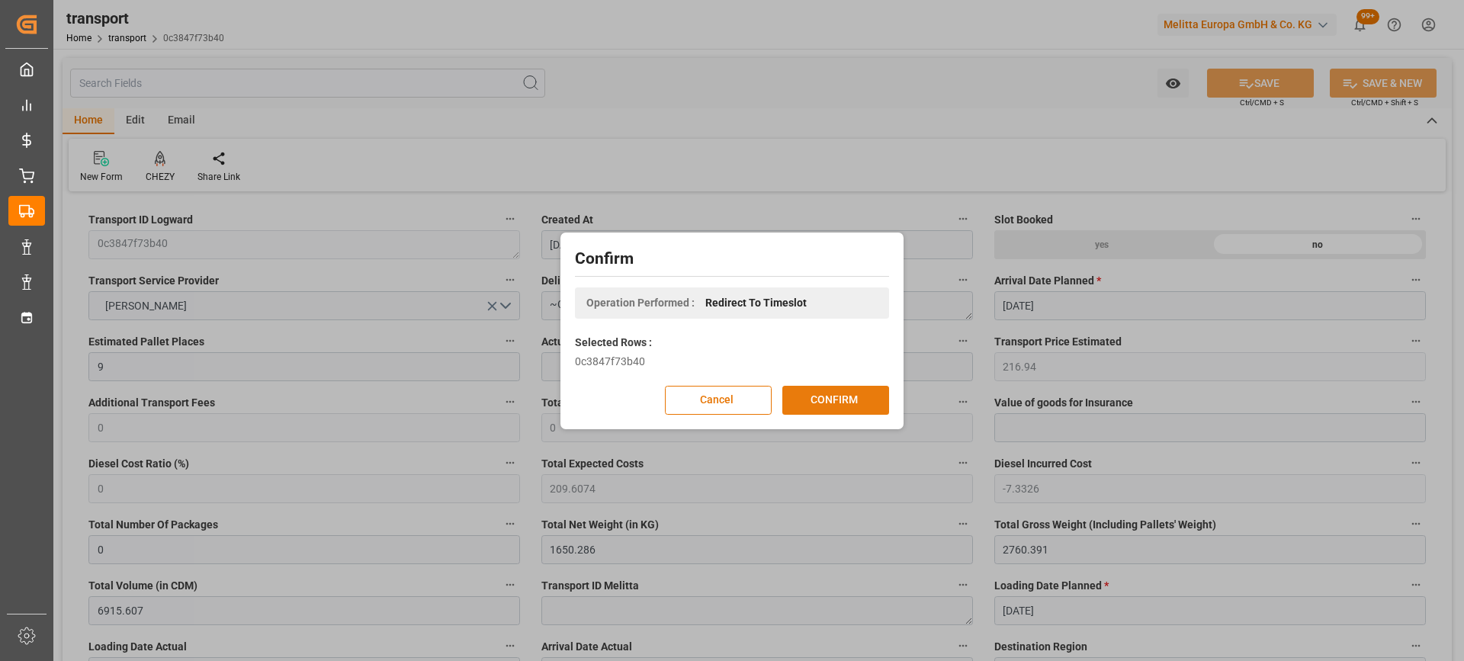
click at [879, 406] on button "CONFIRM" at bounding box center [835, 400] width 107 height 29
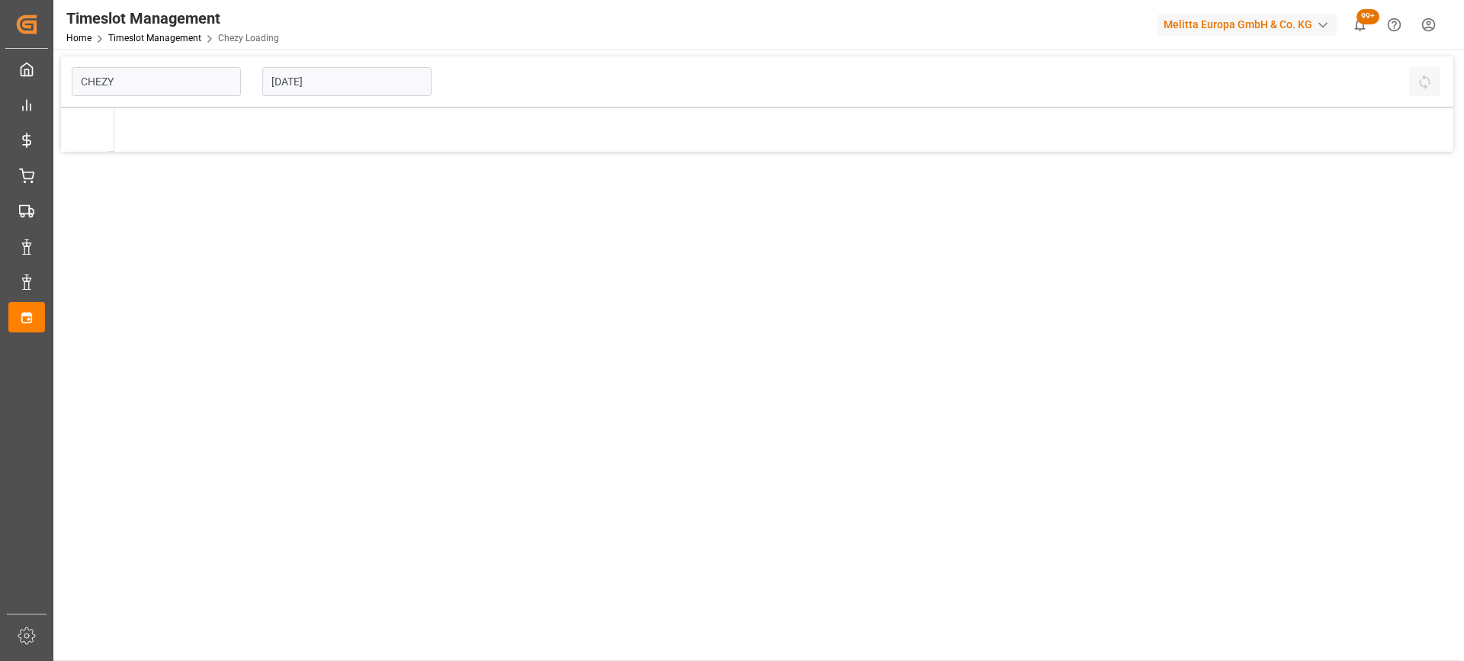
type input "Chezy Loading"
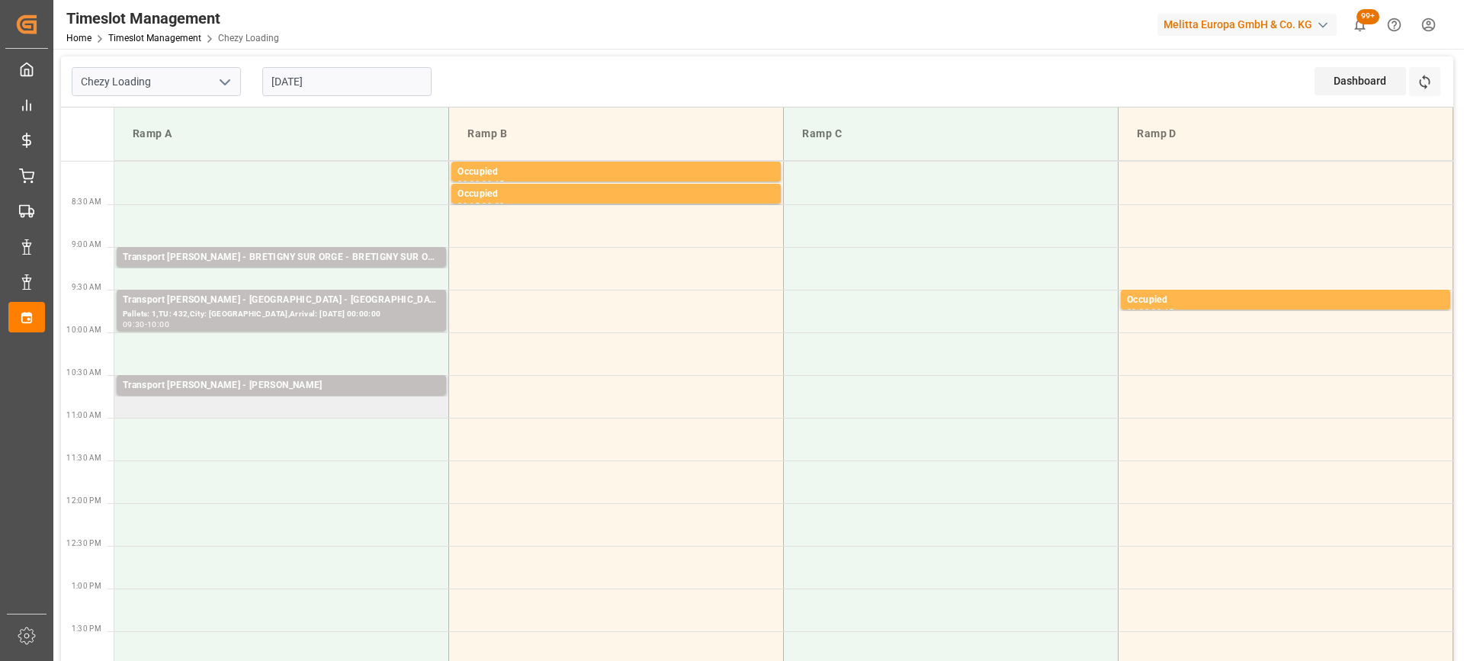
click at [255, 406] on td "Transport [PERSON_NAME] - [PERSON_NAME] Pallets: ,TU: 100,City: RECY,Arrival: […" at bounding box center [281, 396] width 335 height 43
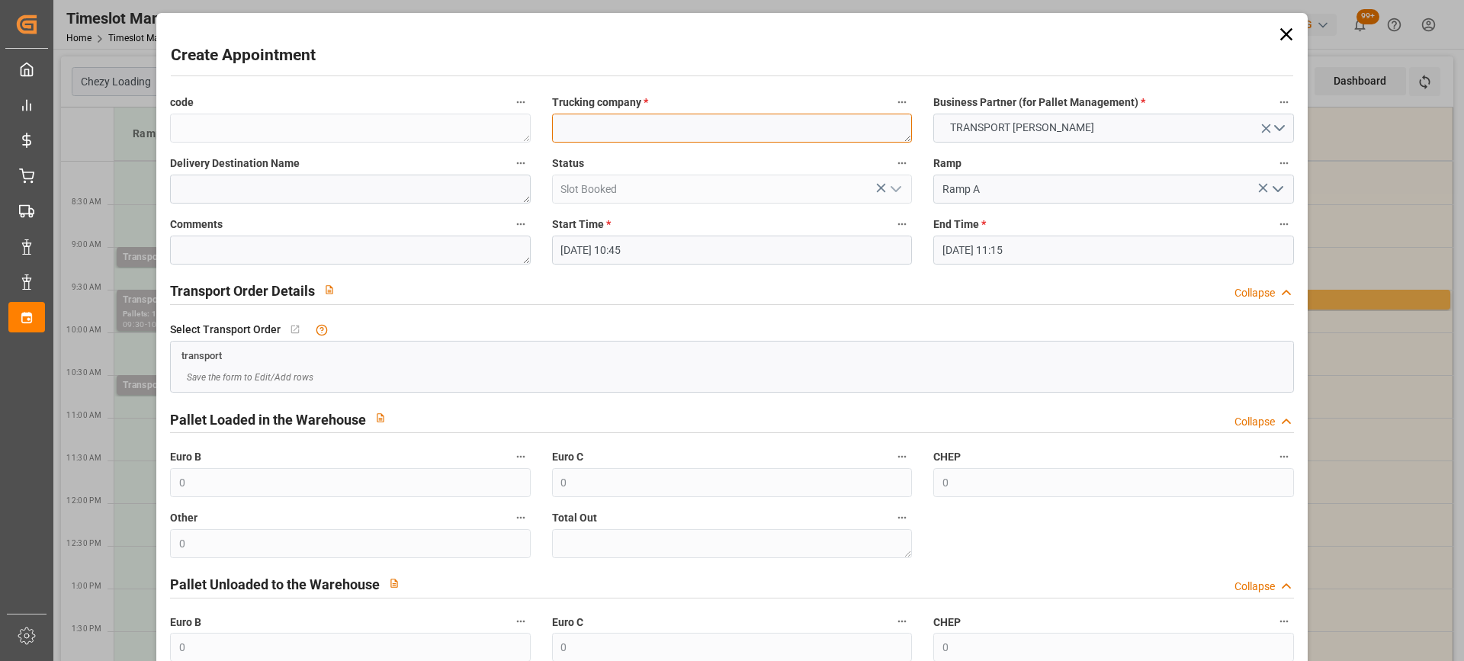
click at [603, 132] on textarea at bounding box center [732, 128] width 360 height 29
paste textarea "CHALONS EN CHAMPAGNE"
type textarea "CHALONS EN CHAMPAGNE"
click at [215, 196] on textarea at bounding box center [350, 189] width 360 height 29
paste textarea "CHALONS EN CHAMPAGNE"
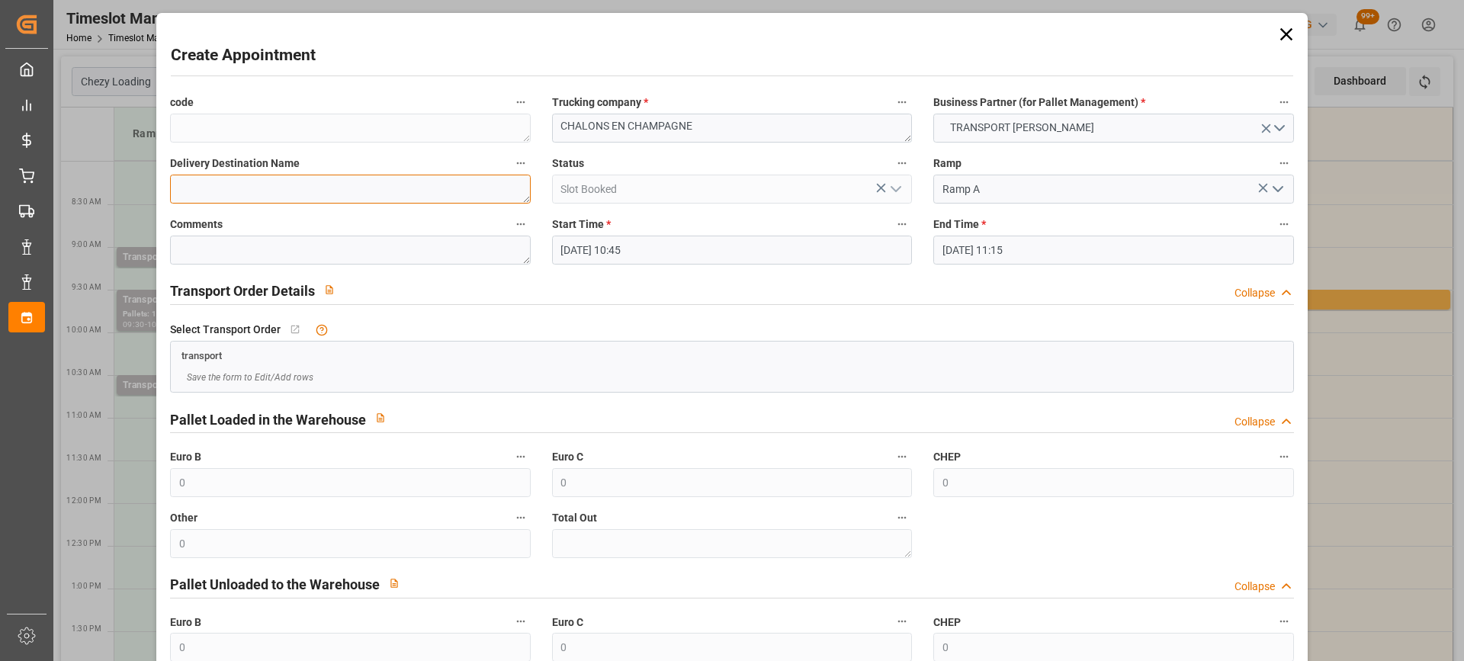
type textarea "CHALONS EN CHAMPAGNE"
